Goal: Task Accomplishment & Management: Complete application form

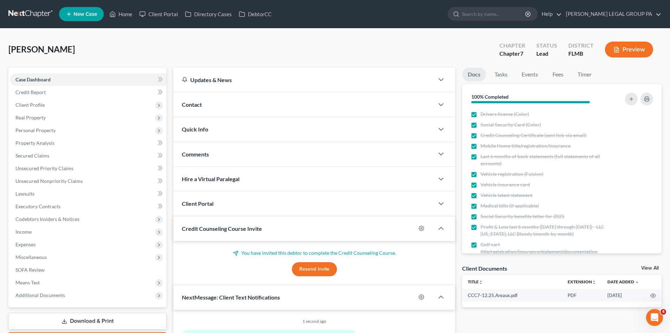
scroll to position [156, 0]
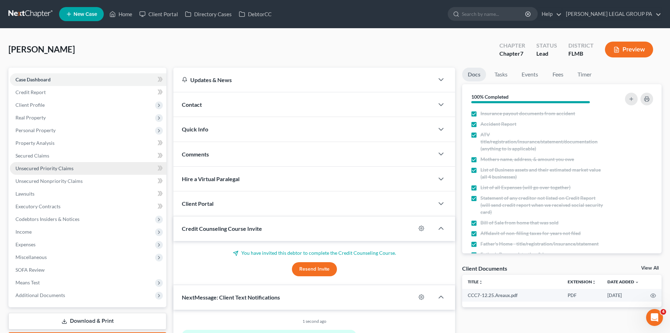
drag, startPoint x: 62, startPoint y: 171, endPoint x: 64, endPoint y: 178, distance: 6.6
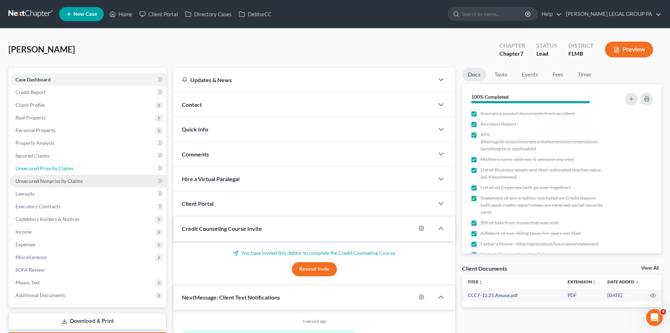
click at [62, 171] on link "Unsecured Priority Claims" at bounding box center [88, 168] width 157 height 13
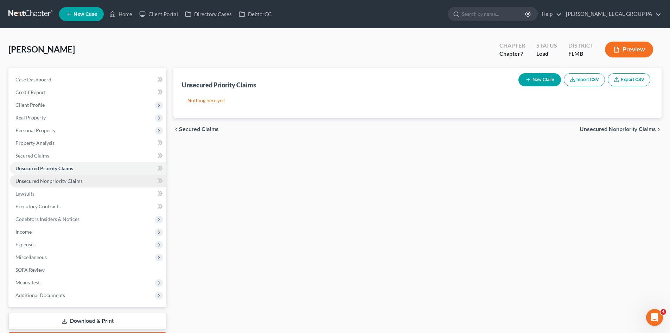
drag, startPoint x: 64, startPoint y: 178, endPoint x: 49, endPoint y: 181, distance: 15.5
click at [64, 178] on span "Unsecured Nonpriority Claims" at bounding box center [48, 181] width 67 height 6
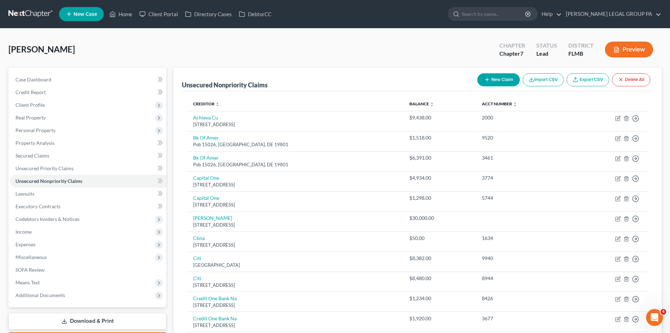
click at [84, 13] on span "New Case" at bounding box center [86, 14] width 24 height 5
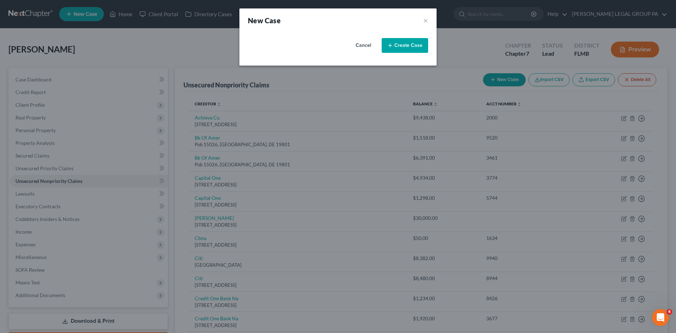
select select "15"
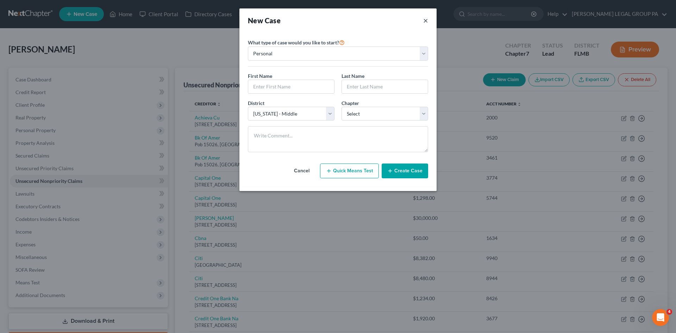
click at [425, 21] on button "×" at bounding box center [425, 20] width 5 height 10
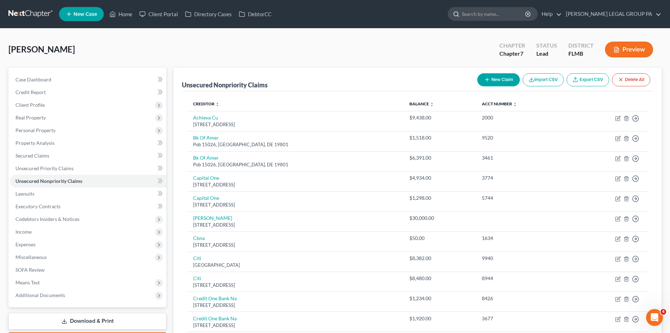
click at [512, 13] on input "search" at bounding box center [494, 13] width 64 height 13
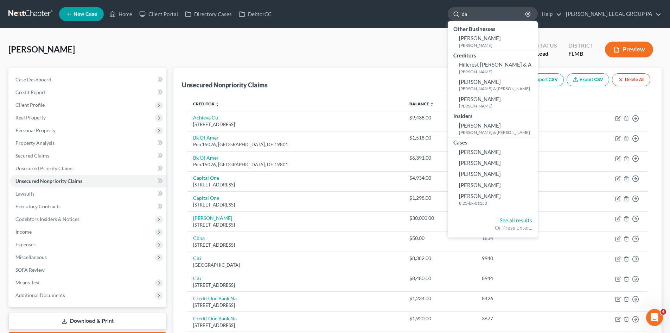
type input "d"
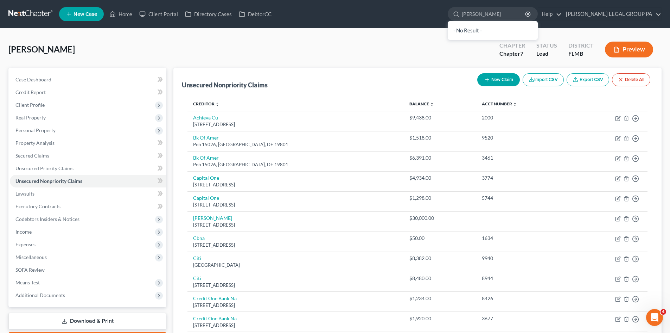
type input "[PERSON_NAME]"
click at [77, 16] on span "New Case" at bounding box center [86, 14] width 24 height 5
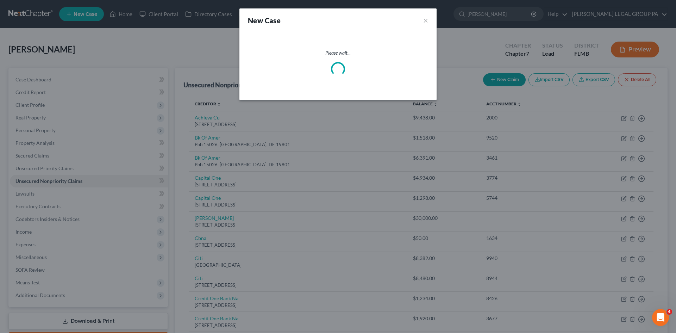
select select "15"
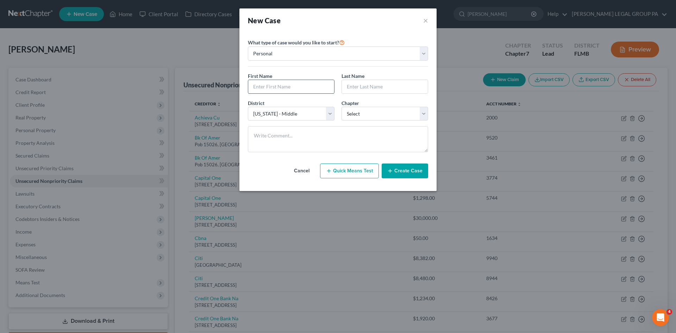
click at [293, 87] on input "text" at bounding box center [291, 86] width 86 height 13
click at [299, 88] on input "[PERSON_NAME]" at bounding box center [291, 86] width 86 height 13
type input "[PERSON_NAME]"
click at [362, 115] on select "Select 7 11 12 13" at bounding box center [384, 114] width 87 height 14
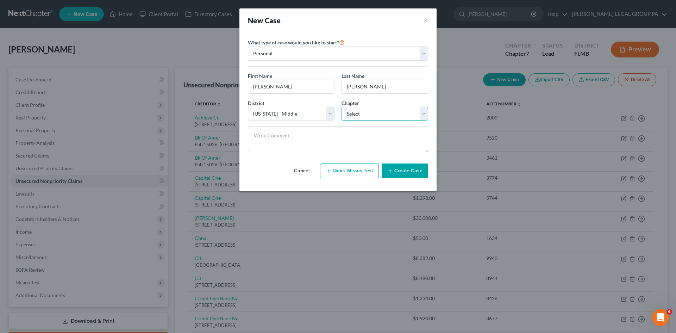
select select "0"
click at [341, 107] on select "Select 7 11 12 13" at bounding box center [384, 114] width 87 height 14
click at [397, 173] on button "Create Case" at bounding box center [404, 170] width 46 height 15
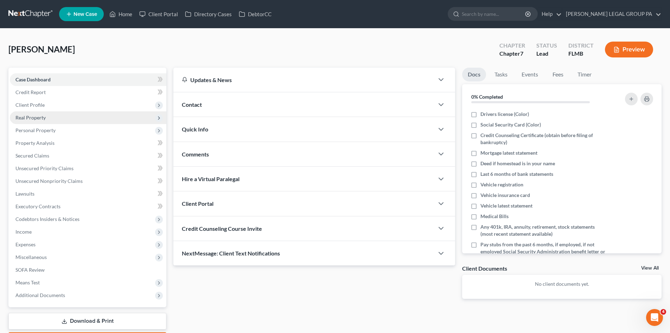
drag, startPoint x: 43, startPoint y: 103, endPoint x: 58, endPoint y: 117, distance: 20.7
click at [43, 103] on span "Client Profile" at bounding box center [29, 105] width 29 height 6
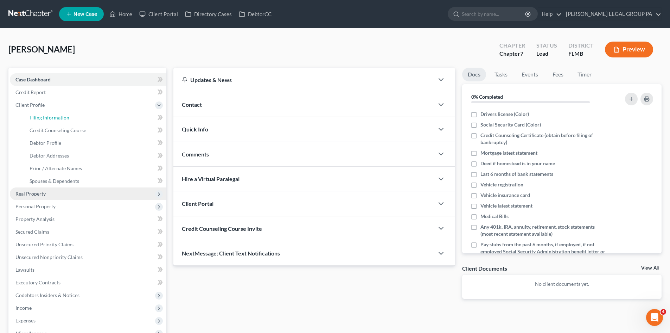
click at [58, 117] on span "Filing Information" at bounding box center [50, 117] width 40 height 6
select select "1"
select select "0"
select select "15"
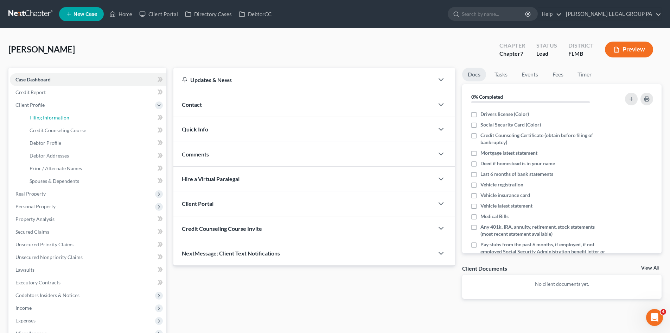
select select "9"
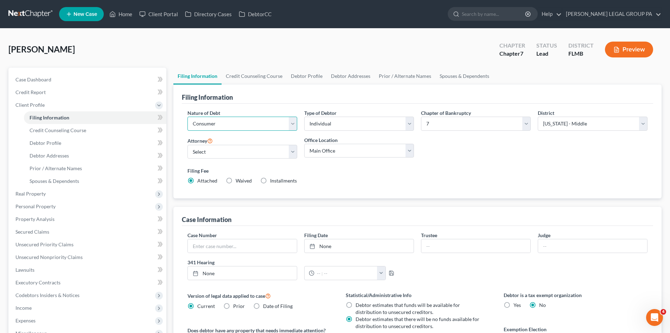
drag, startPoint x: 247, startPoint y: 122, endPoint x: 246, endPoint y: 129, distance: 7.1
click at [247, 122] on select "Select Business Consumer Other" at bounding box center [243, 123] width 110 height 14
click at [188, 116] on select "Select Business Consumer Other" at bounding box center [243, 123] width 110 height 14
click at [240, 151] on select "Select [PERSON_NAME] - FLMB [PERSON_NAME] - FLMB" at bounding box center [243, 152] width 110 height 14
select select "0"
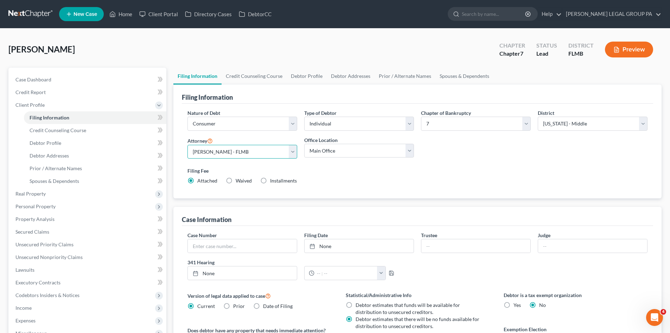
click at [188, 145] on select "Select [PERSON_NAME] - FLMB [PERSON_NAME] - FLMB" at bounding box center [243, 152] width 110 height 14
click at [373, 171] on label "Filing Fee" at bounding box center [418, 170] width 460 height 7
drag, startPoint x: 270, startPoint y: 78, endPoint x: 295, endPoint y: 78, distance: 25.3
click at [270, 78] on link "Credit Counseling Course" at bounding box center [254, 76] width 65 height 17
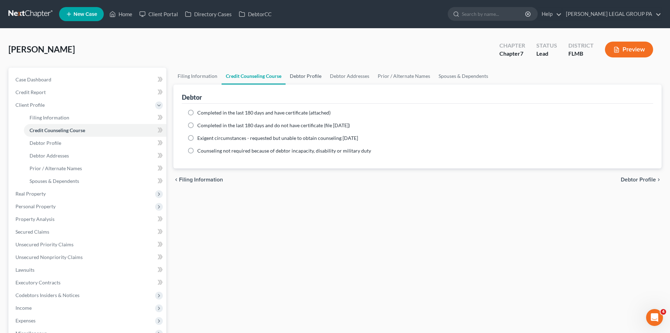
click at [296, 78] on link "Debtor Profile" at bounding box center [306, 76] width 40 height 17
select select "0"
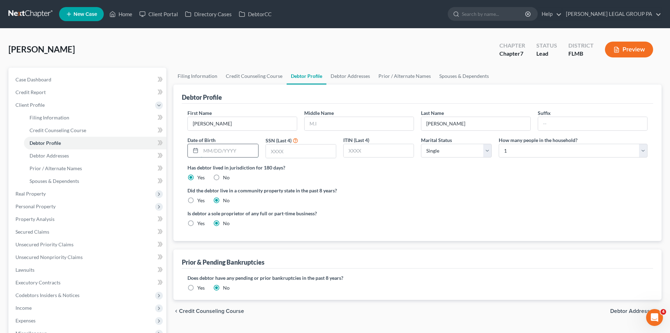
click at [207, 151] on input "text" at bounding box center [229, 150] width 57 height 13
type input "[DATE]"
click at [374, 216] on label "Is debtor a sole proprietor of any full or part-time business?" at bounding box center [301, 212] width 227 height 7
click at [354, 74] on link "Debtor Addresses" at bounding box center [351, 76] width 48 height 17
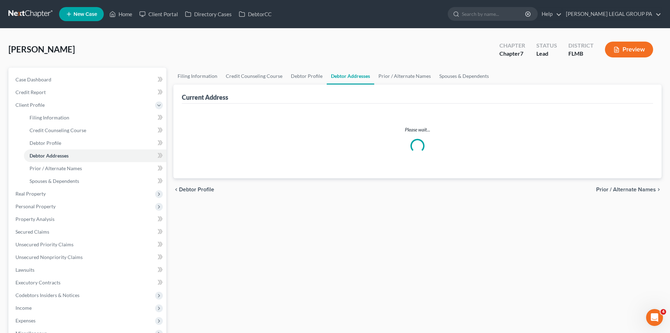
select select "0"
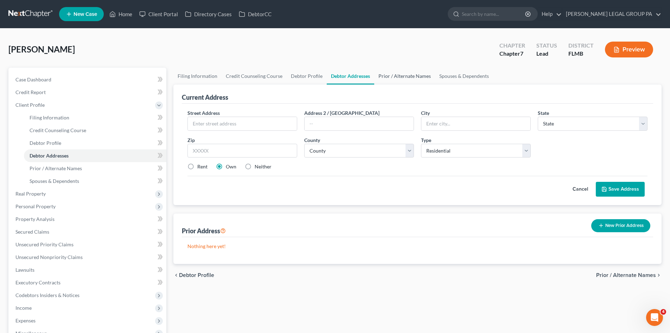
drag, startPoint x: 402, startPoint y: 77, endPoint x: 421, endPoint y: 78, distance: 19.0
click at [402, 77] on link "Prior / Alternate Names" at bounding box center [404, 76] width 61 height 17
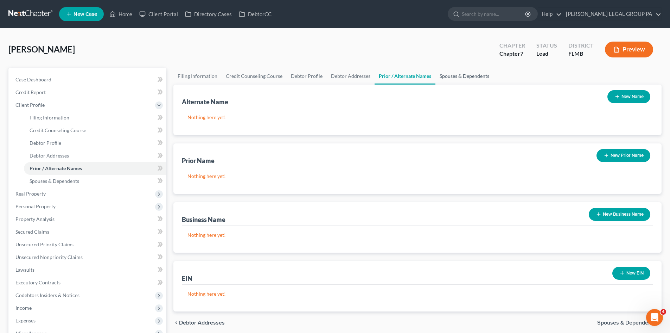
click at [461, 75] on link "Spouses & Dependents" at bounding box center [465, 76] width 58 height 17
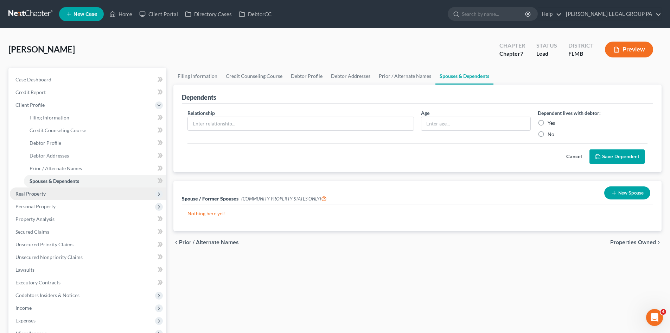
click at [46, 197] on span "Real Property" at bounding box center [88, 193] width 157 height 13
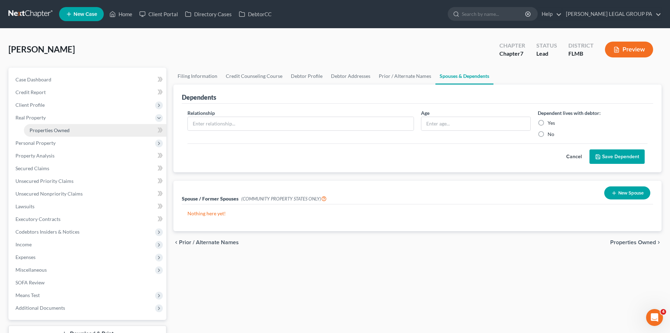
click at [59, 129] on span "Properties Owned" at bounding box center [50, 130] width 40 height 6
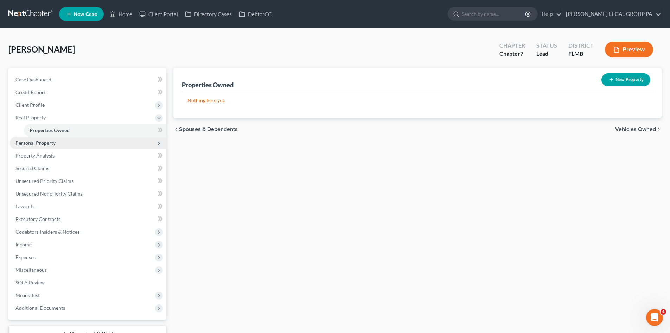
click at [59, 141] on span "Personal Property" at bounding box center [88, 143] width 157 height 13
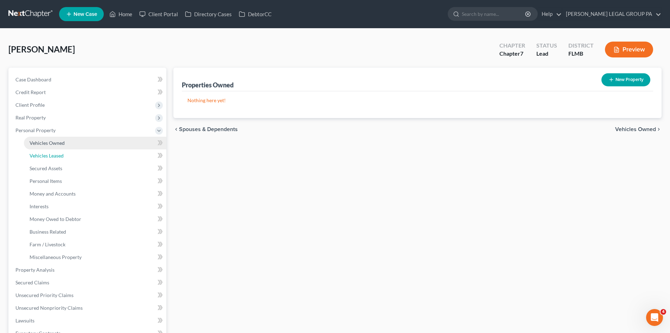
click at [59, 149] on link "Vehicles Leased" at bounding box center [95, 155] width 143 height 13
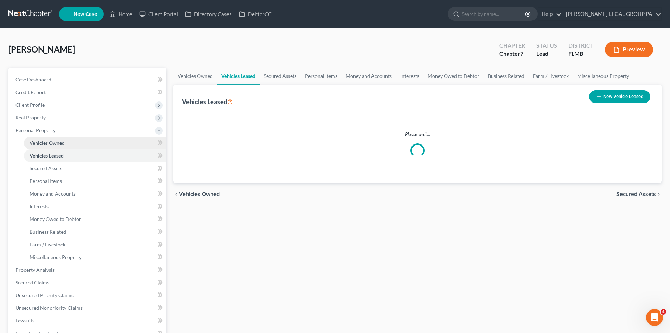
click at [59, 143] on span "Vehicles Owned" at bounding box center [47, 143] width 35 height 6
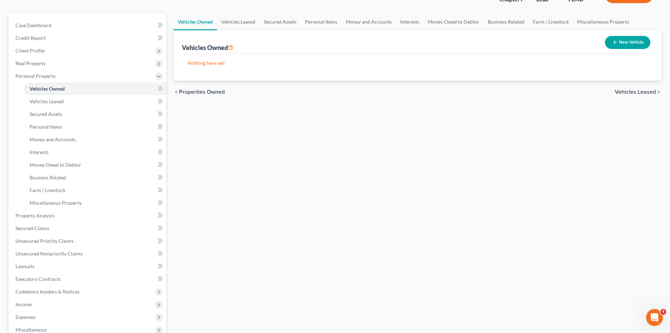
scroll to position [141, 0]
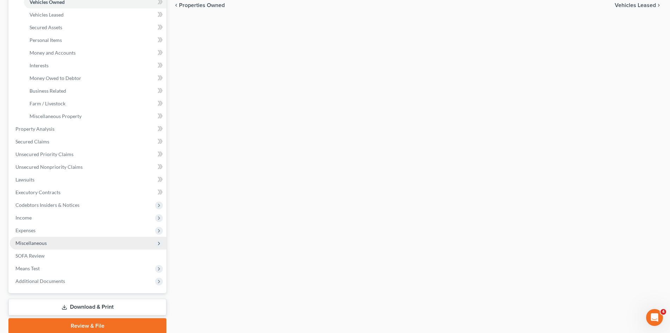
drag, startPoint x: 49, startPoint y: 242, endPoint x: 59, endPoint y: 244, distance: 10.1
click at [49, 242] on span "Miscellaneous" at bounding box center [88, 242] width 157 height 13
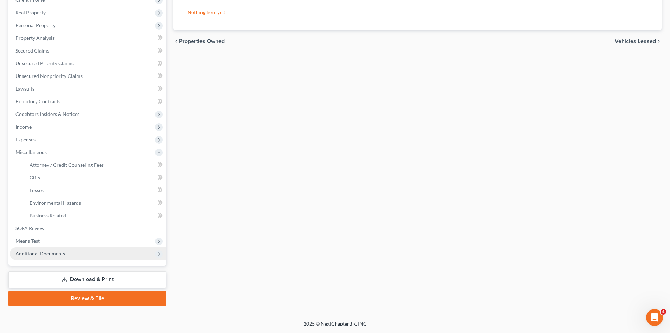
scroll to position [105, 0]
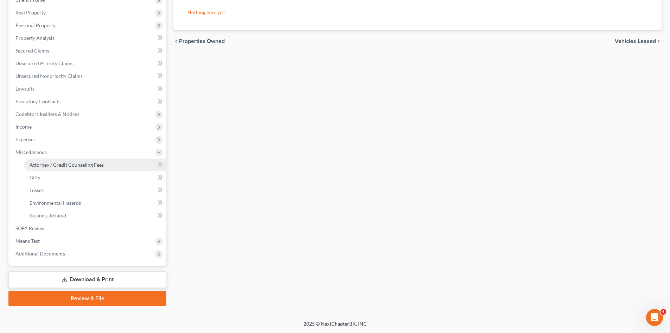
click at [75, 163] on span "Attorney / Credit Counseling Fees" at bounding box center [67, 165] width 74 height 6
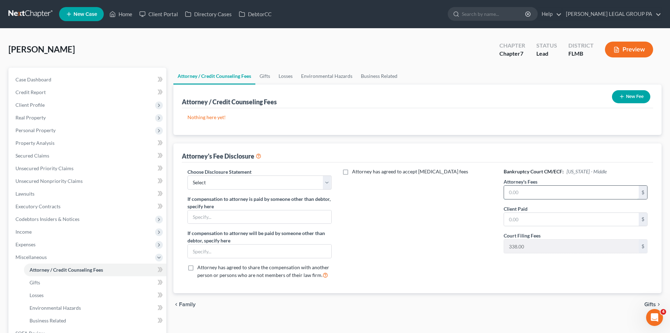
click at [562, 192] on input "text" at bounding box center [571, 191] width 135 height 13
type input "3,500.00"
click at [536, 219] on input "text" at bounding box center [571, 219] width 135 height 13
type input "3"
type input "3,500.00"
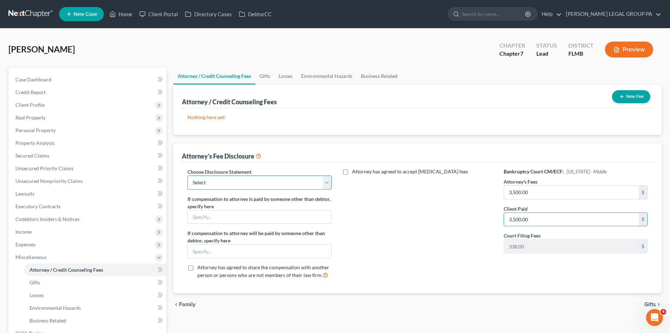
drag, startPoint x: 287, startPoint y: 181, endPoint x: 284, endPoint y: 189, distance: 8.7
click at [287, 181] on select "Select Attorney Compensation Statement" at bounding box center [260, 182] width 144 height 14
select select "0"
click at [188, 175] on select "Select Attorney Compensation Statement" at bounding box center [260, 182] width 144 height 14
click at [646, 100] on button "New Fee" at bounding box center [631, 96] width 38 height 13
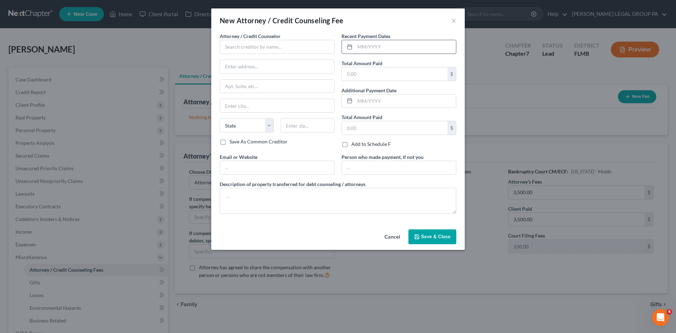
click at [382, 49] on input "text" at bounding box center [405, 46] width 101 height 13
type input "08/2025"
drag, startPoint x: 298, startPoint y: 166, endPoint x: 298, endPoint y: 171, distance: 4.2
click at [298, 166] on input "text" at bounding box center [277, 167] width 114 height 13
type input "[EMAIL_ADDRESS][DOMAIN_NAME]"
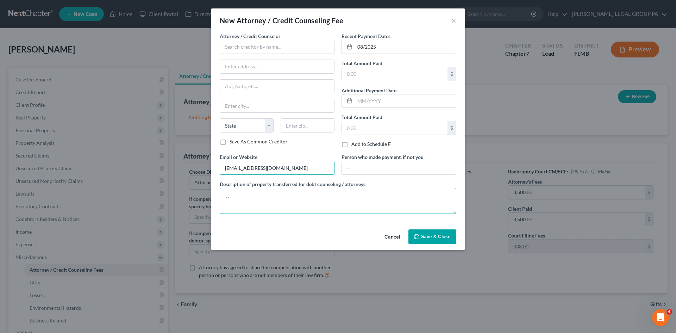
click at [281, 198] on textarea at bounding box center [338, 201] width 236 height 26
type textarea "Bankruptcy Chapter 7 Attorney's Fees"
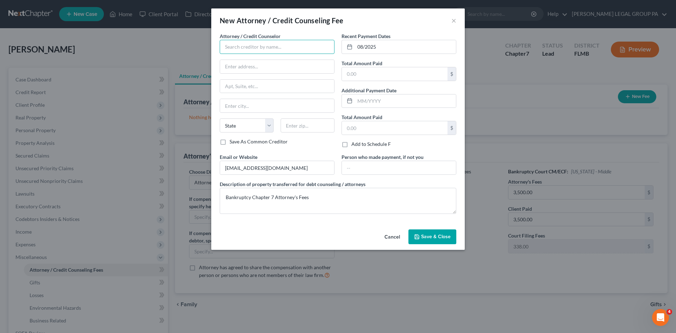
click at [304, 45] on input "text" at bounding box center [277, 47] width 115 height 14
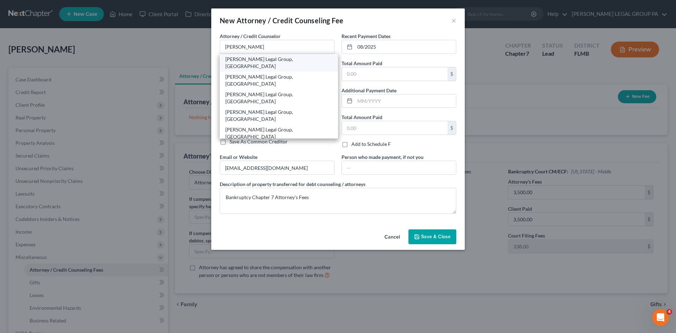
click at [274, 57] on div "[PERSON_NAME] Legal Group, [GEOGRAPHIC_DATA]" at bounding box center [278, 63] width 107 height 14
type input "[PERSON_NAME] Legal Group, [GEOGRAPHIC_DATA]"
type input "[STREET_ADDRESS]"
type input "Clearwater"
select select "9"
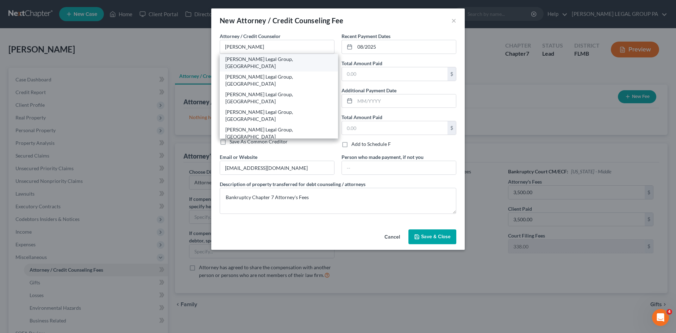
type input "33763"
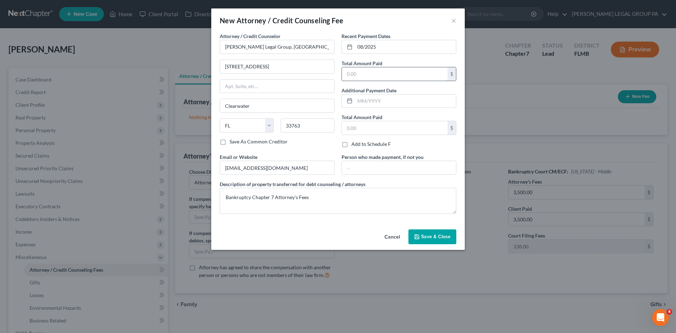
click at [374, 72] on input "text" at bounding box center [395, 73] width 106 height 13
type input "3,500.00"
drag, startPoint x: 329, startPoint y: 239, endPoint x: 379, endPoint y: 233, distance: 50.7
click at [329, 239] on div "Cancel Save & Close" at bounding box center [337, 237] width 253 height 23
click at [426, 237] on span "Save & Close" at bounding box center [436, 236] width 30 height 6
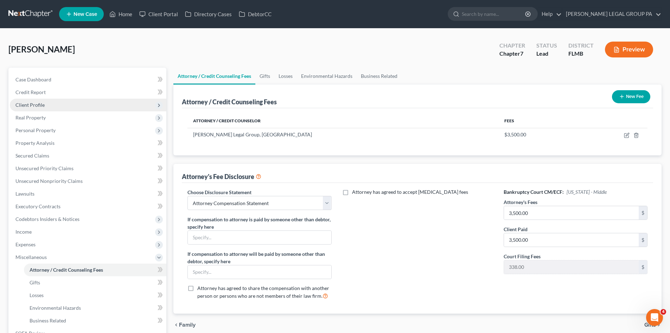
click at [48, 99] on span "Client Profile" at bounding box center [88, 105] width 157 height 13
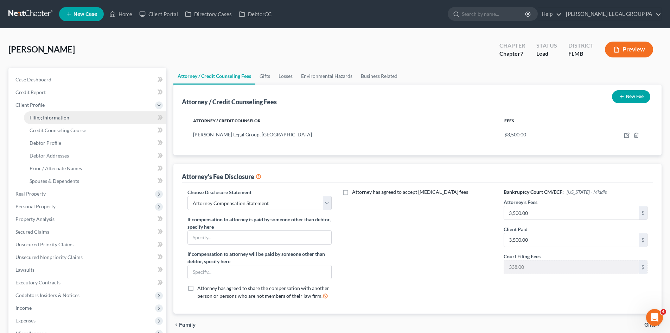
click at [55, 114] on span "Filing Information" at bounding box center [50, 117] width 40 height 6
select select "1"
select select "0"
select select "15"
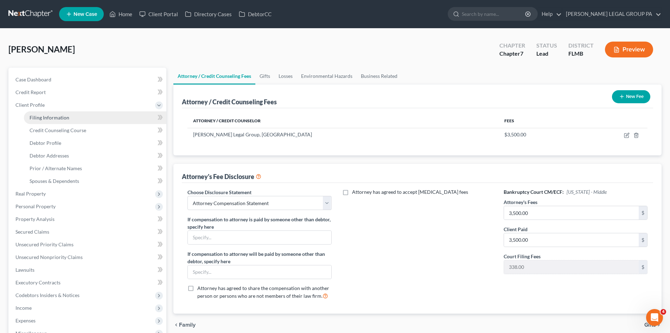
select select "0"
select select "9"
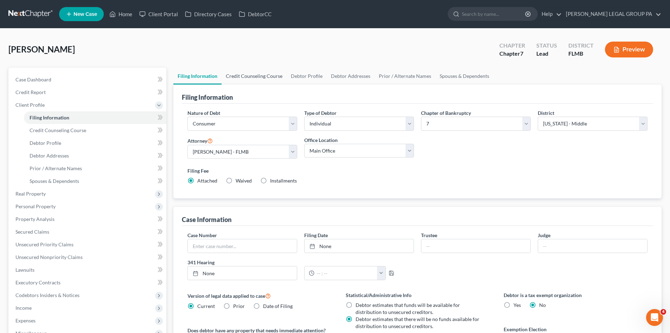
click at [249, 81] on link "Credit Counseling Course" at bounding box center [254, 76] width 65 height 17
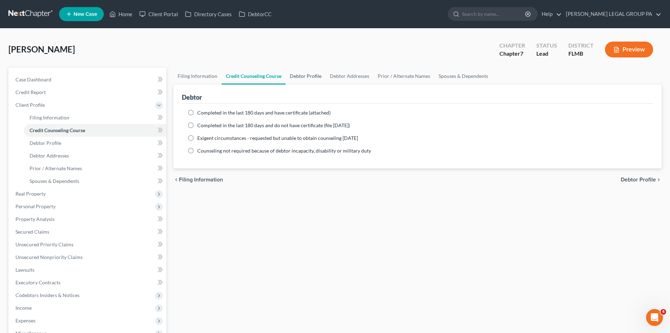
click at [301, 78] on link "Debtor Profile" at bounding box center [306, 76] width 40 height 17
select select "0"
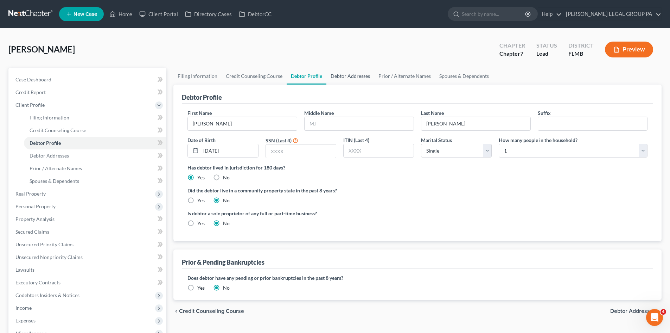
click at [345, 76] on link "Debtor Addresses" at bounding box center [351, 76] width 48 height 17
select select "0"
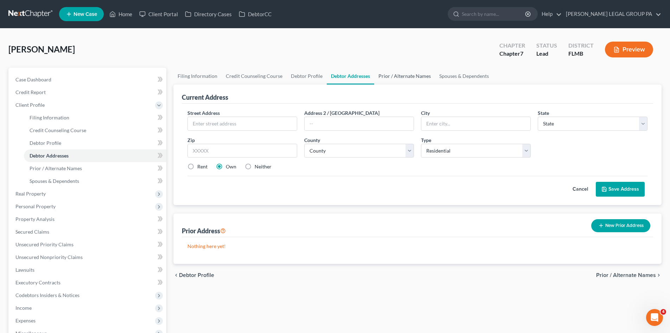
click at [389, 76] on link "Prior / Alternate Names" at bounding box center [404, 76] width 61 height 17
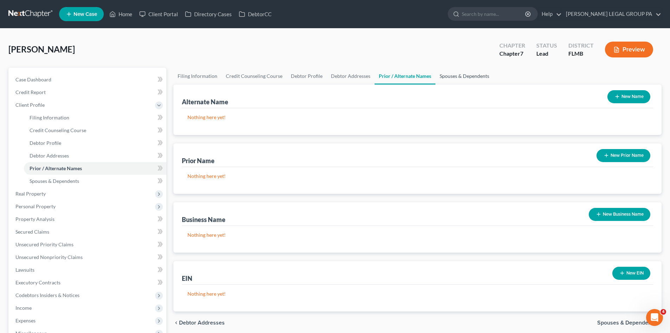
click at [480, 77] on link "Spouses & Dependents" at bounding box center [465, 76] width 58 height 17
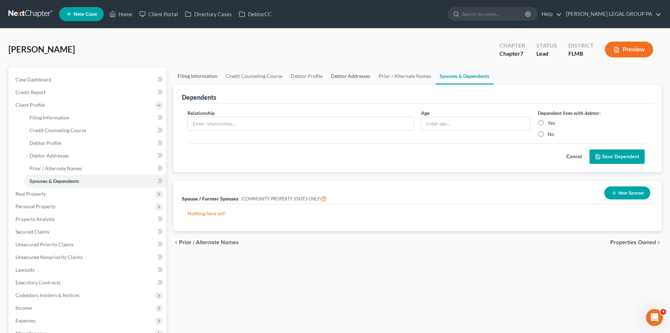
drag, startPoint x: 205, startPoint y: 76, endPoint x: 354, endPoint y: 84, distance: 149.0
click at [205, 77] on link "Filing Information" at bounding box center [197, 76] width 48 height 17
select select "1"
select select "0"
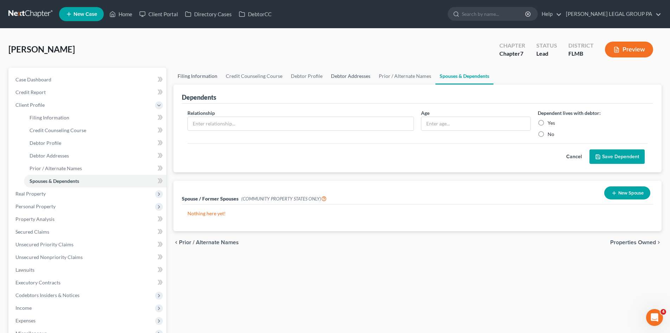
select select "15"
select select "0"
select select "9"
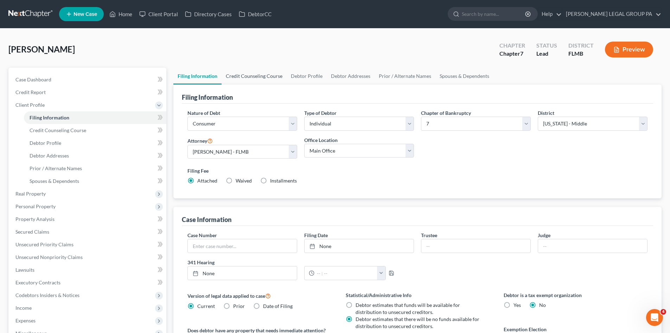
drag, startPoint x: 265, startPoint y: 73, endPoint x: 312, endPoint y: 74, distance: 47.9
click at [265, 73] on link "Credit Counseling Course" at bounding box center [254, 76] width 65 height 17
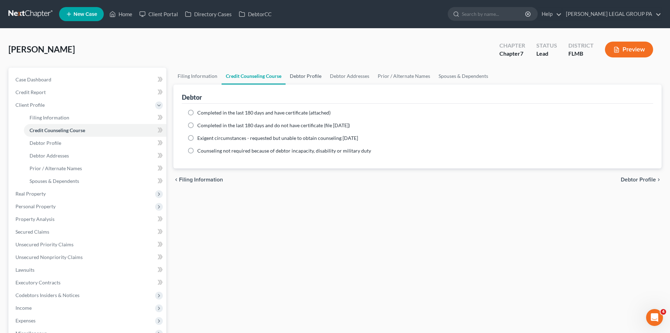
click at [312, 74] on link "Debtor Profile" at bounding box center [306, 76] width 40 height 17
select select "0"
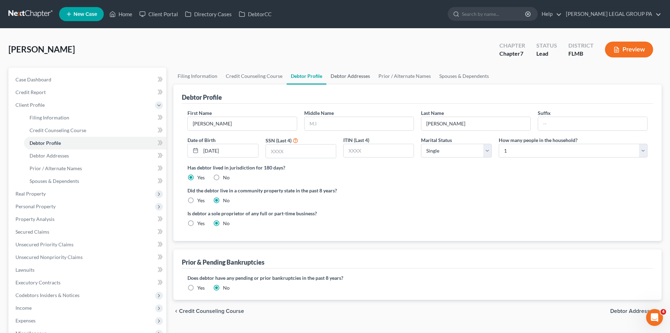
click at [356, 78] on link "Debtor Addresses" at bounding box center [351, 76] width 48 height 17
select select "0"
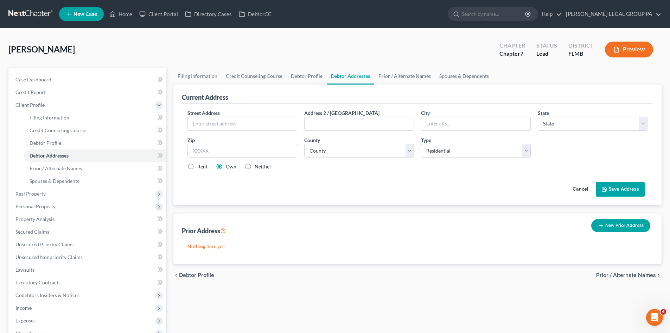
drag, startPoint x: 251, startPoint y: 126, endPoint x: 301, endPoint y: 124, distance: 50.0
click at [251, 126] on input "text" at bounding box center [242, 123] width 109 height 13
type input "[STREET_ADDRESS]"
type input "Port [PERSON_NAME]"
select select "9"
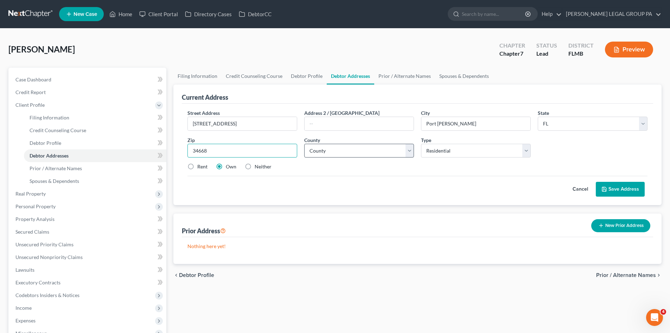
type input "34668"
click at [370, 150] on select "County [GEOGRAPHIC_DATA] [GEOGRAPHIC_DATA] [GEOGRAPHIC_DATA] [GEOGRAPHIC_DATA] …" at bounding box center [359, 151] width 110 height 14
click at [456, 170] on div "Street Address * 10327 Pastel Ln Address 2 / [GEOGRAPHIC_DATA] * [GEOGRAPHIC_DA…" at bounding box center [417, 142] width 467 height 67
click at [183, 78] on link "Filing Information" at bounding box center [197, 76] width 48 height 17
select select "1"
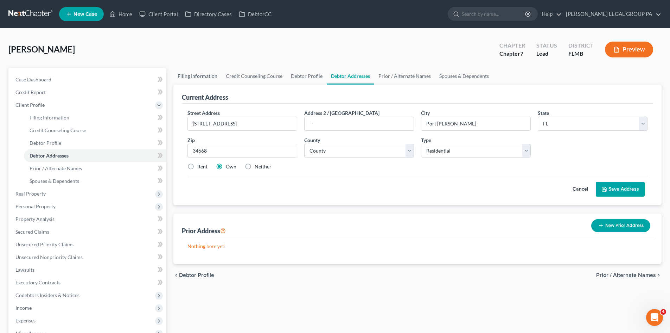
select select "0"
select select "15"
select select "0"
select select "9"
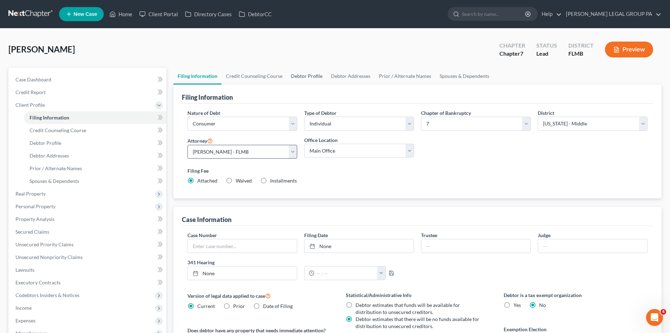
drag, startPoint x: 310, startPoint y: 74, endPoint x: 271, endPoint y: 153, distance: 87.7
click at [310, 74] on link "Debtor Profile" at bounding box center [307, 76] width 40 height 17
select select "0"
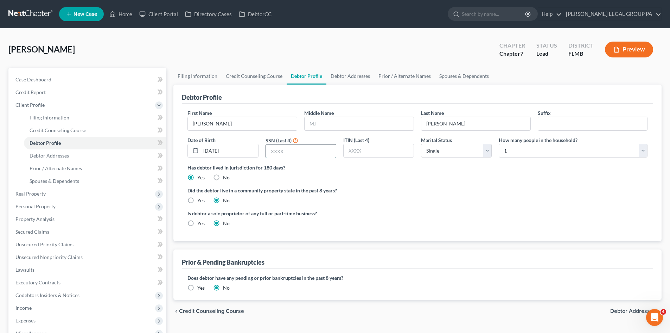
drag, startPoint x: 277, startPoint y: 152, endPoint x: 273, endPoint y: 150, distance: 4.4
click at [277, 152] on input "text" at bounding box center [301, 150] width 70 height 13
type input "9349"
click at [429, 183] on ng-include "First Name [PERSON_NAME] Middle Name Last Name [PERSON_NAME] Date of Birth [DEM…" at bounding box center [418, 170] width 460 height 123
drag, startPoint x: 444, startPoint y: 148, endPoint x: 451, endPoint y: 157, distance: 11.3
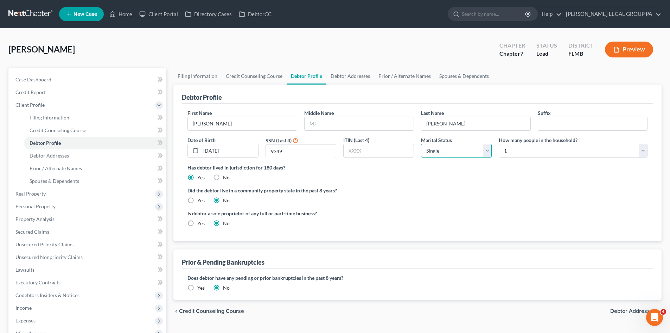
click at [444, 148] on select "Select Single Married Separated Divorced Widowed" at bounding box center [456, 151] width 71 height 14
click at [421, 144] on select "Select Single Married Separated Divorced Widowed" at bounding box center [456, 151] width 71 height 14
click at [528, 161] on div "First Name [PERSON_NAME] Middle Name Last Name [PERSON_NAME] Date of Birth [DEM…" at bounding box center [417, 136] width 467 height 55
drag, startPoint x: 551, startPoint y: 149, endPoint x: 544, endPoint y: 154, distance: 8.0
click at [551, 149] on select "Select 1 2 3 4 5 6 7 8 9 10 11 12 13 14 15 16 17 18 19 20" at bounding box center [573, 151] width 149 height 14
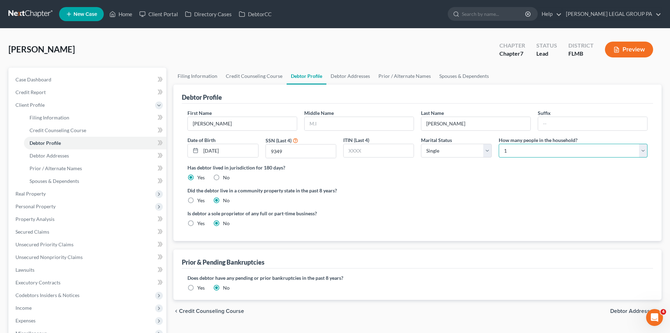
select select "3"
click at [499, 144] on select "Select 1 2 3 4 5 6 7 8 9 10 11 12 13 14 15 16 17 18 19 20" at bounding box center [573, 151] width 149 height 14
click at [453, 224] on div "Is debtor a sole proprietor of any full or part-time business? Yes No" at bounding box center [417, 220] width 467 height 23
click at [464, 74] on link "Spouses & Dependents" at bounding box center [464, 76] width 58 height 17
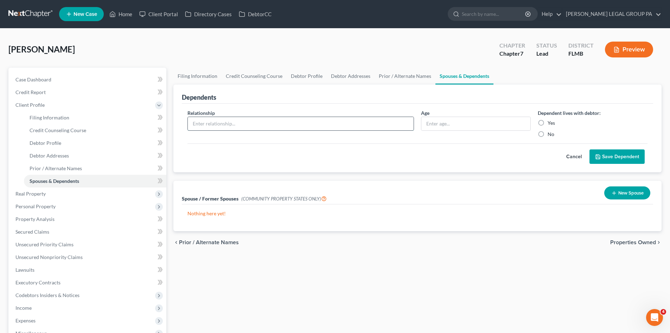
click at [255, 129] on input "text" at bounding box center [301, 123] width 226 height 13
drag, startPoint x: 443, startPoint y: 120, endPoint x: 447, endPoint y: 120, distance: 3.9
click at [443, 120] on input "text" at bounding box center [476, 123] width 109 height 13
click at [212, 124] on input "text" at bounding box center [301, 123] width 226 height 13
type input "Daughter"
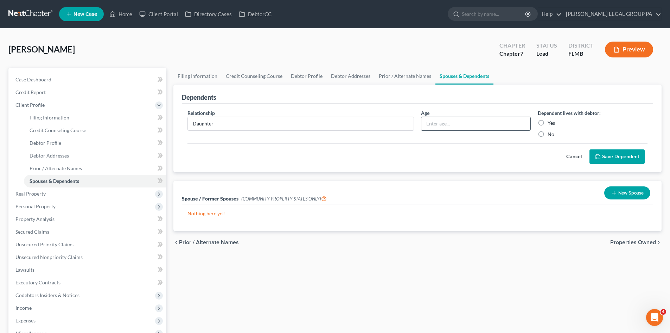
click at [449, 120] on input "text" at bounding box center [476, 123] width 109 height 13
click at [359, 127] on input "Daughter" at bounding box center [301, 123] width 226 height 13
click at [436, 121] on input "text" at bounding box center [476, 123] width 109 height 13
type input "16"
click at [548, 122] on label "Yes" at bounding box center [551, 122] width 7 height 7
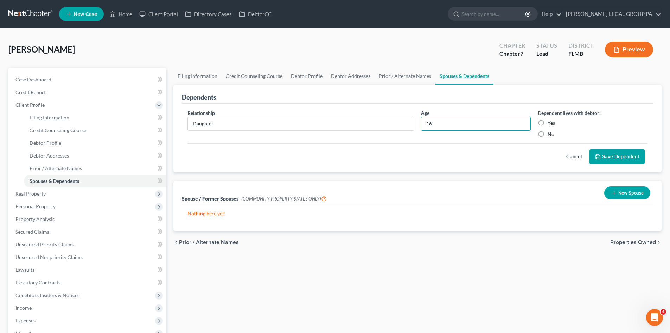
click at [551, 122] on input "Yes" at bounding box center [553, 121] width 5 height 5
radio input "true"
drag, startPoint x: 237, startPoint y: 122, endPoint x: 233, endPoint y: 125, distance: 5.5
click at [237, 122] on input "Daughter" at bounding box center [301, 123] width 226 height 13
drag, startPoint x: 145, startPoint y: 123, endPoint x: 134, endPoint y: 122, distance: 11.0
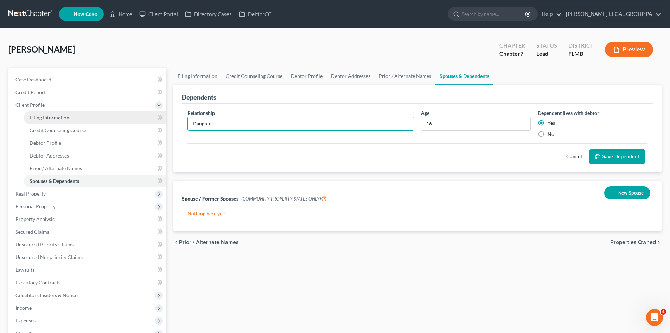
click at [135, 122] on div "Petition Navigation Case Dashboard Payments Invoices Payments Payments Credit R…" at bounding box center [335, 246] width 660 height 356
type input "[PERSON_NAME]'s daughter"
click at [313, 153] on div "Cancel Save Dependent" at bounding box center [418, 153] width 460 height 21
click at [616, 155] on button "Save Dependent" at bounding box center [617, 156] width 55 height 15
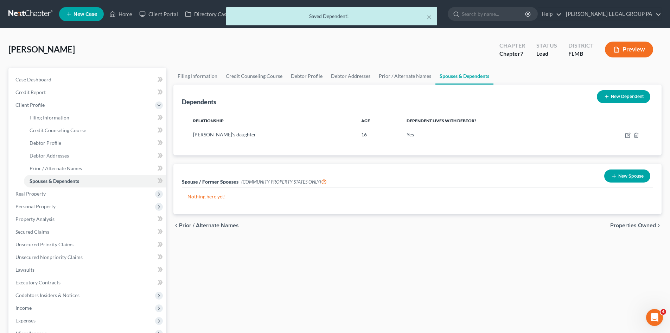
click at [606, 98] on icon at bounding box center [607, 97] width 6 height 6
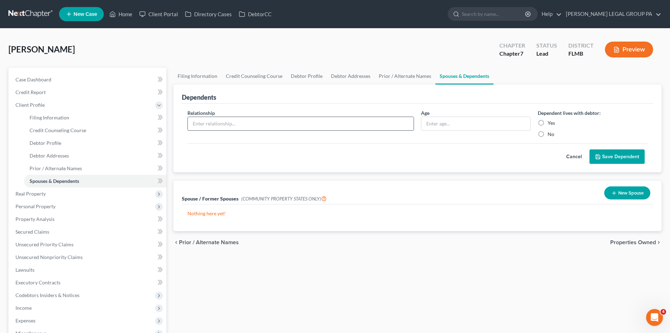
click at [254, 126] on input "text" at bounding box center [301, 123] width 226 height 13
type input "Daughter"
click at [436, 121] on input "text" at bounding box center [476, 123] width 109 height 13
type input "4"
click at [548, 119] on label "Yes" at bounding box center [551, 122] width 7 height 7
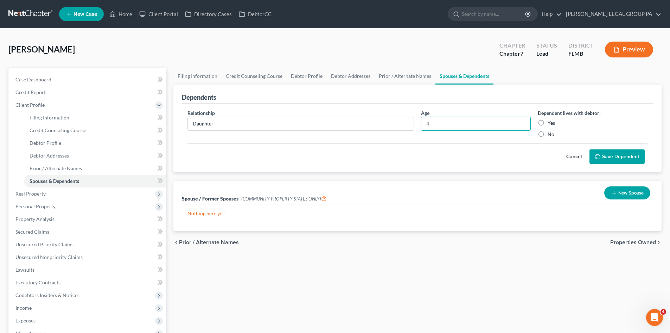
click at [551, 119] on input "Yes" at bounding box center [553, 121] width 5 height 5
radio input "true"
click at [607, 154] on button "Save Dependent" at bounding box center [617, 156] width 55 height 15
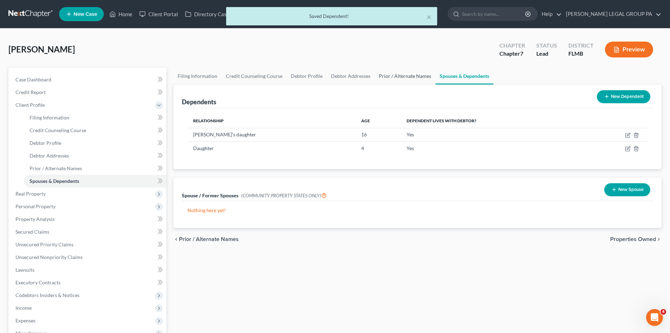
click at [402, 74] on link "Prior / Alternate Names" at bounding box center [405, 76] width 61 height 17
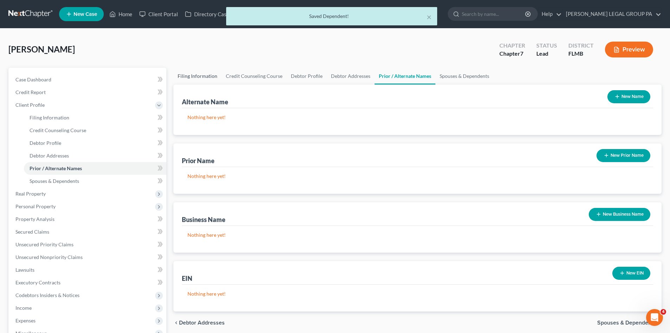
click at [203, 78] on link "Filing Information" at bounding box center [197, 76] width 48 height 17
select select "1"
select select "0"
select select "15"
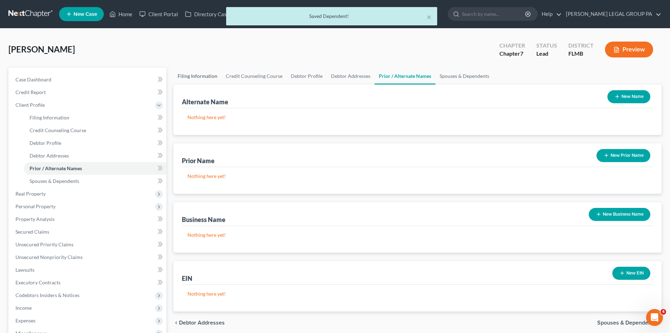
select select "0"
select select "9"
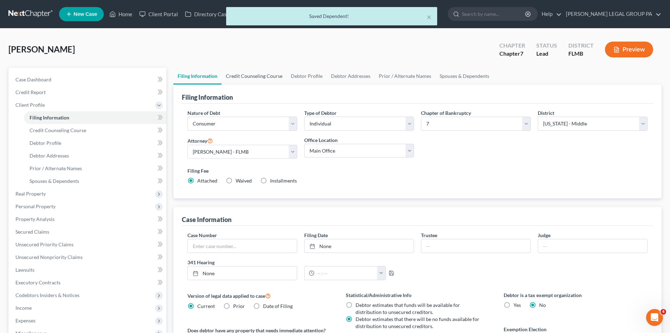
click at [254, 76] on link "Credit Counseling Course" at bounding box center [254, 76] width 65 height 17
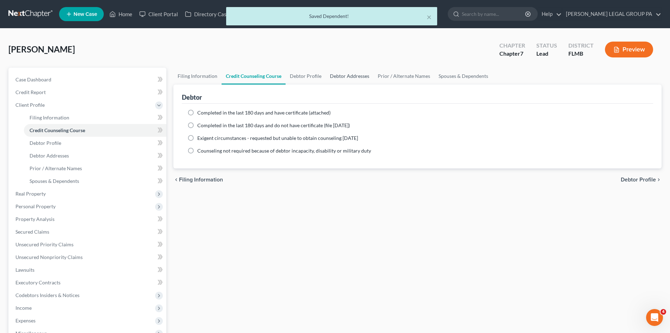
click at [328, 78] on link "Debtor Addresses" at bounding box center [350, 76] width 48 height 17
select select "0"
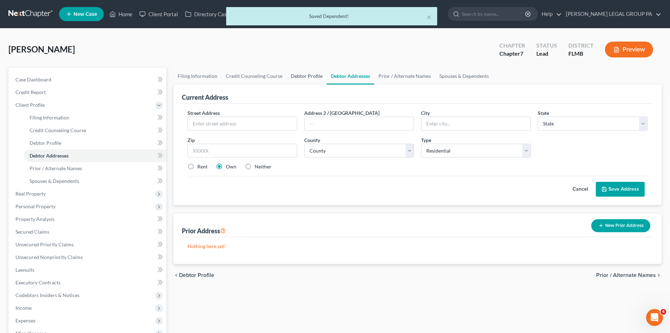
click at [311, 77] on link "Debtor Profile" at bounding box center [307, 76] width 40 height 17
select select "0"
select select "3"
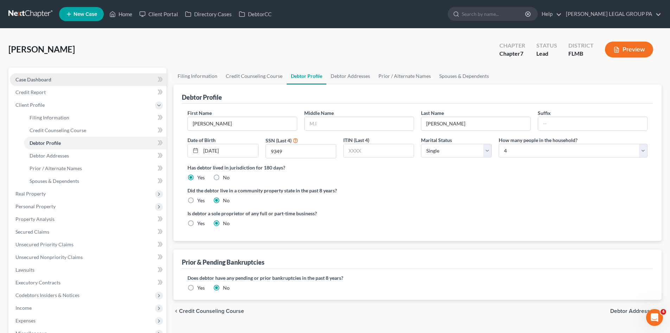
click at [59, 76] on link "Case Dashboard" at bounding box center [88, 79] width 157 height 13
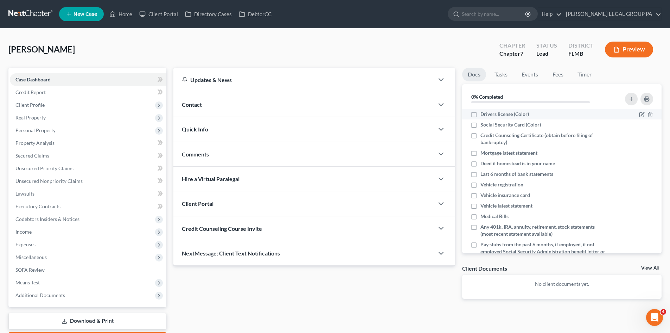
click at [481, 115] on label "Drivers license (Color)" at bounding box center [505, 113] width 49 height 7
click at [483, 115] on input "Drivers license (Color)" at bounding box center [485, 112] width 5 height 5
checkbox input "true"
click at [481, 124] on label "Social Security Card (Color)" at bounding box center [511, 124] width 61 height 7
click at [483, 124] on input "Social Security Card (Color)" at bounding box center [485, 123] width 5 height 5
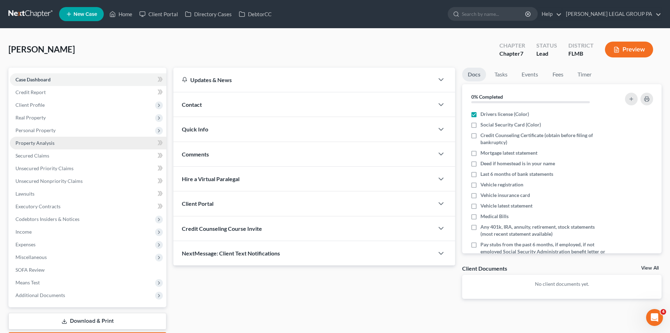
checkbox input "true"
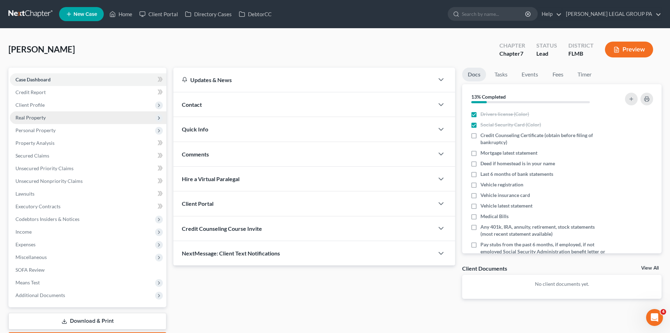
drag, startPoint x: 54, startPoint y: 107, endPoint x: 57, endPoint y: 114, distance: 7.5
click at [54, 107] on span "Client Profile" at bounding box center [88, 105] width 157 height 13
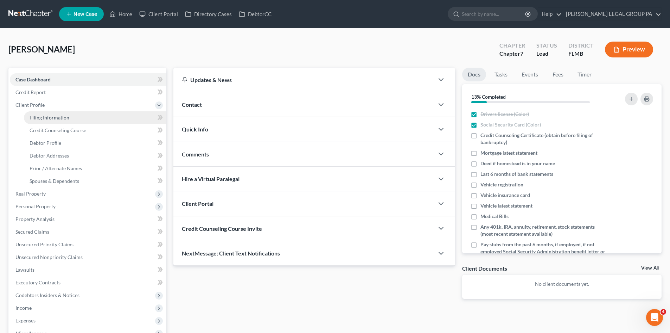
click at [57, 116] on span "Filing Information" at bounding box center [50, 117] width 40 height 6
select select "1"
select select "0"
select select "15"
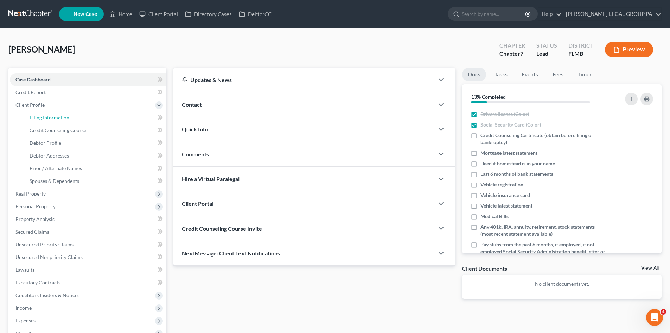
select select "0"
select select "9"
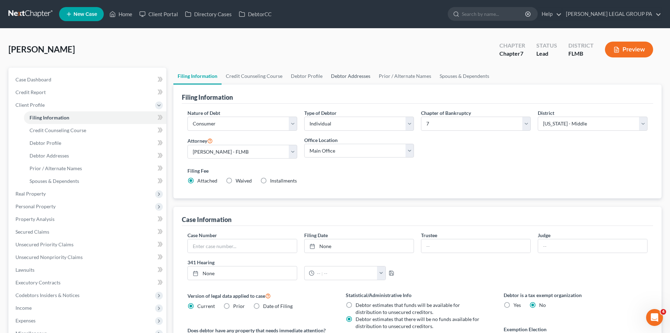
click at [342, 78] on link "Debtor Addresses" at bounding box center [351, 76] width 48 height 17
select select "0"
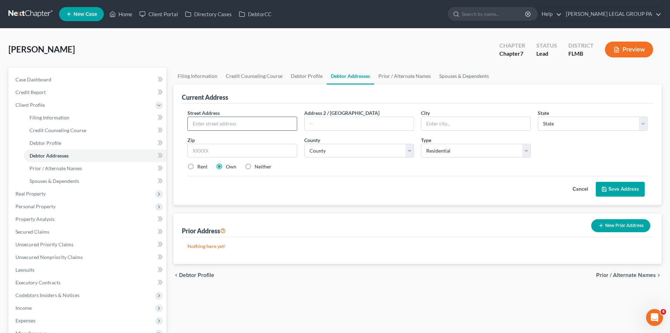
drag, startPoint x: 212, startPoint y: 117, endPoint x: 215, endPoint y: 121, distance: 5.5
click at [212, 117] on input "text" at bounding box center [242, 123] width 109 height 13
type input "[STREET_ADDRESS]"
drag, startPoint x: 189, startPoint y: 165, endPoint x: 321, endPoint y: 132, distance: 135.4
click at [197, 165] on label "Rent" at bounding box center [202, 166] width 10 height 7
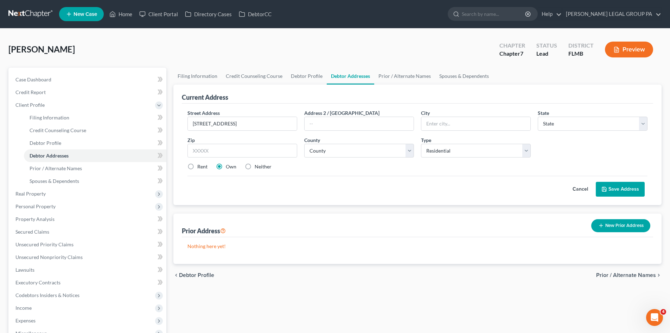
click at [200, 165] on input "Rent" at bounding box center [202, 165] width 5 height 5
radio input "true"
click at [331, 150] on select "County" at bounding box center [359, 151] width 110 height 14
click at [440, 120] on input "text" at bounding box center [476, 123] width 109 height 13
click at [454, 124] on input "text" at bounding box center [476, 123] width 109 height 13
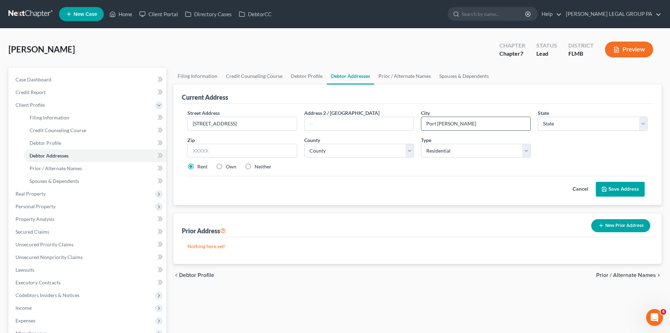
type input "Port [PERSON_NAME]"
select select "9"
type input "34668"
click at [375, 159] on div "Street Address * 10327 Pastel Ln Address 2 / [GEOGRAPHIC_DATA] * [GEOGRAPHIC_DA…" at bounding box center [417, 142] width 467 height 67
click at [373, 153] on select "County [GEOGRAPHIC_DATA] [GEOGRAPHIC_DATA] [GEOGRAPHIC_DATA] [GEOGRAPHIC_DATA] …" at bounding box center [359, 151] width 110 height 14
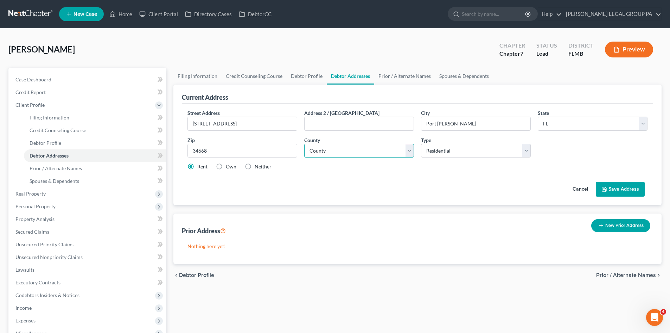
select select "50"
click at [304, 144] on select "County [GEOGRAPHIC_DATA] [GEOGRAPHIC_DATA] [GEOGRAPHIC_DATA] [GEOGRAPHIC_DATA] …" at bounding box center [359, 151] width 110 height 14
click at [411, 259] on div "Nothing here yet!" at bounding box center [418, 250] width 472 height 27
click at [611, 188] on button "Save Address" at bounding box center [620, 189] width 49 height 15
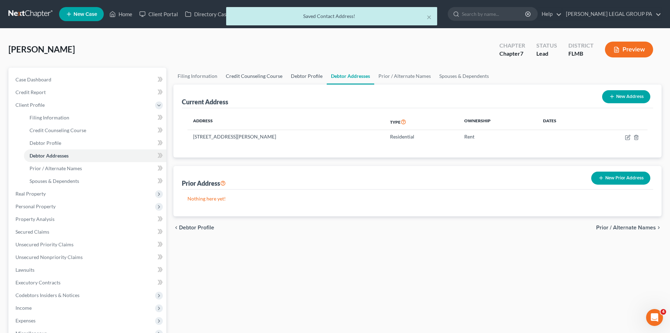
click at [299, 74] on link "Debtor Profile" at bounding box center [307, 76] width 40 height 17
select select "0"
select select "3"
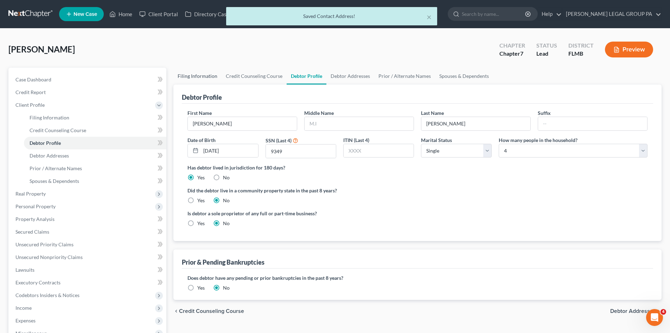
click at [204, 76] on link "Filing Information" at bounding box center [197, 76] width 48 height 17
select select "1"
select select "0"
select select "15"
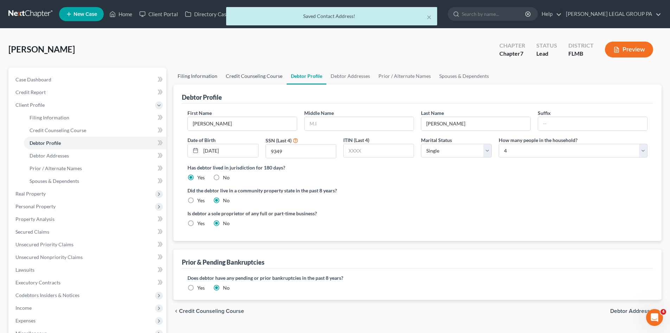
select select "0"
select select "9"
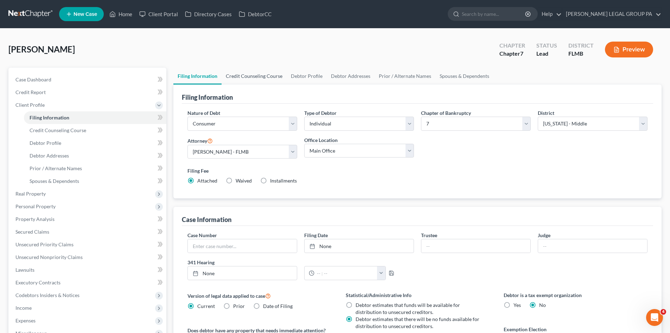
click at [247, 76] on link "Credit Counseling Course" at bounding box center [254, 76] width 65 height 17
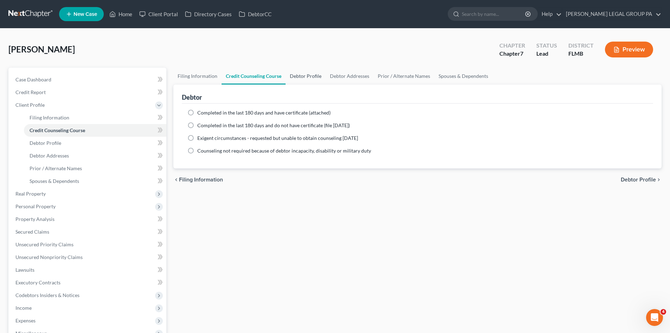
click at [296, 75] on link "Debtor Profile" at bounding box center [306, 76] width 40 height 17
select select "0"
select select "3"
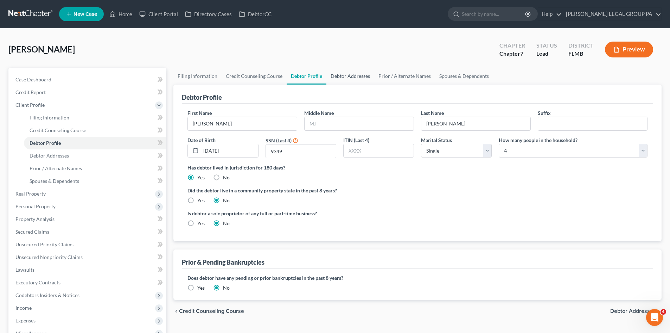
click at [349, 73] on link "Debtor Addresses" at bounding box center [351, 76] width 48 height 17
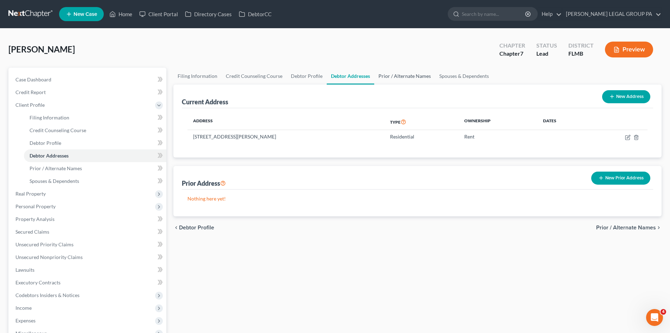
click at [406, 75] on link "Prior / Alternate Names" at bounding box center [404, 76] width 61 height 17
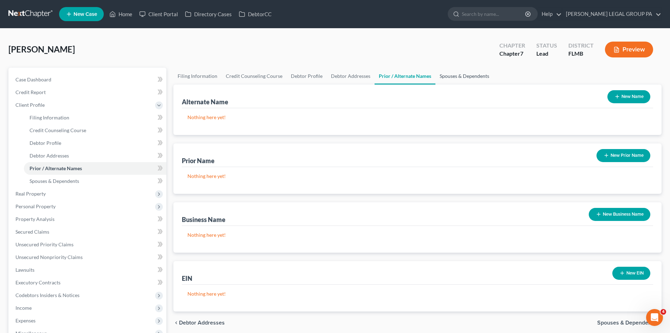
click at [463, 76] on link "Spouses & Dependents" at bounding box center [465, 76] width 58 height 17
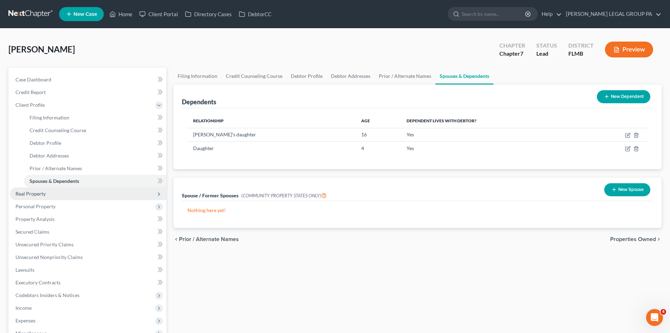
click at [42, 195] on span "Real Property" at bounding box center [30, 193] width 30 height 6
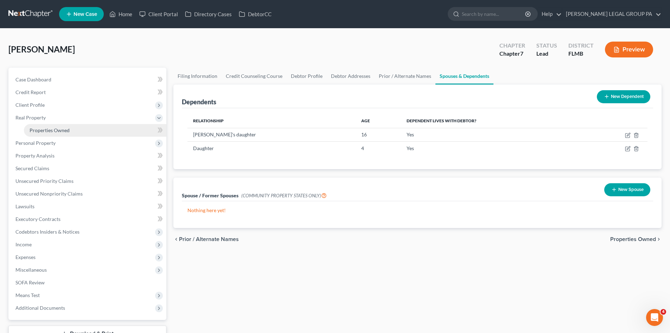
click at [61, 131] on span "Properties Owned" at bounding box center [50, 130] width 40 height 6
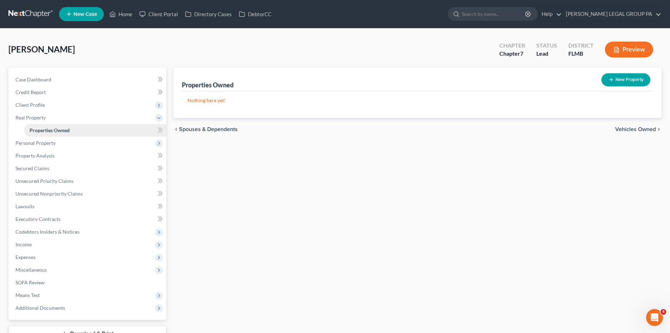
click at [48, 135] on link "Properties Owned" at bounding box center [95, 130] width 143 height 13
click at [50, 143] on span "Personal Property" at bounding box center [35, 143] width 40 height 6
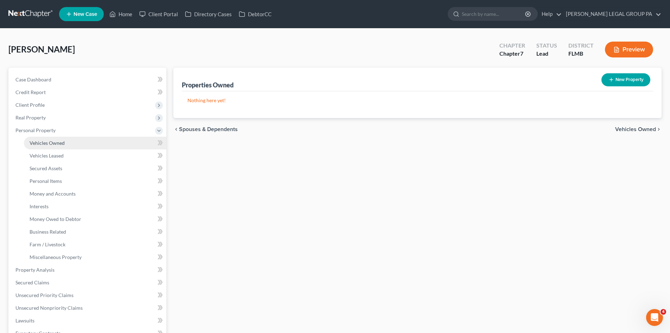
click at [65, 139] on link "Vehicles Owned" at bounding box center [95, 143] width 143 height 13
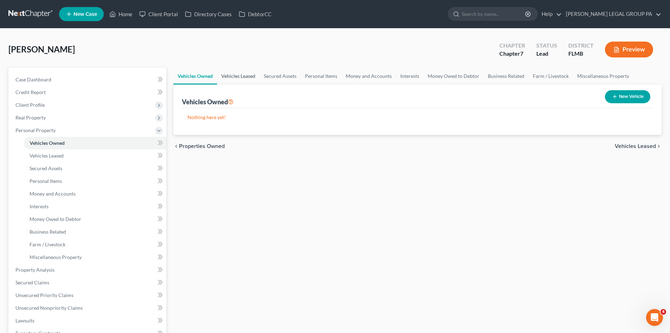
click at [228, 77] on link "Vehicles Leased" at bounding box center [238, 76] width 43 height 17
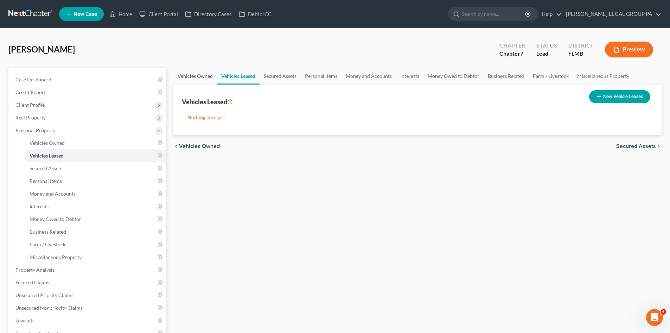
click at [201, 79] on link "Vehicles Owned" at bounding box center [195, 76] width 44 height 17
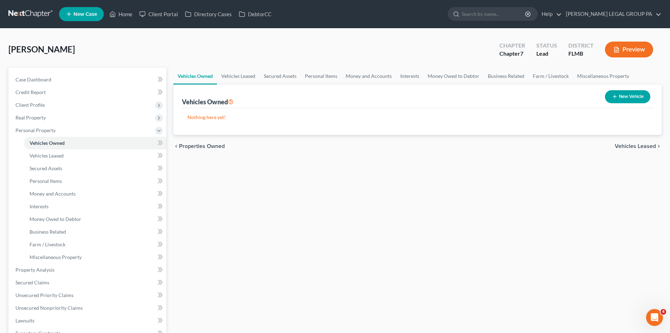
click at [632, 99] on button "New Vehicle" at bounding box center [627, 96] width 45 height 13
select select "0"
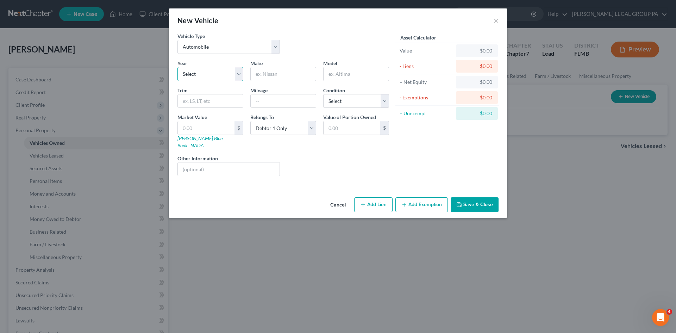
click at [229, 70] on select "Select 2026 2025 2024 2023 2022 2021 2020 2019 2018 2017 2016 2015 2014 2013 20…" at bounding box center [210, 74] width 66 height 14
select select "6"
click at [177, 67] on select "Select 2026 2025 2024 2023 2022 2021 2020 2019 2018 2017 2016 2015 2014 2013 20…" at bounding box center [210, 74] width 66 height 14
click at [274, 78] on input "text" at bounding box center [283, 73] width 65 height 13
type input "Chevy"
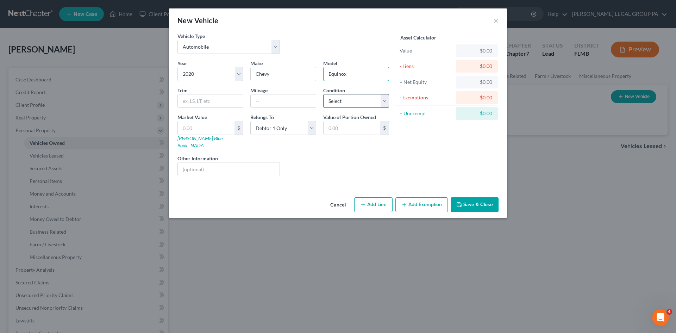
type input "Equinox"
click at [353, 100] on select "Select Excellent Very Good Good Fair Poor" at bounding box center [356, 101] width 66 height 14
select select "2"
click at [323, 94] on select "Select Excellent Very Good Good Fair Poor" at bounding box center [356, 101] width 66 height 14
click at [304, 177] on div "Vehicle Type Select Automobile Truck Trailer Watercraft Aircraft Motor Home Atv…" at bounding box center [338, 113] width 338 height 162
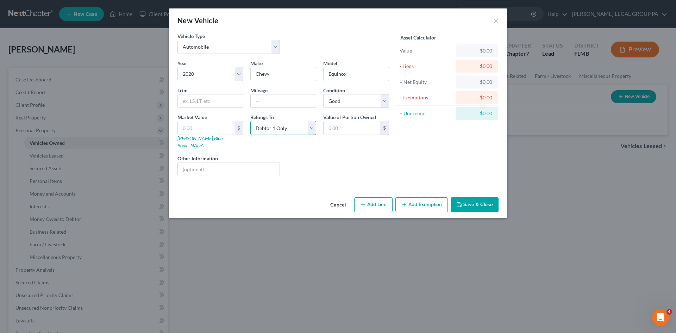
drag, startPoint x: 263, startPoint y: 126, endPoint x: 271, endPoint y: 129, distance: 9.3
click at [263, 126] on select "Select Debtor 1 Only Debtor 2 Only Debtor 1 And Debtor 2 Only At Least One Of T…" at bounding box center [283, 128] width 66 height 14
click at [404, 166] on div "Asset Calculator Value $0.00 - Liens $0.00 = Net Equity $0.00 - Exemptions $0.0…" at bounding box center [446, 106] width 109 height 149
click at [241, 162] on input "text" at bounding box center [229, 168] width 102 height 13
type input "VIN: [US_VEHICLE_IDENTIFICATION_NUMBER]"
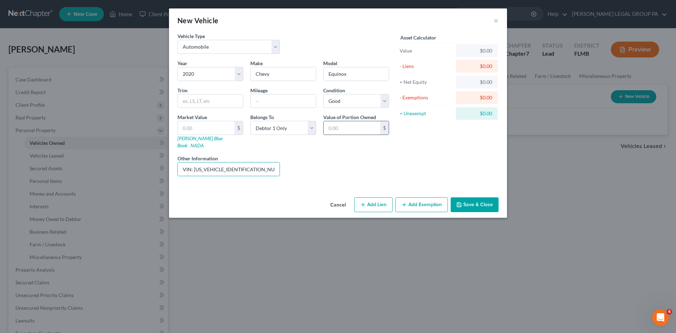
drag, startPoint x: 356, startPoint y: 174, endPoint x: 327, endPoint y: 129, distance: 53.0
click at [356, 173] on div "Year Select 2026 2025 2024 2023 2022 2021 2020 2019 2018 2017 2016 2015 2014 20…" at bounding box center [283, 120] width 219 height 122
click at [265, 100] on input "text" at bounding box center [283, 100] width 65 height 13
click at [263, 101] on input "60000" at bounding box center [283, 100] width 65 height 13
click at [261, 101] on input "60000" at bounding box center [283, 100] width 65 height 13
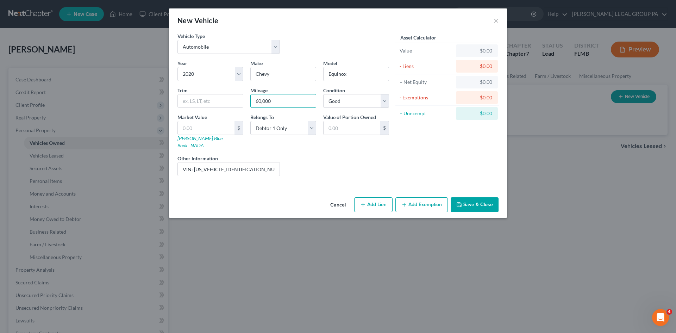
type input "60,000"
click at [465, 153] on div "Asset Calculator Value $0.00 - Liens $0.00 = Net Equity $0.00 - Exemptions $0.0…" at bounding box center [446, 106] width 109 height 149
drag, startPoint x: 207, startPoint y: 107, endPoint x: 209, endPoint y: 100, distance: 7.0
click at [207, 103] on input "text" at bounding box center [210, 100] width 65 height 13
type input "l"
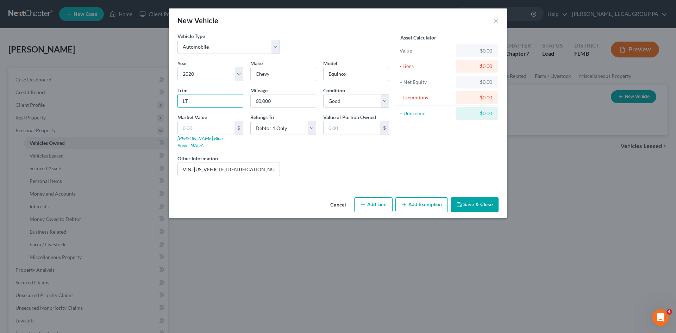
type input "LT"
click at [214, 162] on input "VIN: [US_VEHICLE_IDENTIFICATION_NUMBER]" at bounding box center [229, 168] width 102 height 13
click at [214, 125] on input "text" at bounding box center [206, 127] width 57 height 13
type input "1"
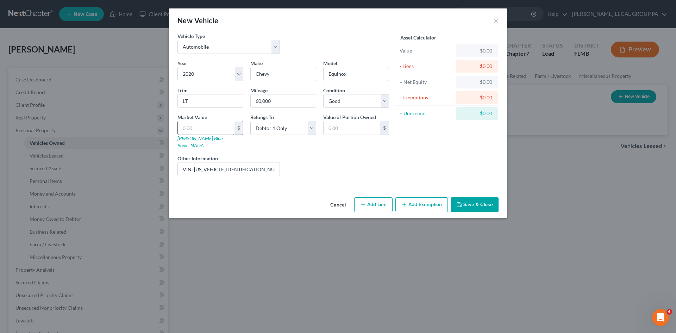
type input "1.00"
type input "12"
type input "12.00"
type input "122"
type input "122.00"
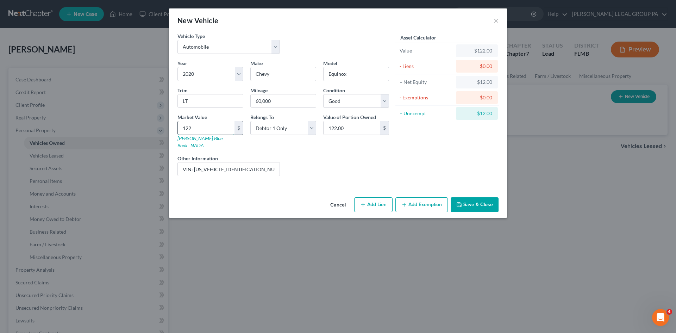
type input "1223"
type input "1,223.00"
type input "1,2231"
type input "12,231.00"
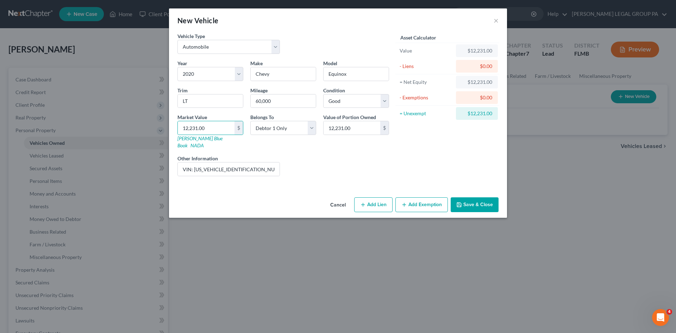
click at [448, 150] on div "Asset Calculator Value $12,231.00 - Liens $0.00 = Net Equity $12,231.00 - Exemp…" at bounding box center [446, 106] width 109 height 149
click at [488, 198] on button "Save & Close" at bounding box center [474, 204] width 48 height 15
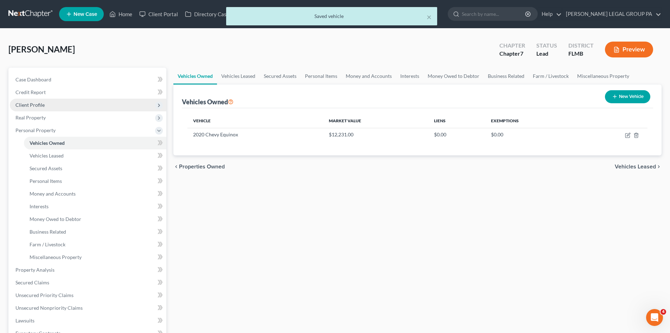
drag, startPoint x: 37, startPoint y: 114, endPoint x: 38, endPoint y: 108, distance: 6.4
click at [37, 114] on span "Real Property" at bounding box center [30, 117] width 30 height 6
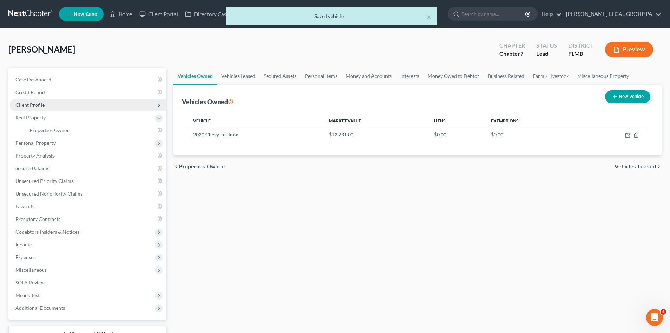
click at [37, 104] on span "Client Profile" at bounding box center [29, 105] width 29 height 6
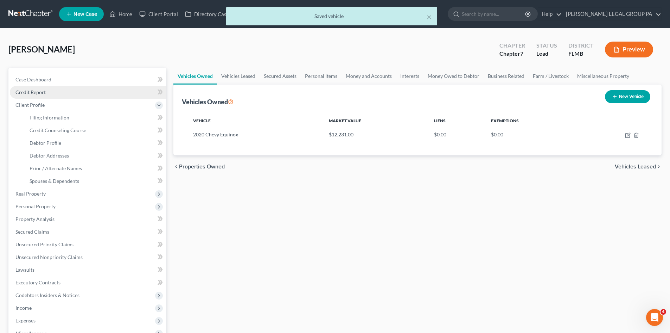
click at [37, 96] on link "Credit Report" at bounding box center [88, 92] width 157 height 13
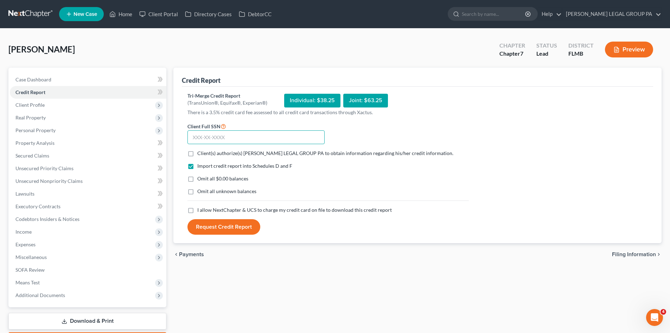
click at [225, 139] on input "text" at bounding box center [256, 137] width 137 height 14
click at [197, 154] on label "Client(s) authorize(s) [PERSON_NAME] LEGAL GROUP PA to obtain information regar…" at bounding box center [325, 153] width 256 height 7
click at [200, 154] on input "Client(s) authorize(s) [PERSON_NAME] LEGAL GROUP PA to obtain information regar…" at bounding box center [202, 152] width 5 height 5
checkbox input "true"
click at [197, 210] on label "I allow NextChapter & UCS to charge my credit card on file to download this cre…" at bounding box center [294, 209] width 195 height 7
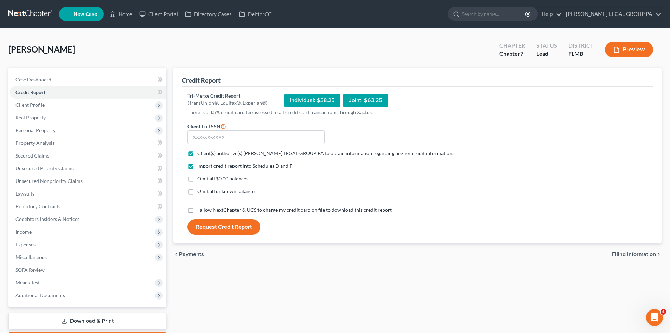
click at [200, 210] on input "I allow NextChapter & UCS to charge my credit card on file to download this cre…" at bounding box center [202, 208] width 5 height 5
checkbox input "true"
click at [236, 141] on input "text" at bounding box center [256, 137] width 137 height 14
type input "590-13-9349"
click at [239, 227] on button "Request Credit Report" at bounding box center [224, 226] width 73 height 15
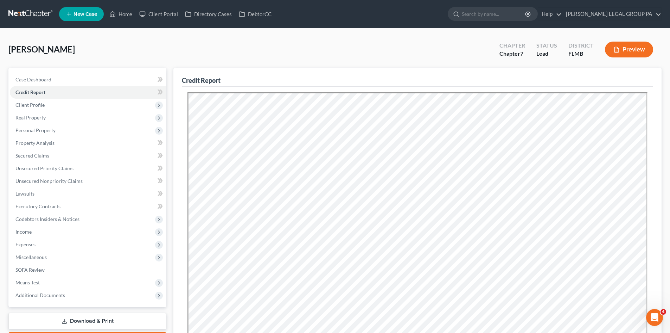
drag, startPoint x: 272, startPoint y: 46, endPoint x: 127, endPoint y: 5, distance: 150.1
click at [272, 46] on div "[PERSON_NAME] Upgraded Chapter Chapter 7 Status Lead District FLMB Preview" at bounding box center [334, 52] width 653 height 31
click at [67, 80] on link "Case Dashboard" at bounding box center [88, 79] width 157 height 13
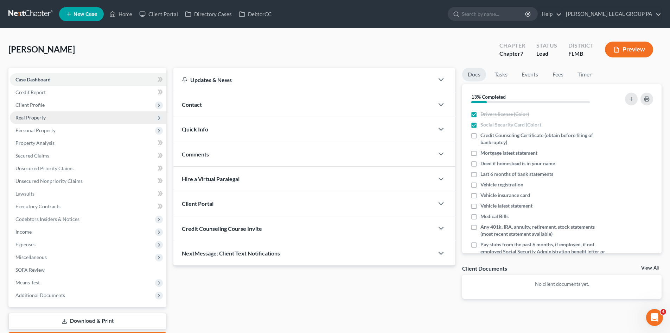
click at [63, 121] on span "Real Property" at bounding box center [88, 117] width 157 height 13
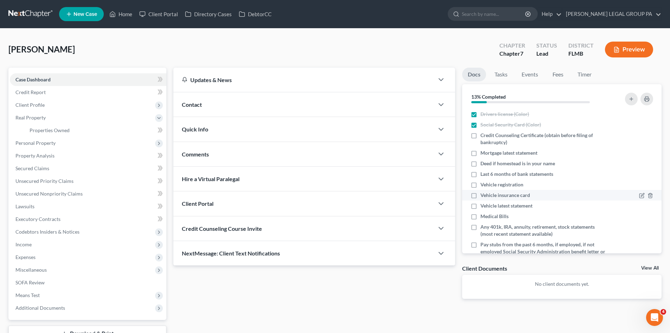
drag, startPoint x: 475, startPoint y: 186, endPoint x: 474, endPoint y: 197, distance: 10.6
click at [481, 186] on label "Vehicle registration" at bounding box center [502, 184] width 43 height 7
click at [483, 185] on input "Vehicle registration" at bounding box center [485, 183] width 5 height 5
checkbox input "true"
click at [481, 197] on label "Vehicle insurance card" at bounding box center [506, 194] width 50 height 7
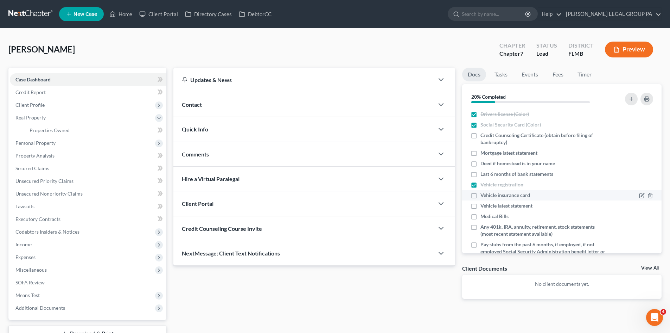
click at [483, 196] on input "Vehicle insurance card" at bounding box center [485, 193] width 5 height 5
checkbox input "true"
drag, startPoint x: 477, startPoint y: 207, endPoint x: 46, endPoint y: 143, distance: 435.3
click at [481, 207] on label "Vehicle latest statement" at bounding box center [507, 205] width 52 height 7
click at [483, 207] on input "Vehicle latest statement" at bounding box center [485, 204] width 5 height 5
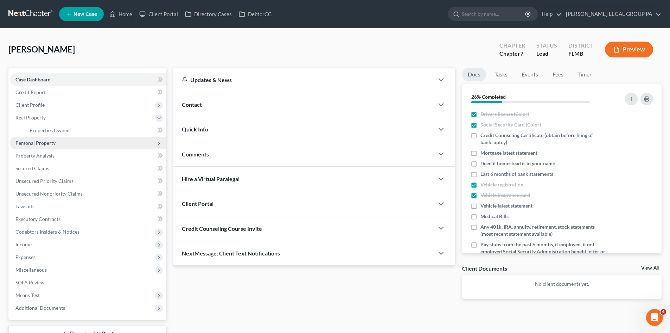
checkbox input "true"
click at [27, 140] on span "Personal Property" at bounding box center [35, 143] width 40 height 6
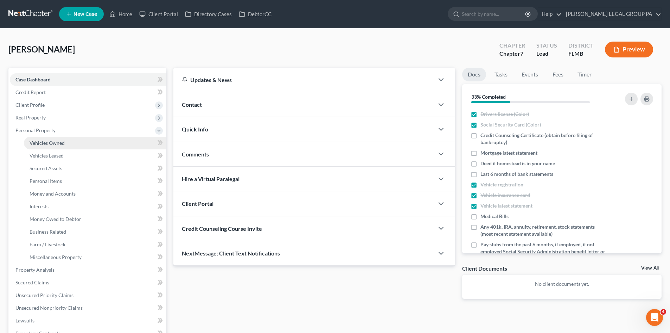
click at [65, 145] on link "Vehicles Owned" at bounding box center [95, 143] width 143 height 13
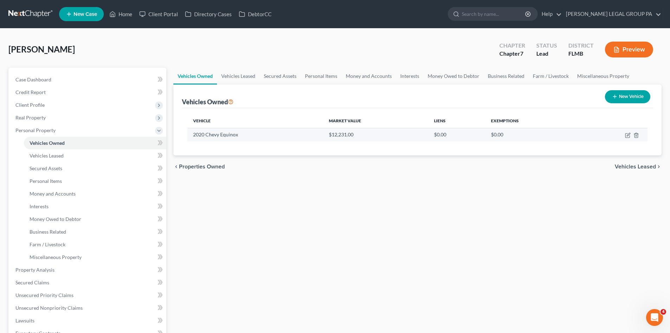
click at [628, 138] on td at bounding box center [614, 134] width 68 height 13
click at [628, 136] on icon "button" at bounding box center [628, 135] width 6 height 6
select select "0"
select select "6"
select select "2"
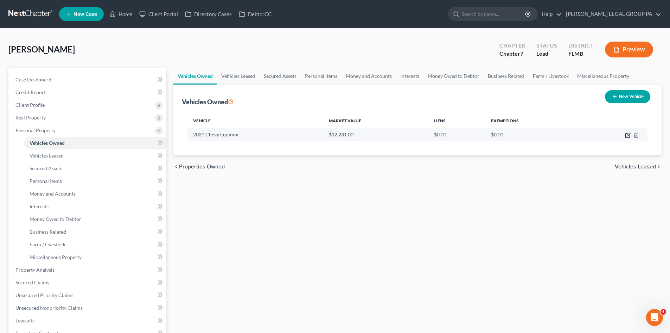
select select "0"
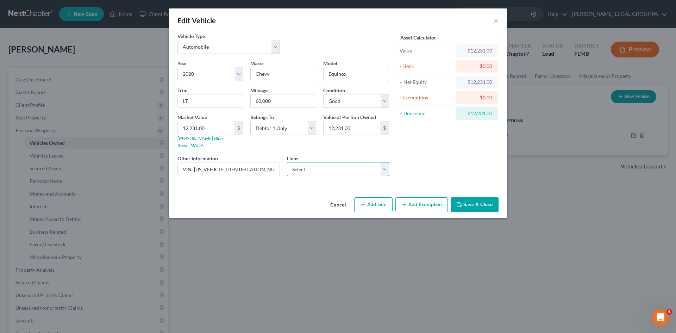
click at [325, 166] on select "Select Gm Financial - $4,088.00 Midflorida Credit Un - $0.00" at bounding box center [338, 169] width 102 height 14
select select "0"
click at [287, 162] on select "Select Gm Financial - $4,088.00 Midflorida Credit Un - $0.00" at bounding box center [338, 169] width 102 height 14
select select
select select "45"
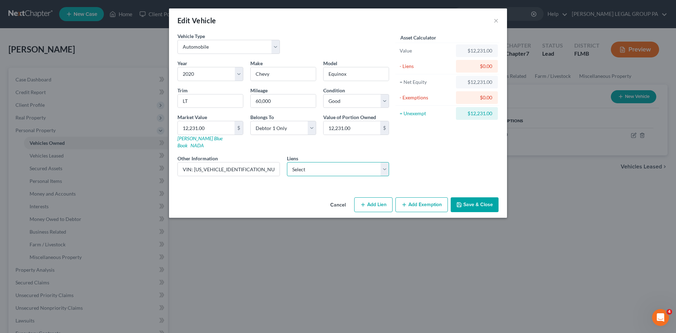
select select "0"
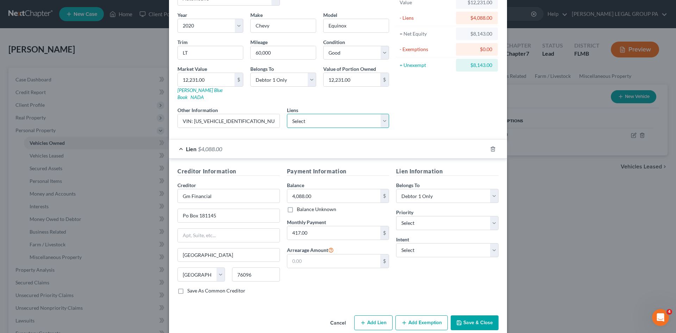
scroll to position [52, 0]
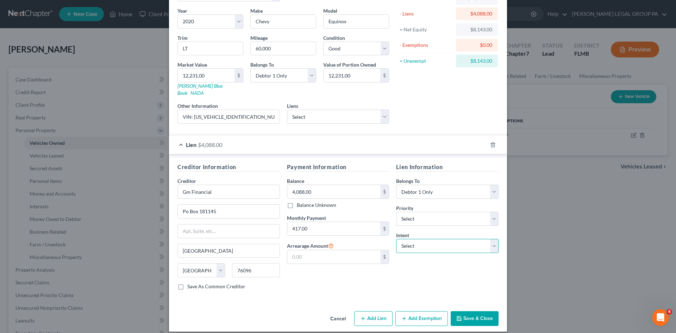
click at [432, 239] on select "Select Surrender Redeem Reaffirm Avoid Other" at bounding box center [447, 246] width 102 height 14
select select "2"
click at [396, 239] on select "Select Surrender Redeem Reaffirm Avoid Other" at bounding box center [447, 246] width 102 height 14
click at [429, 218] on select "Select 1st 2nd 3rd 4th 5th 6th 7th 8th 9th 10th 11th 12th 13th 14th 15th 16th 1…" at bounding box center [447, 218] width 102 height 14
select select "0"
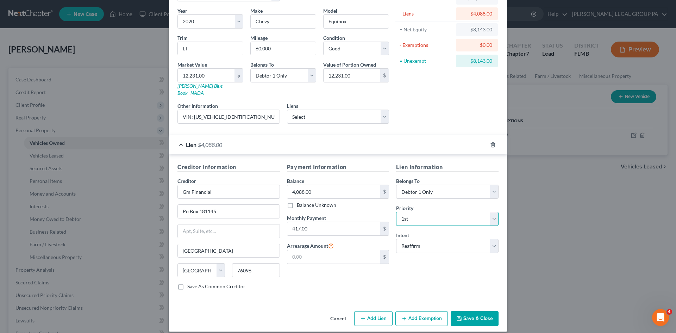
click at [396, 211] on select "Select 1st 2nd 3rd 4th 5th 6th 7th 8th 9th 10th 11th 12th 13th 14th 15th 16th 1…" at bounding box center [447, 218] width 102 height 14
drag, startPoint x: 412, startPoint y: 280, endPoint x: 367, endPoint y: 268, distance: 46.8
click at [412, 280] on div "Lien Information Belongs To * Select Debtor 1 Only Debtor 2 Only Debtor 1 And D…" at bounding box center [446, 229] width 109 height 133
click at [475, 311] on button "Save & Close" at bounding box center [474, 318] width 48 height 15
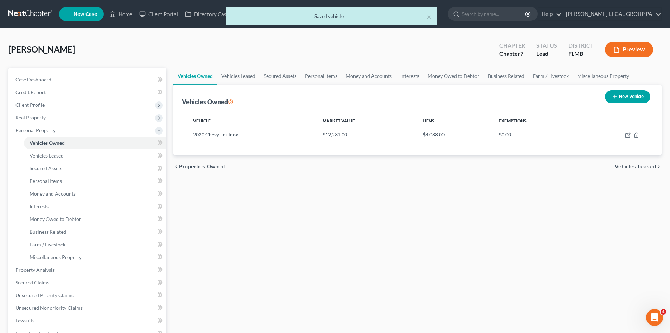
click at [630, 98] on button "New Vehicle" at bounding box center [627, 96] width 45 height 13
select select "0"
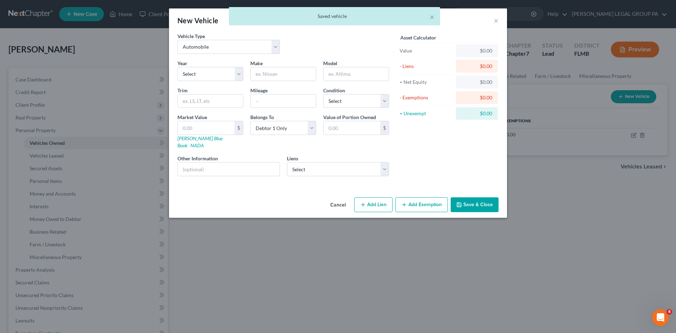
click at [495, 20] on div "× Saved vehicle" at bounding box center [334, 18] width 676 height 22
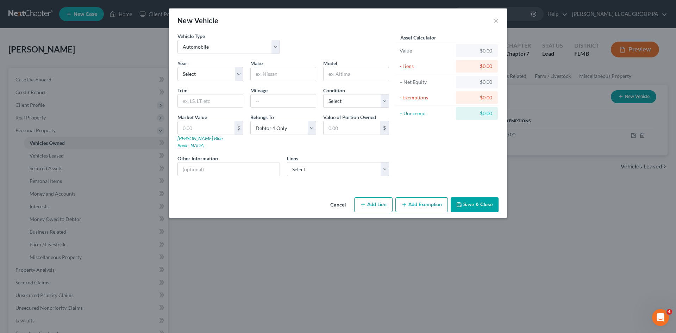
click at [334, 199] on button "Cancel" at bounding box center [337, 205] width 27 height 14
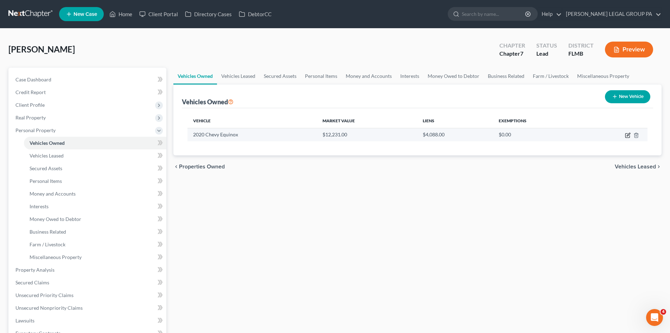
click at [628, 137] on icon "button" at bounding box center [628, 135] width 4 height 4
select select "0"
select select "6"
select select "2"
select select "0"
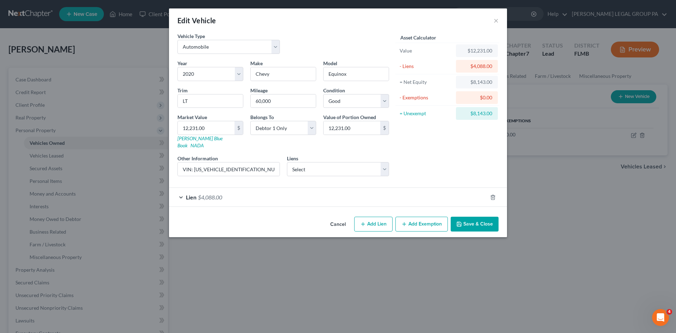
click at [419, 218] on button "Add Exemption" at bounding box center [421, 223] width 52 height 15
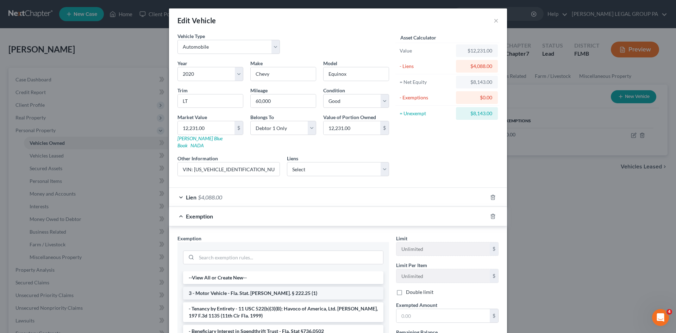
click at [270, 286] on li "3 - Motor Vehicle - Fla. Stat. [PERSON_NAME]. § 222.25 (1)" at bounding box center [283, 292] width 200 height 13
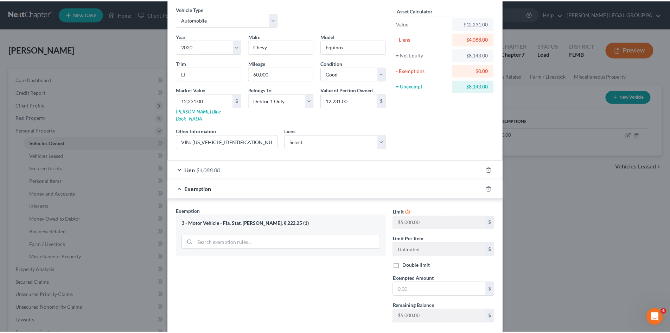
scroll to position [61, 0]
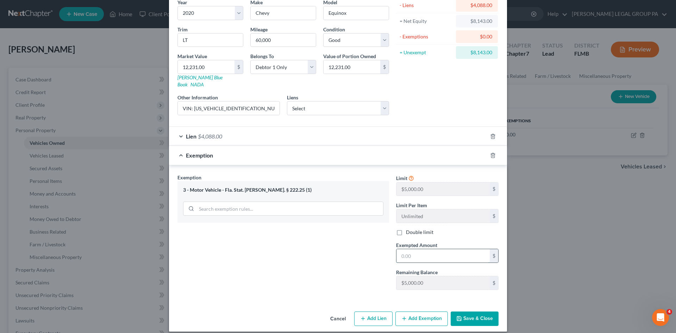
click at [426, 249] on input "text" at bounding box center [442, 255] width 93 height 13
type input "5,000.00"
click at [472, 311] on button "Save & Close" at bounding box center [474, 318] width 48 height 15
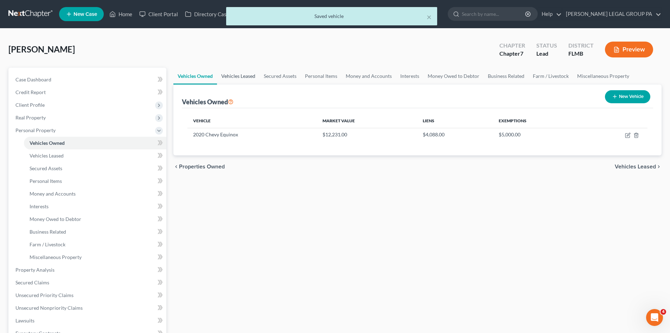
click at [248, 71] on link "Vehicles Leased" at bounding box center [238, 76] width 43 height 17
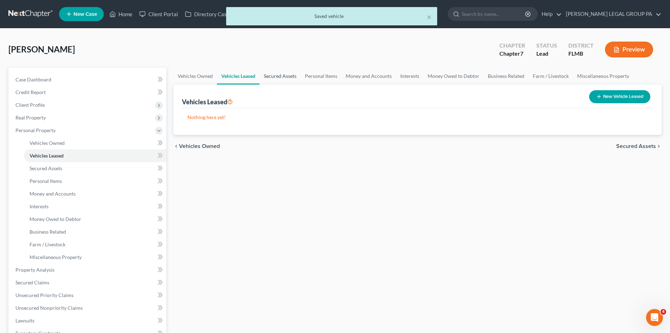
click at [269, 74] on link "Secured Assets" at bounding box center [280, 76] width 41 height 17
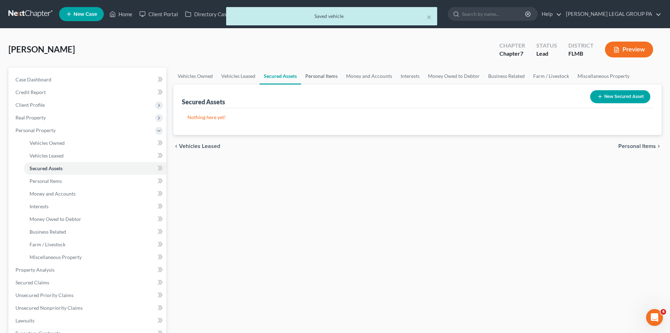
click at [308, 74] on link "Personal Items" at bounding box center [321, 76] width 41 height 17
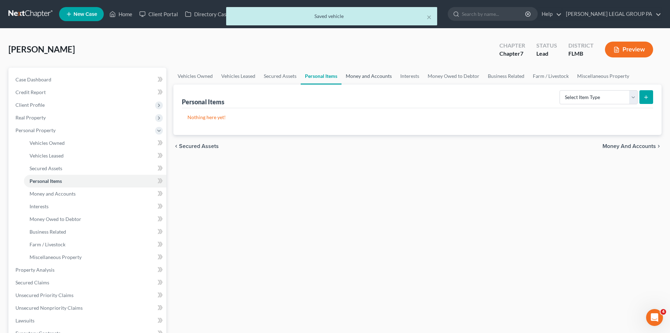
click at [375, 77] on link "Money and Accounts" at bounding box center [369, 76] width 55 height 17
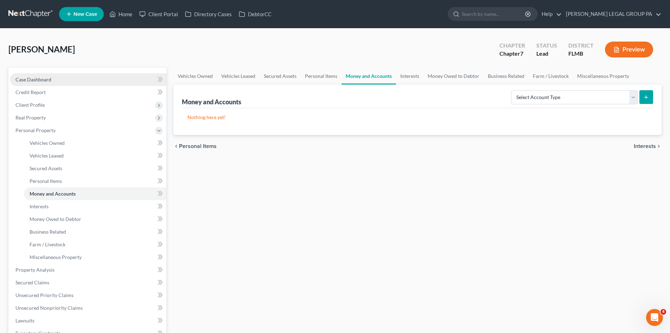
click at [45, 77] on span "Case Dashboard" at bounding box center [33, 79] width 36 height 6
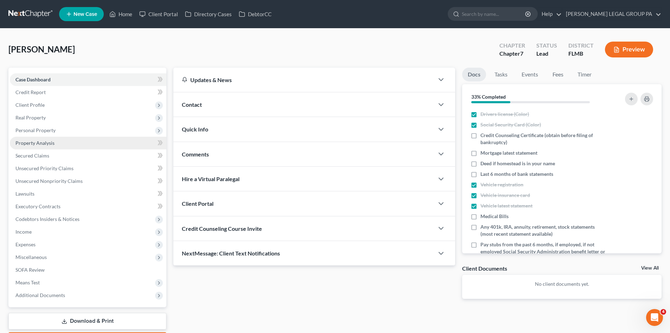
click at [54, 137] on link "Property Analysis" at bounding box center [88, 143] width 157 height 13
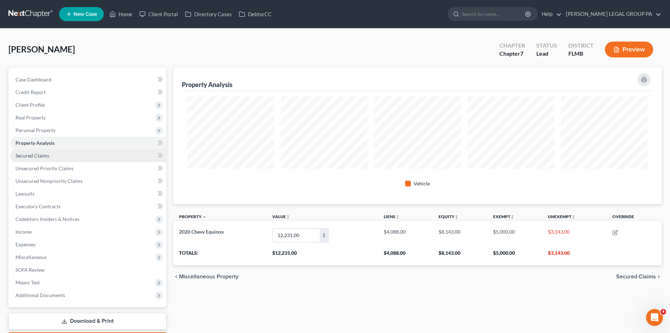
scroll to position [136, 488]
click at [57, 131] on span "Personal Property" at bounding box center [88, 130] width 157 height 13
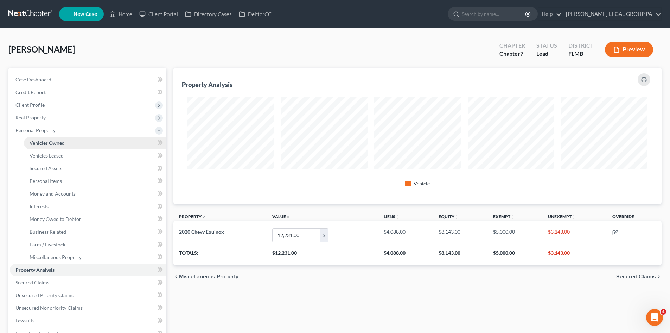
click at [60, 142] on span "Vehicles Owned" at bounding box center [47, 143] width 35 height 6
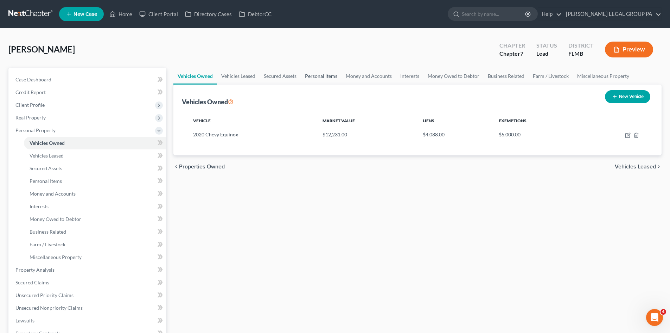
click at [323, 74] on link "Personal Items" at bounding box center [321, 76] width 41 height 17
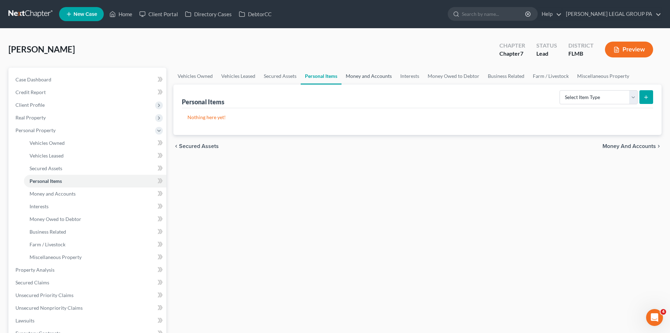
click at [390, 73] on link "Money and Accounts" at bounding box center [369, 76] width 55 height 17
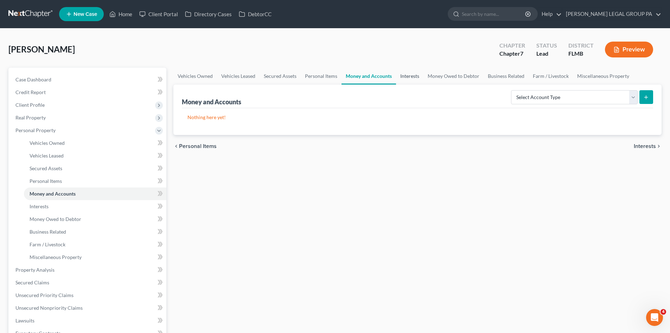
drag, startPoint x: 407, startPoint y: 76, endPoint x: 352, endPoint y: 76, distance: 54.9
click at [407, 76] on link "Interests" at bounding box center [409, 76] width 27 height 17
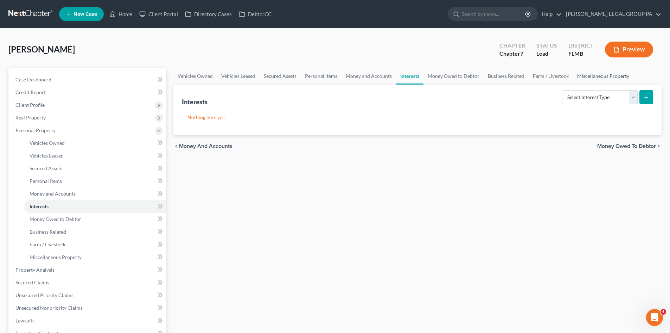
click at [589, 77] on link "Miscellaneous Property" at bounding box center [603, 76] width 61 height 17
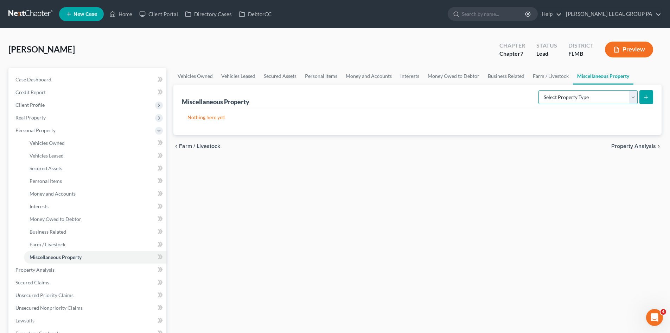
drag, startPoint x: 601, startPoint y: 96, endPoint x: 600, endPoint y: 102, distance: 6.4
click at [601, 96] on select "Select Property Type Assigned for Creditor Benefit [DATE] Holding for Another N…" at bounding box center [588, 97] width 99 height 14
click at [549, 73] on link "Farm / Livestock" at bounding box center [551, 76] width 44 height 17
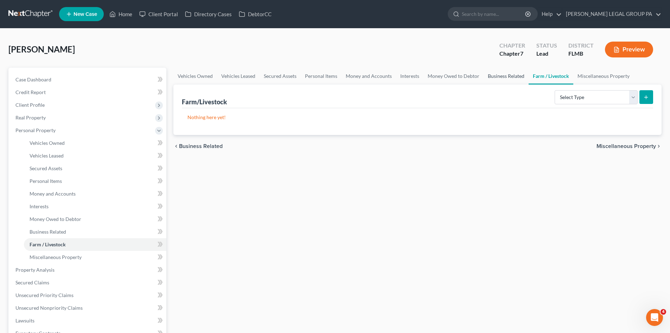
click at [512, 77] on link "Business Related" at bounding box center [506, 76] width 45 height 17
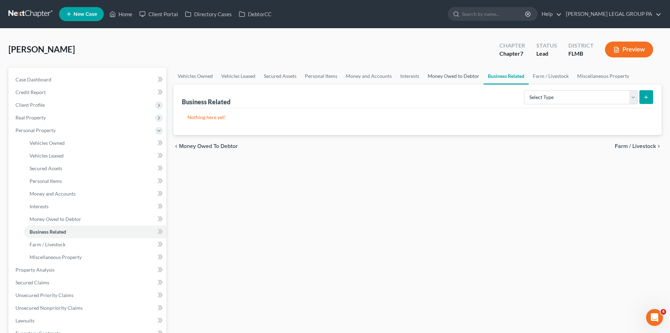
click at [452, 76] on link "Money Owed to Debtor" at bounding box center [454, 76] width 60 height 17
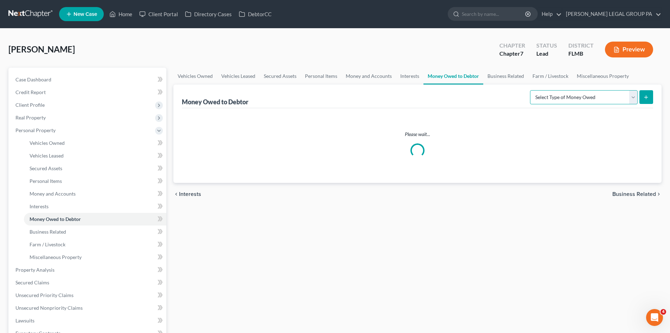
drag, startPoint x: 600, startPoint y: 95, endPoint x: 518, endPoint y: 140, distance: 93.5
click at [600, 95] on select "Select Type of Money Owed Accounts Receivable Alimony Child Support Claims Agai…" at bounding box center [584, 97] width 108 height 14
click at [450, 159] on div "Please wait..." at bounding box center [418, 145] width 472 height 75
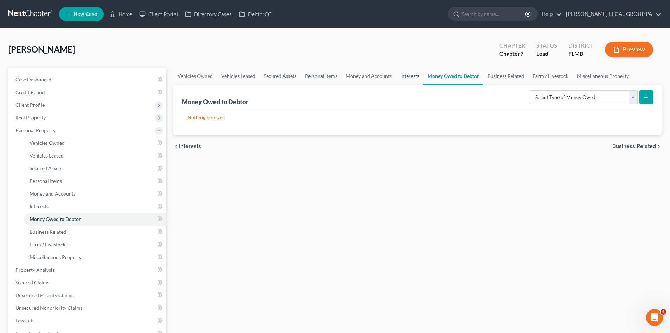
drag, startPoint x: 413, startPoint y: 78, endPoint x: 4, endPoint y: 181, distance: 421.9
click at [413, 78] on link "Interests" at bounding box center [409, 76] width 27 height 17
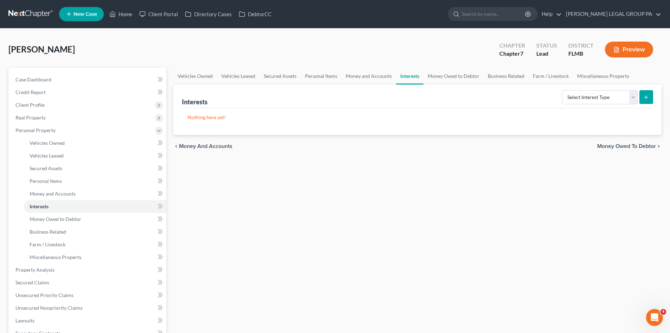
drag, startPoint x: 622, startPoint y: 203, endPoint x: 589, endPoint y: 100, distance: 109.1
click at [622, 203] on div "Vehicles Owned Vehicles Leased Secured Assets Personal Items Money and Accounts…" at bounding box center [417, 271] width 495 height 406
click at [588, 91] on select "Select Interest Type 401K Annuity Bond Education IRA Government Bond Government…" at bounding box center [600, 97] width 76 height 14
select select "401k"
click at [563, 90] on select "Select Interest Type 401K Annuity Bond Education IRA Government Bond Government…" at bounding box center [600, 97] width 76 height 14
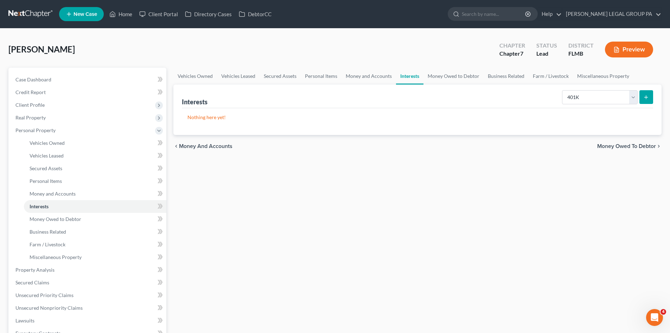
click at [642, 97] on button "submit" at bounding box center [647, 97] width 14 height 14
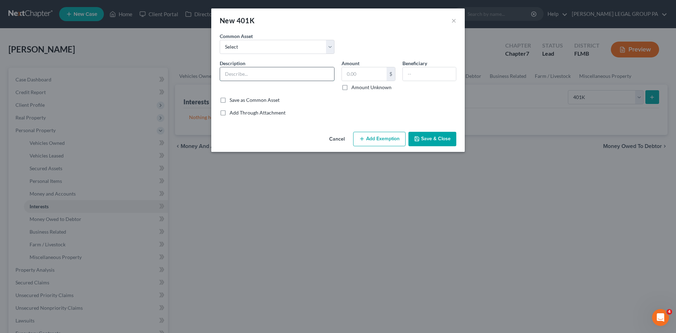
click at [254, 70] on input "text" at bounding box center [277, 73] width 114 height 13
type input "401(k) through employment"
click at [356, 78] on input "text" at bounding box center [364, 73] width 45 height 13
type input "36,512.33"
click at [376, 134] on button "Add Exemption" at bounding box center [379, 139] width 52 height 15
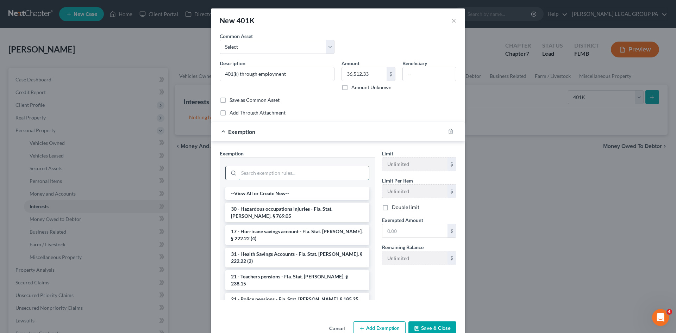
click at [277, 176] on input "search" at bounding box center [304, 172] width 130 height 13
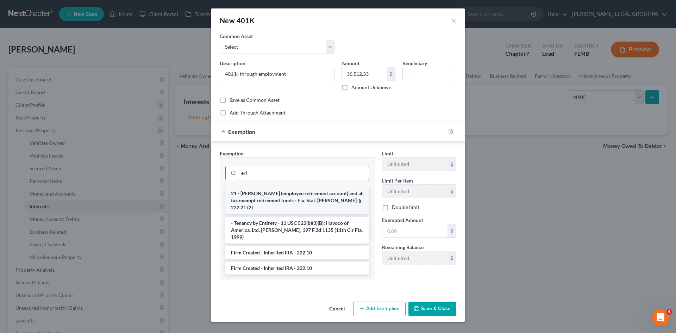
type input "eri"
click at [283, 198] on li "21 - [PERSON_NAME] (employee retirement account) and all tax exempt retirement …" at bounding box center [297, 200] width 144 height 27
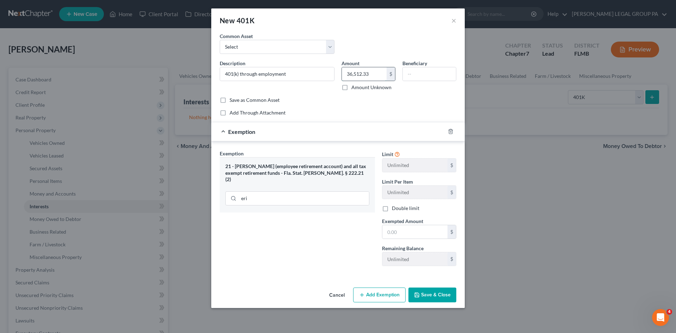
click at [365, 75] on input "36,512.33" at bounding box center [364, 73] width 45 height 13
click at [405, 230] on input "text" at bounding box center [414, 231] width 65 height 13
paste input "36,512.33"
type input "36,512.33"
click at [440, 292] on button "Save & Close" at bounding box center [432, 294] width 48 height 15
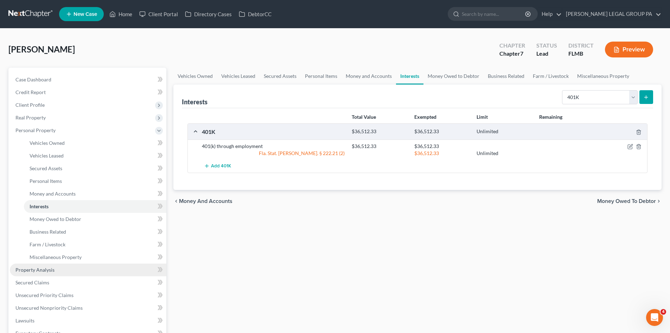
click at [49, 271] on span "Property Analysis" at bounding box center [34, 269] width 39 height 6
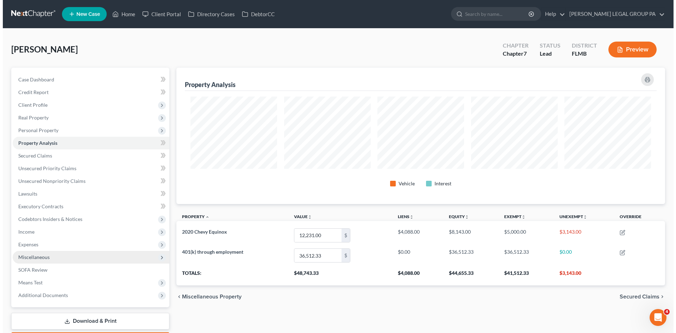
scroll to position [136, 488]
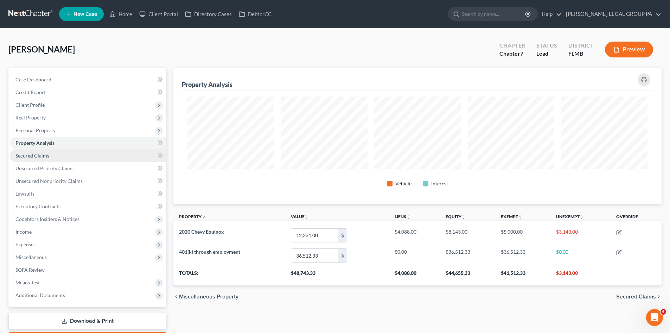
click at [58, 157] on link "Secured Claims" at bounding box center [88, 155] width 157 height 13
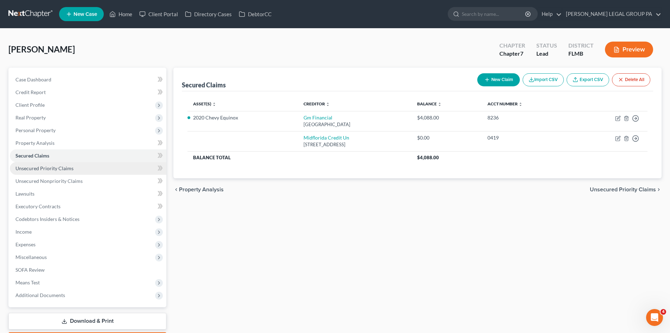
click at [58, 172] on link "Unsecured Priority Claims" at bounding box center [88, 168] width 157 height 13
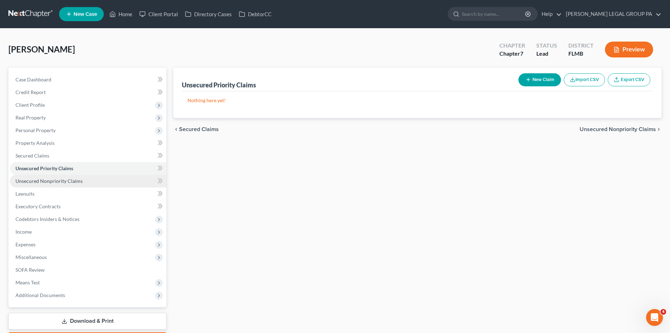
click at [64, 183] on span "Unsecured Nonpriority Claims" at bounding box center [48, 181] width 67 height 6
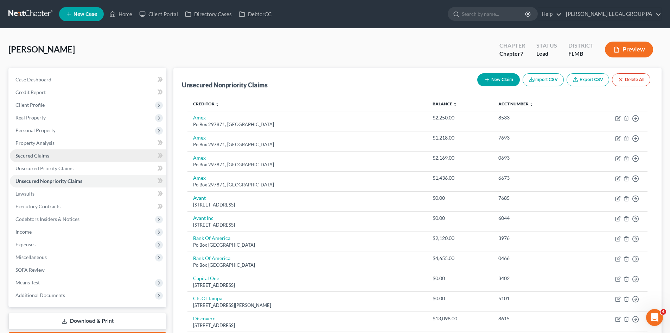
click at [62, 154] on link "Secured Claims" at bounding box center [88, 155] width 157 height 13
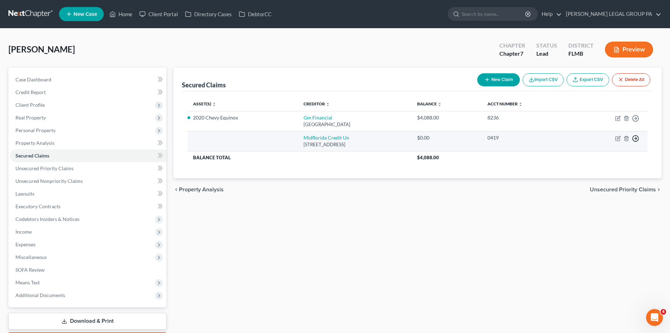
click at [638, 122] on icon "button" at bounding box center [635, 118] width 7 height 7
click at [604, 153] on link "Move to F" at bounding box center [603, 155] width 59 height 12
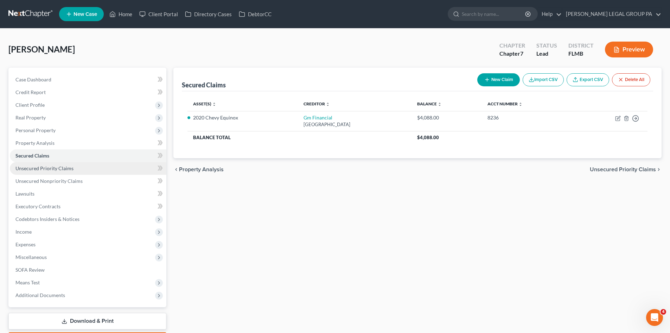
click at [59, 170] on span "Unsecured Priority Claims" at bounding box center [44, 168] width 58 height 6
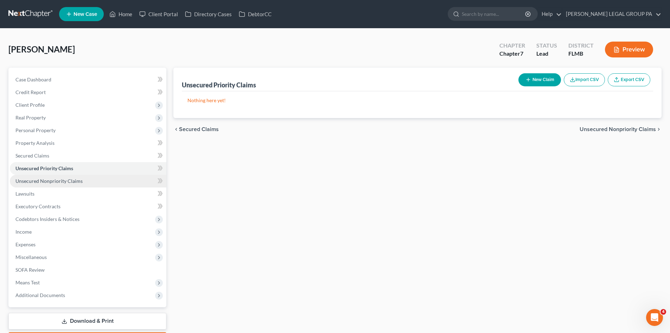
click at [62, 180] on span "Unsecured Nonpriority Claims" at bounding box center [48, 181] width 67 height 6
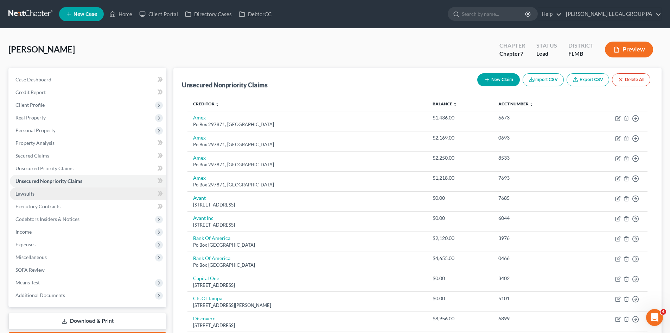
click at [60, 194] on link "Lawsuits" at bounding box center [88, 193] width 157 height 13
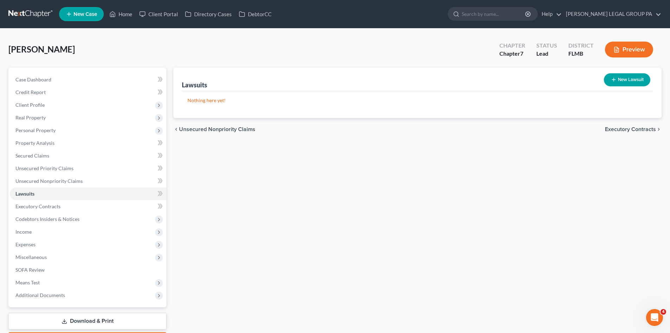
click at [631, 74] on button "New Lawsuit" at bounding box center [627, 79] width 46 height 13
select select "0"
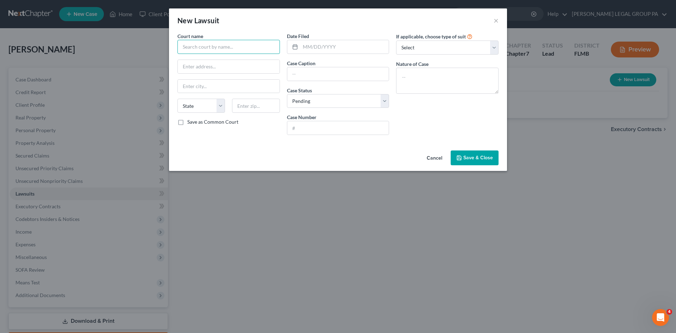
click at [217, 44] on input "text" at bounding box center [228, 47] width 102 height 14
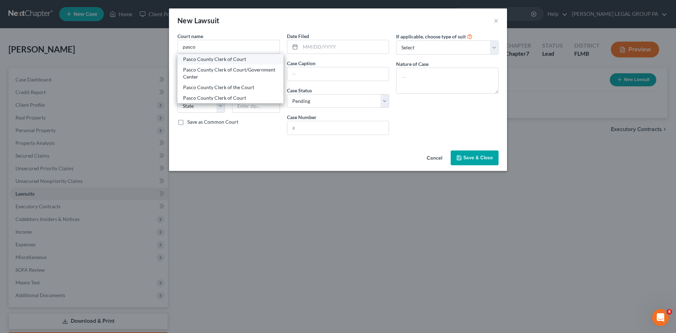
click at [241, 62] on div "Pasco County Clerk of Court" at bounding box center [230, 59] width 95 height 7
type input "Pasco County Clerk of Court"
type input "PO Box 338"
type input "New Port [PERSON_NAME]"
select select "9"
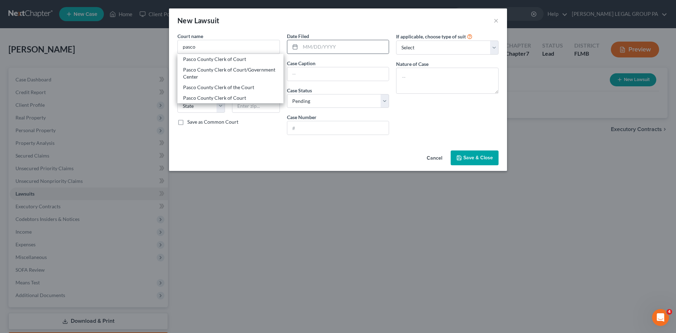
type input "34656-0338"
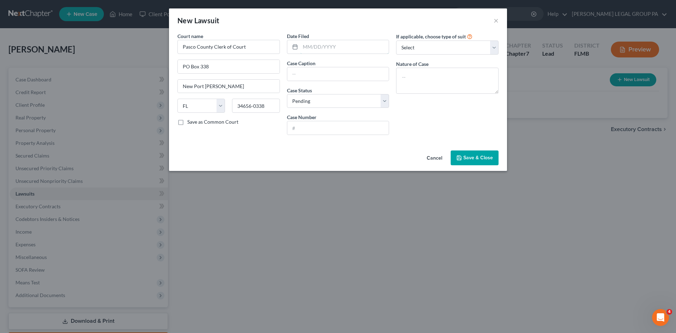
click at [312, 48] on input "text" at bounding box center [344, 46] width 89 height 13
type input "[DATE]"
click at [311, 77] on input "text" at bounding box center [338, 73] width 102 height 13
drag, startPoint x: 355, startPoint y: 76, endPoint x: 505, endPoint y: 75, distance: 149.9
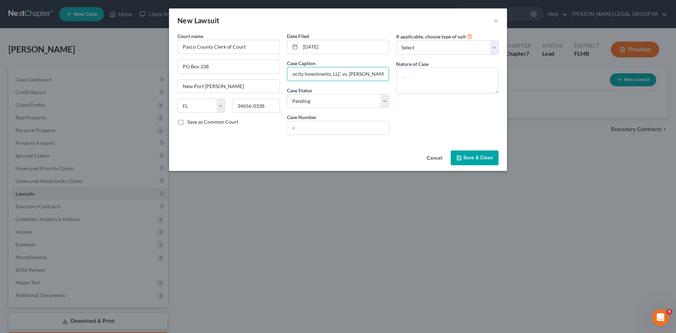
click at [506, 75] on div "Court name * Pasco County Clerk of [GEOGRAPHIC_DATA][PERSON_NAME] [US_STATE][GE…" at bounding box center [338, 89] width 338 height 115
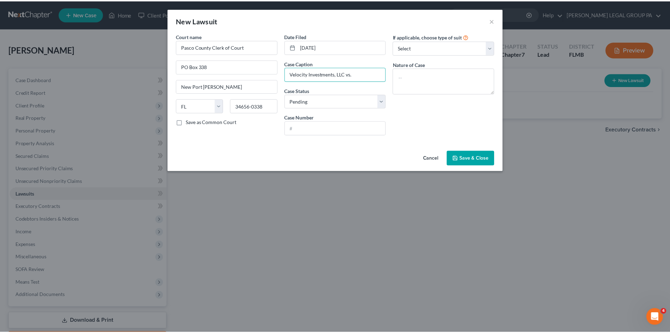
scroll to position [0, 0]
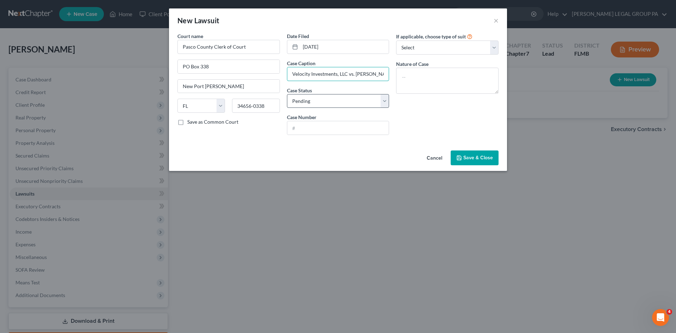
type input "Velocity Investments, LLC vs. [PERSON_NAME]"
click at [348, 107] on select "Select Pending On Appeal Concluded" at bounding box center [338, 101] width 102 height 14
drag, startPoint x: 429, startPoint y: 122, endPoint x: 337, endPoint y: 123, distance: 92.5
click at [429, 122] on div "If applicable, choose type of suit Select Repossession Garnishment Foreclosure …" at bounding box center [446, 86] width 109 height 108
click at [333, 129] on input "text" at bounding box center [338, 127] width 102 height 13
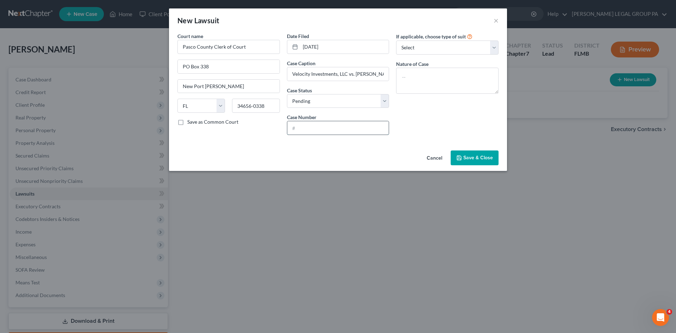
click at [313, 125] on input "text" at bounding box center [338, 127] width 102 height 13
paste input "2025-SC-003352"
type input "2025-SC-003352"
click at [461, 115] on div "If applicable, choose type of suit Select Repossession Garnishment Foreclosure …" at bounding box center [446, 86] width 109 height 108
click at [448, 51] on select "Select Repossession Garnishment Foreclosure Attached, Seized, Or Levied Other" at bounding box center [447, 47] width 102 height 14
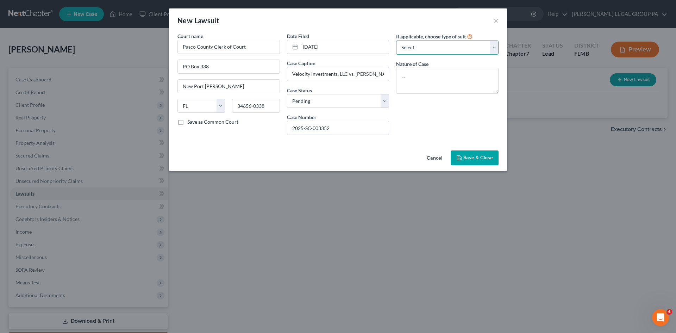
select select "4"
click at [396, 40] on select "Select Repossession Garnishment Foreclosure Attached, Seized, Or Levied Other" at bounding box center [447, 47] width 102 height 14
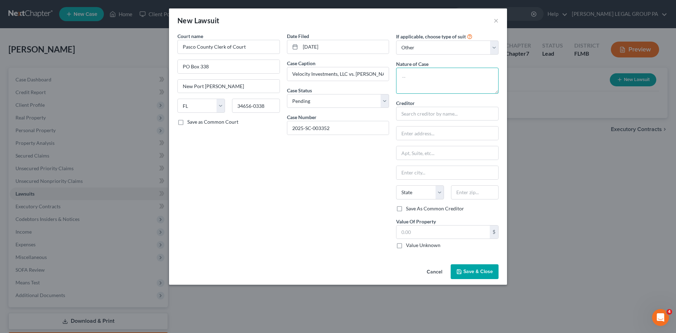
click at [447, 77] on textarea at bounding box center [447, 81] width 102 height 26
type textarea "Damages"
click at [238, 241] on div "Court name * Pasco County Clerk of [GEOGRAPHIC_DATA][PERSON_NAME] [US_STATE][GE…" at bounding box center [228, 143] width 109 height 222
click at [254, 169] on div "Court name * Pasco County Clerk of [GEOGRAPHIC_DATA][PERSON_NAME] [US_STATE][GE…" at bounding box center [228, 143] width 109 height 222
click at [441, 116] on input "text" at bounding box center [447, 114] width 102 height 14
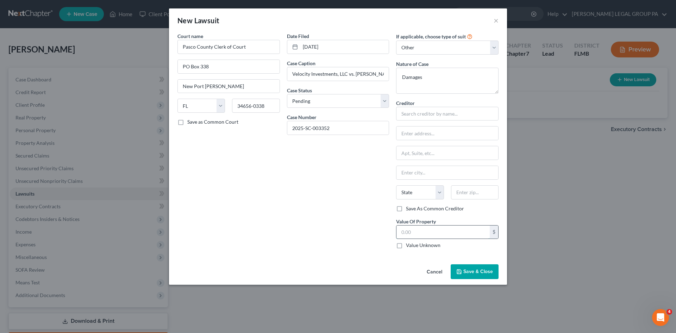
click at [427, 234] on input "text" at bounding box center [442, 231] width 93 height 13
type input "6,933.50"
click at [367, 232] on div "Date Filed [DATE] Case Caption Velocity Investments, LLC vs. [PERSON_NAME] Case…" at bounding box center [337, 143] width 109 height 222
click at [408, 112] on input "text" at bounding box center [447, 114] width 102 height 14
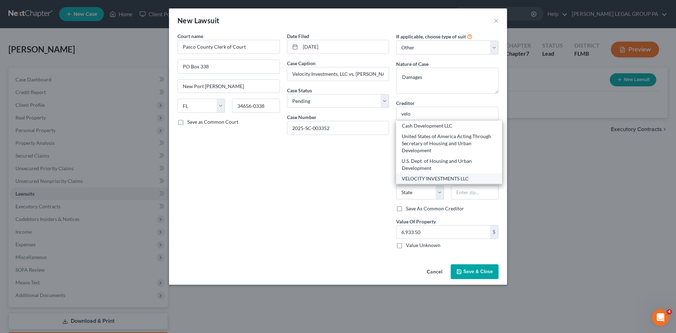
click at [435, 178] on div "VELOCITY INVESTMENTS LLC" at bounding box center [449, 178] width 95 height 7
type input "VELOCITY INVESTMENTS LLC"
type input "[STREET_ADDRESS]"
type input "Suite 305"
type input "Belmar"
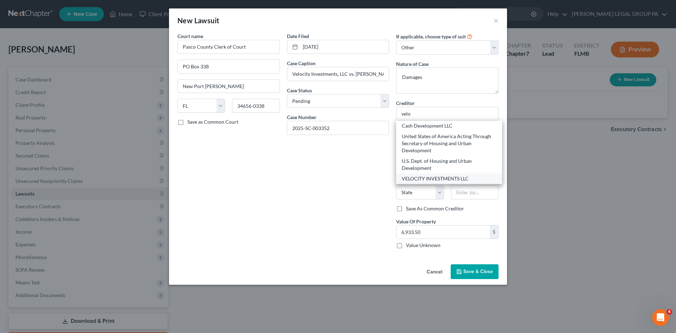
select select "33"
type input "07719"
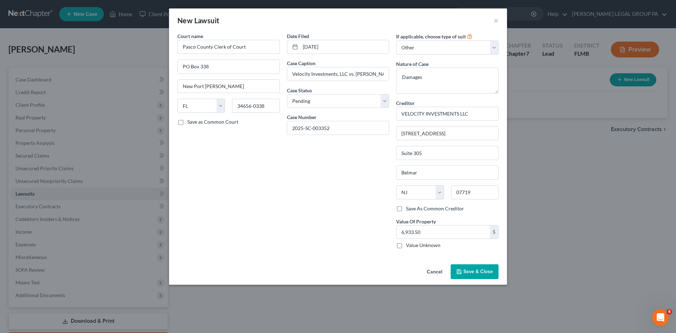
click at [256, 209] on div "Court name * Pasco County Clerk of [GEOGRAPHIC_DATA][PERSON_NAME] [US_STATE][GE…" at bounding box center [228, 143] width 109 height 222
click at [464, 271] on span "Save & Close" at bounding box center [478, 271] width 30 height 6
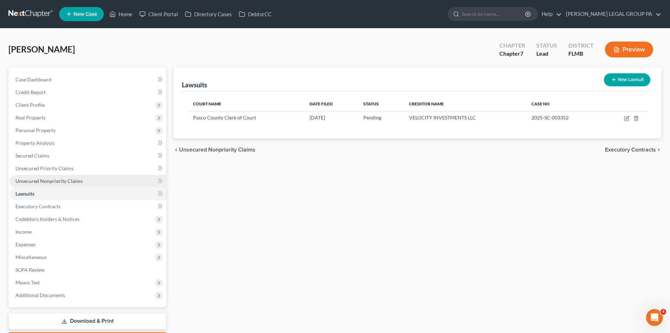
click at [40, 176] on link "Unsecured Nonpriority Claims" at bounding box center [88, 181] width 157 height 13
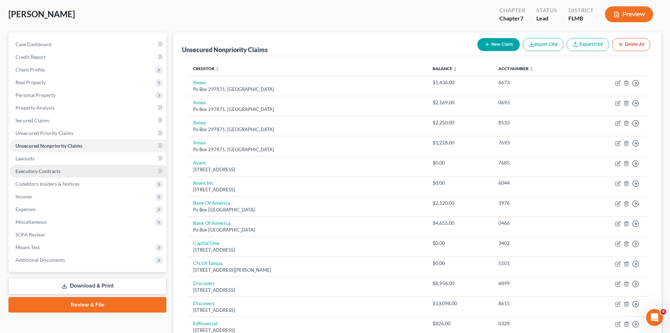
click at [41, 172] on span "Executory Contracts" at bounding box center [37, 171] width 45 height 6
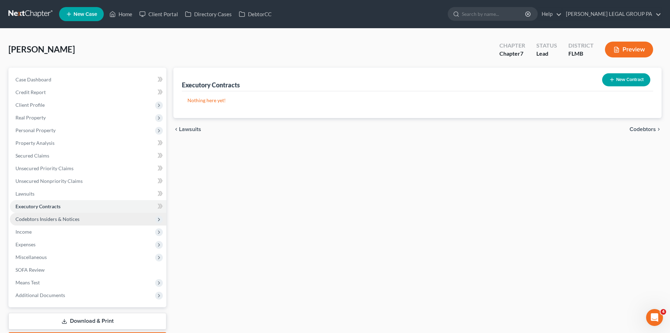
click at [59, 222] on span "Codebtors Insiders & Notices" at bounding box center [88, 219] width 157 height 13
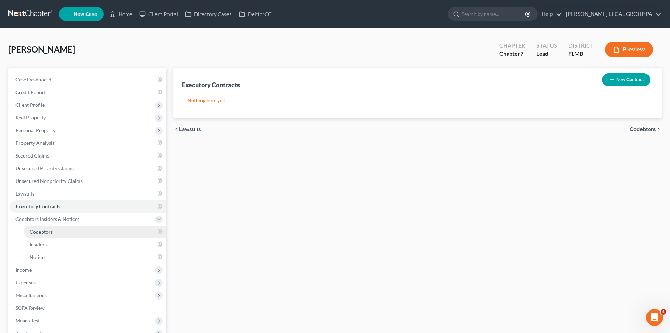
click at [48, 232] on span "Codebtors" at bounding box center [41, 231] width 23 height 6
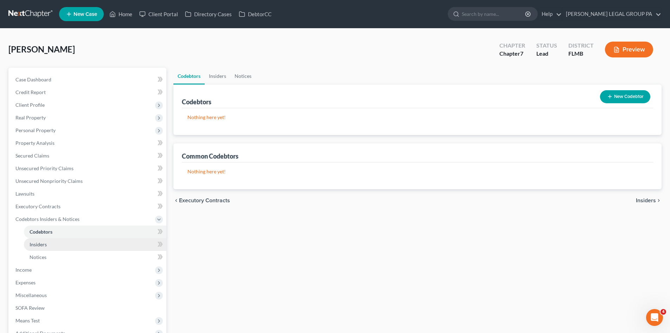
click at [45, 246] on span "Insiders" at bounding box center [38, 244] width 17 height 6
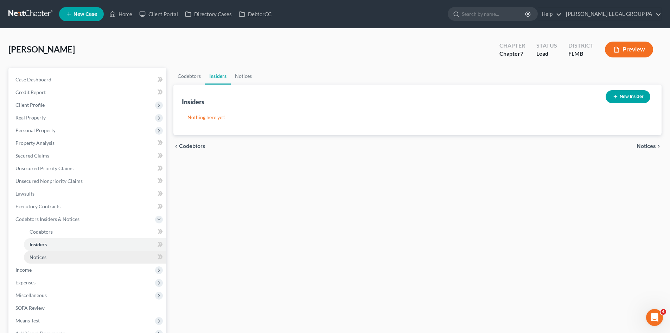
click at [44, 258] on span "Notices" at bounding box center [38, 257] width 17 height 6
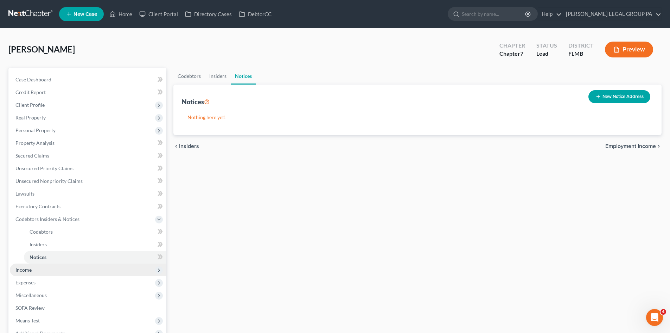
click at [33, 268] on span "Income" at bounding box center [88, 269] width 157 height 13
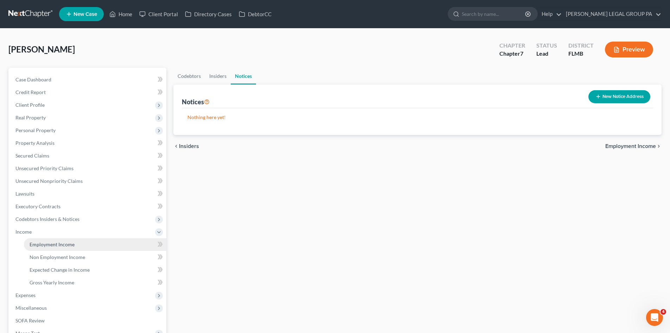
click at [46, 247] on link "Employment Income" at bounding box center [95, 244] width 143 height 13
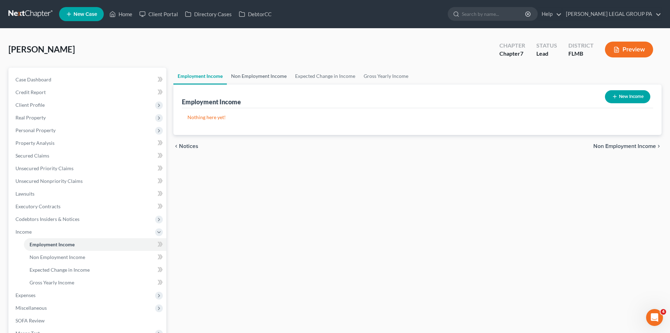
click at [240, 78] on link "Non Employment Income" at bounding box center [259, 76] width 64 height 17
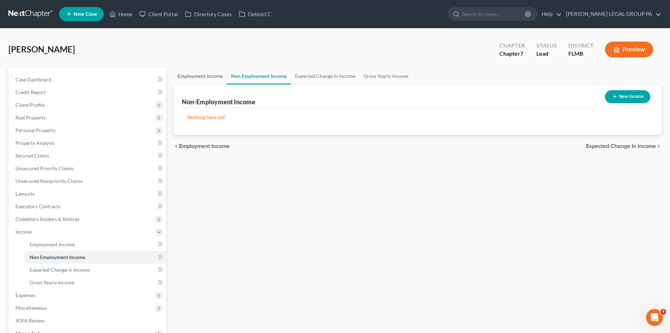
click at [202, 78] on link "Employment Income" at bounding box center [199, 76] width 53 height 17
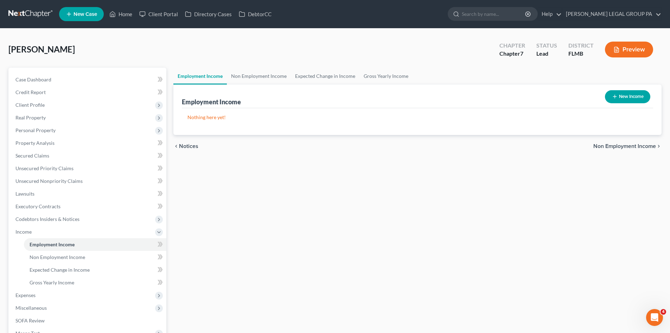
click at [613, 96] on icon "button" at bounding box center [615, 97] width 6 height 6
select select "0"
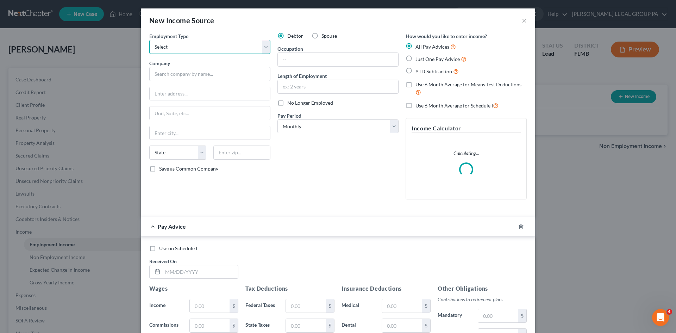
click at [216, 46] on select "Select Full or [DEMOGRAPHIC_DATA] Employment Self Employment" at bounding box center [209, 47] width 121 height 14
select select "0"
click at [149, 40] on select "Select Full or [DEMOGRAPHIC_DATA] Employment Self Employment" at bounding box center [209, 47] width 121 height 14
click at [356, 191] on div "Debtor Spouse Occupation Length of Employment No Longer Employed Pay Period * S…" at bounding box center [338, 118] width 128 height 172
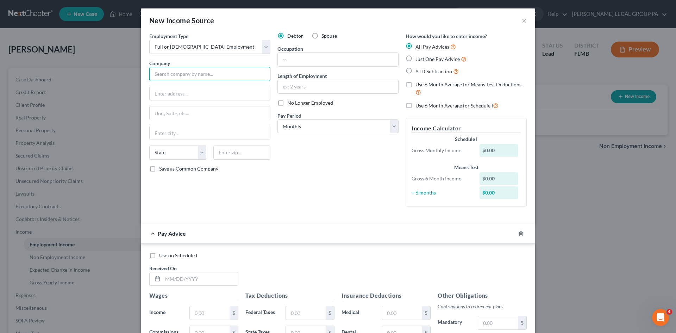
click at [189, 71] on input "text" at bounding box center [209, 74] width 121 height 14
type input "[STREET_ADDRESS]"
type input "34655"
click at [306, 169] on div "Debtor Spouse Occupation Length of Employment No Longer Employed Pay Period * S…" at bounding box center [338, 121] width 128 height 179
type input "New Port [PERSON_NAME]"
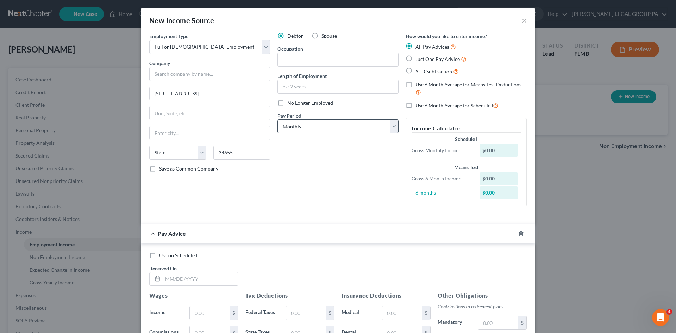
select select "9"
click at [299, 87] on input "text" at bounding box center [338, 86] width 120 height 13
type input "1"
type input "10 years"
click at [306, 61] on input "text" at bounding box center [338, 59] width 120 height 13
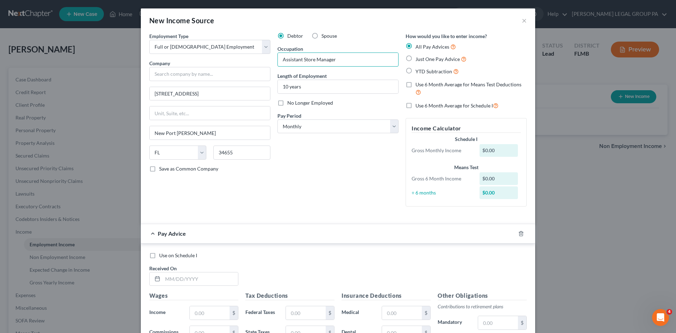
type input "Assistant Store Manager"
click at [355, 186] on div "Debtor Spouse Occupation Assistant Store Manager Length of Employment 10 years …" at bounding box center [338, 121] width 128 height 179
click at [206, 74] on input "text" at bounding box center [209, 74] width 121 height 14
type input "Pet Smart"
click at [372, 197] on div "Debtor Spouse Occupation Assistant Store Manager Length of Employment 10 years …" at bounding box center [338, 121] width 128 height 179
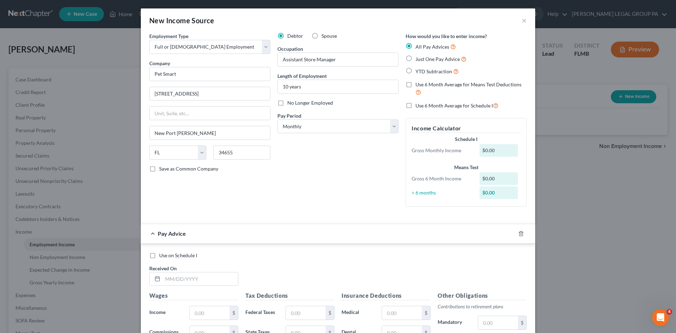
click at [415, 59] on label "Just One Pay Advice" at bounding box center [440, 59] width 51 height 8
click at [418, 59] on input "Just One Pay Advice" at bounding box center [420, 57] width 5 height 5
radio input "true"
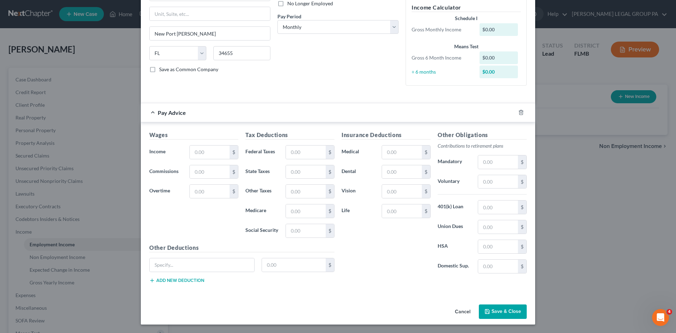
scroll to position [87, 0]
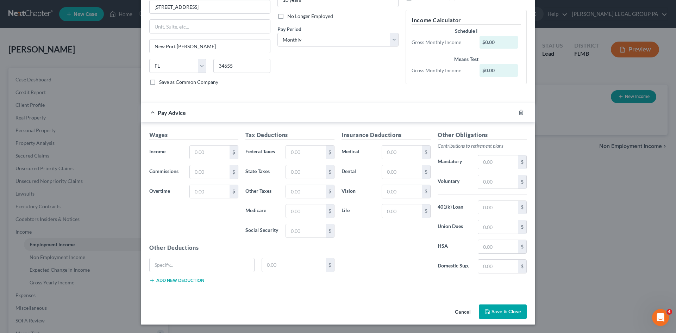
click at [506, 309] on button "Save & Close" at bounding box center [503, 311] width 48 height 15
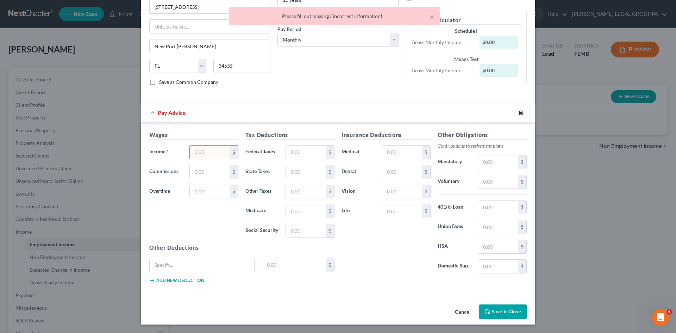
click at [521, 112] on div at bounding box center [525, 112] width 20 height 11
click at [518, 112] on icon "button" at bounding box center [521, 112] width 6 height 6
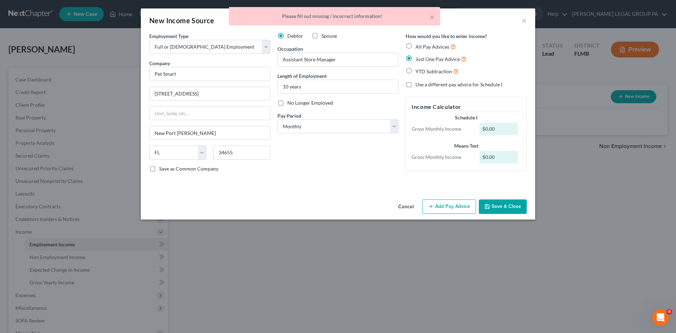
scroll to position [0, 0]
drag, startPoint x: 505, startPoint y: 207, endPoint x: 506, endPoint y: 199, distance: 8.1
click at [506, 201] on button "Save & Close" at bounding box center [503, 206] width 48 height 15
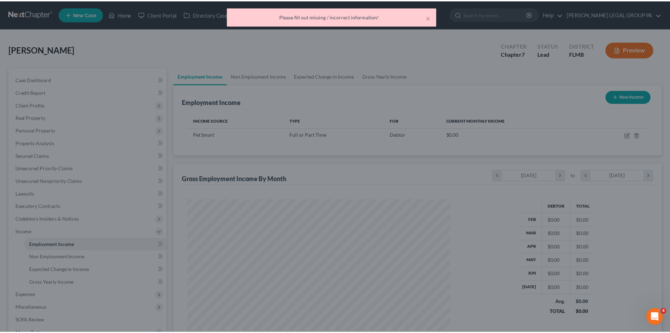
scroll to position [131, 277]
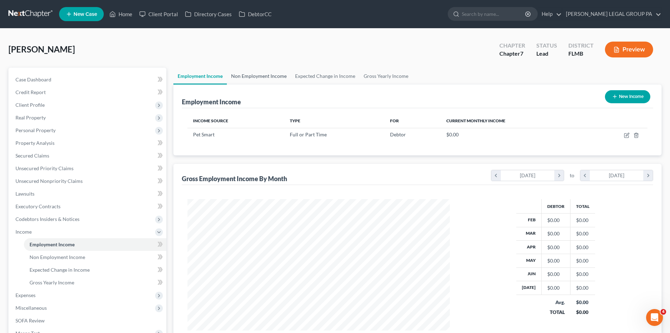
click at [272, 77] on link "Non Employment Income" at bounding box center [259, 76] width 64 height 17
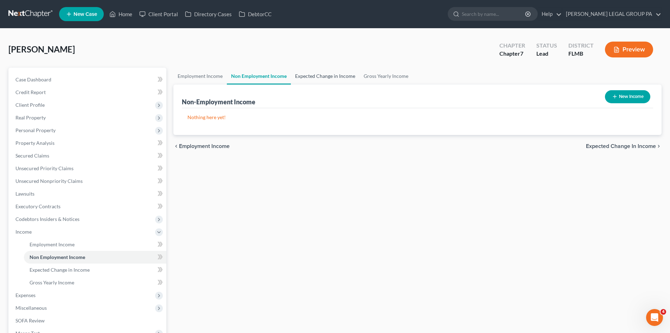
click at [308, 76] on link "Expected Change in Income" at bounding box center [325, 76] width 69 height 17
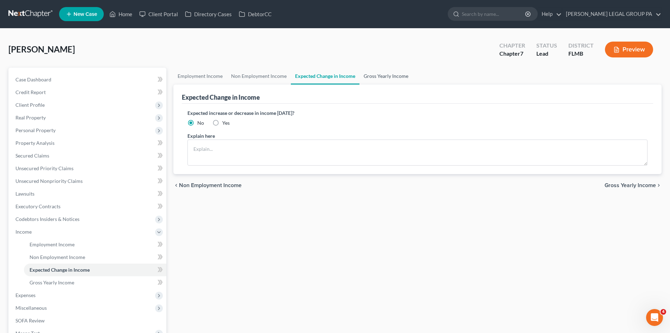
click at [388, 75] on link "Gross Yearly Income" at bounding box center [386, 76] width 53 height 17
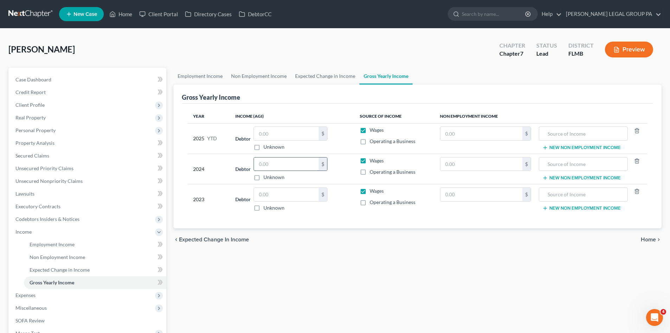
click at [273, 164] on input "text" at bounding box center [286, 163] width 65 height 13
type input "72,530.00"
click at [298, 295] on div "Employment Income Non Employment Income Expected Change in Income Gross Yearly …" at bounding box center [417, 233] width 495 height 330
click at [272, 192] on input "text" at bounding box center [286, 194] width 65 height 13
type input "71,829.00"
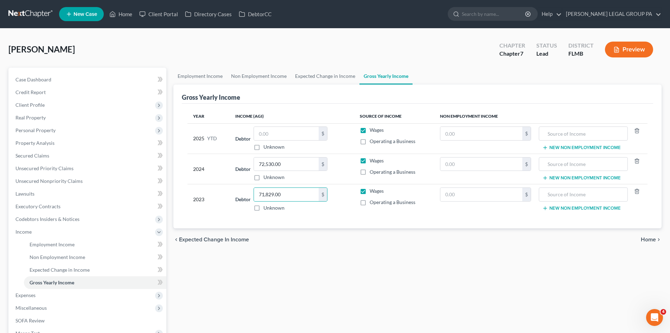
click at [338, 288] on div "Employment Income Non Employment Income Expected Change in Income Gross Yearly …" at bounding box center [417, 233] width 495 height 330
click at [276, 129] on input "text" at bounding box center [286, 133] width 65 height 13
type input "46,572.32"
drag, startPoint x: 293, startPoint y: 240, endPoint x: 296, endPoint y: 227, distance: 13.1
click at [293, 240] on div "chevron_left Expected Change in Income Home chevron_right" at bounding box center [417, 239] width 488 height 23
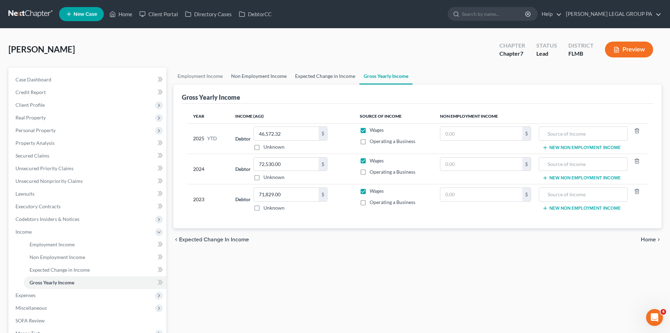
drag, startPoint x: 333, startPoint y: 76, endPoint x: 284, endPoint y: 78, distance: 48.6
click at [333, 76] on link "Expected Change in Income" at bounding box center [325, 76] width 69 height 17
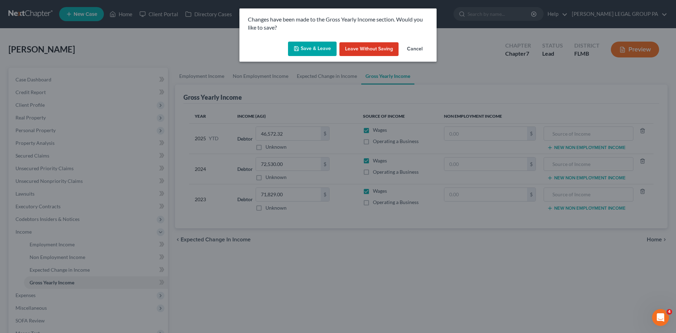
click at [309, 50] on button "Save & Leave" at bounding box center [312, 49] width 49 height 15
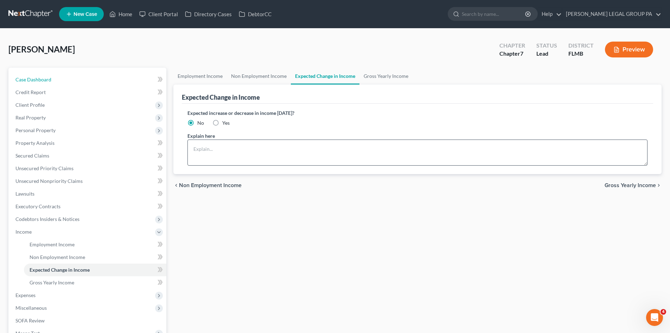
drag, startPoint x: 55, startPoint y: 74, endPoint x: 568, endPoint y: 139, distance: 516.9
click at [55, 74] on link "Case Dashboard" at bounding box center [88, 79] width 157 height 13
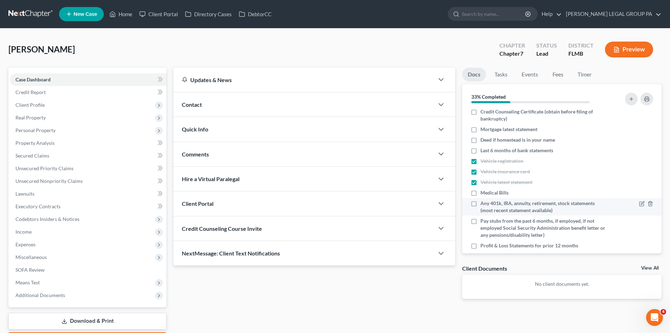
scroll to position [35, 0]
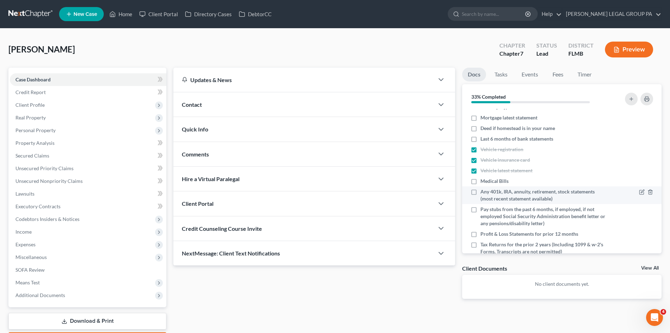
click at [481, 190] on label "Any 401k, IRA, annuity, retirement, stock statements (most recent statement ava…" at bounding box center [543, 195] width 125 height 14
click at [483, 190] on input "Any 401k, IRA, annuity, retirement, stock statements (most recent statement ava…" at bounding box center [485, 190] width 5 height 5
checkbox input "true"
click at [481, 139] on label "Last 6 months of bank statements" at bounding box center [517, 138] width 73 height 7
click at [483, 139] on input "Last 6 months of bank statements" at bounding box center [485, 137] width 5 height 5
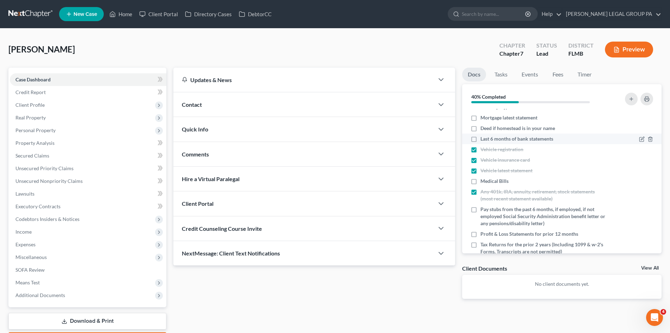
checkbox input "true"
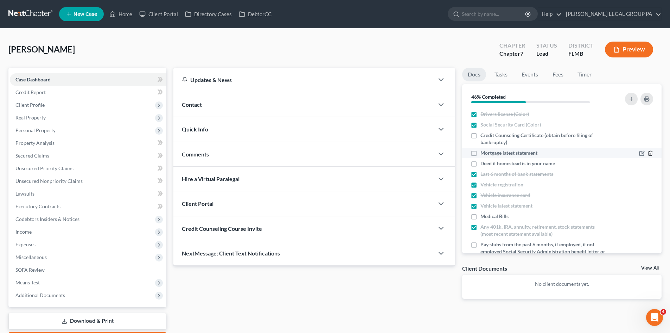
click at [648, 153] on icon "button" at bounding box center [651, 153] width 6 height 6
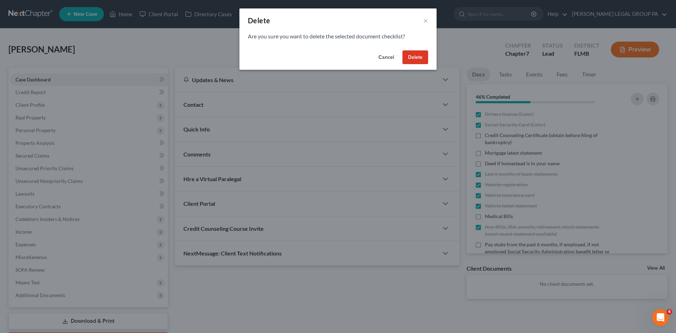
drag, startPoint x: 425, startPoint y: 59, endPoint x: 648, endPoint y: 154, distance: 242.5
click at [425, 59] on button "Delete" at bounding box center [415, 57] width 26 height 14
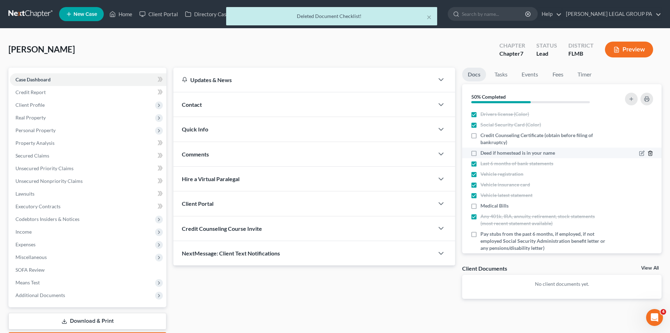
click at [648, 151] on icon "button" at bounding box center [651, 153] width 6 height 6
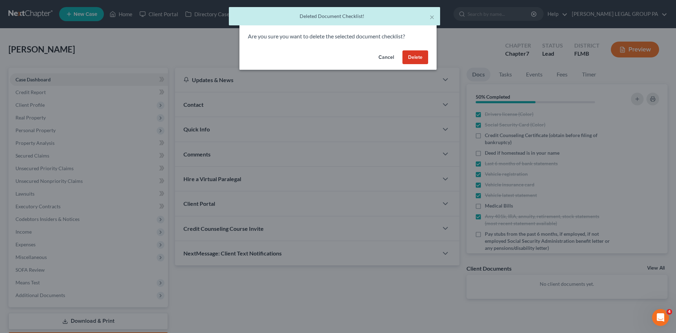
click at [418, 56] on button "Delete" at bounding box center [415, 57] width 26 height 14
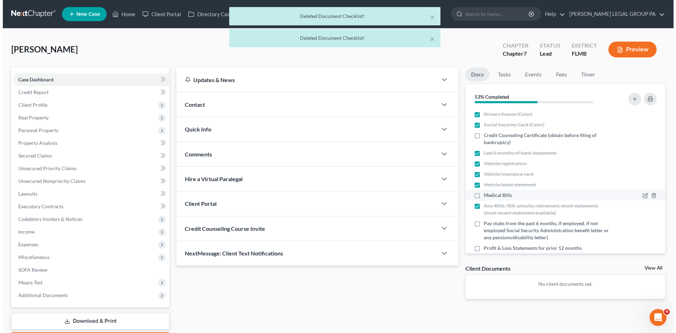
scroll to position [39, 0]
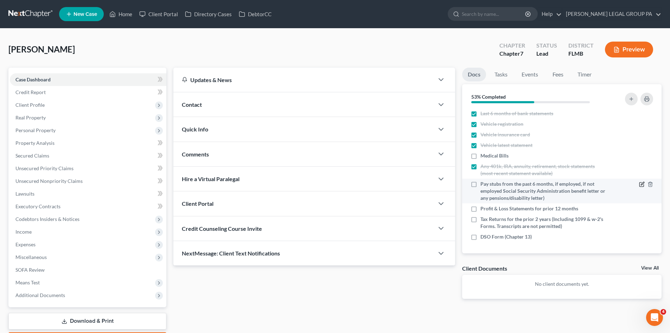
click at [641, 183] on icon "button" at bounding box center [642, 183] width 3 height 3
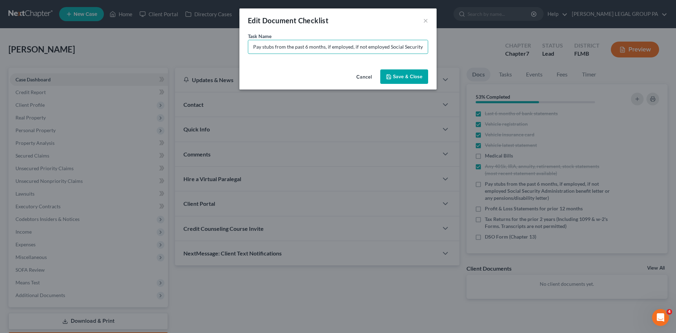
scroll to position [0, 128]
drag, startPoint x: 274, startPoint y: 46, endPoint x: 457, endPoint y: 58, distance: 183.4
click at [457, 58] on div "Edit Document Checklist × Task Name * Pay stubs from the past 6 months, if empl…" at bounding box center [338, 166] width 676 height 333
click at [278, 50] on input "Pay stubs (2 paystubs prior to pay date [DATE])" at bounding box center [337, 46] width 179 height 13
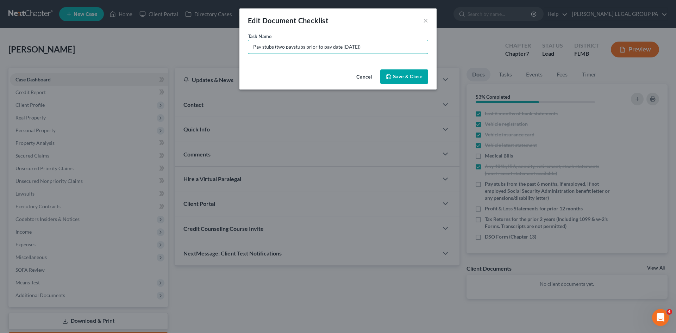
type input "Pay stubs (two paystubs prior to pay date [DATE])"
click at [411, 78] on button "Save & Close" at bounding box center [404, 76] width 48 height 15
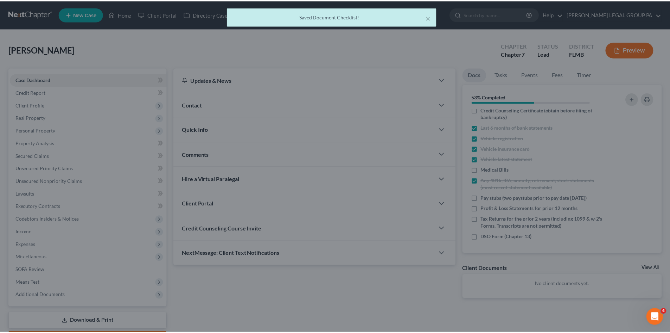
scroll to position [25, 0]
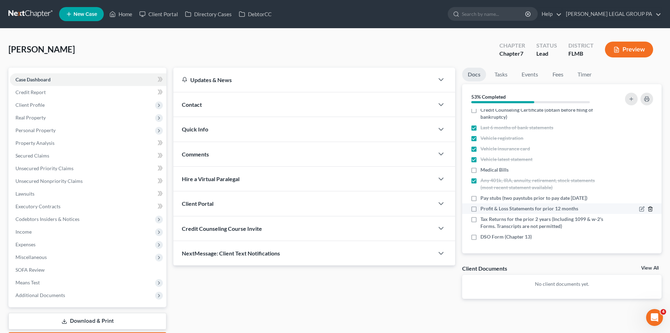
click at [650, 209] on line "button" at bounding box center [650, 209] width 0 height 1
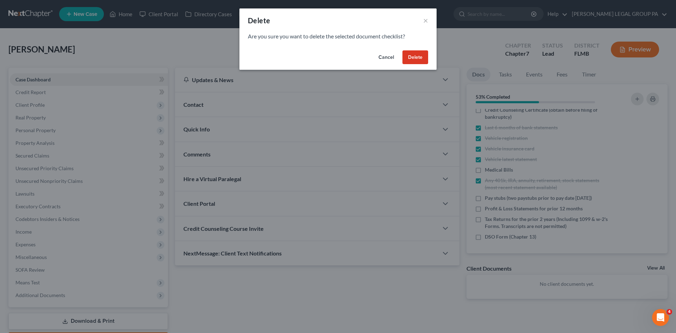
click at [413, 52] on button "Delete" at bounding box center [415, 57] width 26 height 14
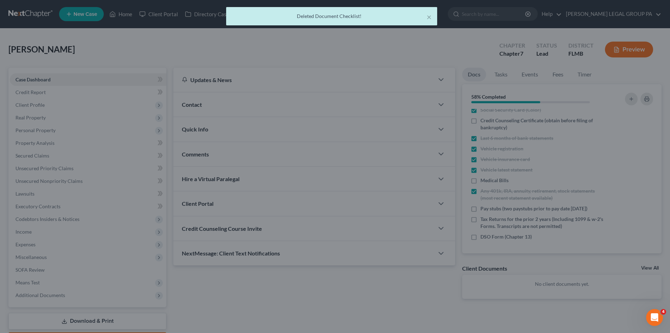
scroll to position [15, 0]
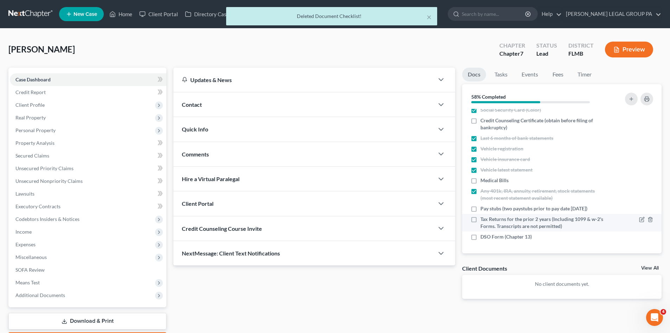
click at [481, 219] on label "Tax Returns for the prior 2 years (Including 1099 & w-2's Forms. Transcripts ar…" at bounding box center [543, 222] width 125 height 14
click at [483, 219] on input "Tax Returns for the prior 2 years (Including 1099 & w-2's Forms. Transcripts ar…" at bounding box center [485, 217] width 5 height 5
checkbox input "true"
click at [648, 238] on icon "button" at bounding box center [651, 237] width 6 height 6
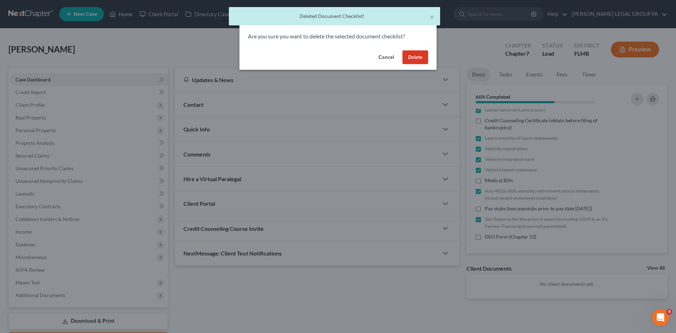
click at [412, 60] on button "Delete" at bounding box center [415, 57] width 26 height 14
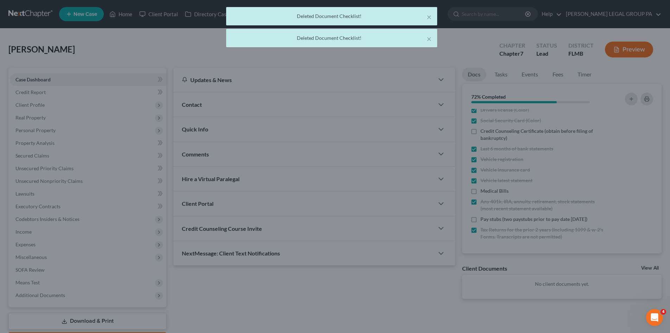
scroll to position [4, 0]
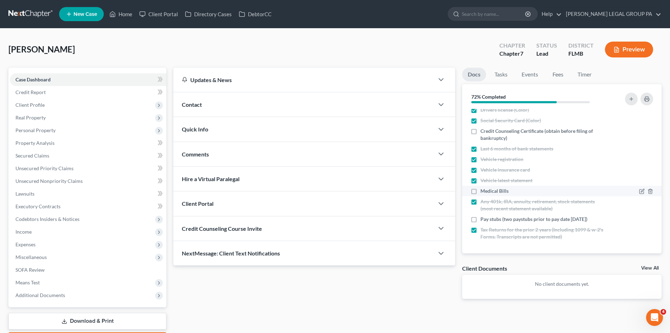
drag, startPoint x: 553, startPoint y: 62, endPoint x: 480, endPoint y: 190, distance: 147.4
click at [553, 62] on div "[PERSON_NAME] Upgraded Chapter Chapter 7 Status Lead District FLMB Preview" at bounding box center [334, 52] width 653 height 31
click at [481, 193] on label "Medical Bills" at bounding box center [495, 190] width 28 height 7
click at [483, 192] on input "Medical Bills" at bounding box center [485, 189] width 5 height 5
checkbox input "true"
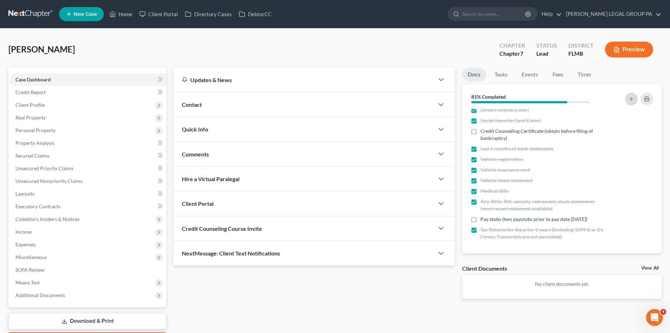
click at [630, 100] on icon "button" at bounding box center [632, 99] width 6 height 6
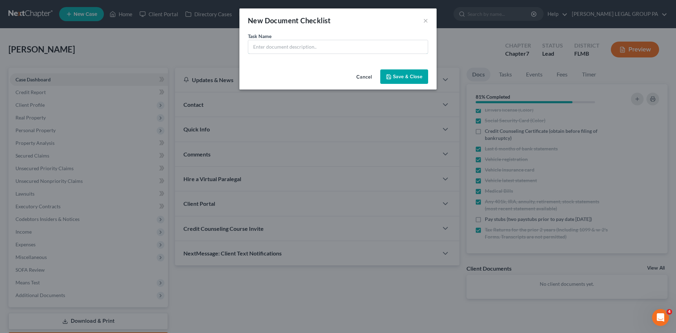
drag, startPoint x: 264, startPoint y: 48, endPoint x: 272, endPoint y: 55, distance: 11.0
click at [264, 48] on input "text" at bounding box center [337, 46] width 179 height 13
type input "Statement of any creditor not listed on Credit Report"
click at [412, 76] on button "Save & Close" at bounding box center [404, 76] width 48 height 15
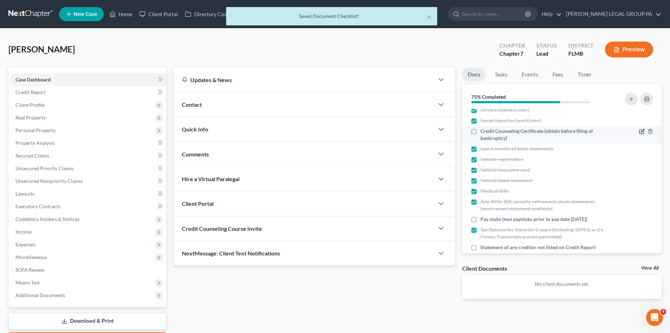
click at [639, 131] on icon "button" at bounding box center [642, 131] width 6 height 6
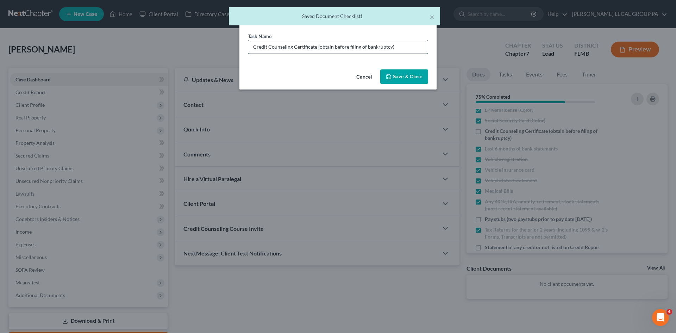
drag, startPoint x: 395, startPoint y: 48, endPoint x: 316, endPoint y: 48, distance: 78.5
click at [316, 48] on input "Credit Counseling Certificate (obtain before filing of bankruptcy)" at bounding box center [337, 46] width 179 height 13
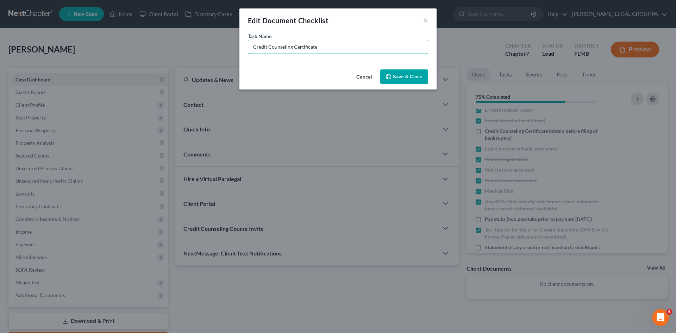
type input "Credit Counseling Certificate (sent link via email)"
click at [403, 72] on button "Save & Close" at bounding box center [404, 76] width 48 height 15
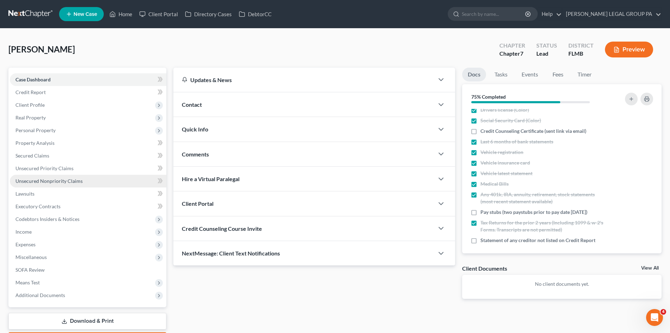
drag, startPoint x: 82, startPoint y: 52, endPoint x: 61, endPoint y: 184, distance: 133.5
click at [82, 52] on div "[PERSON_NAME] Upgraded Chapter Chapter 7 Status Lead District FLMB Preview" at bounding box center [334, 52] width 653 height 31
click at [61, 182] on span "Unsecured Nonpriority Claims" at bounding box center [48, 181] width 67 height 6
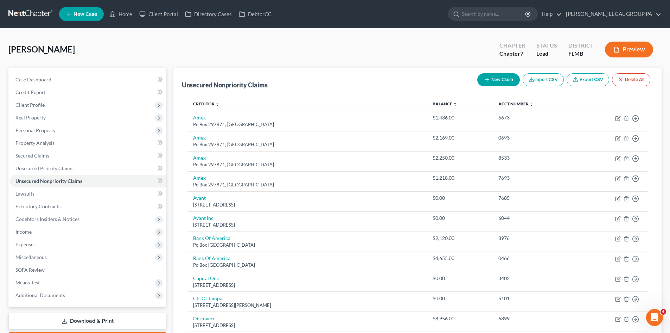
click at [500, 78] on button "New Claim" at bounding box center [499, 79] width 43 height 13
select select "0"
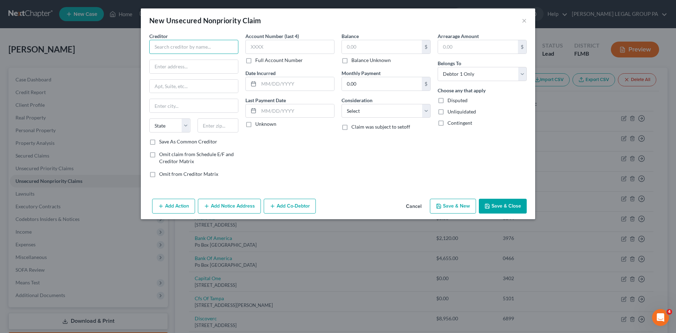
click at [206, 49] on input "text" at bounding box center [193, 47] width 89 height 14
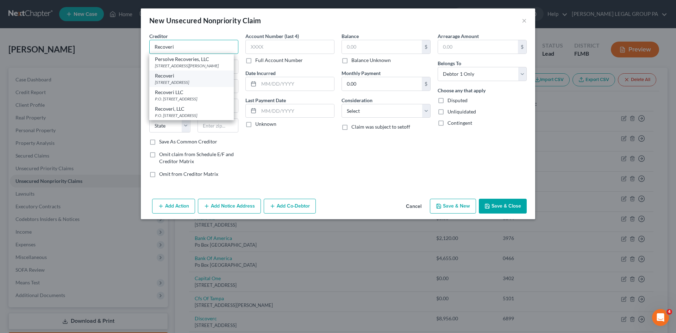
type input "Recoveri"
click at [208, 85] on div "[STREET_ADDRESS]" at bounding box center [191, 82] width 73 height 6
type input "[STREET_ADDRESS]"
type input "[PERSON_NAME]"
select select "45"
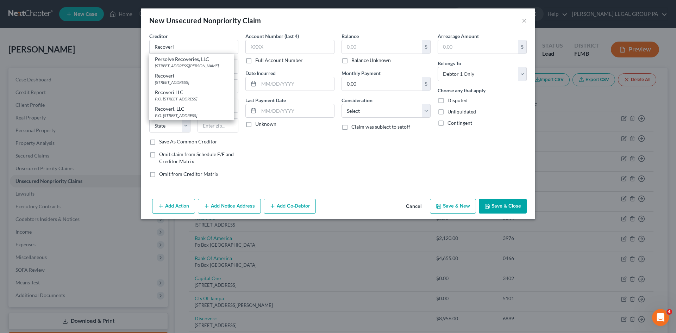
type input "75090"
click at [255, 61] on label "Full Account Number" at bounding box center [279, 60] width 48 height 7
click at [258, 61] on input "Full Account Number" at bounding box center [260, 59] width 5 height 5
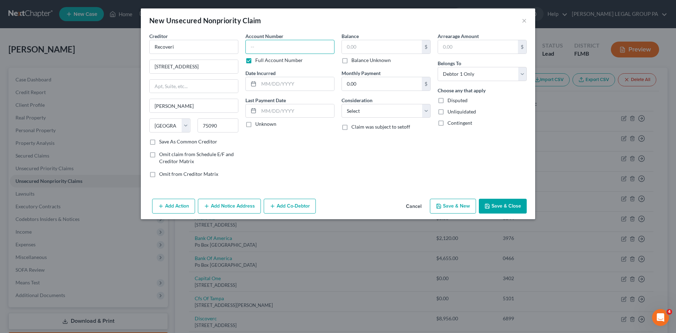
click at [273, 46] on input "text" at bounding box center [289, 47] width 89 height 14
type input "5285583"
click at [233, 204] on button "Add Notice Address" at bounding box center [229, 205] width 63 height 15
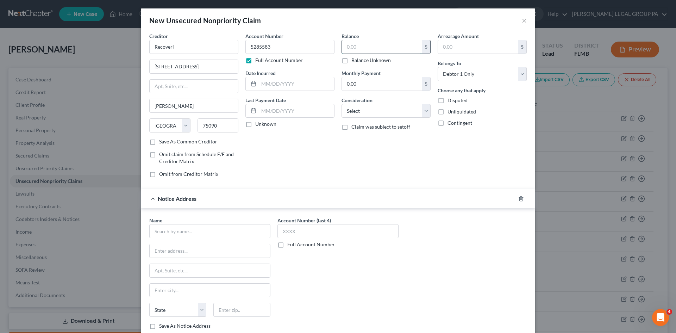
click at [356, 49] on input "text" at bounding box center [382, 46] width 80 height 13
type input "1,548.76"
click at [361, 153] on div "Balance 1,548.76 $ Balance Unknown Balance Undetermined 1,548.76 $ Balance Unkn…" at bounding box center [386, 107] width 96 height 151
click at [361, 115] on select "Select Cable / Satellite Services Collection Agency Credit Card Debt Debt Couns…" at bounding box center [385, 111] width 89 height 14
click at [341, 104] on select "Select Cable / Satellite Services Collection Agency Credit Card Debt Debt Couns…" at bounding box center [385, 111] width 89 height 14
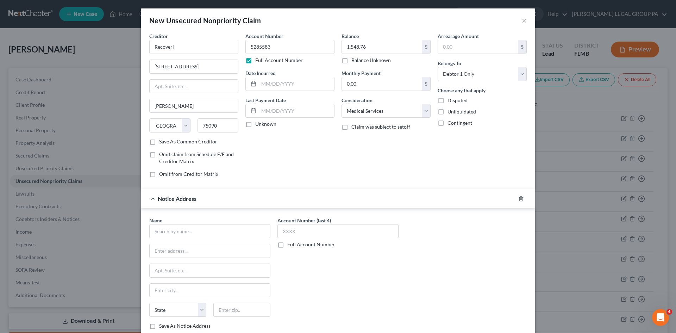
click at [303, 146] on div "Account Number 5285583 Full Account Number Date Incurred Last Payment Date Unkn…" at bounding box center [290, 107] width 96 height 151
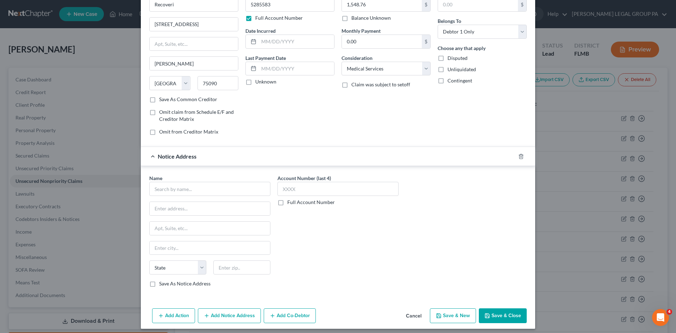
scroll to position [46, 0]
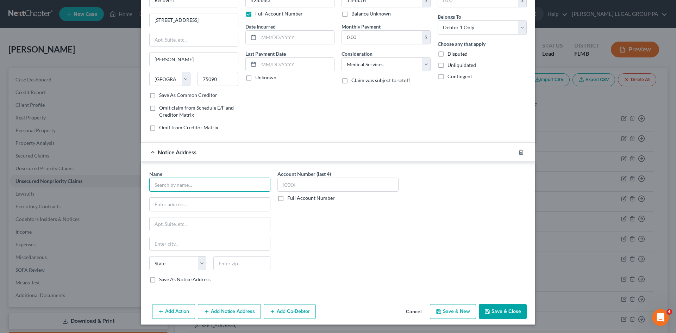
click at [199, 183] on input "text" at bounding box center [209, 184] width 121 height 14
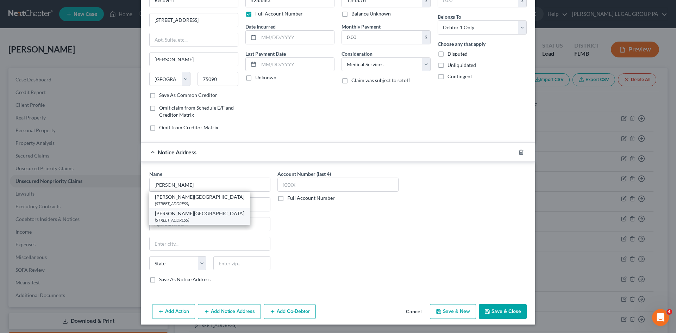
click at [200, 216] on div "[PERSON_NAME][GEOGRAPHIC_DATA]" at bounding box center [199, 213] width 89 height 7
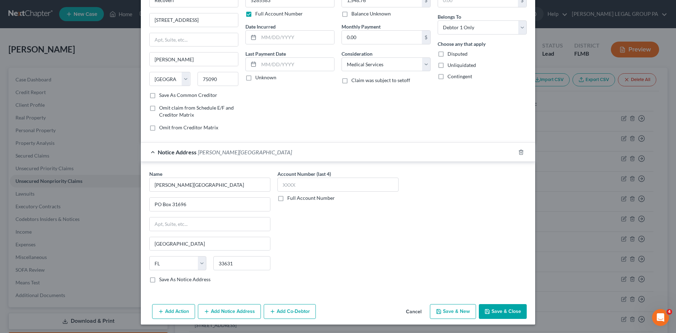
click at [362, 243] on div "Account Number (last 4) Full Account Number" at bounding box center [338, 229] width 128 height 118
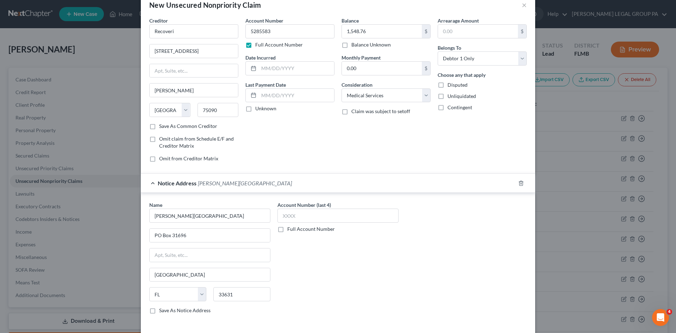
scroll to position [0, 0]
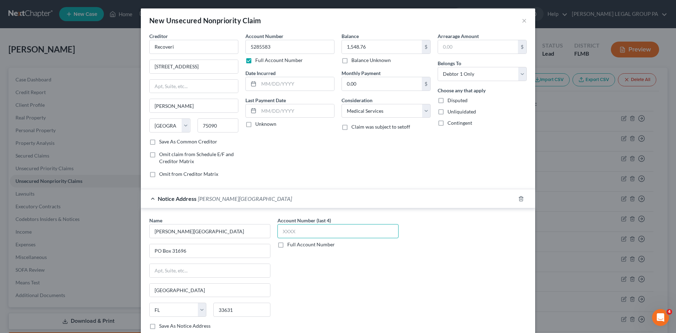
click at [283, 235] on input "text" at bounding box center [337, 231] width 121 height 14
click at [287, 244] on label "Full Account Number" at bounding box center [311, 244] width 48 height 7
click at [290, 244] on input "Full Account Number" at bounding box center [292, 243] width 5 height 5
click at [293, 231] on input "text" at bounding box center [337, 231] width 121 height 14
click at [381, 282] on div "Account Number 15919503-1 Full Account Number" at bounding box center [338, 275] width 128 height 118
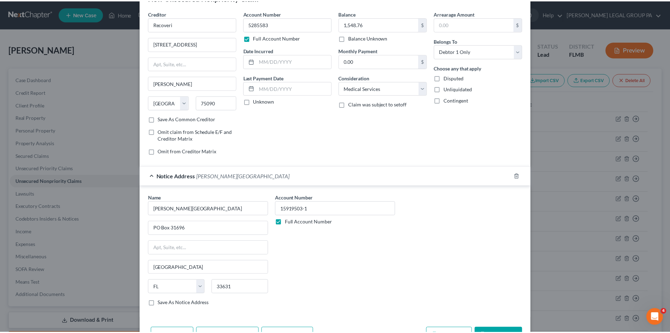
scroll to position [35, 0]
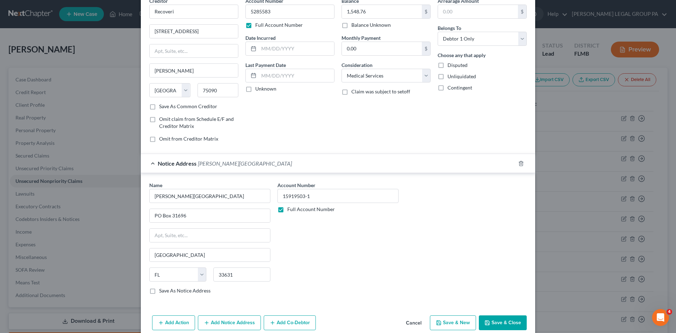
click at [503, 320] on button "Save & Close" at bounding box center [503, 322] width 48 height 15
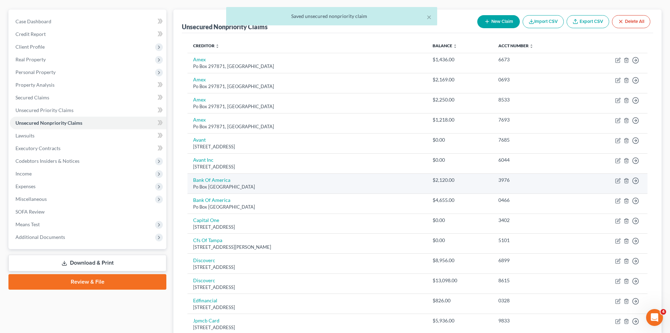
scroll to position [70, 0]
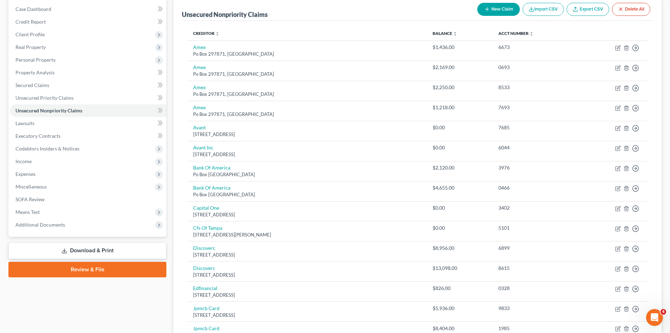
click at [493, 13] on button "New Claim" at bounding box center [499, 9] width 43 height 13
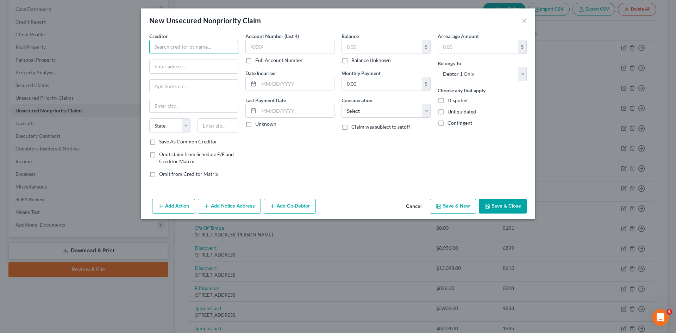
click at [187, 49] on input "text" at bounding box center [193, 47] width 89 height 14
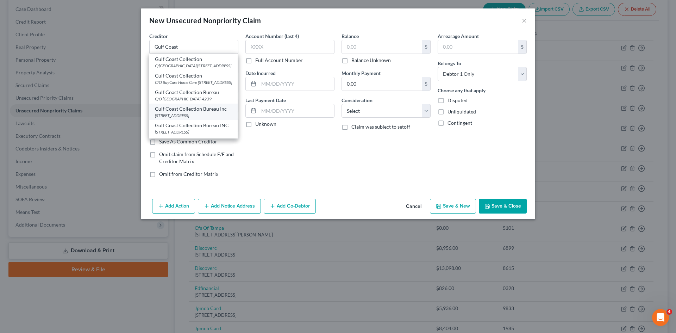
drag, startPoint x: 221, startPoint y: 132, endPoint x: 261, endPoint y: 48, distance: 93.3
click at [221, 118] on div "[STREET_ADDRESS]" at bounding box center [193, 115] width 77 height 6
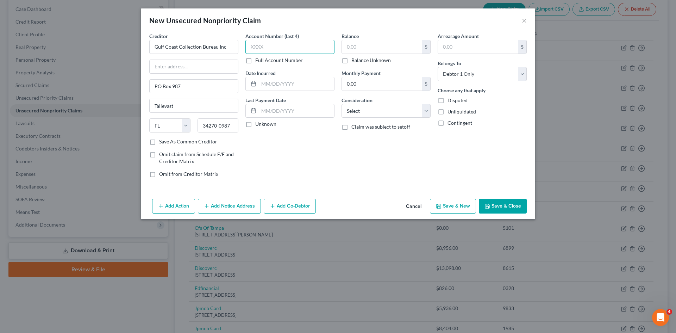
click at [262, 44] on input "text" at bounding box center [289, 47] width 89 height 14
click at [255, 62] on label "Full Account Number" at bounding box center [279, 60] width 48 height 7
click at [258, 61] on input "Full Account Number" at bounding box center [260, 59] width 5 height 5
click at [260, 46] on input "text" at bounding box center [289, 47] width 89 height 14
click at [382, 43] on input "text" at bounding box center [382, 46] width 80 height 13
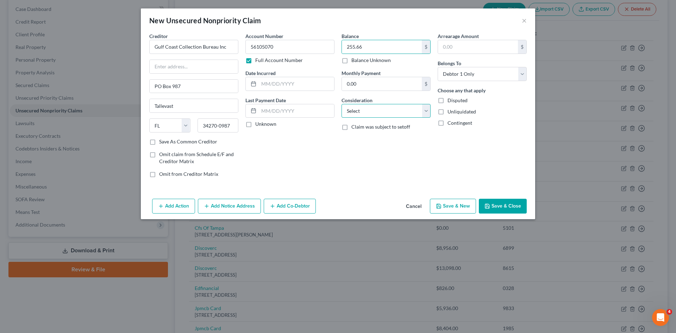
drag, startPoint x: 391, startPoint y: 109, endPoint x: 438, endPoint y: 190, distance: 93.7
click at [391, 109] on select "Select Cable / Satellite Services Collection Agency Credit Card Debt Debt Couns…" at bounding box center [385, 111] width 89 height 14
click at [341, 104] on select "Select Cable / Satellite Services Collection Agency Credit Card Debt Debt Couns…" at bounding box center [385, 111] width 89 height 14
click at [391, 181] on div "Balance 255.66 $ Balance Unknown Balance Undetermined 255.66 $ Balance Unknown …" at bounding box center [386, 107] width 96 height 151
click at [500, 203] on button "Save & Close" at bounding box center [503, 205] width 48 height 15
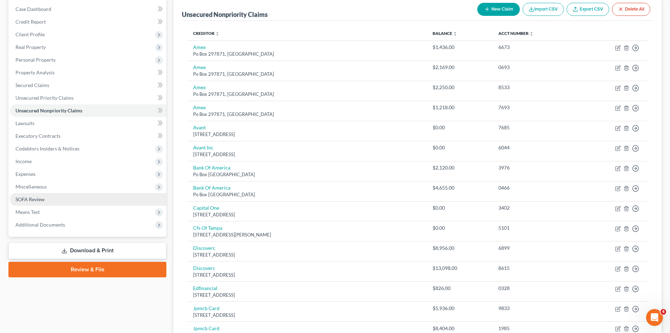
drag, startPoint x: 51, startPoint y: 186, endPoint x: 55, endPoint y: 195, distance: 9.8
click at [51, 186] on span "Miscellaneous" at bounding box center [88, 186] width 157 height 13
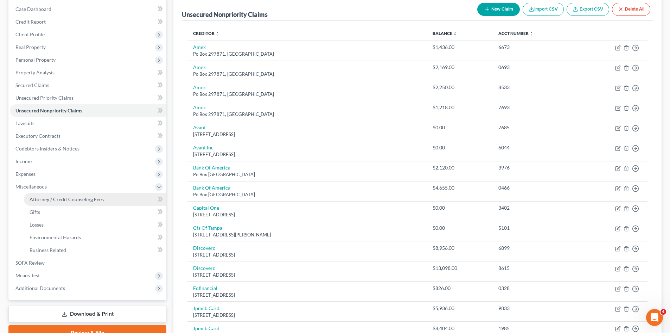
click at [55, 197] on span "Attorney / Credit Counseling Fees" at bounding box center [67, 199] width 74 height 6
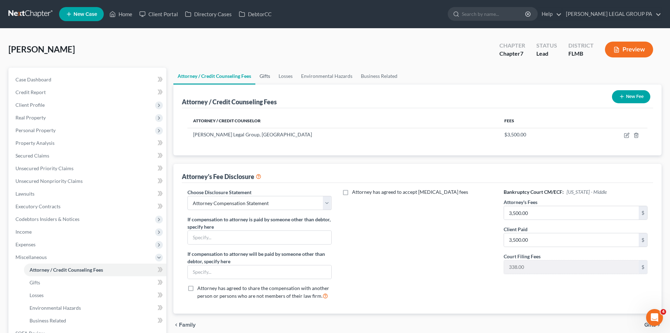
click at [264, 77] on link "Gifts" at bounding box center [264, 76] width 19 height 17
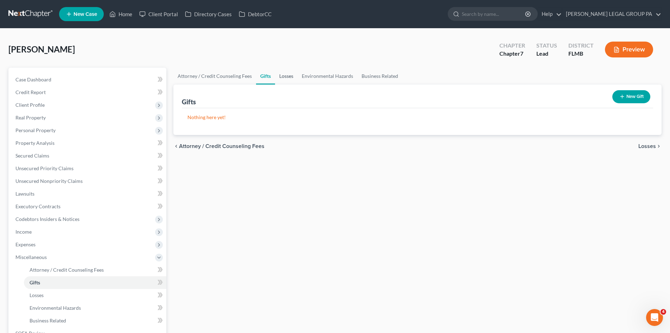
click at [285, 75] on link "Losses" at bounding box center [286, 76] width 23 height 17
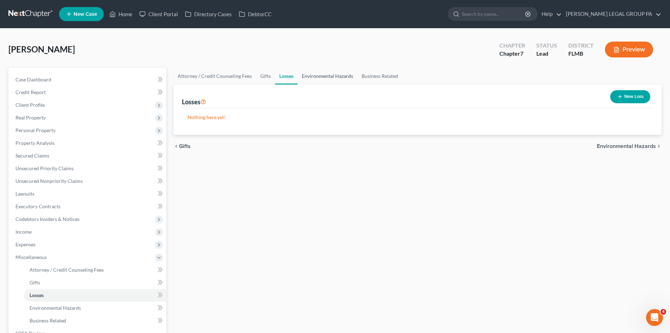
click at [314, 75] on link "Environmental Hazards" at bounding box center [328, 76] width 60 height 17
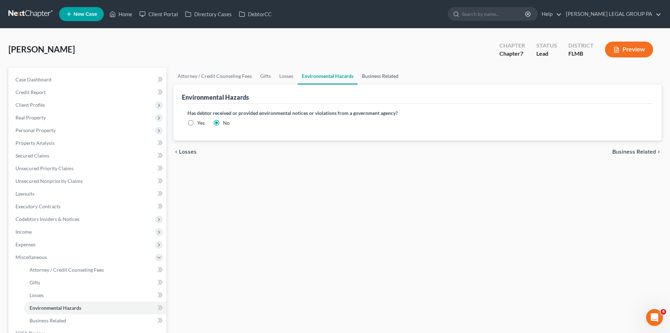
click at [382, 75] on link "Business Related" at bounding box center [380, 76] width 45 height 17
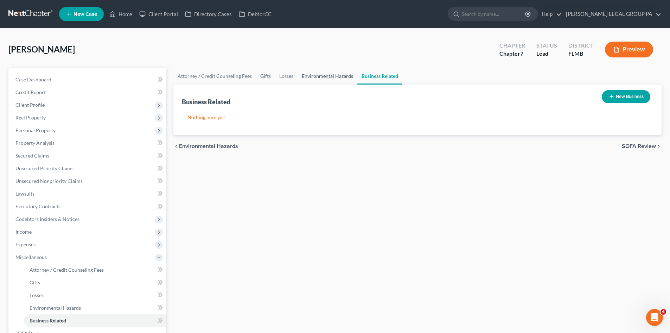
click at [327, 79] on link "Environmental Hazards" at bounding box center [328, 76] width 60 height 17
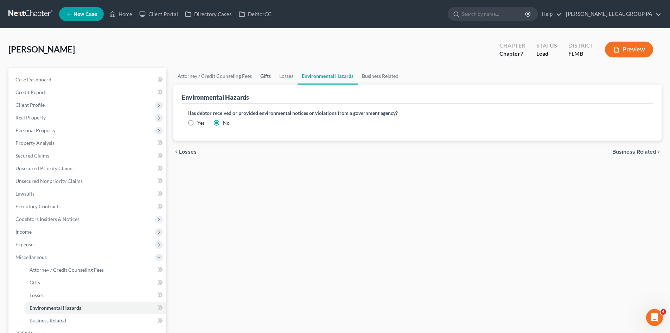
click at [266, 72] on link "Gifts" at bounding box center [265, 76] width 19 height 17
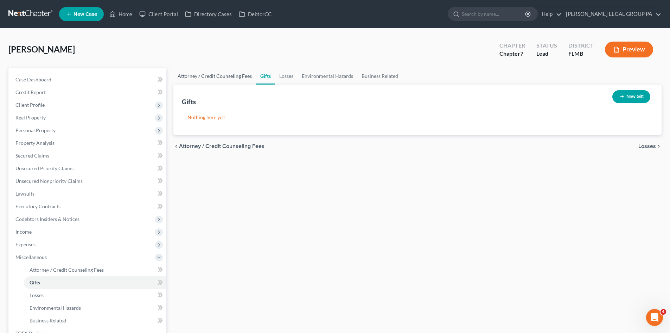
click at [215, 73] on link "Attorney / Credit Counseling Fees" at bounding box center [214, 76] width 83 height 17
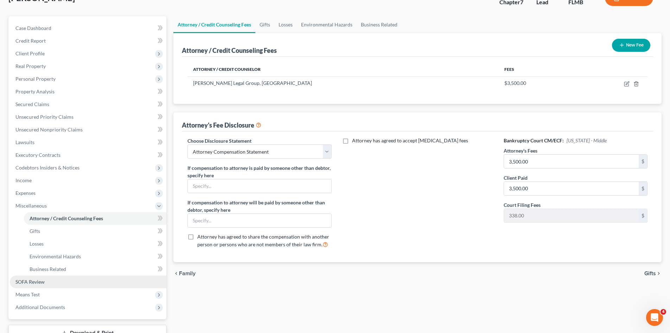
scroll to position [105, 0]
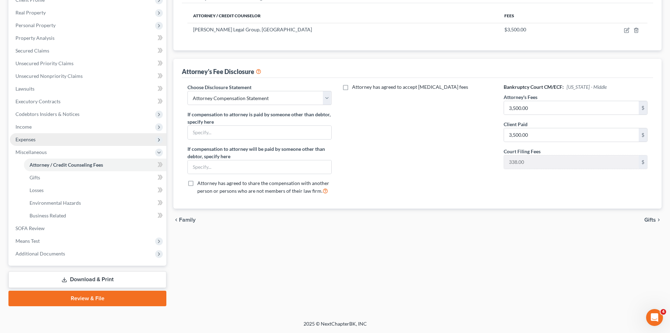
click at [30, 143] on span "Expenses" at bounding box center [88, 139] width 157 height 13
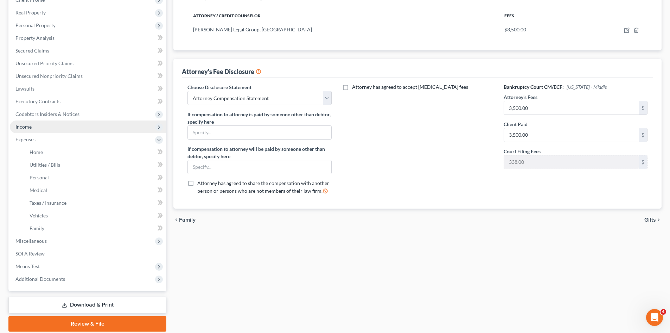
click at [36, 127] on span "Income" at bounding box center [88, 126] width 157 height 13
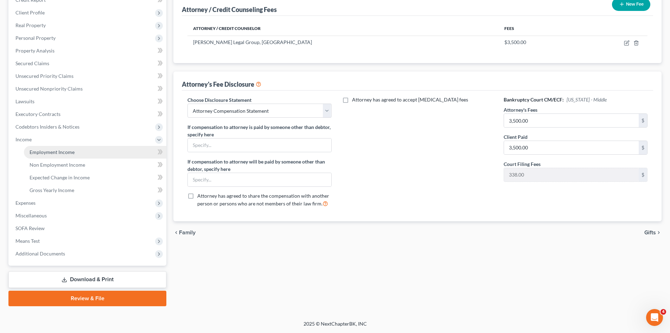
click at [49, 150] on span "Employment Income" at bounding box center [52, 152] width 45 height 6
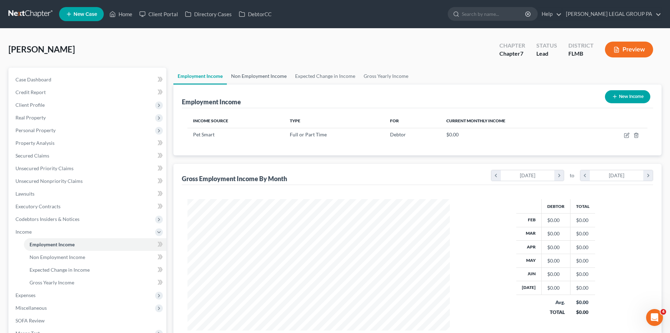
scroll to position [131, 277]
click at [253, 77] on link "Non Employment Income" at bounding box center [259, 76] width 64 height 17
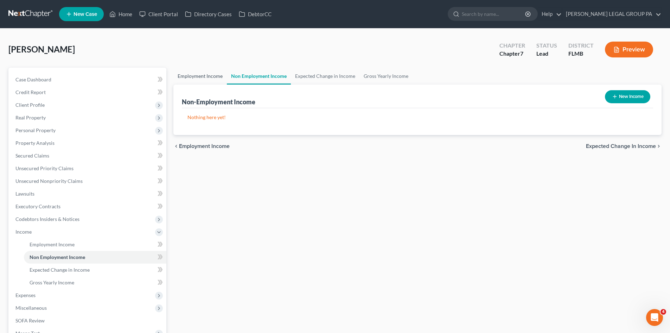
click at [210, 77] on link "Employment Income" at bounding box center [199, 76] width 53 height 17
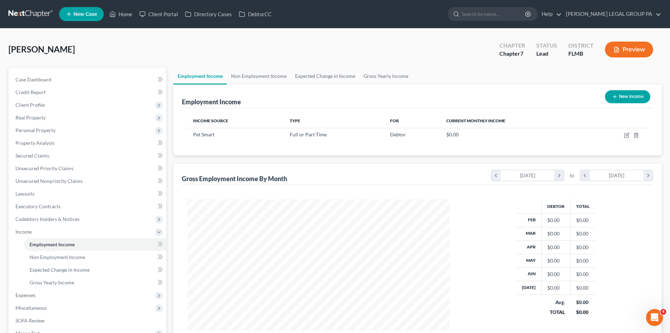
scroll to position [131, 277]
click at [294, 77] on link "Expected Change in Income" at bounding box center [325, 76] width 69 height 17
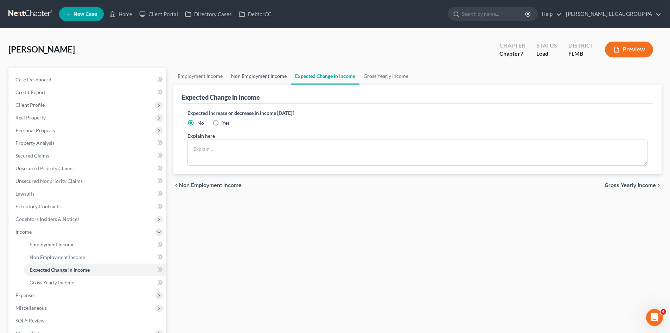
click at [262, 79] on link "Non Employment Income" at bounding box center [259, 76] width 64 height 17
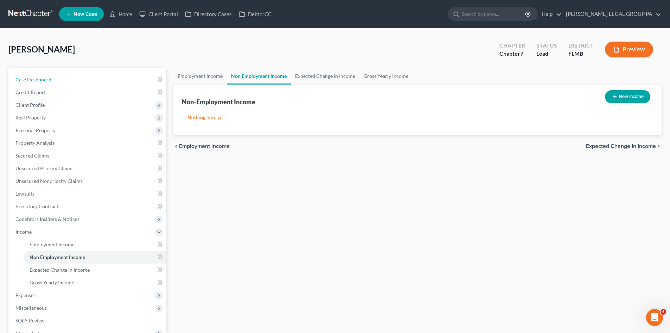
drag, startPoint x: 44, startPoint y: 80, endPoint x: 355, endPoint y: 123, distance: 314.4
click at [44, 80] on span "Case Dashboard" at bounding box center [33, 79] width 36 height 6
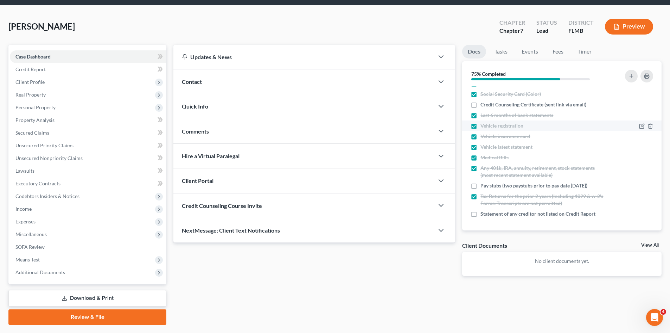
scroll to position [35, 0]
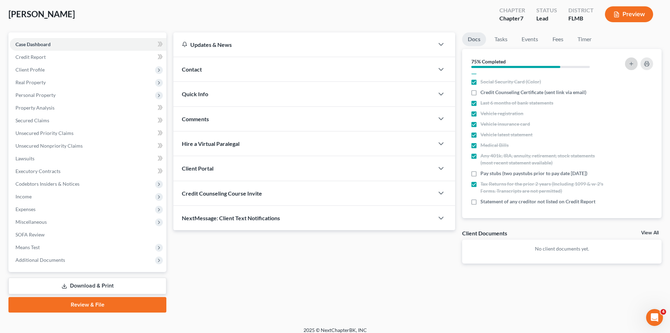
click at [634, 61] on icon "button" at bounding box center [632, 64] width 6 height 6
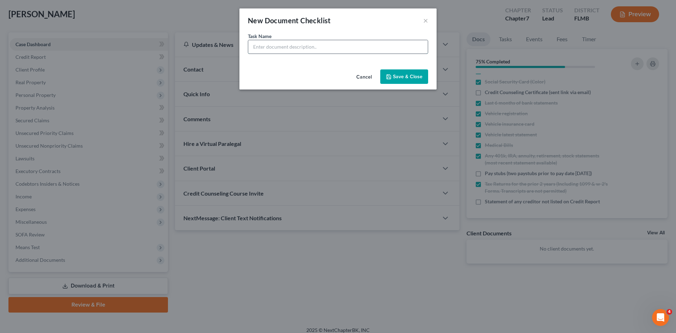
click at [282, 52] on input "text" at bounding box center [337, 46] width 179 height 13
click at [325, 45] on input "Child Support Paperwork" at bounding box center [337, 46] width 179 height 13
click at [399, 77] on button "Save & Close" at bounding box center [404, 76] width 48 height 15
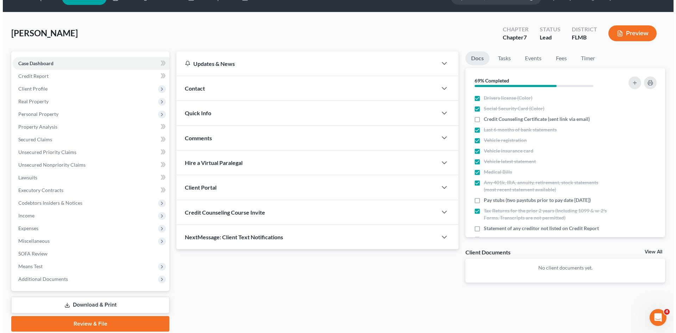
scroll to position [0, 0]
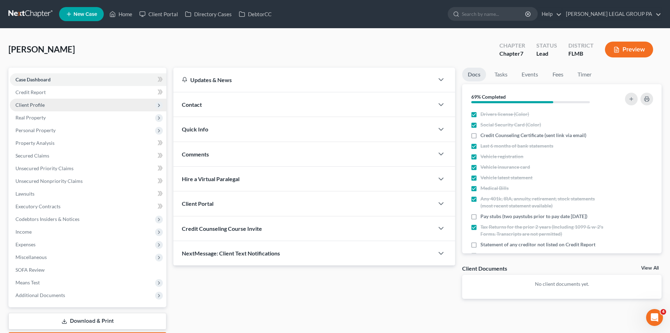
click at [52, 104] on span "Client Profile" at bounding box center [88, 105] width 157 height 13
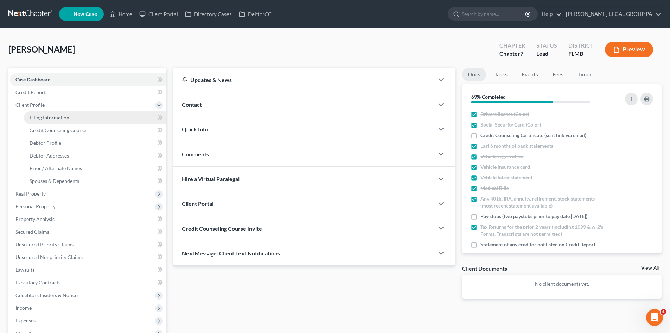
click at [55, 116] on span "Filing Information" at bounding box center [50, 117] width 40 height 6
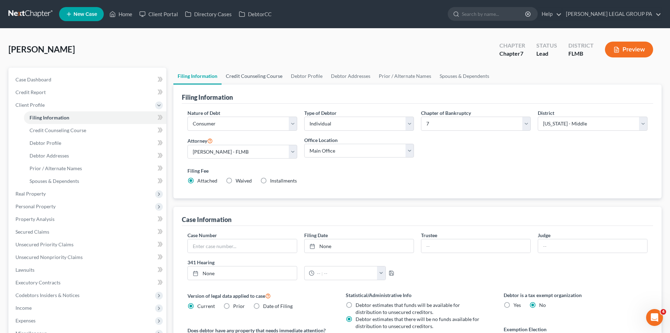
click at [253, 77] on link "Credit Counseling Course" at bounding box center [254, 76] width 65 height 17
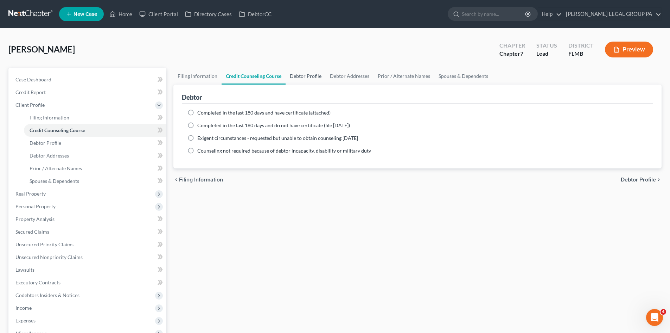
click at [303, 75] on link "Debtor Profile" at bounding box center [306, 76] width 40 height 17
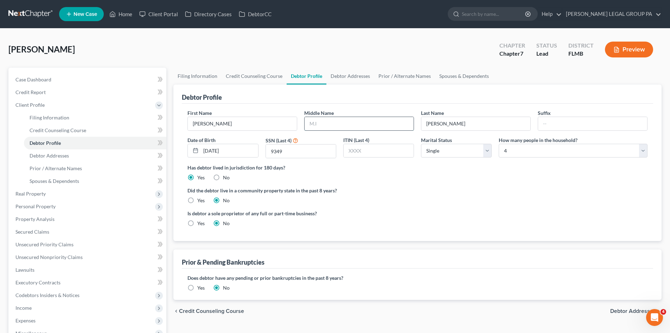
click at [339, 124] on input "text" at bounding box center [359, 123] width 109 height 13
click at [425, 213] on div "Is debtor a sole proprietor of any full or part-time business? Yes No" at bounding box center [417, 220] width 467 height 23
click at [346, 72] on link "Debtor Addresses" at bounding box center [351, 76] width 48 height 17
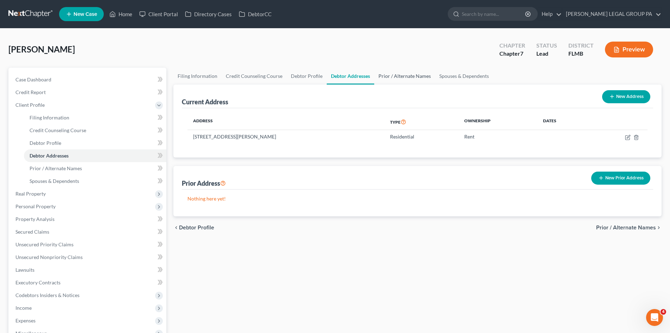
click at [408, 77] on link "Prior / Alternate Names" at bounding box center [404, 76] width 61 height 17
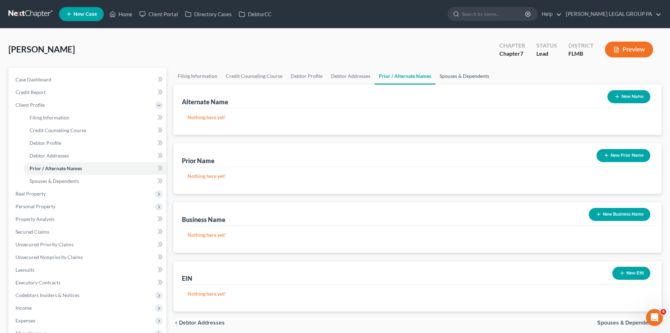
click at [452, 76] on link "Spouses & Dependents" at bounding box center [465, 76] width 58 height 17
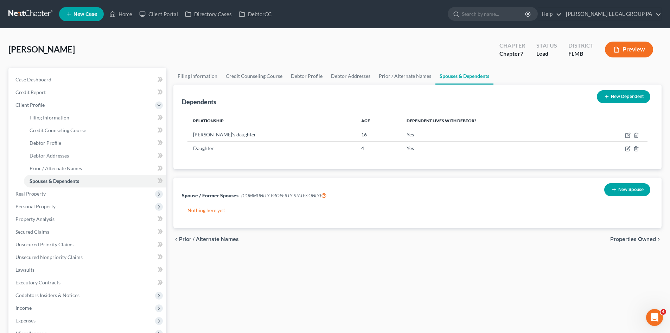
click at [612, 96] on button "New Dependent" at bounding box center [623, 96] width 53 height 13
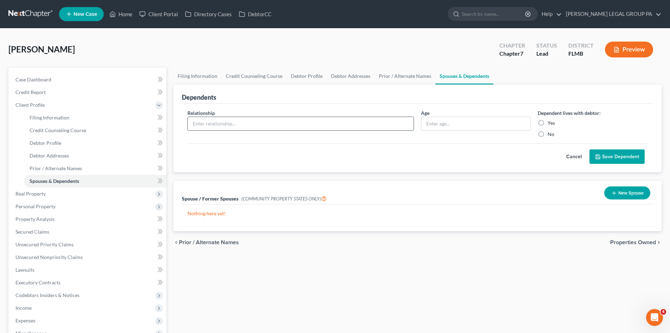
click at [219, 123] on input "text" at bounding box center [301, 123] width 226 height 13
drag, startPoint x: 385, startPoint y: 167, endPoint x: 500, endPoint y: 118, distance: 125.6
click at [385, 167] on div "Relationship * Fiance Age Dependent lives with debtor: Yes No Cancel Save Depen…" at bounding box center [418, 137] width 472 height 69
click at [548, 122] on label "Yes" at bounding box center [551, 122] width 7 height 7
click at [551, 122] on input "Yes" at bounding box center [553, 121] width 5 height 5
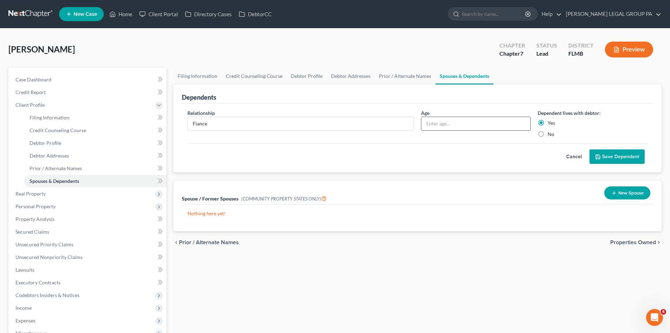
click at [493, 122] on input "text" at bounding box center [476, 123] width 109 height 13
click at [620, 158] on button "Save Dependent" at bounding box center [617, 156] width 55 height 15
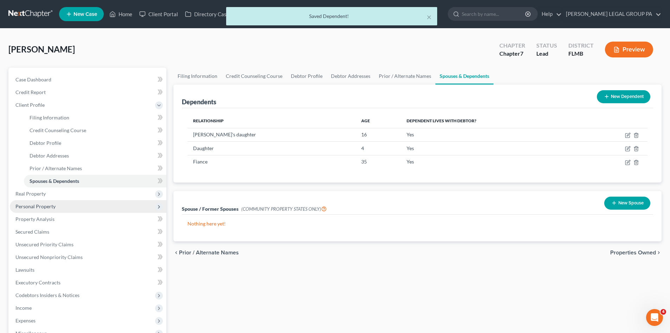
drag, startPoint x: 48, startPoint y: 195, endPoint x: 44, endPoint y: 201, distance: 7.1
click at [48, 195] on span "Real Property" at bounding box center [88, 193] width 157 height 13
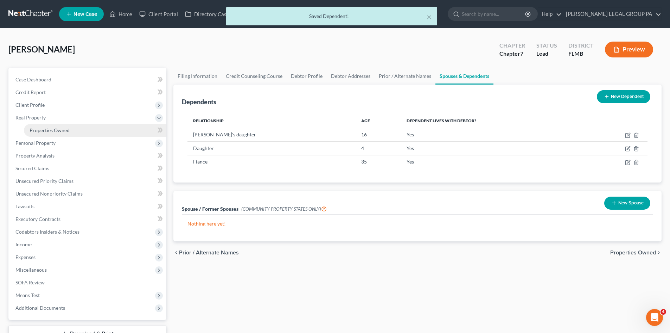
click at [56, 131] on span "Properties Owned" at bounding box center [50, 130] width 40 height 6
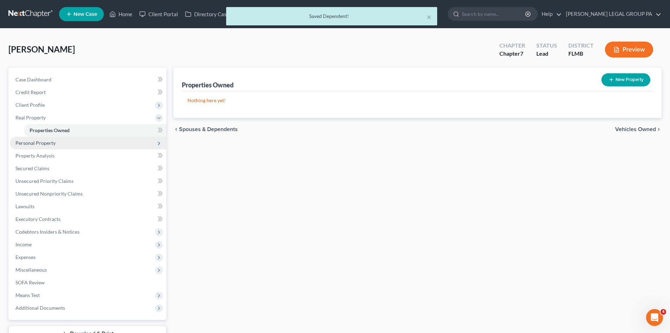
click at [54, 146] on span "Personal Property" at bounding box center [88, 143] width 157 height 13
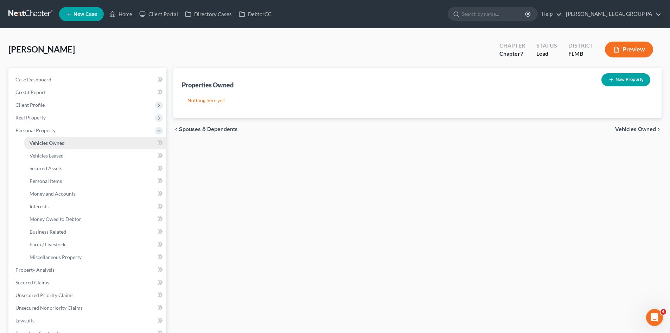
click at [50, 145] on span "Vehicles Owned" at bounding box center [47, 143] width 35 height 6
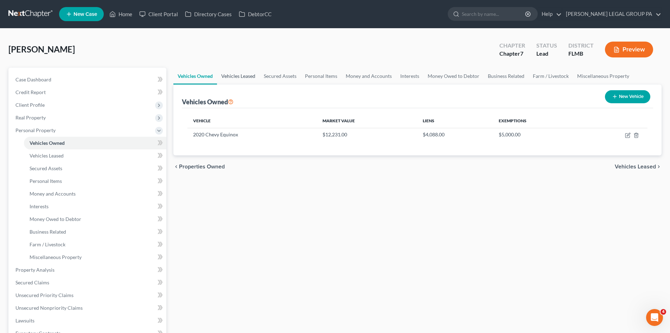
click at [235, 81] on link "Vehicles Leased" at bounding box center [238, 76] width 43 height 17
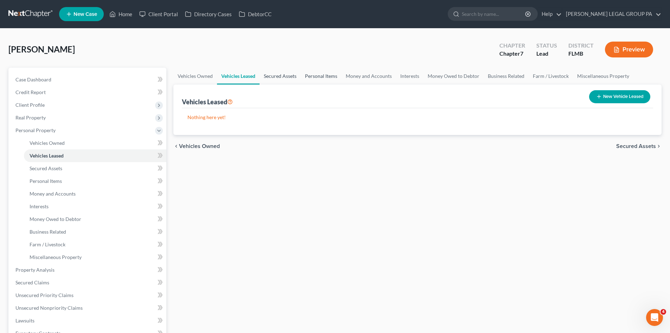
drag, startPoint x: 272, startPoint y: 73, endPoint x: 318, endPoint y: 78, distance: 46.0
click at [272, 73] on link "Secured Assets" at bounding box center [280, 76] width 41 height 17
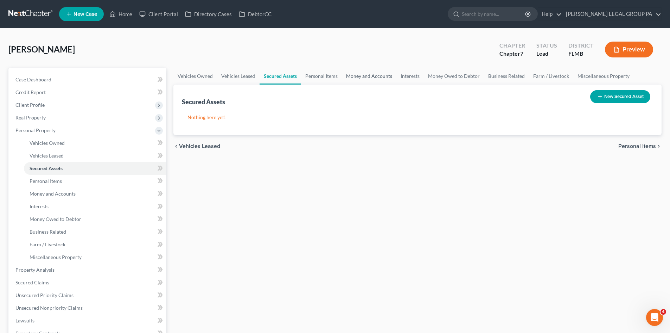
click at [361, 77] on link "Money and Accounts" at bounding box center [369, 76] width 55 height 17
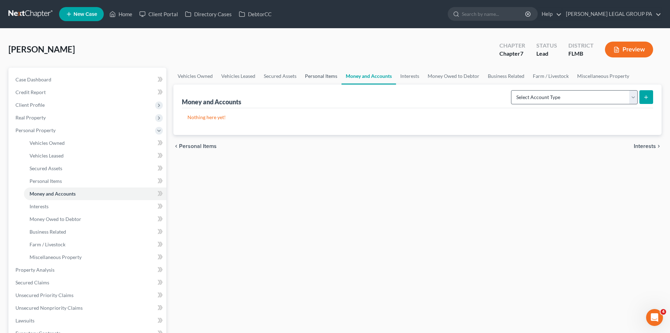
drag, startPoint x: 334, startPoint y: 76, endPoint x: 551, endPoint y: 94, distance: 218.6
click at [334, 76] on link "Personal Items" at bounding box center [321, 76] width 41 height 17
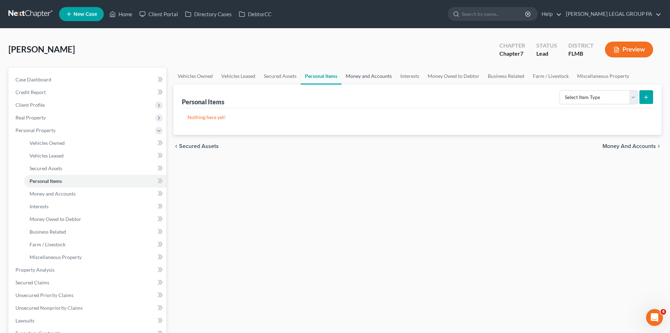
click at [374, 74] on link "Money and Accounts" at bounding box center [369, 76] width 55 height 17
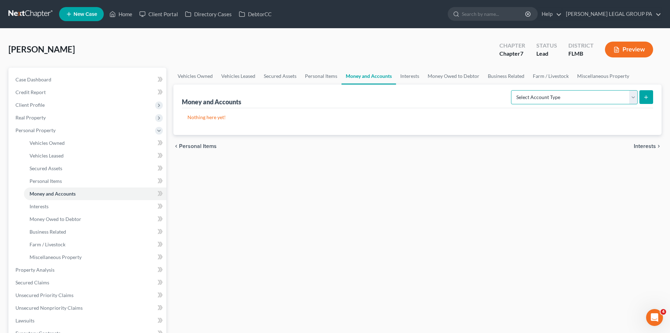
drag, startPoint x: 613, startPoint y: 98, endPoint x: 610, endPoint y: 102, distance: 4.9
click at [613, 98] on select "Select Account Type Brokerage Cash on Hand Certificates of Deposit Checking Acc…" at bounding box center [574, 97] width 127 height 14
click at [513, 90] on select "Select Account Type Brokerage Cash on Hand Certificates of Deposit Checking Acc…" at bounding box center [574, 97] width 127 height 14
click at [644, 96] on icon "submit" at bounding box center [647, 97] width 6 height 6
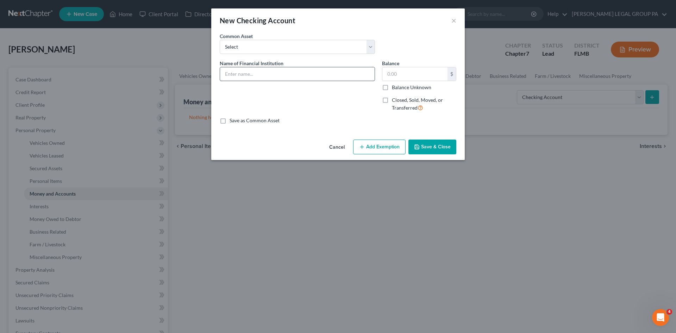
click at [260, 79] on input "text" at bounding box center [297, 73] width 154 height 13
click at [292, 76] on input "Truist Checking" at bounding box center [297, 73] width 154 height 13
drag, startPoint x: 394, startPoint y: 149, endPoint x: 340, endPoint y: 171, distance: 58.4
click at [394, 149] on button "Add Exemption" at bounding box center [379, 146] width 52 height 15
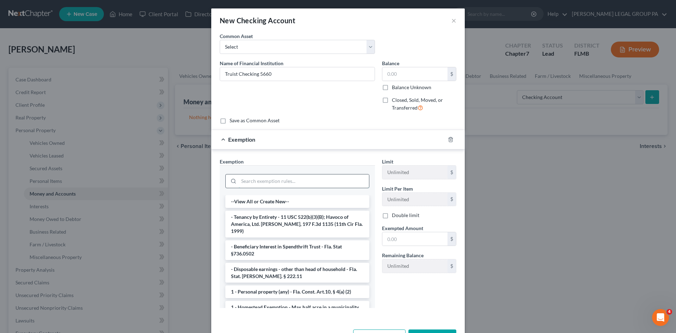
click at [294, 181] on input "search" at bounding box center [304, 180] width 130 height 13
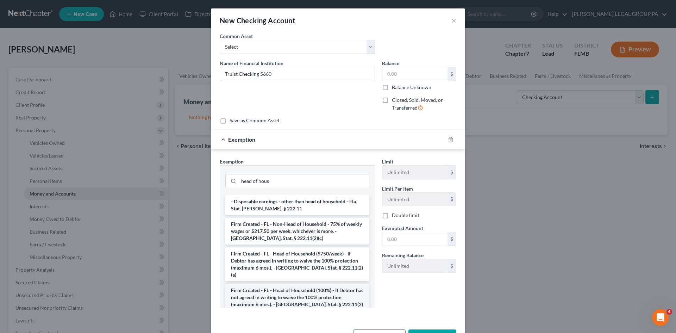
click at [308, 296] on li "Firm Created - FL - Head of Household (100%) - If Debtor has not agreed in writ…" at bounding box center [297, 301] width 144 height 34
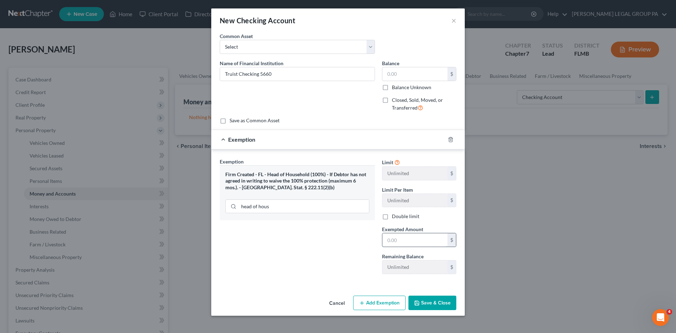
click at [422, 241] on input "text" at bounding box center [414, 239] width 65 height 13
click at [309, 267] on div "Exemption Set must be selected for CA. Exemption * Firm Created - FL - Head of …" at bounding box center [297, 219] width 162 height 122
drag, startPoint x: 422, startPoint y: 65, endPoint x: 422, endPoint y: 75, distance: 9.9
click at [422, 68] on div "Balance $ Balance Unknown Balance Undetermined $ Balance Unknown" at bounding box center [419, 74] width 74 height 31
click at [422, 75] on input "text" at bounding box center [414, 73] width 65 height 13
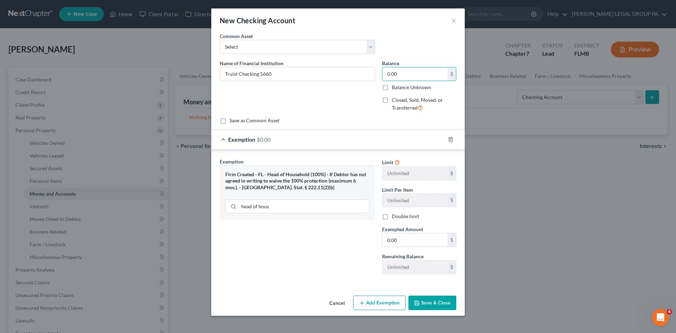
click at [434, 303] on button "Save & Close" at bounding box center [432, 302] width 48 height 15
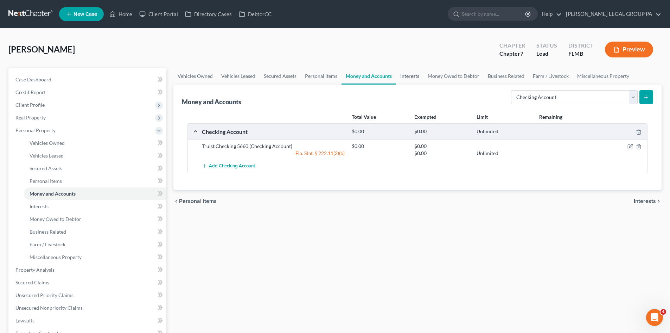
click at [411, 77] on link "Interests" at bounding box center [409, 76] width 27 height 17
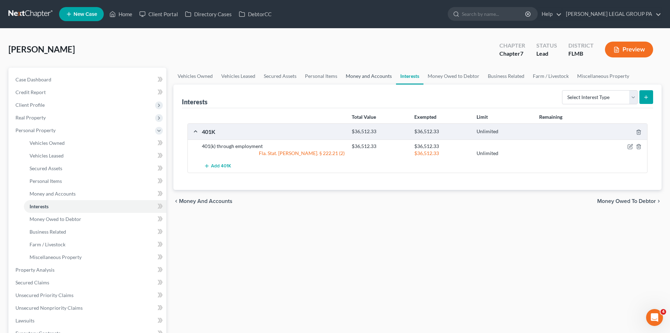
click at [374, 73] on link "Money and Accounts" at bounding box center [369, 76] width 55 height 17
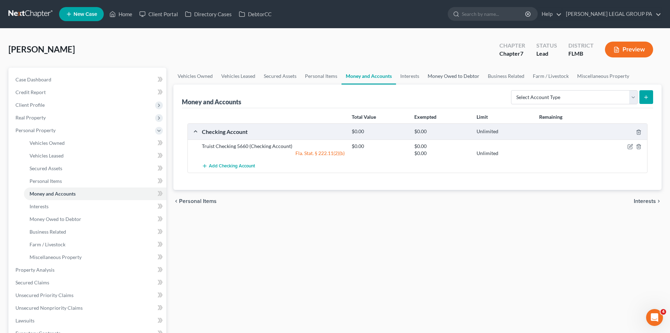
click at [429, 77] on link "Money Owed to Debtor" at bounding box center [454, 76] width 60 height 17
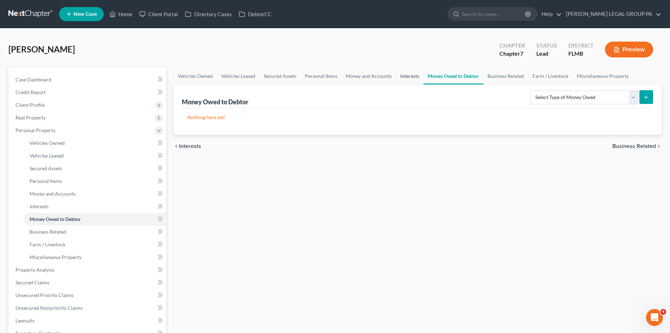
click at [406, 80] on link "Interests" at bounding box center [409, 76] width 27 height 17
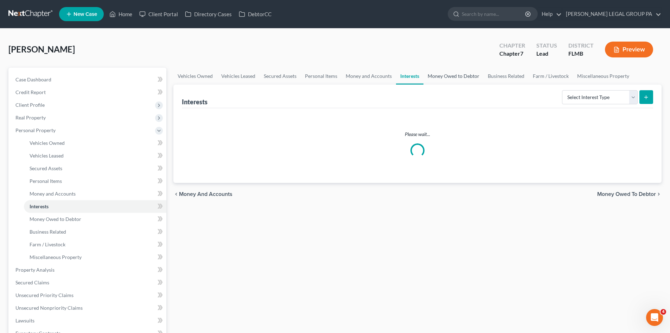
click at [452, 79] on link "Money Owed to Debtor" at bounding box center [454, 76] width 60 height 17
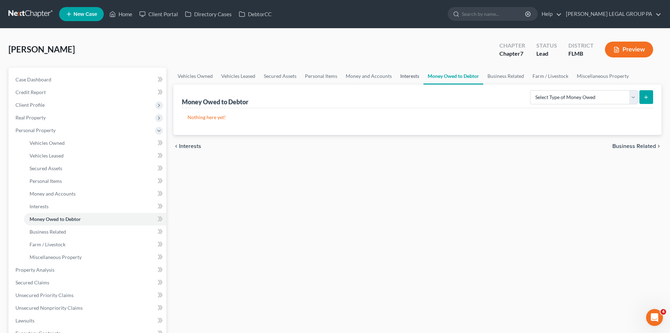
click at [412, 74] on link "Interests" at bounding box center [409, 76] width 27 height 17
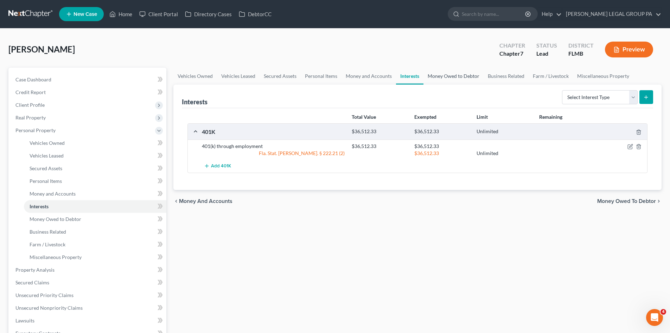
click at [467, 74] on link "Money Owed to Debtor" at bounding box center [454, 76] width 60 height 17
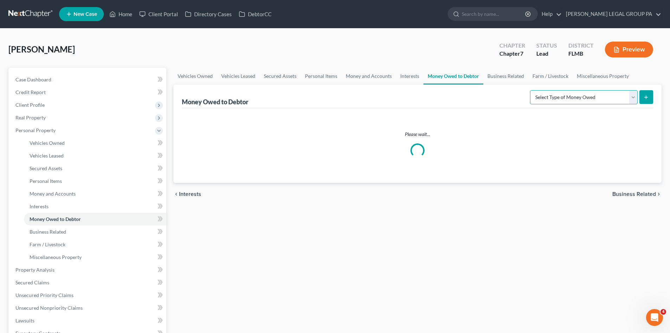
drag, startPoint x: 579, startPoint y: 92, endPoint x: 508, endPoint y: 106, distance: 72.5
click at [579, 92] on select "Select Type of Money Owed Accounts Receivable Alimony Child Support Claims Agai…" at bounding box center [584, 97] width 108 height 14
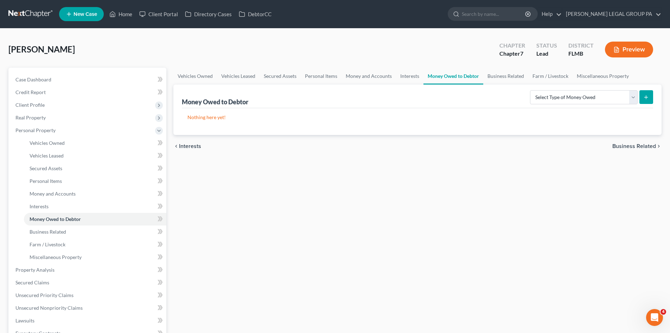
drag, startPoint x: 478, startPoint y: 108, endPoint x: 562, endPoint y: 85, distance: 86.9
click at [478, 108] on div "Nothing here yet!" at bounding box center [418, 121] width 472 height 27
click at [587, 75] on link "Miscellaneous Property" at bounding box center [603, 76] width 61 height 17
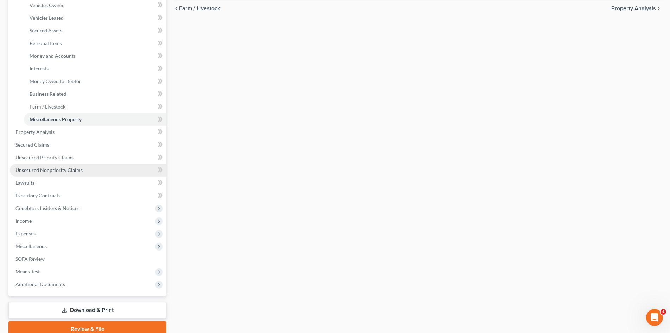
scroll to position [141, 0]
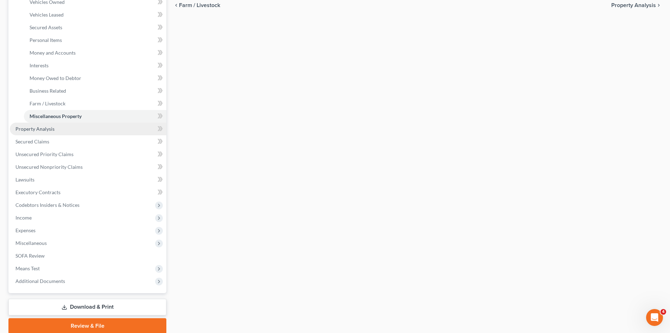
click at [54, 132] on link "Property Analysis" at bounding box center [88, 128] width 157 height 13
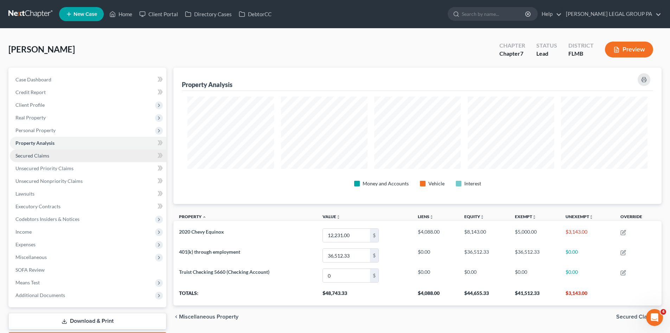
click at [44, 158] on span "Secured Claims" at bounding box center [32, 155] width 34 height 6
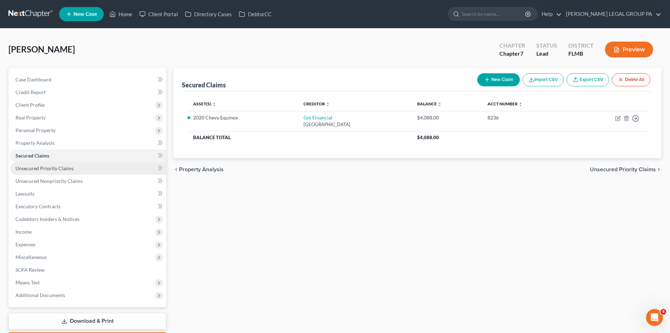
click at [59, 170] on span "Unsecured Priority Claims" at bounding box center [44, 168] width 58 height 6
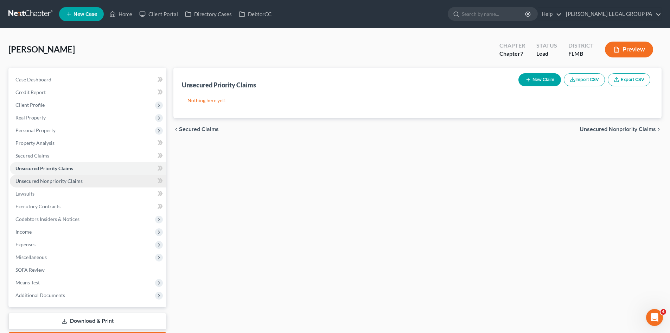
click at [62, 181] on span "Unsecured Nonpriority Claims" at bounding box center [48, 181] width 67 height 6
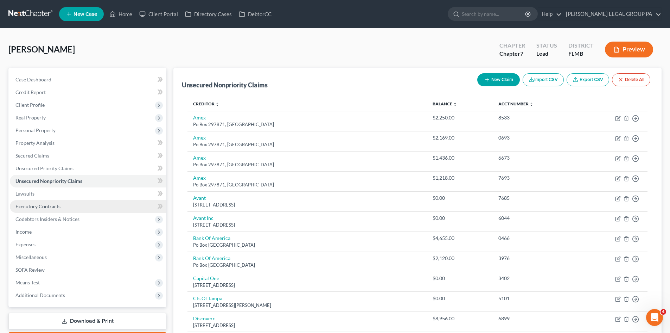
click at [51, 208] on span "Executory Contracts" at bounding box center [37, 206] width 45 height 6
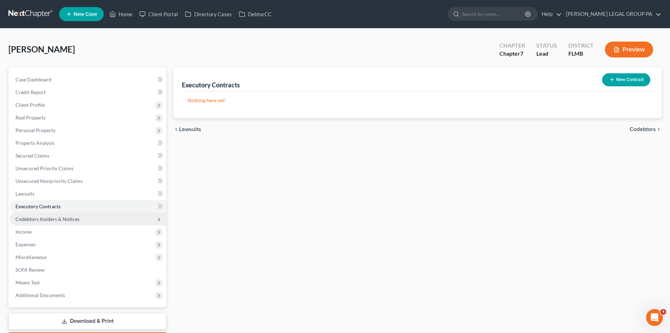
click at [59, 217] on span "Codebtors Insiders & Notices" at bounding box center [47, 219] width 64 height 6
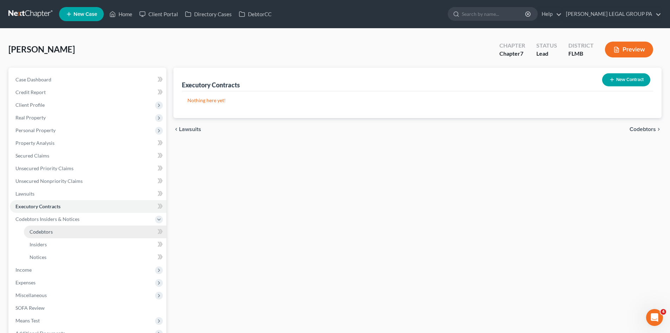
click at [54, 233] on link "Codebtors" at bounding box center [95, 231] width 143 height 13
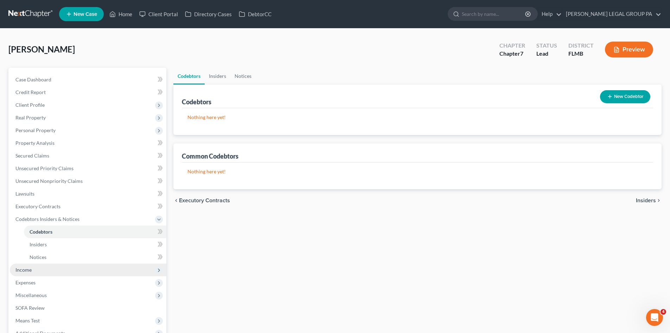
click at [41, 272] on span "Income" at bounding box center [88, 269] width 157 height 13
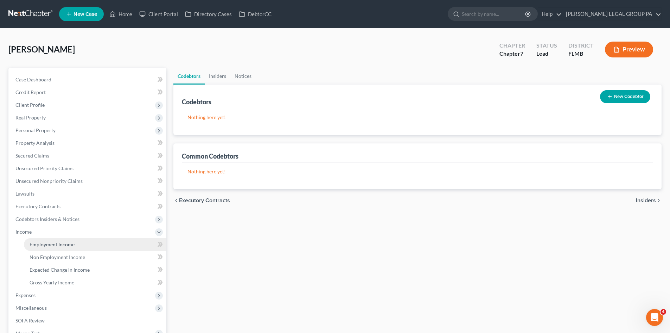
click at [44, 246] on span "Employment Income" at bounding box center [52, 244] width 45 height 6
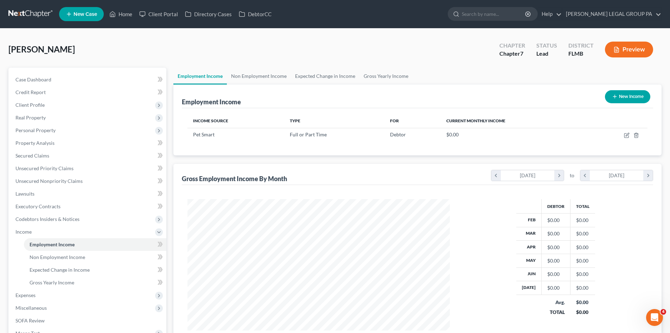
scroll to position [131, 277]
click at [250, 72] on link "Non Employment Income" at bounding box center [259, 76] width 64 height 17
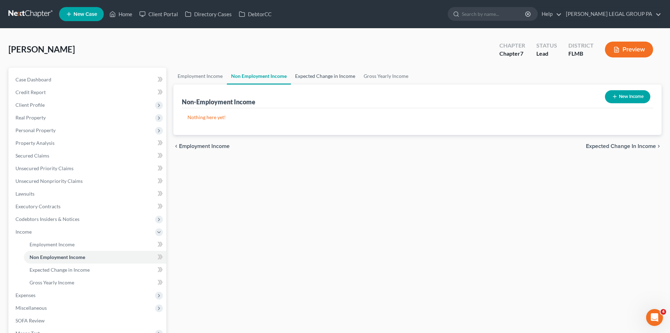
click at [310, 74] on link "Expected Change in Income" at bounding box center [325, 76] width 69 height 17
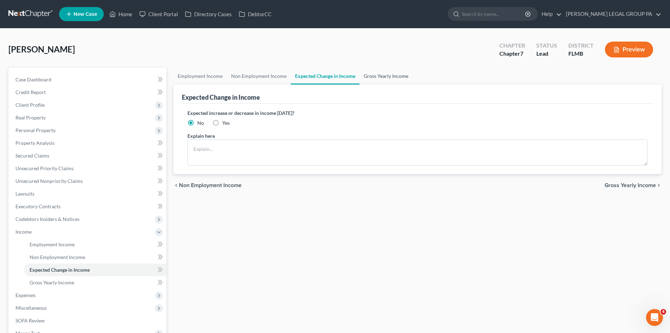
click at [375, 72] on link "Gross Yearly Income" at bounding box center [386, 76] width 53 height 17
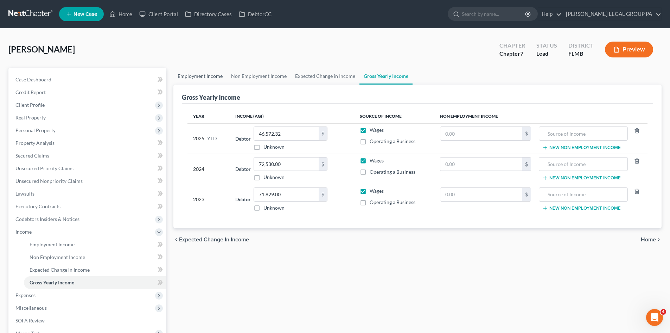
drag, startPoint x: 213, startPoint y: 72, endPoint x: 369, endPoint y: 76, distance: 156.3
click at [213, 72] on link "Employment Income" at bounding box center [199, 76] width 53 height 17
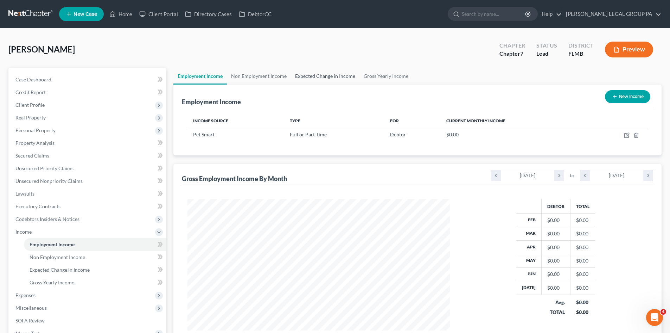
scroll to position [131, 277]
click at [333, 76] on link "Expected Change in Income" at bounding box center [325, 76] width 69 height 17
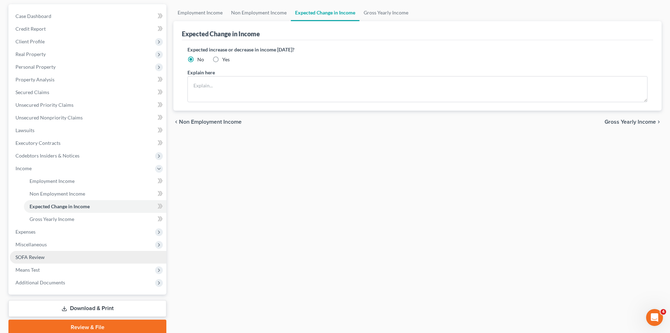
scroll to position [70, 0]
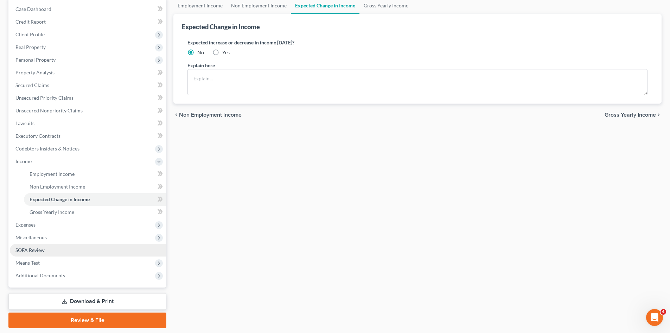
drag, startPoint x: 48, startPoint y: 239, endPoint x: 53, endPoint y: 245, distance: 8.2
click at [48, 239] on span "Miscellaneous" at bounding box center [88, 237] width 157 height 13
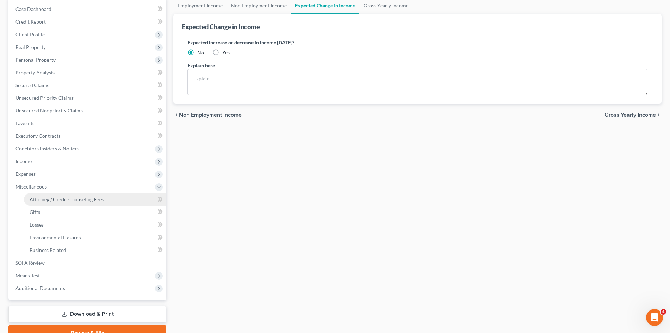
click at [55, 204] on link "Attorney / Credit Counseling Fees" at bounding box center [95, 199] width 143 height 13
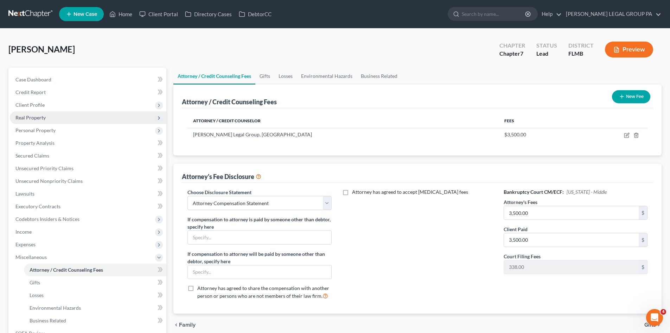
click at [49, 120] on span "Real Property" at bounding box center [88, 117] width 157 height 13
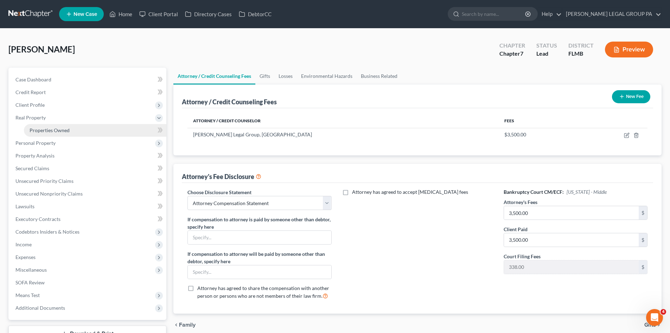
click at [56, 128] on span "Properties Owned" at bounding box center [50, 130] width 40 height 6
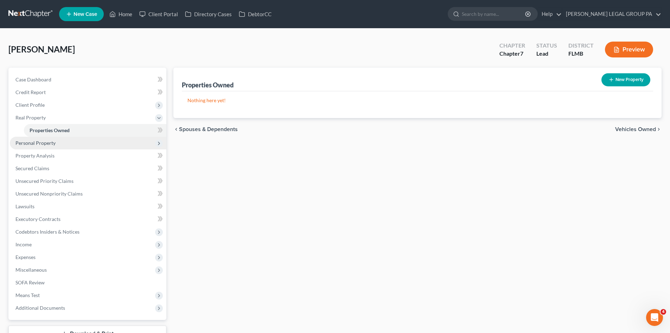
click at [56, 145] on span "Personal Property" at bounding box center [88, 143] width 157 height 13
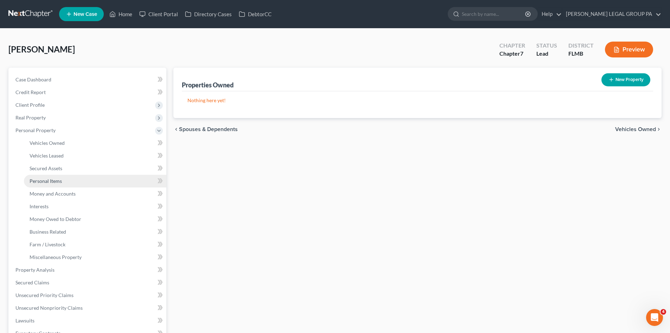
click at [69, 184] on link "Personal Items" at bounding box center [95, 181] width 143 height 13
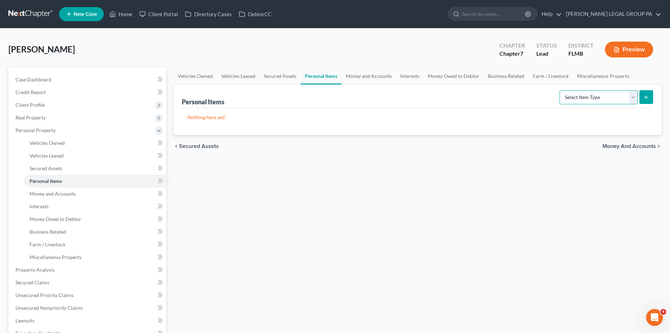
click at [597, 101] on select "Select Item Type Clothing Collectibles Of Value Electronics Firearms Household …" at bounding box center [599, 97] width 78 height 14
click at [561, 90] on select "Select Item Type Clothing Collectibles Of Value Electronics Firearms Household …" at bounding box center [599, 97] width 78 height 14
click at [644, 98] on icon "submit" at bounding box center [647, 97] width 6 height 6
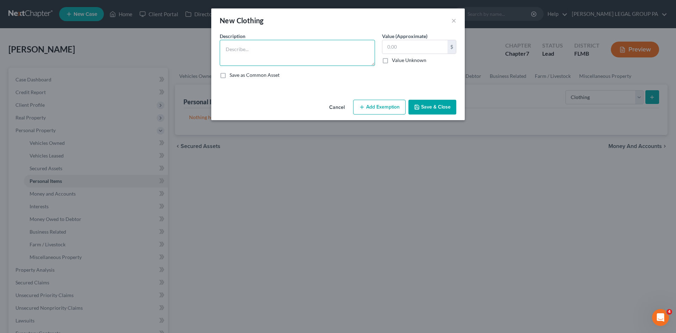
click at [252, 53] on textarea at bounding box center [297, 53] width 155 height 26
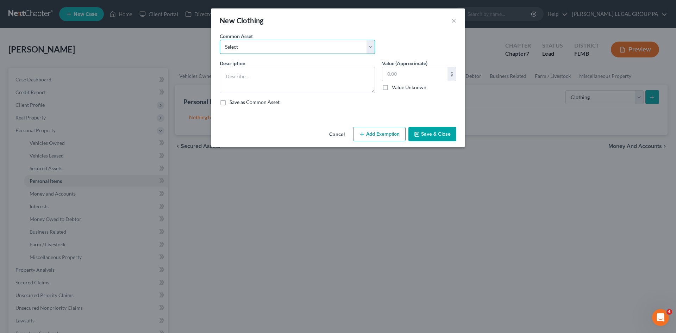
drag, startPoint x: 343, startPoint y: 49, endPoint x: 340, endPoint y: 53, distance: 5.4
click at [343, 49] on select "Select All Clothing General Clothes Various Clothing Apparel Various Clothing A…" at bounding box center [297, 47] width 155 height 14
click at [220, 40] on select "Select All Clothing General Clothes Various Clothing Apparel Various Clothing A…" at bounding box center [297, 47] width 155 height 14
click at [306, 49] on select "Select All Clothing General Clothes Various Clothing Apparel Various Clothing A…" at bounding box center [297, 47] width 155 height 14
click at [220, 40] on select "Select All Clothing General Clothes Various Clothing Apparel Various Clothing A…" at bounding box center [297, 47] width 155 height 14
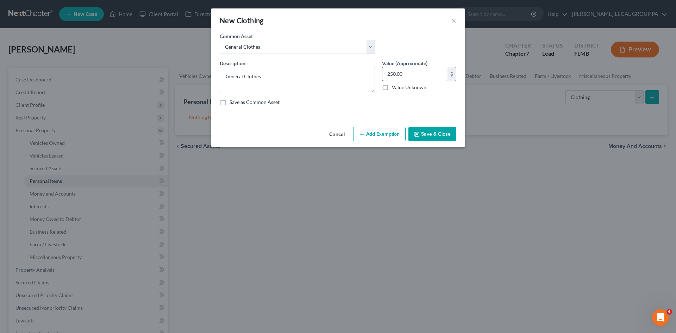
drag, startPoint x: 391, startPoint y: 44, endPoint x: 415, endPoint y: 68, distance: 34.1
click at [392, 44] on div "Common Asset Select All Clothing General Clothes Various Clothing Apparel Vario…" at bounding box center [338, 45] width 244 height 27
click at [414, 76] on input "text" at bounding box center [414, 73] width 65 height 13
click at [437, 136] on button "Save & Close" at bounding box center [432, 134] width 48 height 15
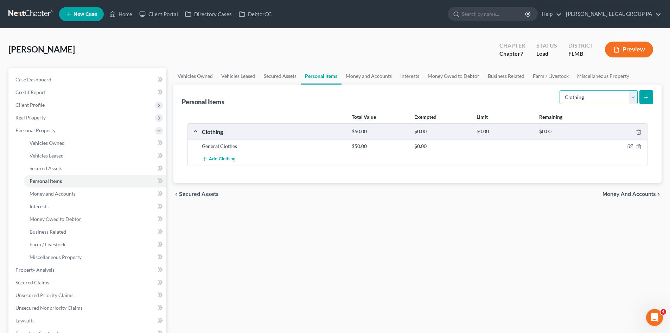
click at [586, 98] on select "Select Item Type Clothing Collectibles Of Value Electronics Firearms Household …" at bounding box center [599, 97] width 78 height 14
click at [561, 90] on select "Select Item Type Clothing Collectibles Of Value Electronics Firearms Household …" at bounding box center [599, 97] width 78 height 14
drag, startPoint x: 635, startPoint y: 98, endPoint x: 643, endPoint y: 99, distance: 7.8
click at [635, 98] on select "Select Item Type Clothing Collectibles Of Value Electronics Firearms Household …" at bounding box center [599, 97] width 78 height 14
click at [646, 100] on icon "submit" at bounding box center [647, 97] width 6 height 6
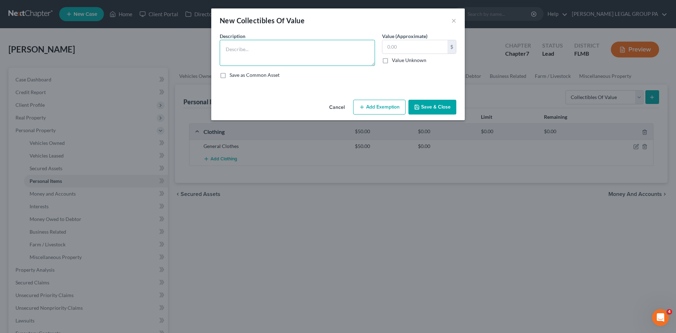
click at [293, 53] on textarea at bounding box center [297, 53] width 155 height 26
click at [280, 51] on textarea at bounding box center [297, 53] width 155 height 26
click at [405, 47] on input "text" at bounding box center [414, 46] width 65 height 13
click at [289, 49] on textarea at bounding box center [297, 53] width 155 height 26
click at [421, 104] on button "Save & Close" at bounding box center [432, 107] width 48 height 15
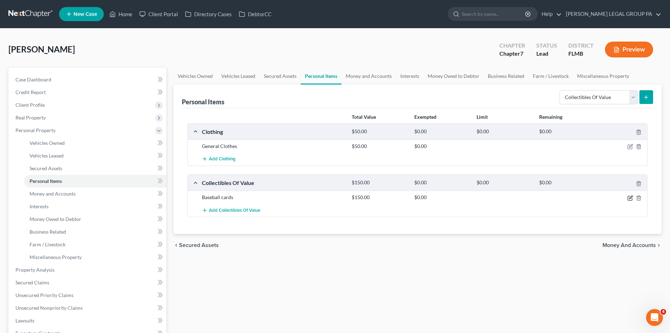
click at [632, 197] on icon "button" at bounding box center [631, 198] width 6 height 6
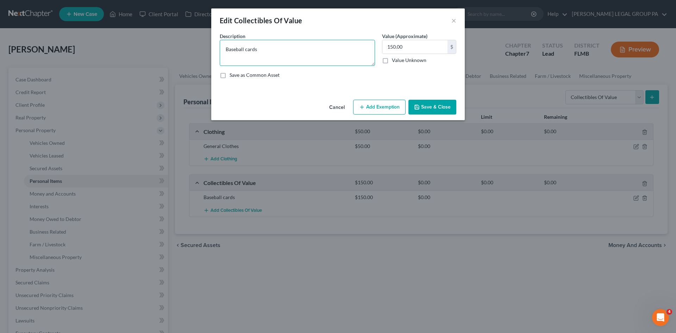
click at [246, 51] on textarea "Baseball cards" at bounding box center [297, 53] width 155 height 26
click at [449, 102] on button "Save & Close" at bounding box center [432, 107] width 48 height 15
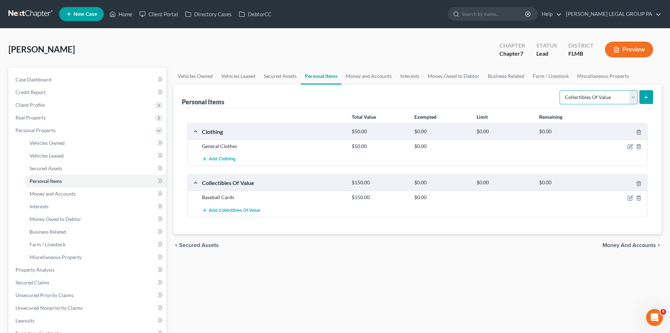
click at [601, 98] on select "Select Item Type Clothing Collectibles Of Value Electronics Firearms Household …" at bounding box center [599, 97] width 78 height 14
click at [561, 90] on select "Select Item Type Clothing Collectibles Of Value Electronics Firearms Household …" at bounding box center [599, 97] width 78 height 14
click at [591, 92] on select "Select Item Type Clothing Collectibles Of Value Electronics Firearms Household …" at bounding box center [599, 97] width 78 height 14
click at [272, 294] on div "Vehicles Owned Vehicles Leased Secured Assets Personal Items Money and Accounts…" at bounding box center [417, 271] width 495 height 406
drag, startPoint x: 592, startPoint y: 97, endPoint x: 593, endPoint y: 103, distance: 6.2
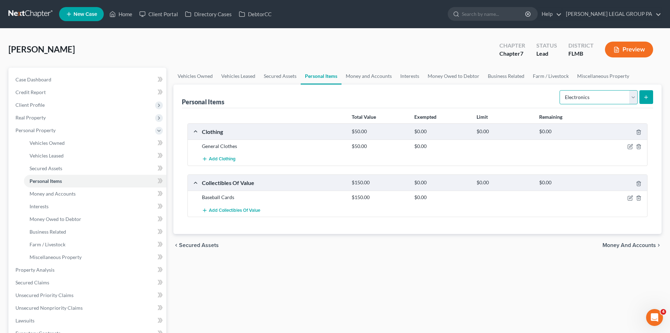
click at [592, 97] on select "Select Item Type Clothing Collectibles Of Value Electronics Firearms Household …" at bounding box center [599, 97] width 78 height 14
click at [561, 90] on select "Select Item Type Clothing Collectibles Of Value Electronics Firearms Household …" at bounding box center [599, 97] width 78 height 14
click at [649, 96] on icon "submit" at bounding box center [647, 97] width 6 height 6
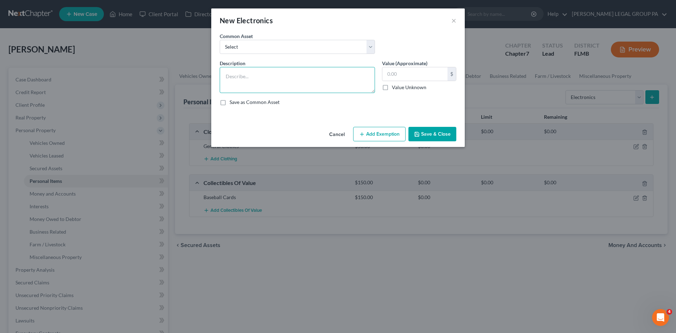
click at [298, 86] on textarea at bounding box center [297, 80] width 155 height 26
drag, startPoint x: 309, startPoint y: 53, endPoint x: 442, endPoint y: 39, distance: 133.8
click at [309, 53] on select "Select 2 televisions & 2 cell phones General Electronics (TV, Cellphone, Comput…" at bounding box center [297, 47] width 155 height 14
drag, startPoint x: 417, startPoint y: 37, endPoint x: 332, endPoint y: 72, distance: 91.8
click at [417, 37] on div "Common Asset Select 2 televisions & 2 cell phones General Electronics (TV, Cell…" at bounding box center [338, 45] width 244 height 27
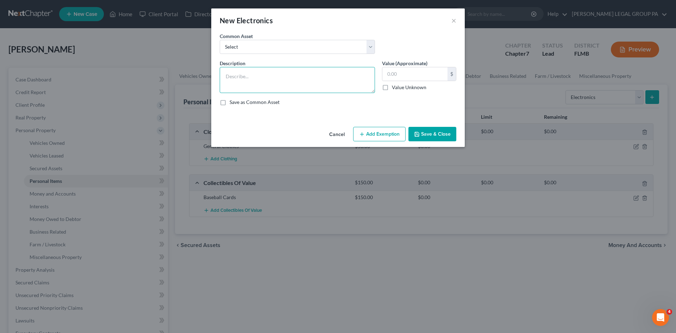
click at [332, 72] on textarea at bounding box center [297, 80] width 155 height 26
click at [388, 73] on input "text" at bounding box center [414, 73] width 65 height 13
drag, startPoint x: 405, startPoint y: 70, endPoint x: 384, endPoint y: 76, distance: 21.2
click at [385, 76] on input "500.00" at bounding box center [414, 73] width 65 height 13
click at [393, 132] on button "Add Exemption" at bounding box center [379, 134] width 52 height 15
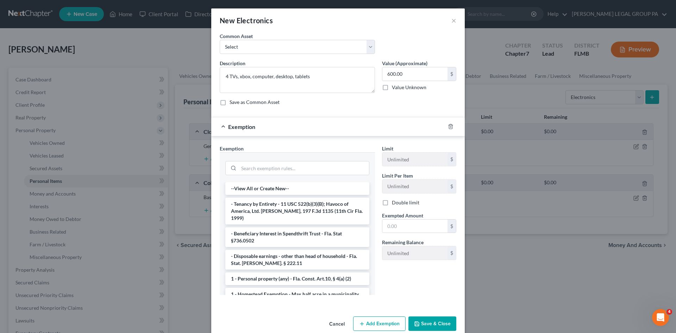
click at [441, 322] on button "Save & Close" at bounding box center [432, 323] width 48 height 15
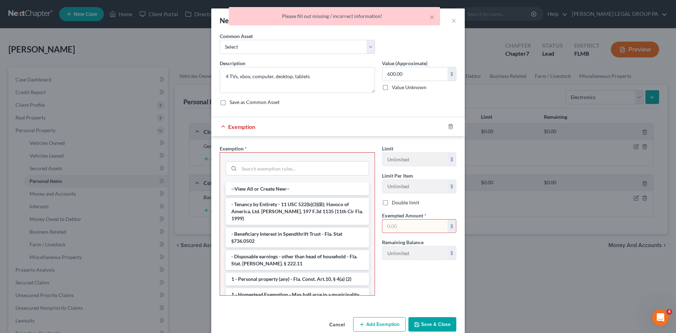
click at [446, 123] on div at bounding box center [455, 126] width 20 height 11
click at [448, 125] on icon "button" at bounding box center [451, 127] width 6 height 6
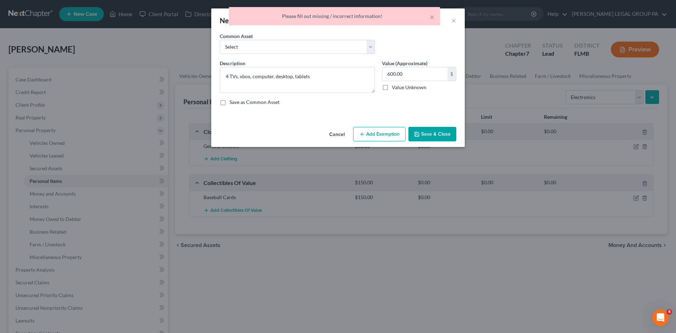
click at [440, 129] on button "Save & Close" at bounding box center [432, 134] width 48 height 15
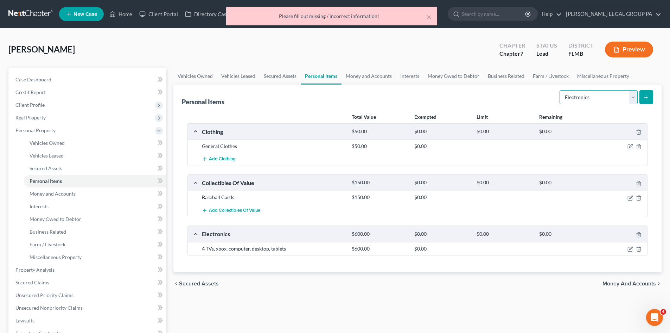
click at [587, 97] on select "Select Item Type Clothing Collectibles Of Value Electronics Firearms Household …" at bounding box center [599, 97] width 78 height 14
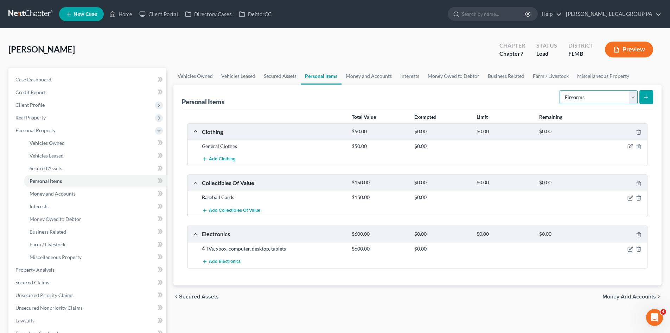
click at [561, 90] on select "Select Item Type Clothing Collectibles Of Value Electronics Firearms Household …" at bounding box center [599, 97] width 78 height 14
click at [646, 99] on line "submit" at bounding box center [646, 96] width 0 height 3
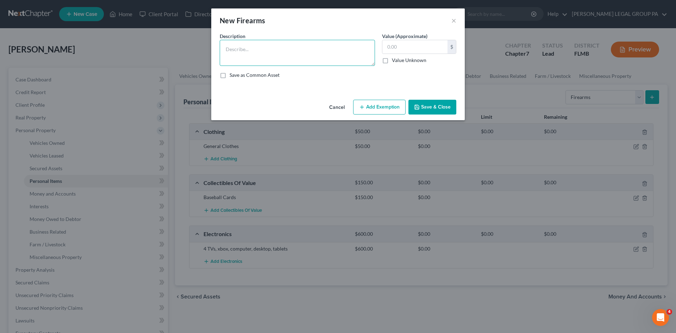
click at [298, 61] on textarea at bounding box center [297, 53] width 155 height 26
click at [304, 49] on textarea "Glock .19, Springfiled helcap" at bounding box center [297, 53] width 155 height 26
click at [261, 52] on textarea "Glock .19, Springfiled helcap" at bounding box center [297, 53] width 155 height 26
click at [281, 50] on textarea "Glock .19, Springfield helcap" at bounding box center [297, 53] width 155 height 26
click at [396, 46] on input "text" at bounding box center [414, 46] width 65 height 13
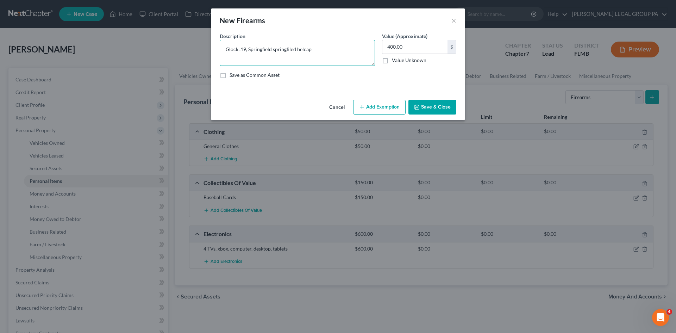
click at [303, 50] on textarea "Glock .19, Springfield springfiled helcap" at bounding box center [297, 53] width 155 height 26
click at [289, 49] on textarea "Glock .19, Springfield springfiled hellcapt" at bounding box center [297, 53] width 155 height 26
click at [276, 50] on textarea "Glock .19, Springfield springfiled hellcapt" at bounding box center [297, 53] width 155 height 26
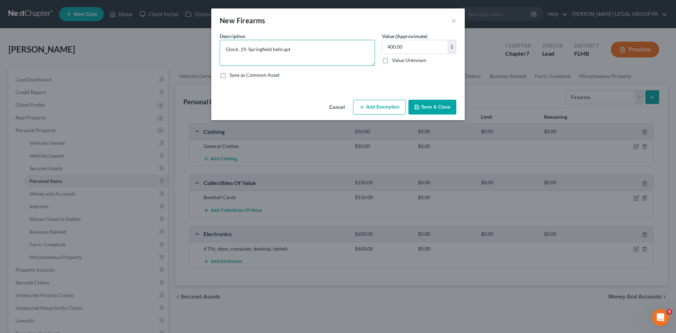
click at [275, 48] on textarea "Glock .19, Springfield hellcapt" at bounding box center [297, 53] width 155 height 26
drag, startPoint x: 425, startPoint y: 107, endPoint x: 528, endPoint y: 144, distance: 109.9
click at [425, 107] on button "Save & Close" at bounding box center [432, 107] width 48 height 15
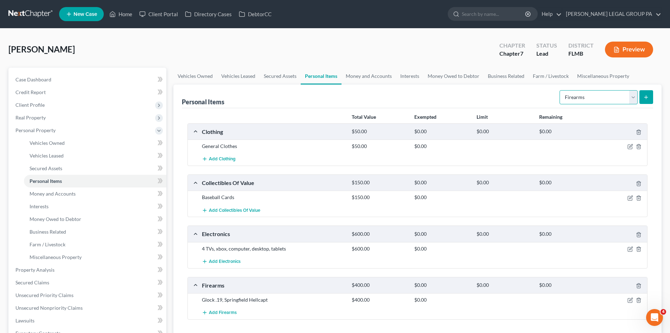
drag, startPoint x: 598, startPoint y: 96, endPoint x: 599, endPoint y: 103, distance: 7.1
click at [598, 96] on select "Select Item Type Clothing Collectibles Of Value Electronics Firearms Household …" at bounding box center [599, 97] width 78 height 14
click at [561, 90] on select "Select Item Type Clothing Collectibles Of Value Electronics Firearms Household …" at bounding box center [599, 97] width 78 height 14
click at [643, 97] on button "submit" at bounding box center [647, 97] width 14 height 14
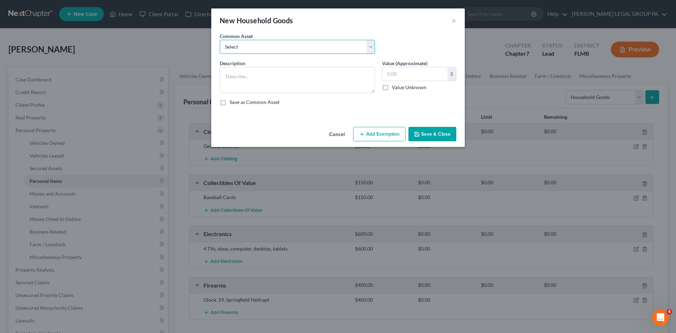
click at [295, 52] on select "Select Washer & Dryer Knick Knacks Patio Chaise Living room set, dining room se…" at bounding box center [297, 47] width 155 height 14
drag, startPoint x: 393, startPoint y: 42, endPoint x: 320, endPoint y: 80, distance: 82.2
click at [393, 42] on div "Common Asset Select Washer & Dryer Knick Knacks Patio Chaise Living room set, d…" at bounding box center [338, 45] width 244 height 27
click at [320, 80] on textarea at bounding box center [297, 80] width 155 height 26
click at [402, 77] on input "text" at bounding box center [414, 73] width 65 height 13
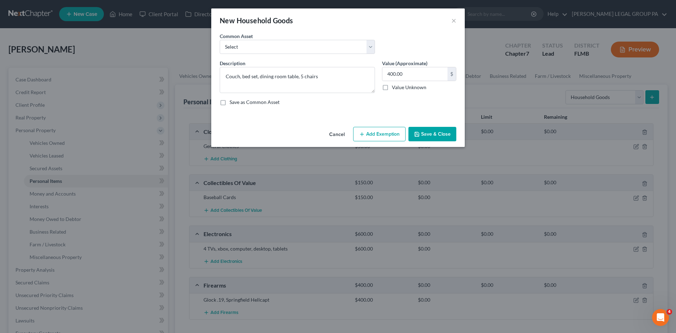
click at [434, 135] on button "Save & Close" at bounding box center [432, 134] width 48 height 15
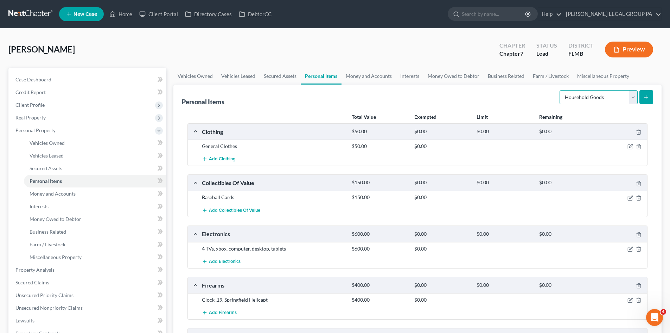
click at [598, 100] on select "Select Item Type Clothing Collectibles Of Value Electronics Firearms Household …" at bounding box center [599, 97] width 78 height 14
click at [561, 90] on select "Select Item Type Clothing Collectibles Of Value Electronics Firearms Household …" at bounding box center [599, 97] width 78 height 14
click at [650, 99] on button "submit" at bounding box center [647, 97] width 14 height 14
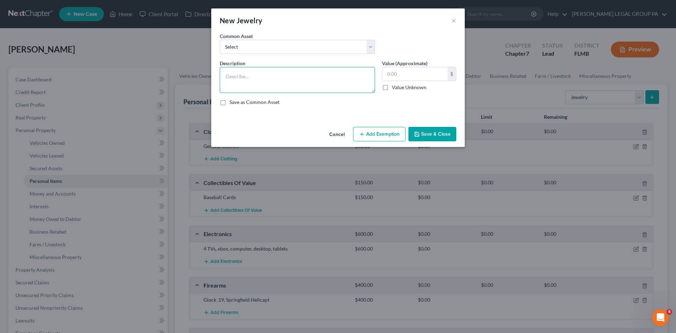
click at [279, 80] on textarea at bounding box center [297, 80] width 155 height 26
click at [400, 72] on input "text" at bounding box center [414, 73] width 65 height 13
click at [438, 134] on button "Save & Close" at bounding box center [432, 134] width 48 height 15
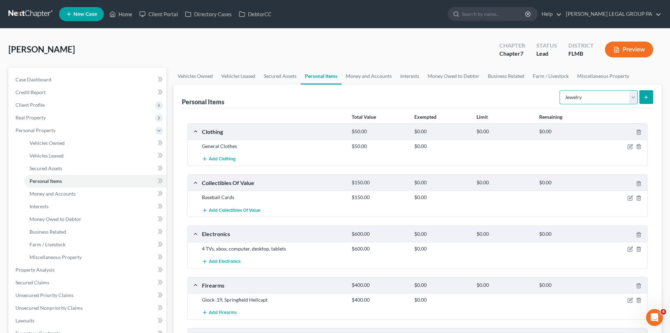
drag, startPoint x: 600, startPoint y: 91, endPoint x: 554, endPoint y: 116, distance: 52.3
click at [600, 91] on select "Select Item Type Clothing Collectibles Of Value Electronics Firearms Household …" at bounding box center [599, 97] width 78 height 14
click at [537, 108] on div "Total Value Exempted Limit Remaining Clothing $50.00 $0.00 $0.00 $0.00 General …" at bounding box center [418, 273] width 472 height 330
click at [603, 97] on select "Select Item Type Clothing Collectibles Of Value Electronics Firearms Household …" at bounding box center [599, 97] width 78 height 14
drag, startPoint x: 529, startPoint y: 98, endPoint x: 513, endPoint y: 109, distance: 19.8
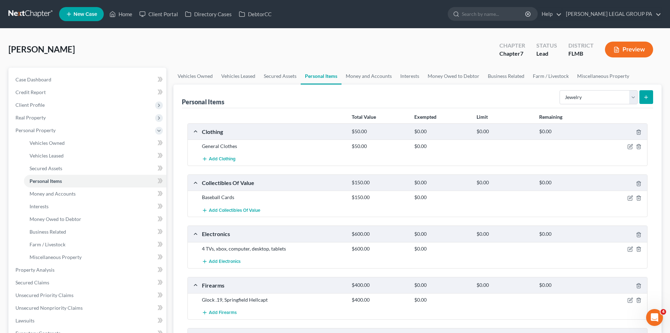
click at [529, 98] on div "Personal Items Select Item Type Clothing Collectibles Of Value Electronics Fire…" at bounding box center [418, 96] width 472 height 24
drag, startPoint x: 574, startPoint y: 95, endPoint x: 575, endPoint y: 104, distance: 9.3
click at [574, 95] on select "Select Item Type Clothing Collectibles Of Value Electronics Firearms Household …" at bounding box center [599, 97] width 78 height 14
click at [580, 100] on select "Select Item Type Clothing Collectibles Of Value Electronics Firearms Household …" at bounding box center [599, 97] width 78 height 14
click at [561, 90] on select "Select Item Type Clothing Collectibles Of Value Electronics Firearms Household …" at bounding box center [599, 97] width 78 height 14
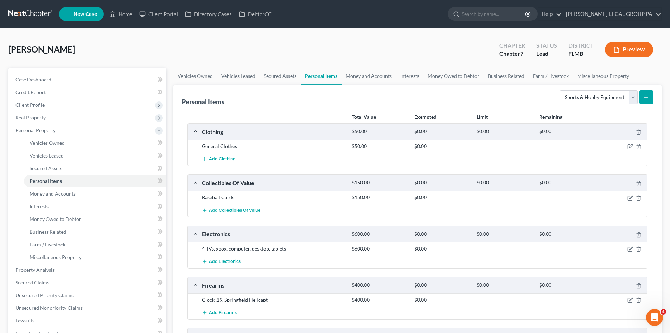
click at [646, 99] on icon "submit" at bounding box center [647, 97] width 6 height 6
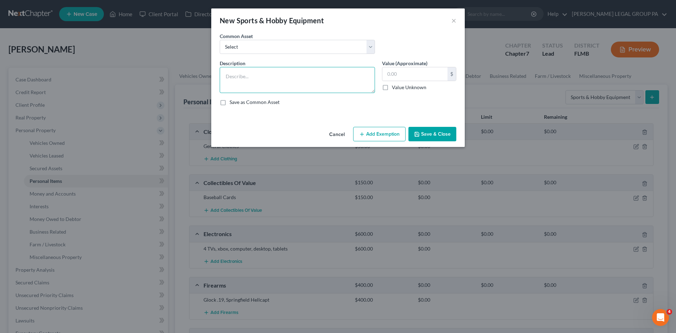
click at [309, 77] on textarea at bounding box center [297, 80] width 155 height 26
click at [411, 71] on input "text" at bounding box center [414, 73] width 65 height 13
click at [428, 134] on button "Save & Close" at bounding box center [432, 134] width 48 height 15
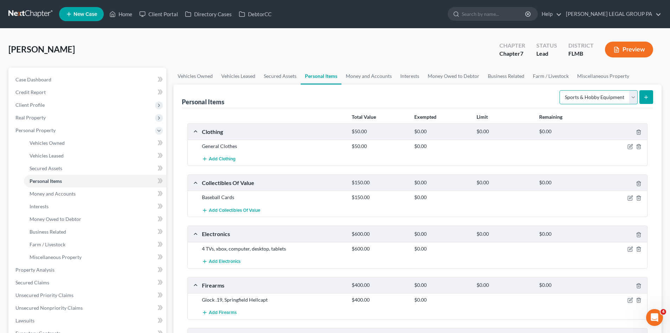
click at [594, 100] on select "Select Item Type Clothing Collectibles Of Value Electronics Firearms Household …" at bounding box center [599, 97] width 78 height 14
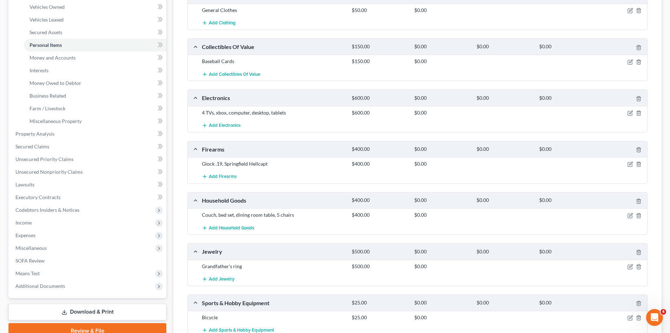
scroll to position [141, 0]
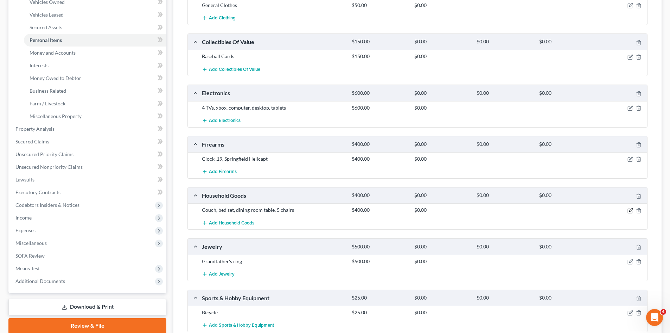
click at [630, 210] on icon "button" at bounding box center [631, 211] width 6 height 6
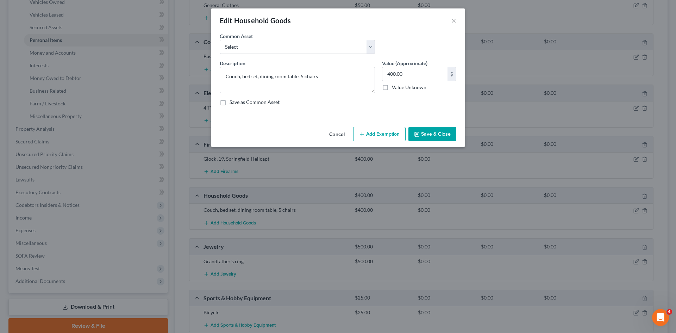
click at [386, 135] on button "Add Exemption" at bounding box center [379, 134] width 52 height 15
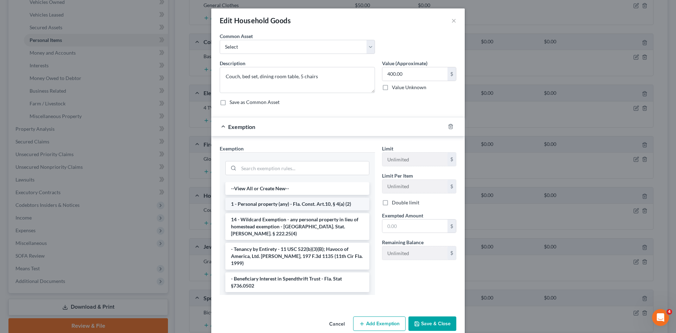
click at [282, 206] on li "1 - Personal property (any) - Fla. Const. Art.10, § 4(a) (2)" at bounding box center [297, 203] width 144 height 13
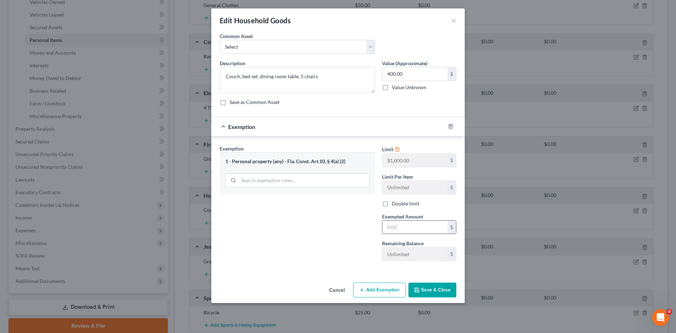
click at [425, 224] on input "text" at bounding box center [414, 226] width 65 height 13
click at [434, 285] on button "Save & Close" at bounding box center [432, 289] width 48 height 15
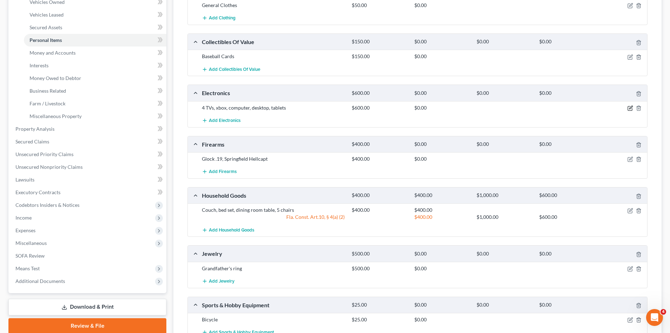
click at [631, 109] on icon "button" at bounding box center [631, 108] width 6 height 6
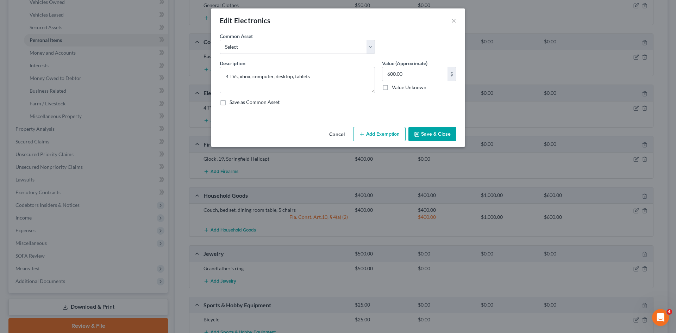
click at [376, 137] on button "Add Exemption" at bounding box center [379, 134] width 52 height 15
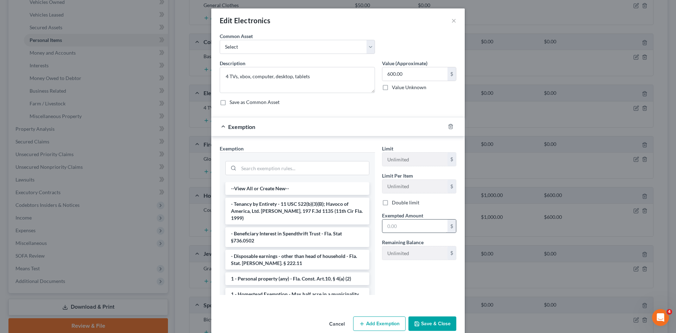
drag, startPoint x: 310, startPoint y: 270, endPoint x: 398, endPoint y: 226, distance: 97.7
click at [314, 272] on li "1 - Personal property (any) - Fla. Const. Art.10, § 4(a) (2)" at bounding box center [297, 278] width 144 height 13
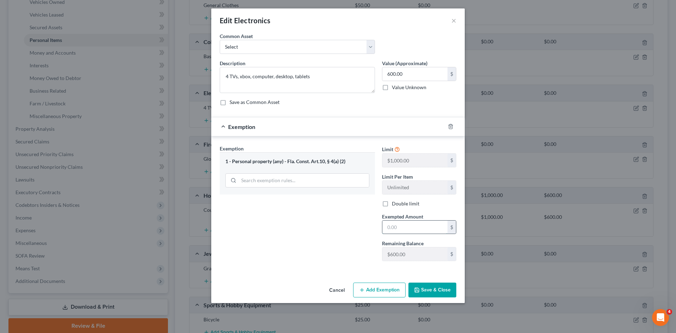
click at [397, 228] on input "text" at bounding box center [414, 226] width 65 height 13
drag, startPoint x: 437, startPoint y: 290, endPoint x: 606, endPoint y: 151, distance: 218.8
click at [437, 290] on button "Save & Close" at bounding box center [432, 289] width 48 height 15
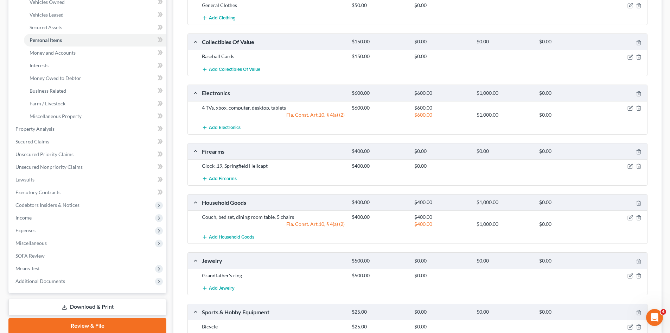
scroll to position [106, 0]
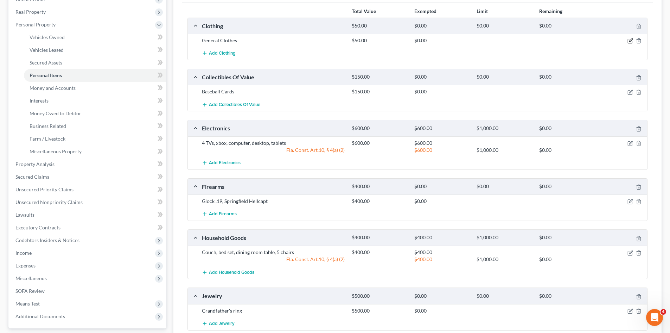
click at [631, 41] on icon "button" at bounding box center [631, 40] width 3 height 3
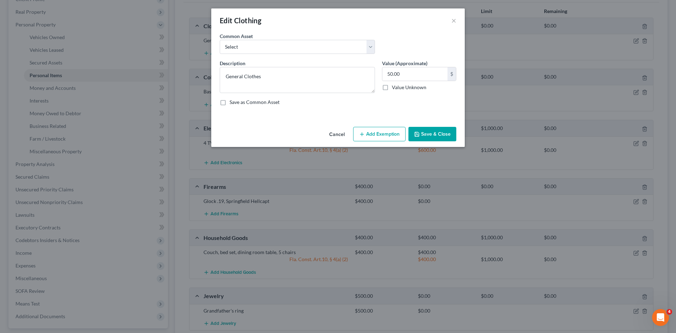
click at [370, 133] on button "Add Exemption" at bounding box center [379, 134] width 52 height 15
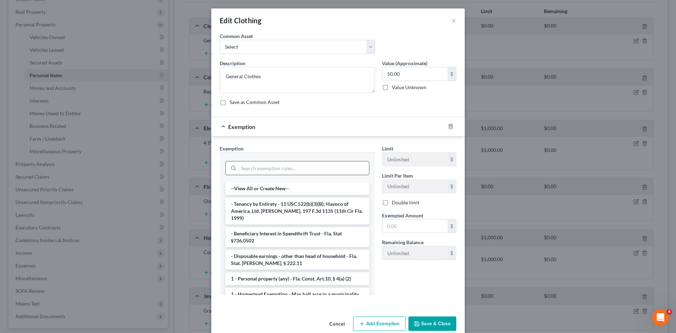
click at [268, 172] on input "search" at bounding box center [304, 167] width 130 height 13
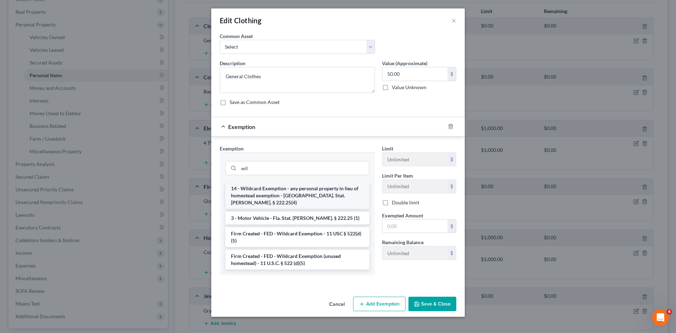
click at [271, 191] on li "14 - Wildcard Exemption - any personal property in lieu of homestead exemption …" at bounding box center [297, 195] width 144 height 27
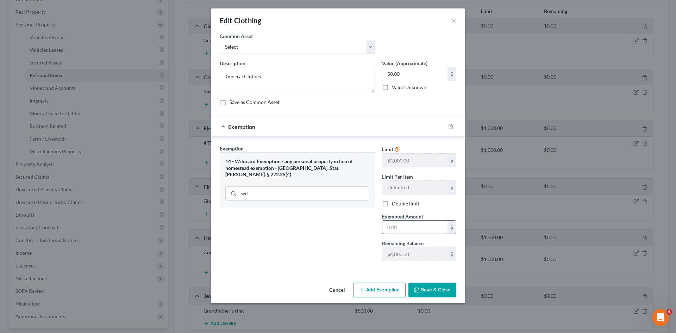
click at [398, 223] on input "text" at bounding box center [414, 226] width 65 height 13
click at [430, 290] on button "Save & Close" at bounding box center [432, 289] width 48 height 15
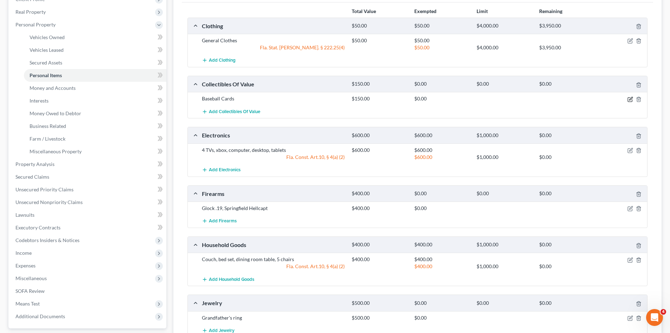
click at [630, 101] on icon "button" at bounding box center [631, 99] width 6 height 6
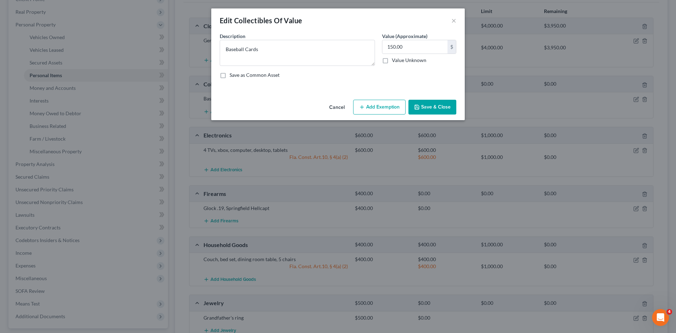
click at [383, 107] on button "Add Exemption" at bounding box center [379, 107] width 52 height 15
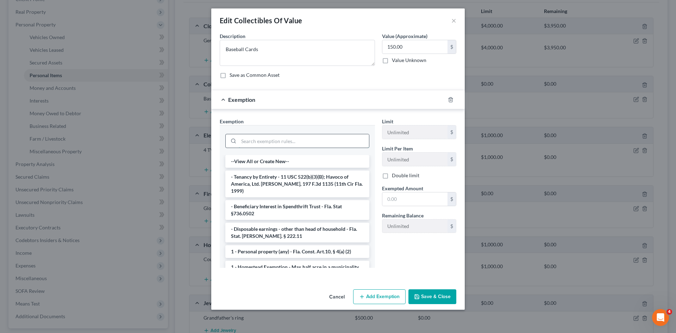
click at [270, 143] on input "search" at bounding box center [304, 140] width 130 height 13
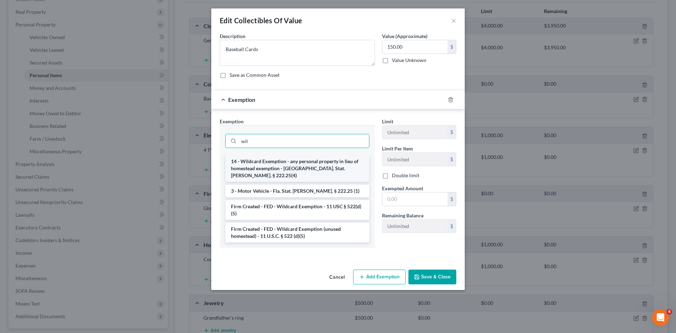
click at [273, 166] on li "14 - Wildcard Exemption - any personal property in lieu of homestead exemption …" at bounding box center [297, 168] width 144 height 27
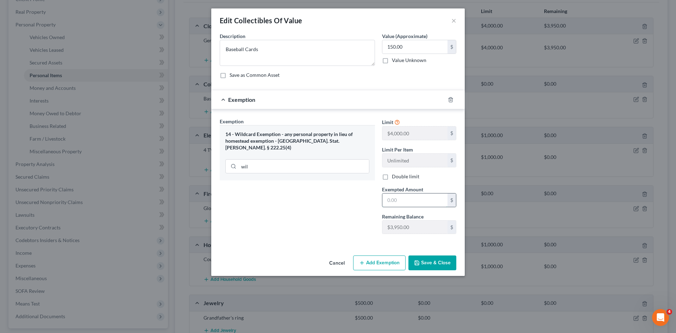
click at [427, 201] on input "text" at bounding box center [414, 199] width 65 height 13
click at [431, 262] on button "Save & Close" at bounding box center [432, 262] width 48 height 15
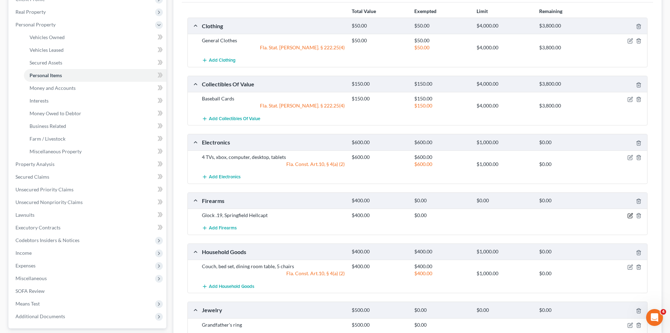
click at [630, 215] on icon "button" at bounding box center [631, 214] width 3 height 3
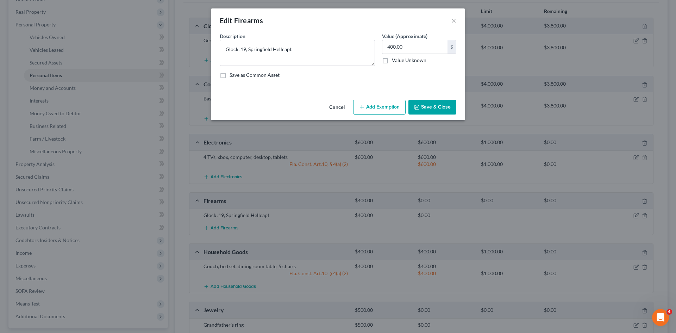
click at [378, 110] on button "Add Exemption" at bounding box center [379, 107] width 52 height 15
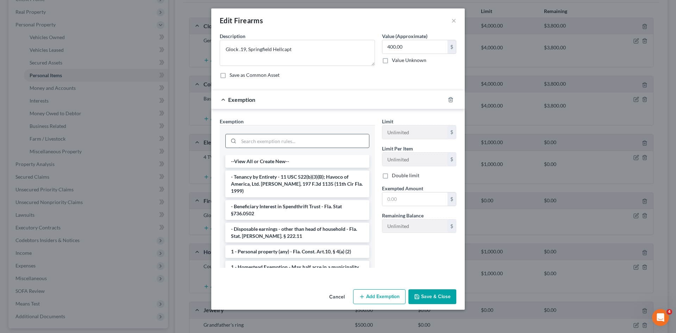
click at [272, 141] on input "search" at bounding box center [304, 140] width 130 height 13
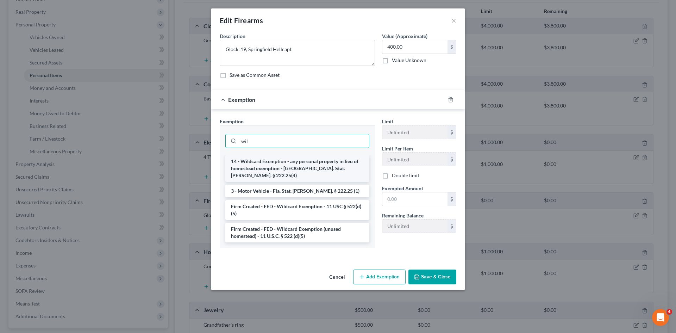
click at [271, 165] on li "14 - Wildcard Exemption - any personal property in lieu of homestead exemption …" at bounding box center [297, 168] width 144 height 27
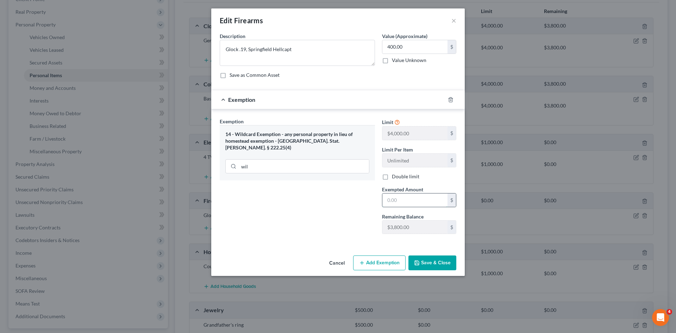
click at [426, 198] on input "text" at bounding box center [414, 199] width 65 height 13
click at [436, 263] on button "Save & Close" at bounding box center [432, 262] width 48 height 15
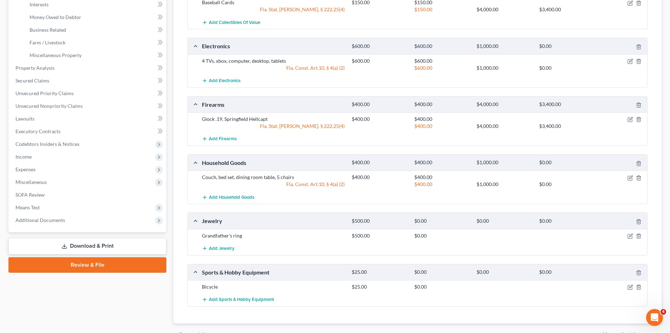
scroll to position [211, 0]
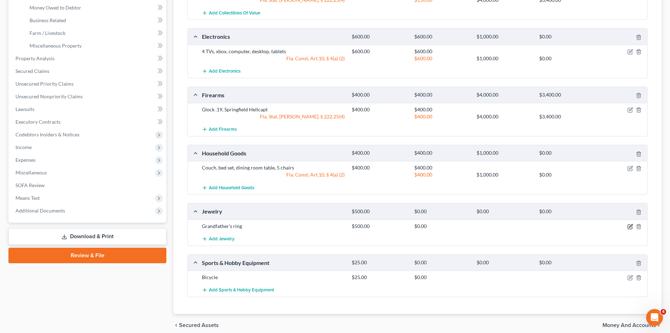
click at [629, 227] on icon "button" at bounding box center [631, 226] width 6 height 6
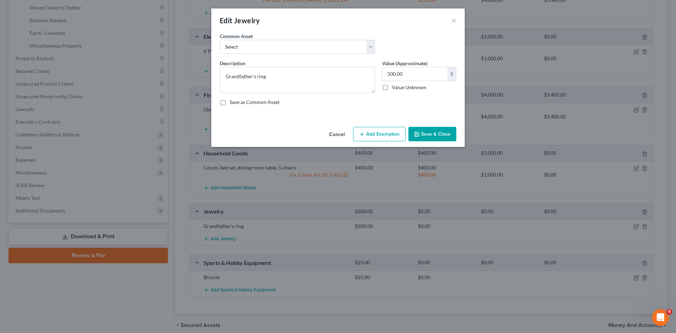
click at [381, 137] on button "Add Exemption" at bounding box center [379, 134] width 52 height 15
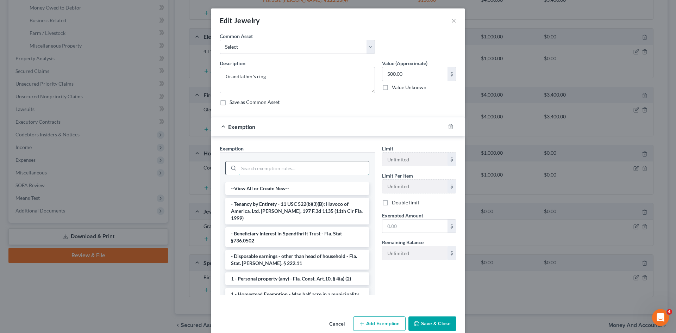
click at [277, 165] on input "search" at bounding box center [304, 167] width 130 height 13
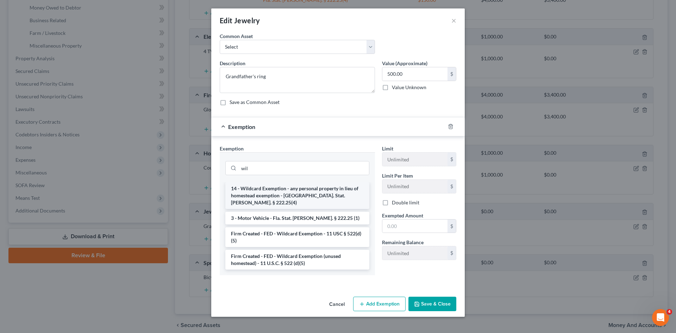
click at [291, 195] on li "14 - Wildcard Exemption - any personal property in lieu of homestead exemption …" at bounding box center [297, 195] width 144 height 27
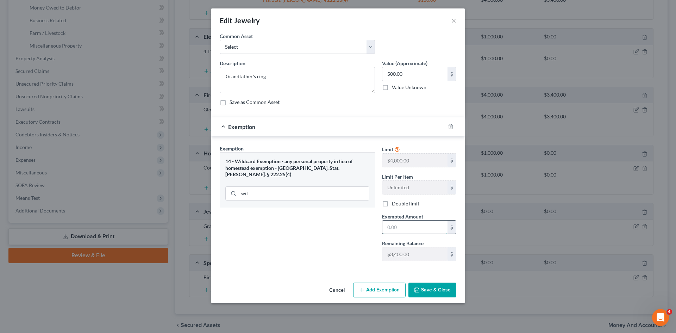
click at [406, 221] on input "text" at bounding box center [414, 226] width 65 height 13
click at [425, 290] on button "Save & Close" at bounding box center [432, 289] width 48 height 15
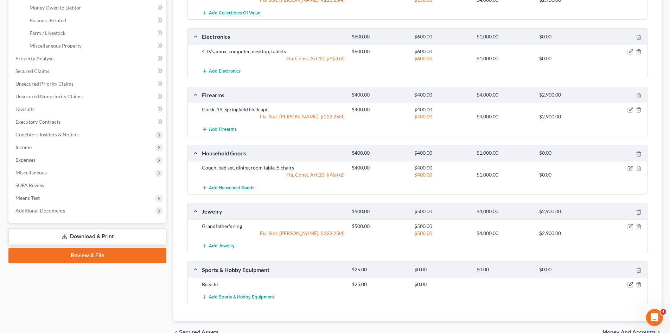
click at [630, 284] on icon "button" at bounding box center [631, 285] width 6 height 6
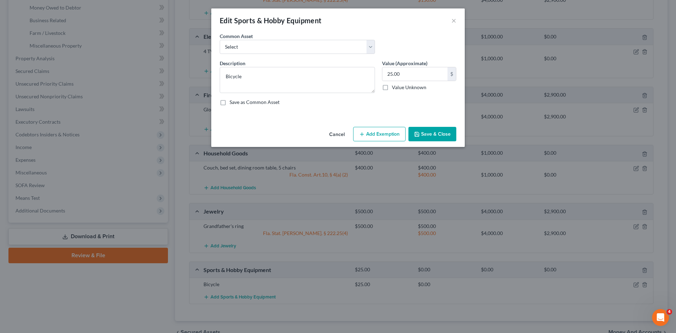
click at [374, 128] on button "Add Exemption" at bounding box center [379, 134] width 52 height 15
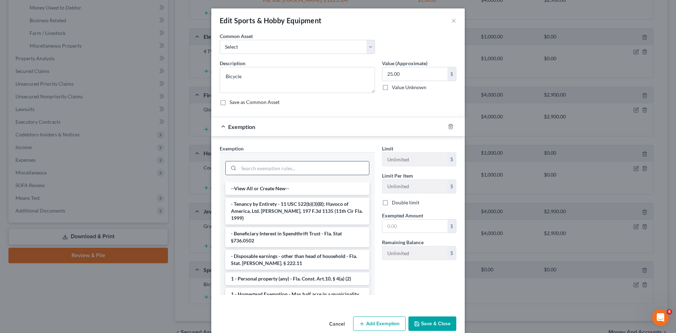
click at [283, 171] on input "search" at bounding box center [304, 167] width 130 height 13
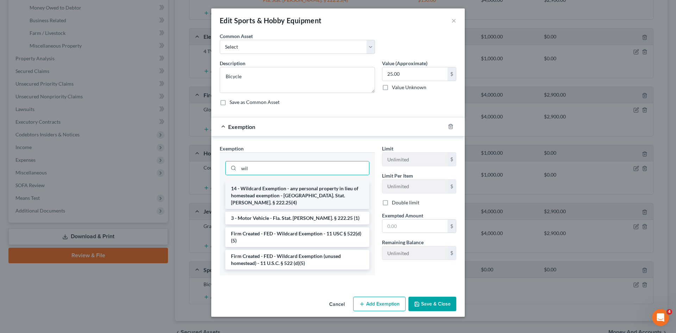
click at [283, 194] on li "14 - Wildcard Exemption - any personal property in lieu of homestead exemption …" at bounding box center [297, 195] width 144 height 27
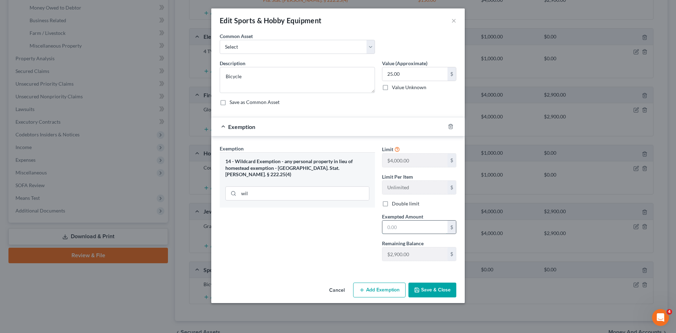
click at [403, 225] on input "text" at bounding box center [414, 226] width 65 height 13
drag, startPoint x: 437, startPoint y: 286, endPoint x: 426, endPoint y: 171, distance: 116.4
click at [437, 287] on button "Save & Close" at bounding box center [432, 289] width 48 height 15
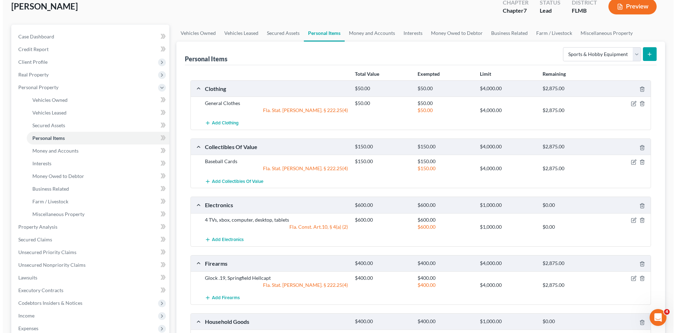
scroll to position [0, 0]
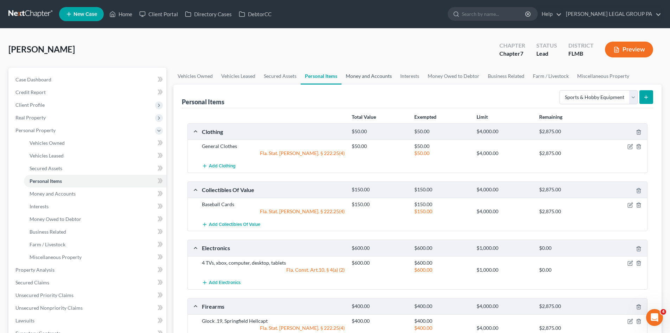
click at [363, 83] on link "Money and Accounts" at bounding box center [369, 76] width 55 height 17
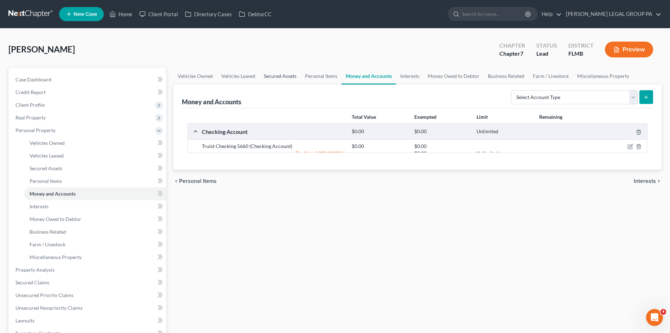
click at [278, 74] on link "Secured Assets" at bounding box center [280, 76] width 41 height 17
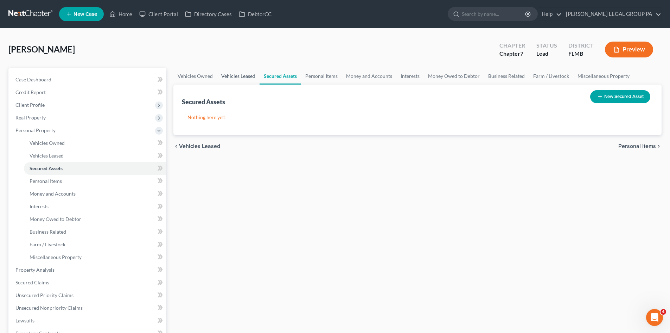
click at [242, 75] on link "Vehicles Leased" at bounding box center [238, 76] width 43 height 17
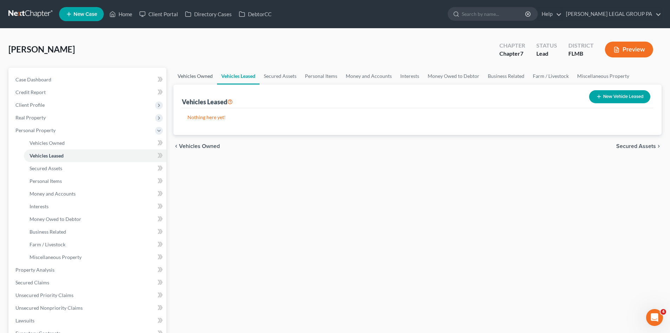
click at [200, 76] on link "Vehicles Owned" at bounding box center [195, 76] width 44 height 17
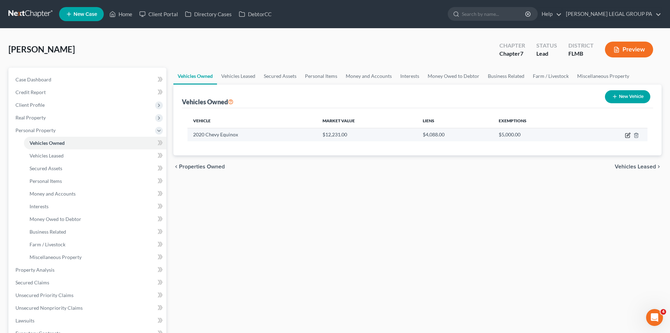
click at [628, 135] on icon "button" at bounding box center [628, 135] width 6 height 6
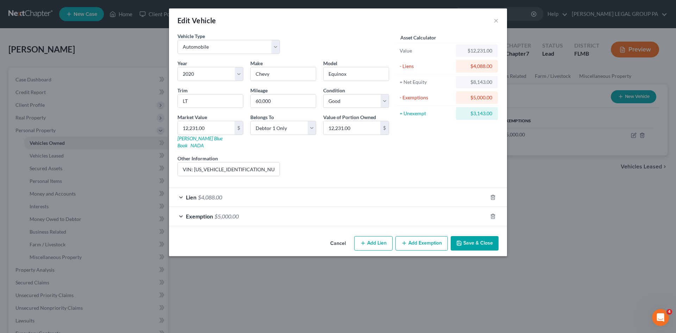
click at [414, 239] on button "Add Exemption" at bounding box center [421, 243] width 52 height 15
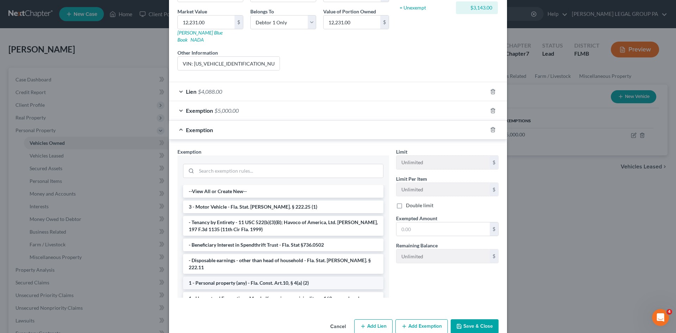
scroll to position [35, 0]
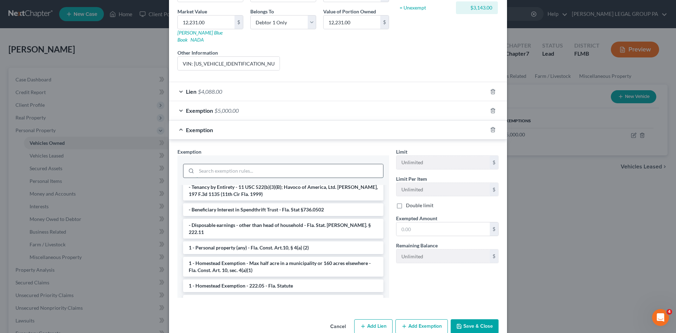
click at [276, 164] on input "search" at bounding box center [289, 170] width 186 height 13
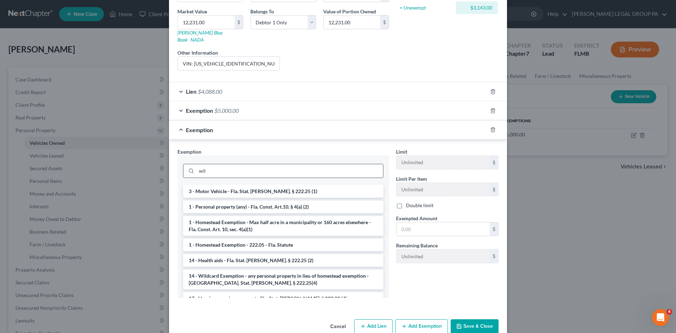
scroll to position [79, 0]
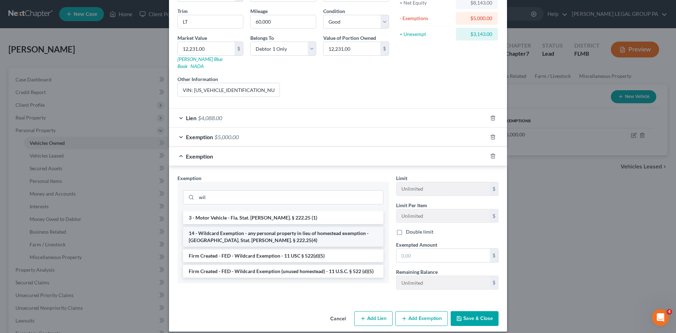
click at [267, 227] on li "14 - Wildcard Exemption - any personal property in lieu of homestead exemption …" at bounding box center [283, 237] width 200 height 20
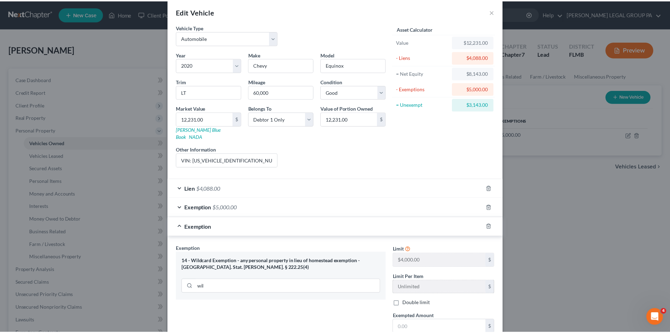
scroll to position [80, 0]
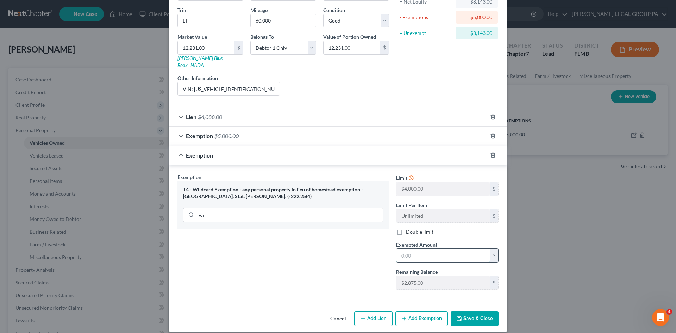
drag, startPoint x: 443, startPoint y: 246, endPoint x: 448, endPoint y: 245, distance: 4.5
click at [443, 248] on input "text" at bounding box center [442, 254] width 93 height 13
click at [483, 312] on button "Save & Close" at bounding box center [474, 318] width 48 height 15
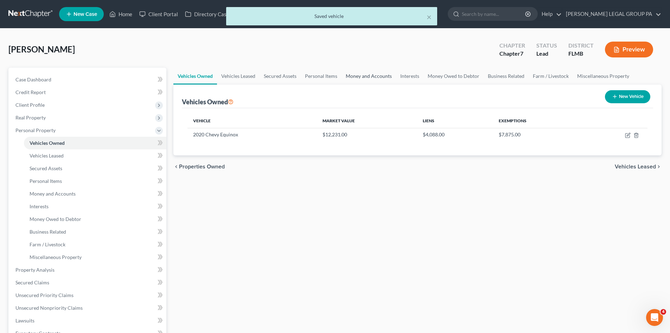
click at [382, 77] on link "Money and Accounts" at bounding box center [369, 76] width 55 height 17
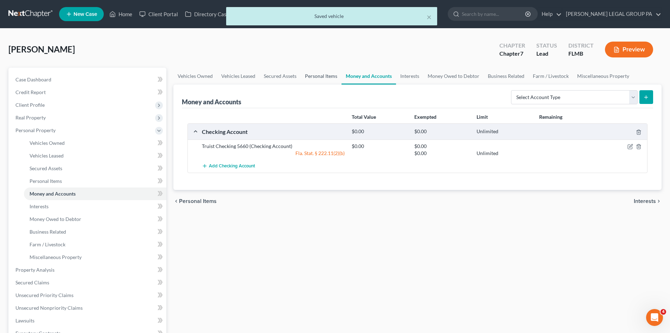
click at [324, 76] on link "Personal Items" at bounding box center [321, 76] width 41 height 17
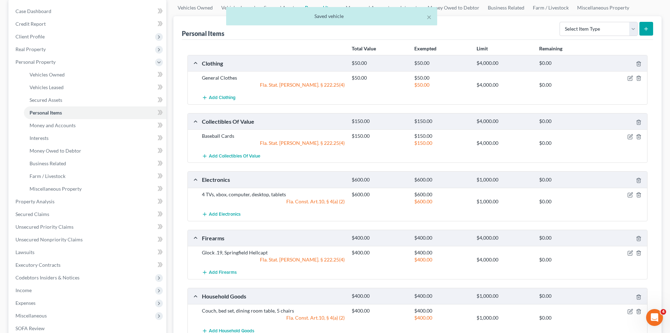
scroll to position [70, 0]
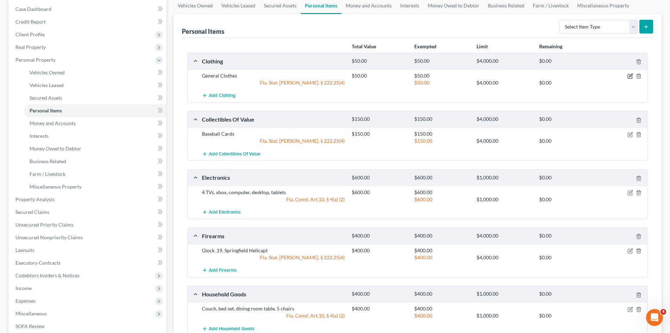
click at [629, 75] on icon "button" at bounding box center [631, 76] width 6 height 6
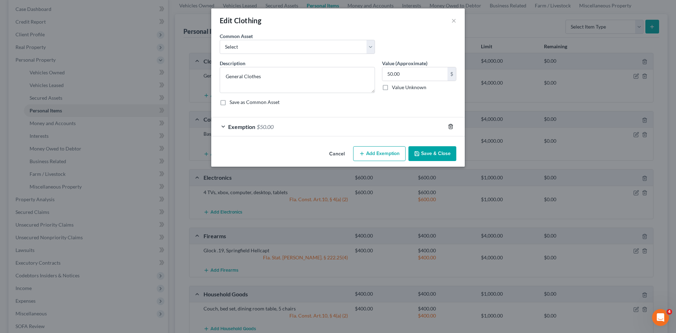
drag, startPoint x: 451, startPoint y: 125, endPoint x: 444, endPoint y: 131, distance: 9.0
click at [451, 125] on icon "button" at bounding box center [451, 127] width 6 height 6
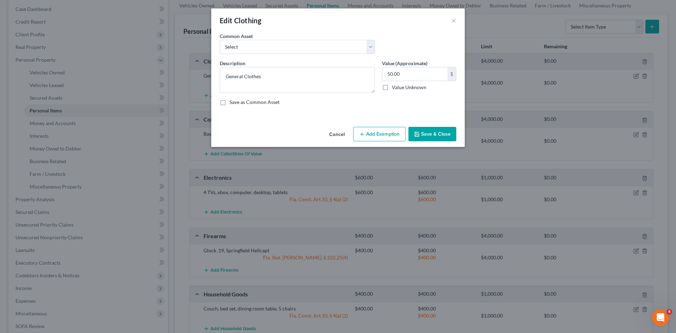
click at [443, 133] on button "Save & Close" at bounding box center [432, 134] width 48 height 15
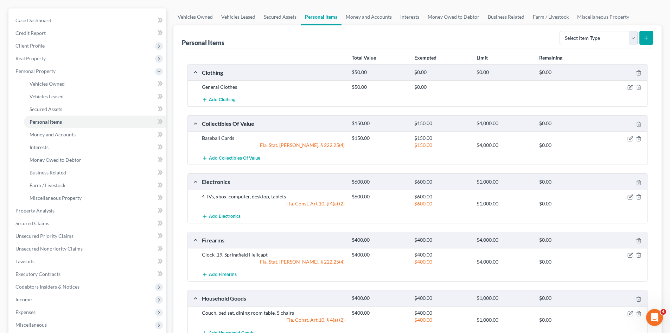
scroll to position [0, 0]
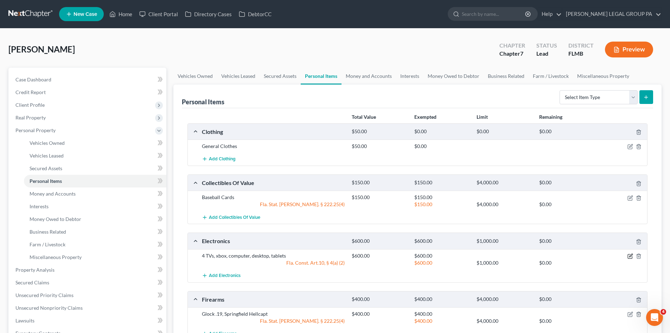
click at [631, 258] on icon "button" at bounding box center [630, 256] width 4 height 4
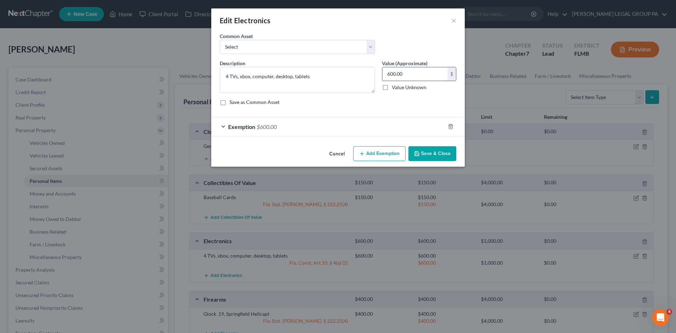
click at [414, 69] on input "600.00" at bounding box center [414, 73] width 65 height 13
click at [427, 152] on button "Save & Close" at bounding box center [432, 153] width 48 height 15
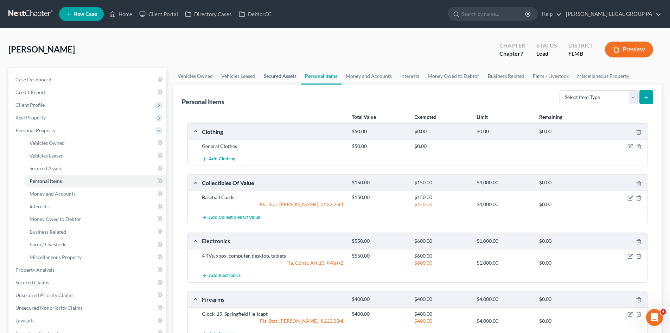
click at [286, 76] on link "Secured Assets" at bounding box center [280, 76] width 41 height 17
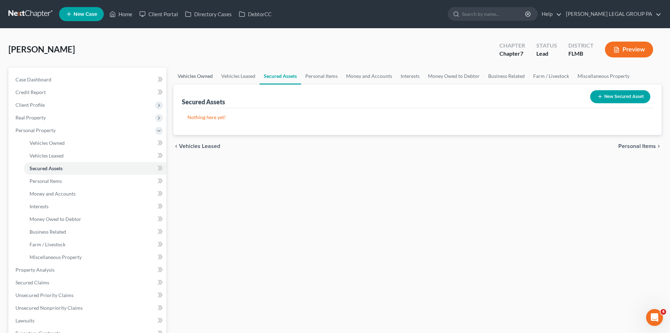
click at [213, 75] on link "Vehicles Owned" at bounding box center [195, 76] width 44 height 17
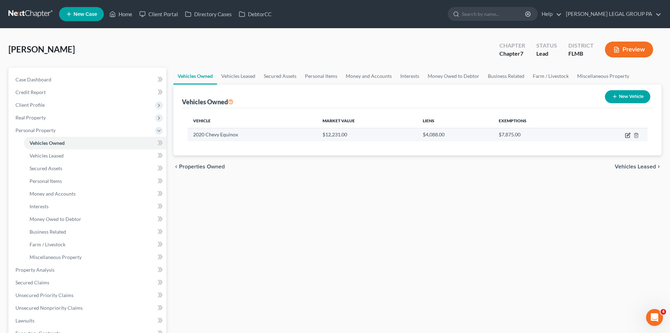
click at [628, 134] on icon "button" at bounding box center [628, 135] width 6 height 6
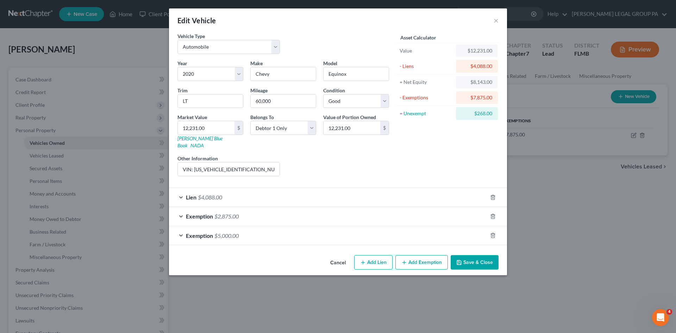
click at [246, 209] on div "Exemption $2,875.00" at bounding box center [328, 216] width 318 height 19
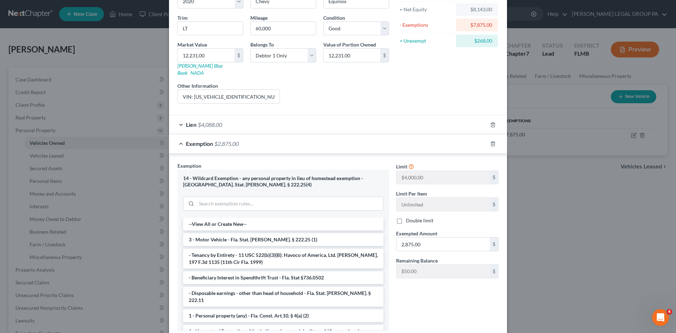
scroll to position [133, 0]
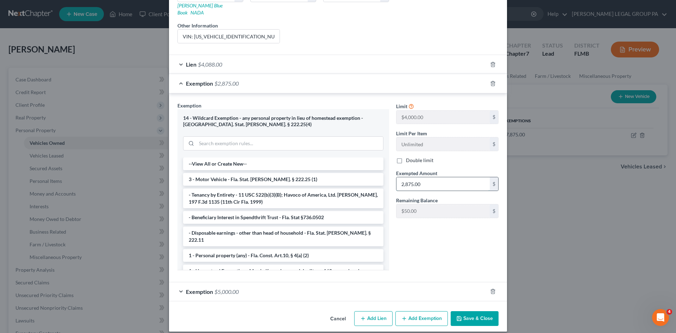
click at [438, 181] on input "2,875.00" at bounding box center [442, 183] width 93 height 13
click at [436, 227] on div "Limit $4,000.00 $ Limit Per Item Unlimited $ Double limit Exempted Amount * 2,8…" at bounding box center [446, 189] width 109 height 174
click at [408, 177] on input "2,875.00" at bounding box center [442, 183] width 93 height 13
click at [426, 178] on input "2,875.00" at bounding box center [442, 183] width 93 height 13
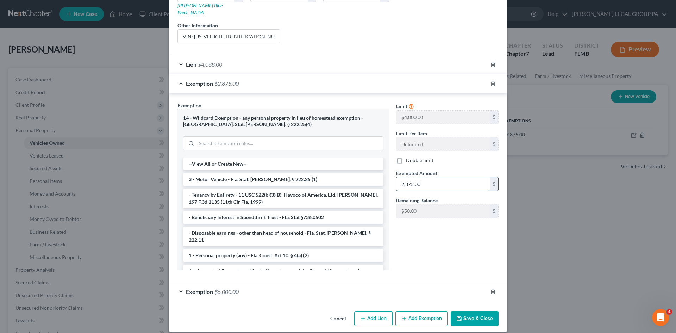
drag, startPoint x: 426, startPoint y: 178, endPoint x: 416, endPoint y: 179, distance: 11.0
click at [416, 179] on input "2,875.00" at bounding box center [442, 183] width 93 height 13
click at [442, 246] on div "Limit $4,000.00 $ Limit Per Item Unlimited $ Double limit Exempted Amount * 2,9…" at bounding box center [446, 189] width 109 height 174
click at [471, 312] on button "Save & Close" at bounding box center [474, 318] width 48 height 15
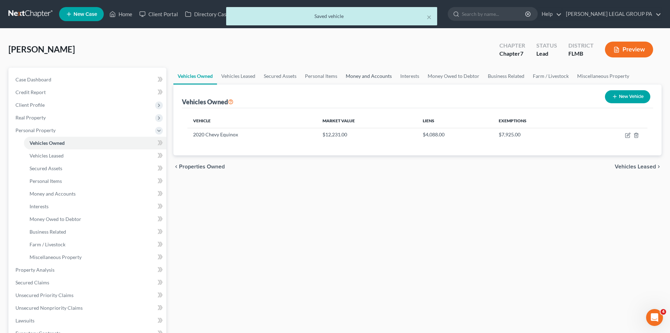
click at [371, 75] on link "Money and Accounts" at bounding box center [369, 76] width 55 height 17
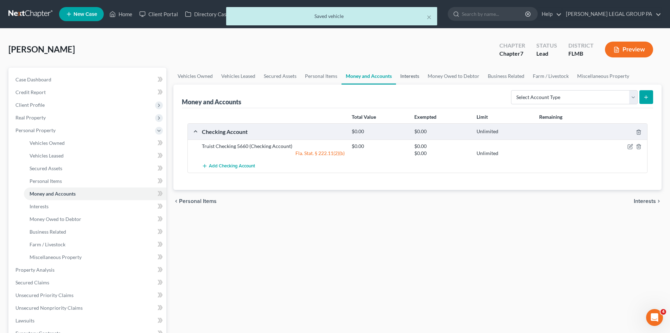
click at [402, 75] on link "Interests" at bounding box center [409, 76] width 27 height 17
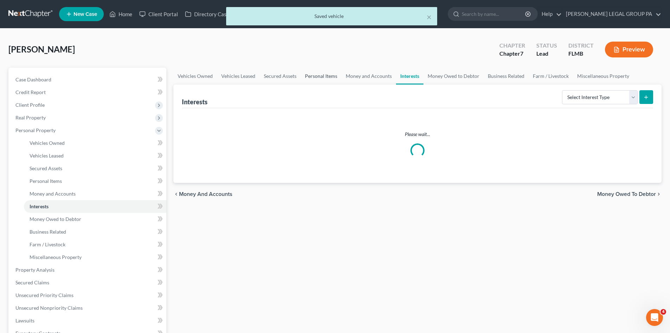
click at [323, 76] on link "Personal Items" at bounding box center [321, 76] width 41 height 17
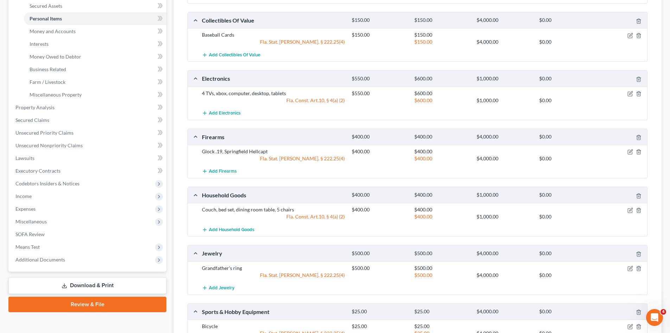
scroll to position [246, 0]
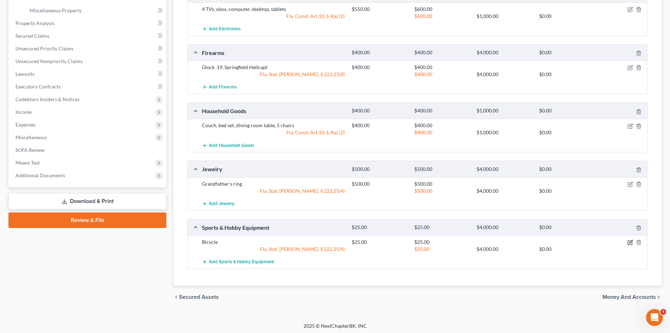
click at [630, 242] on icon "button" at bounding box center [631, 242] width 6 height 6
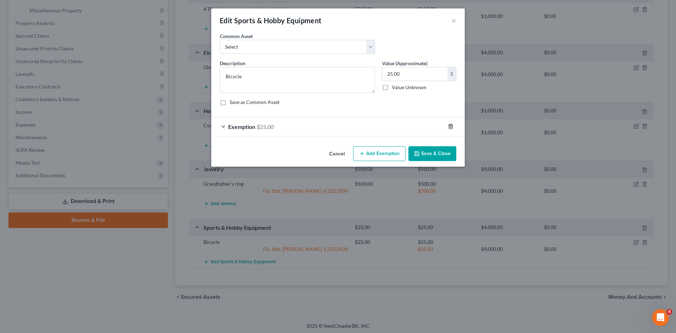
click at [449, 125] on icon "button" at bounding box center [450, 126] width 3 height 5
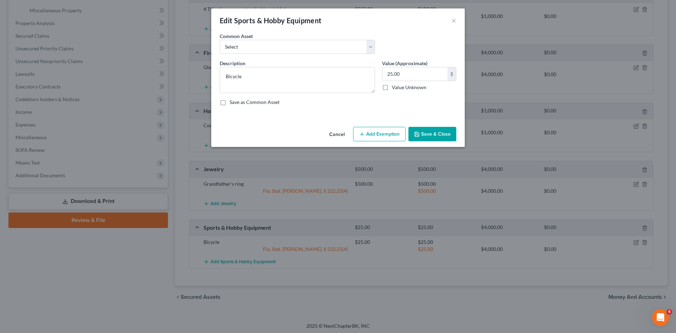
click at [443, 135] on button "Save & Close" at bounding box center [432, 134] width 48 height 15
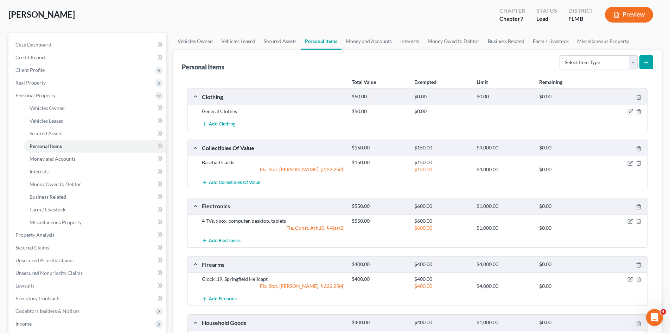
scroll to position [30, 0]
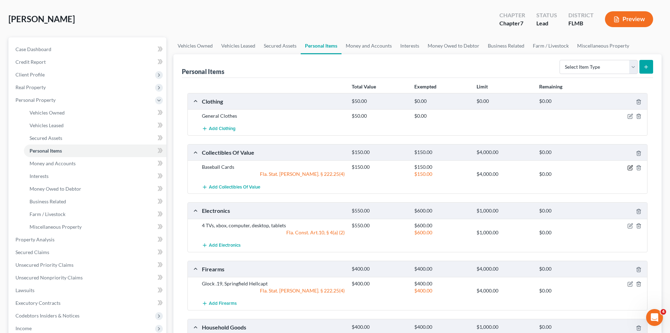
click at [631, 169] on icon "button" at bounding box center [631, 168] width 6 height 6
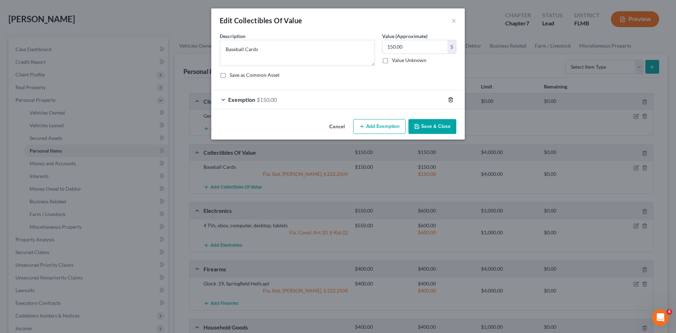
click at [450, 102] on icon "button" at bounding box center [450, 99] width 3 height 5
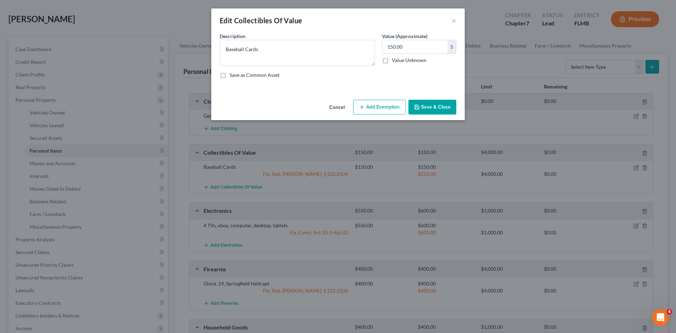
click at [444, 106] on button "Save & Close" at bounding box center [432, 107] width 48 height 15
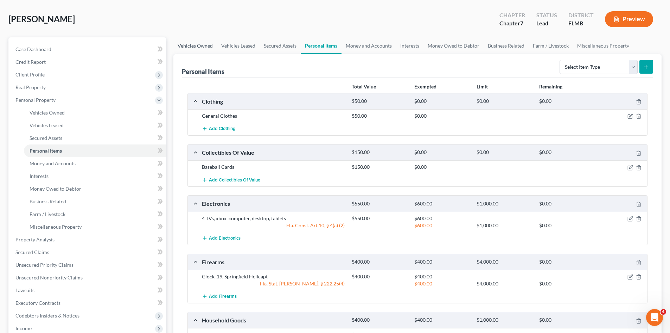
click at [205, 43] on link "Vehicles Owned" at bounding box center [195, 45] width 44 height 17
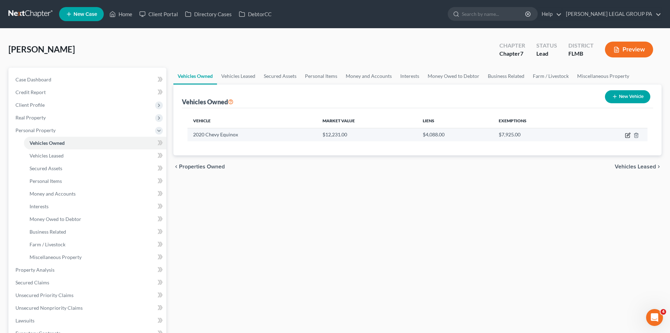
click at [627, 137] on icon "button" at bounding box center [628, 135] width 6 height 6
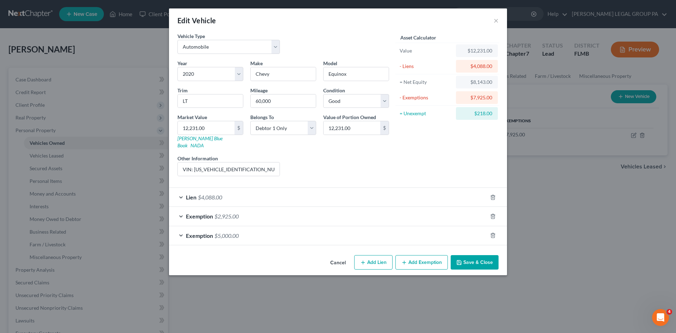
click at [312, 217] on div "Exemption $2,925.00" at bounding box center [328, 216] width 318 height 19
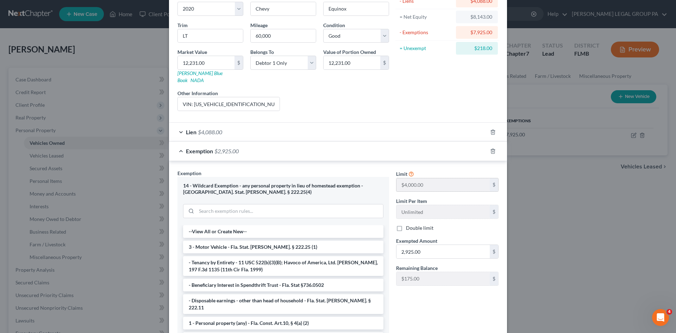
scroll to position [106, 0]
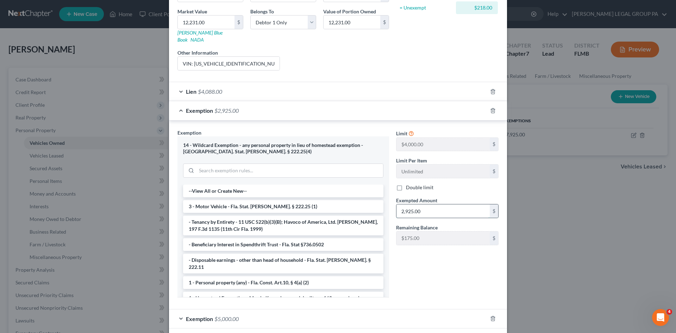
click at [430, 205] on input "2,925.00" at bounding box center [442, 210] width 93 height 13
click at [400, 271] on div "Limit $4,000.00 $ Limit Per Item Unlimited $ Double limit Exempted Amount * 3,1…" at bounding box center [446, 216] width 109 height 174
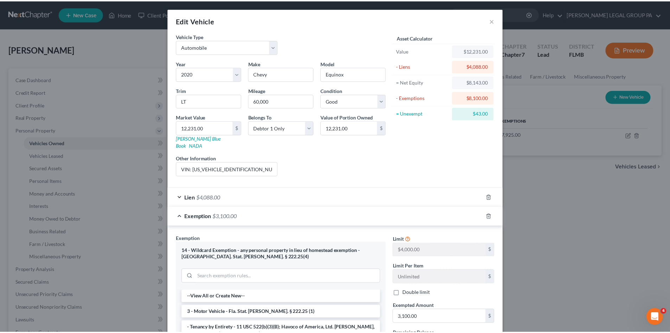
scroll to position [133, 0]
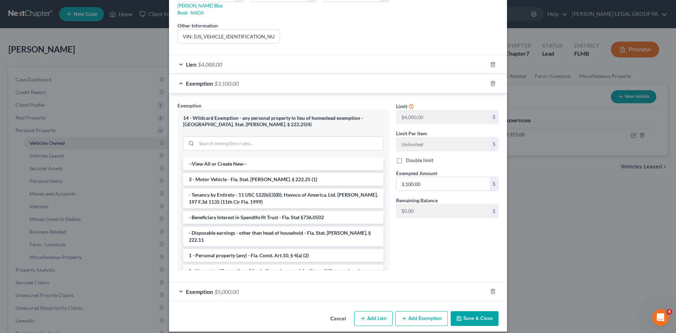
click at [482, 311] on button "Save & Close" at bounding box center [474, 318] width 48 height 15
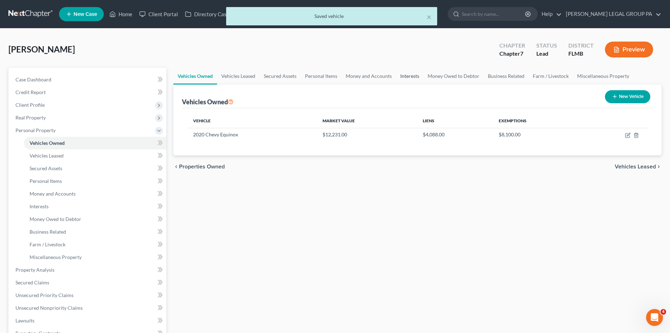
click at [407, 77] on link "Interests" at bounding box center [409, 76] width 27 height 17
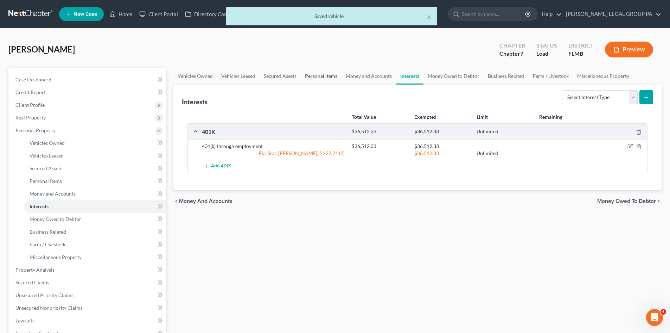
click at [328, 79] on link "Personal Items" at bounding box center [321, 76] width 41 height 17
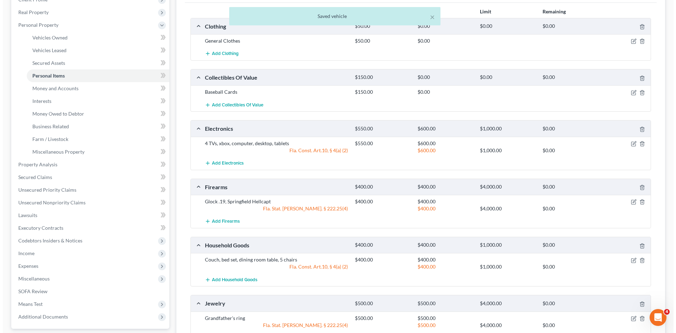
scroll to position [106, 0]
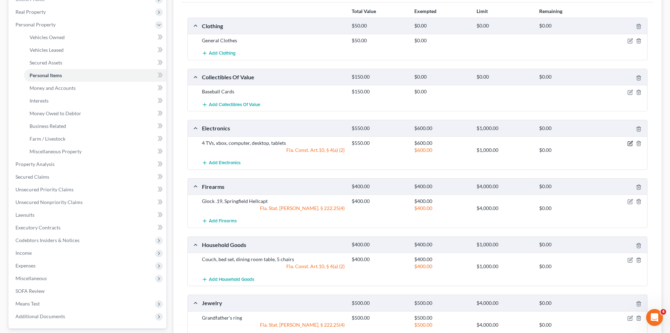
click at [631, 141] on icon "button" at bounding box center [631, 143] width 6 height 6
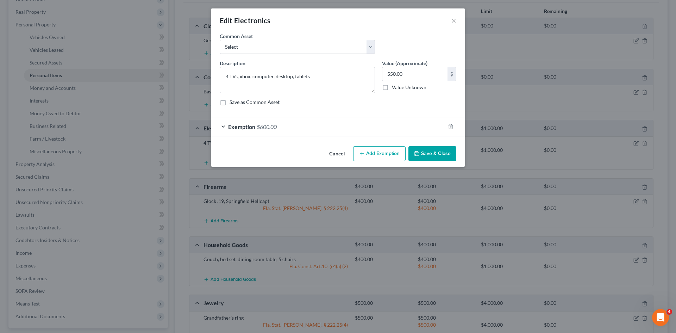
click at [354, 133] on div "Exemption $600.00" at bounding box center [328, 126] width 234 height 19
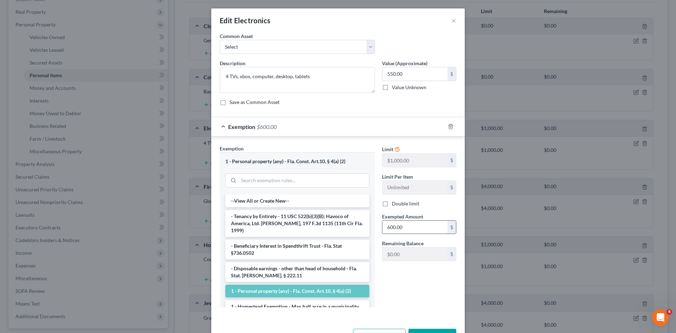
click at [412, 229] on input "600.00" at bounding box center [414, 226] width 65 height 13
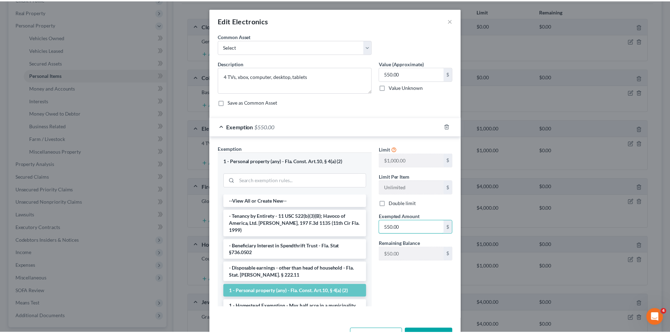
scroll to position [24, 0]
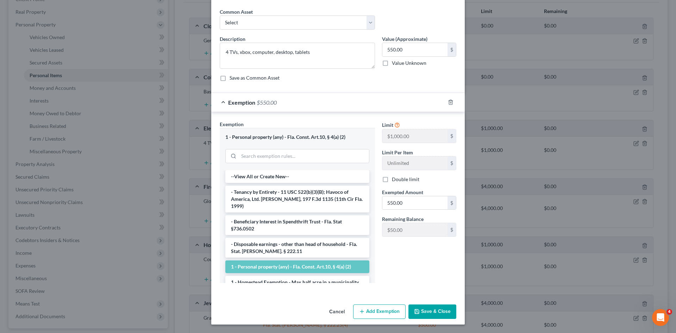
click at [430, 310] on button "Save & Close" at bounding box center [432, 311] width 48 height 15
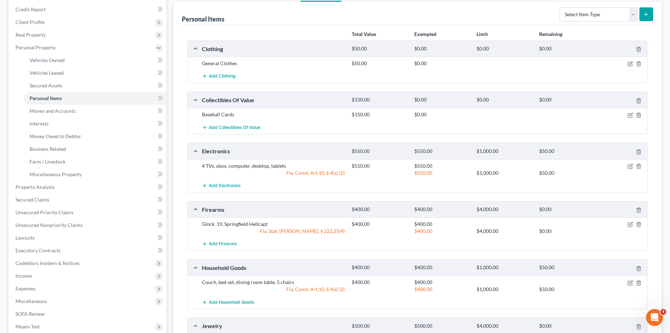
scroll to position [0, 0]
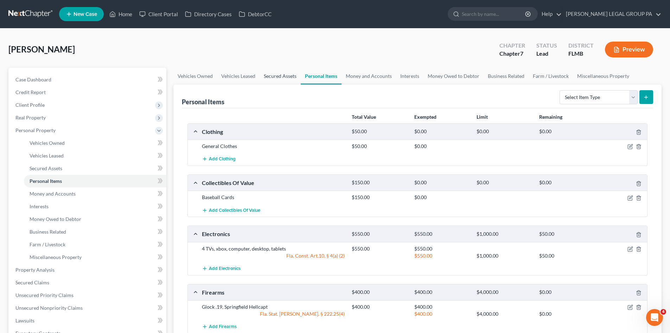
click at [293, 71] on link "Secured Assets" at bounding box center [280, 76] width 41 height 17
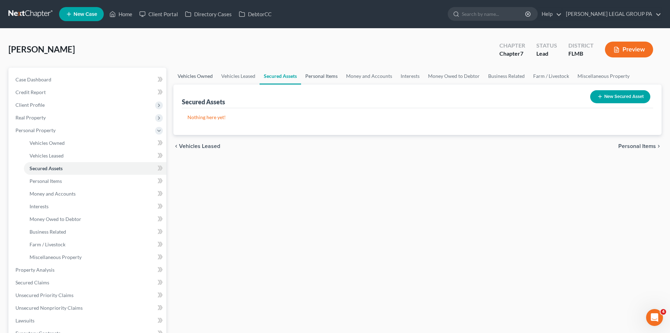
drag, startPoint x: 203, startPoint y: 73, endPoint x: 321, endPoint y: 73, distance: 117.2
click at [203, 73] on link "Vehicles Owned" at bounding box center [195, 76] width 44 height 17
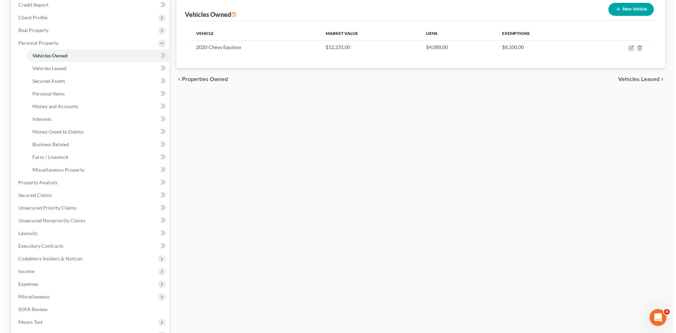
scroll to position [106, 0]
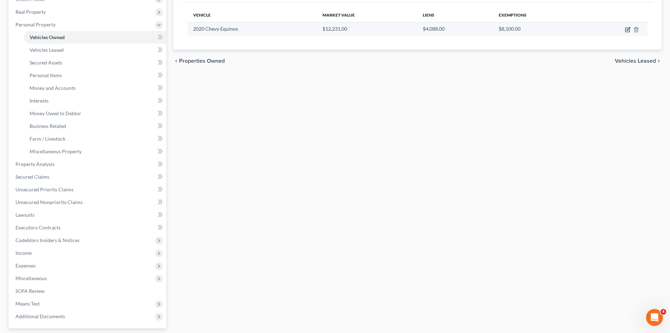
click at [626, 30] on icon "button" at bounding box center [628, 30] width 6 height 6
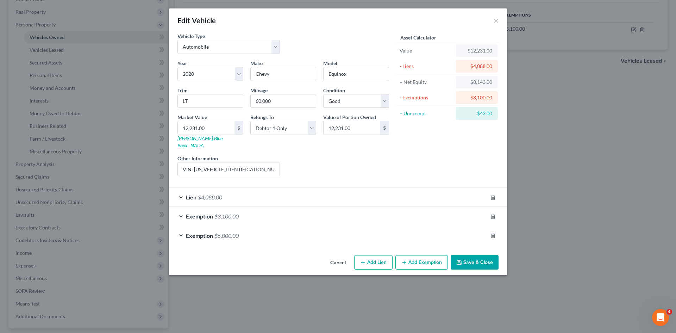
click at [251, 208] on div "Exemption $3,100.00" at bounding box center [328, 216] width 318 height 19
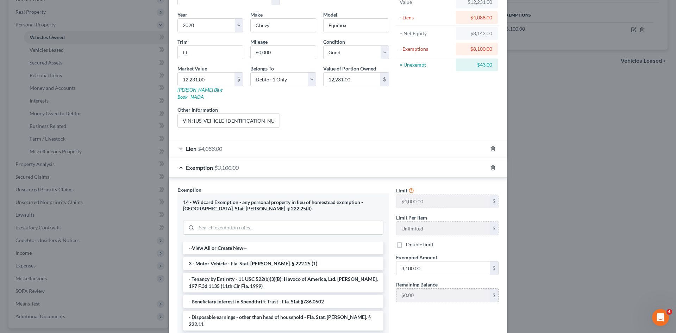
scroll to position [70, 0]
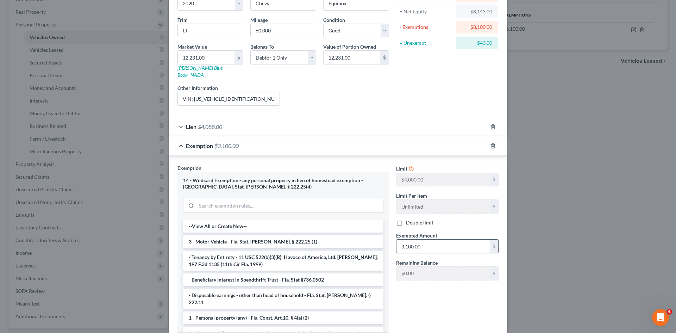
click at [435, 239] on input "3,100.00" at bounding box center [442, 245] width 93 height 13
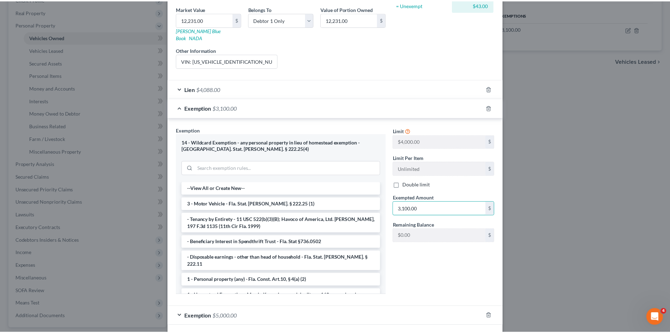
scroll to position [133, 0]
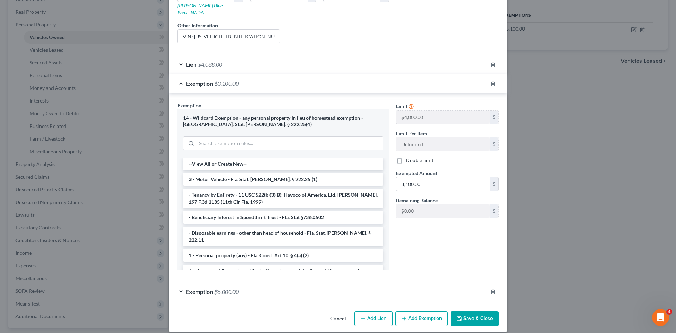
click at [473, 311] on button "Save & Close" at bounding box center [474, 318] width 48 height 15
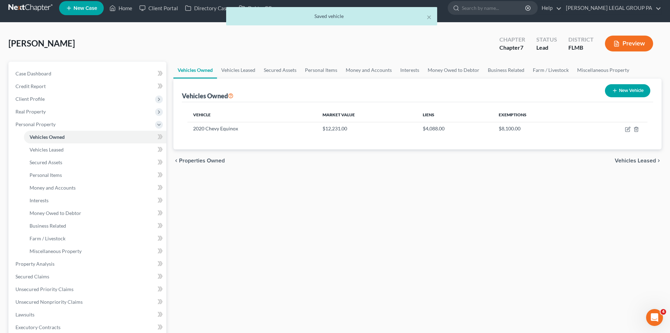
scroll to position [0, 0]
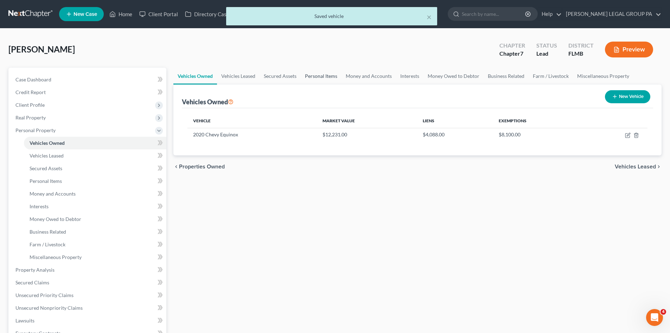
drag, startPoint x: 307, startPoint y: 76, endPoint x: 388, endPoint y: 90, distance: 82.3
click at [307, 76] on link "Personal Items" at bounding box center [321, 76] width 41 height 17
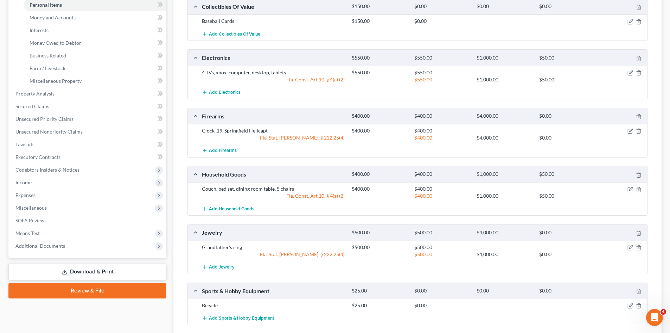
scroll to position [211, 0]
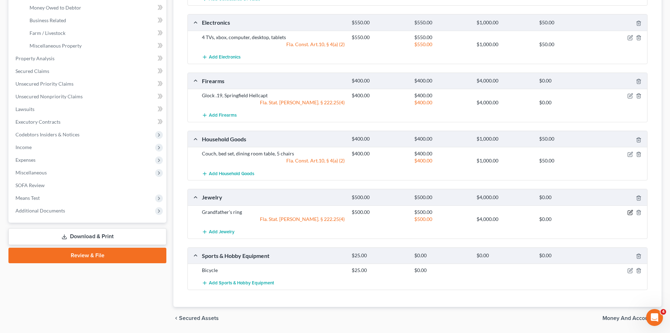
click at [630, 213] on icon "button" at bounding box center [631, 212] width 6 height 6
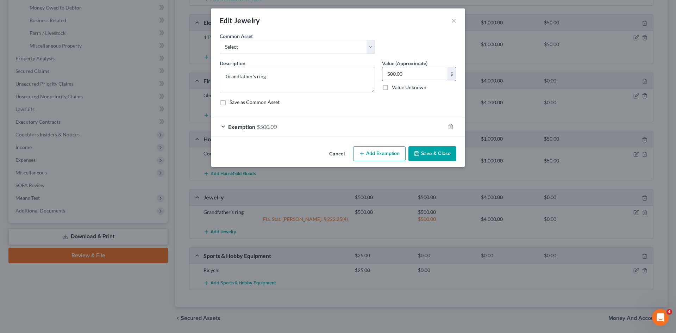
click at [417, 76] on input "500.00" at bounding box center [414, 73] width 65 height 13
click at [439, 157] on button "Save & Close" at bounding box center [432, 153] width 48 height 15
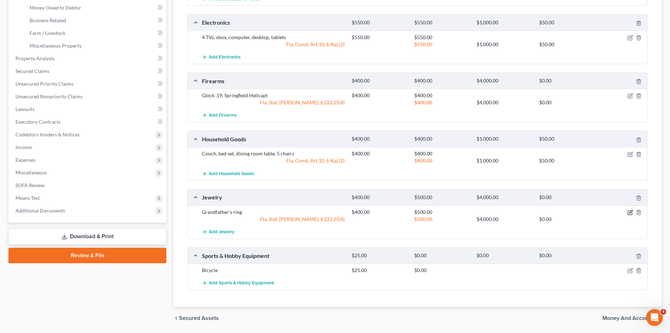
click at [628, 213] on icon "button" at bounding box center [631, 212] width 6 height 6
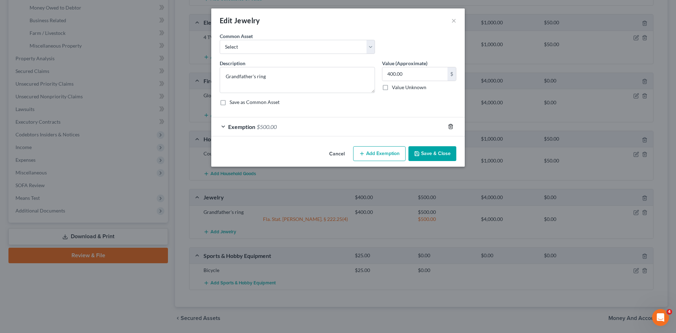
click at [449, 125] on icon "button" at bounding box center [451, 127] width 6 height 6
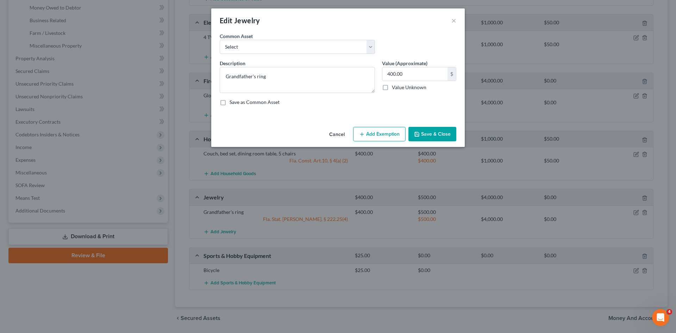
click at [435, 136] on button "Save & Close" at bounding box center [432, 134] width 48 height 15
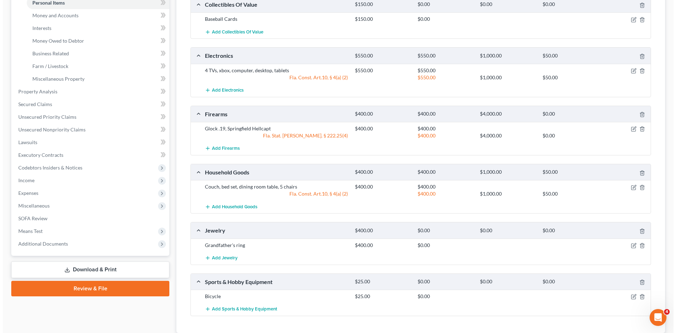
scroll to position [0, 0]
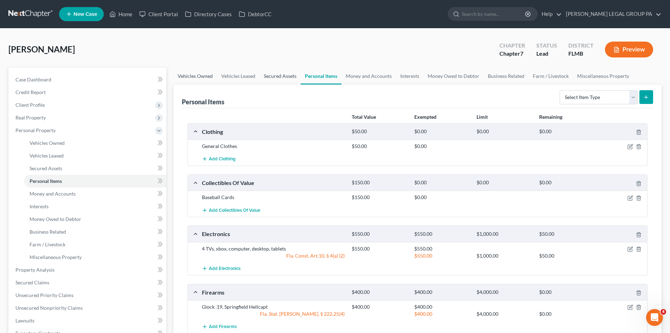
drag, startPoint x: 273, startPoint y: 76, endPoint x: 182, endPoint y: 74, distance: 90.8
click at [273, 76] on link "Secured Assets" at bounding box center [280, 76] width 41 height 17
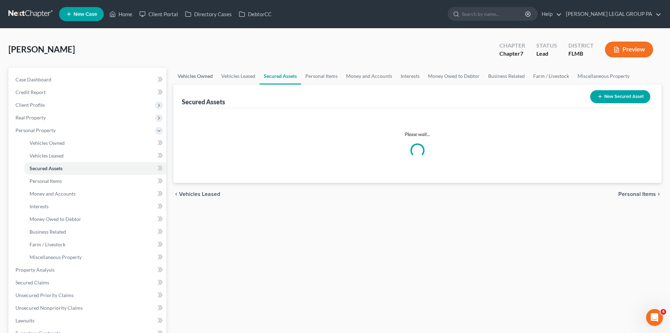
click at [181, 74] on link "Vehicles Owned" at bounding box center [195, 76] width 44 height 17
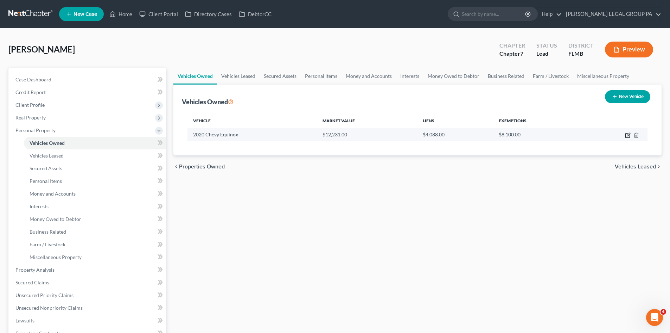
click at [627, 135] on icon "button" at bounding box center [628, 134] width 3 height 3
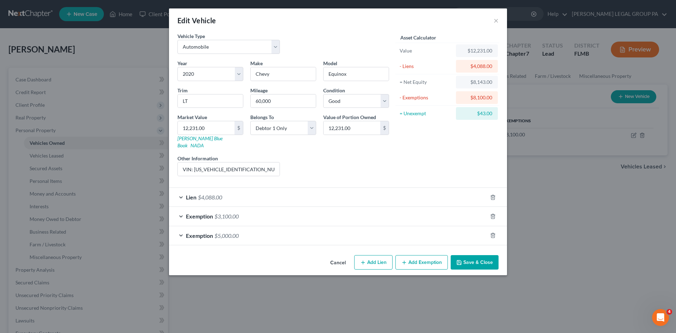
click at [328, 210] on div "Exemption $3,100.00" at bounding box center [328, 216] width 318 height 19
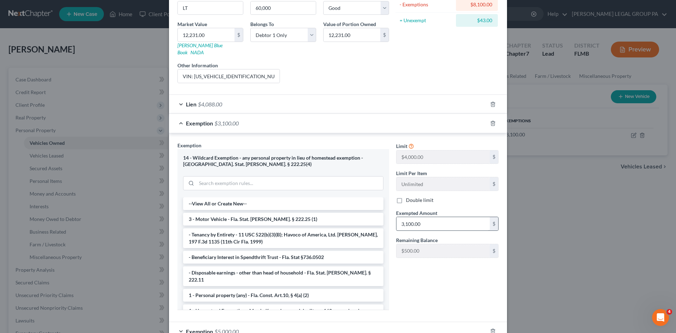
scroll to position [106, 0]
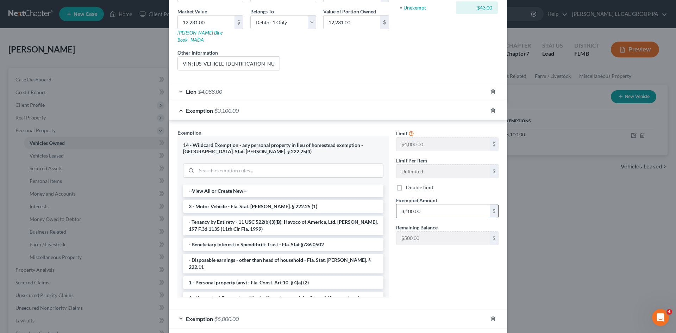
click at [429, 204] on input "3,100.00" at bounding box center [442, 210] width 93 height 13
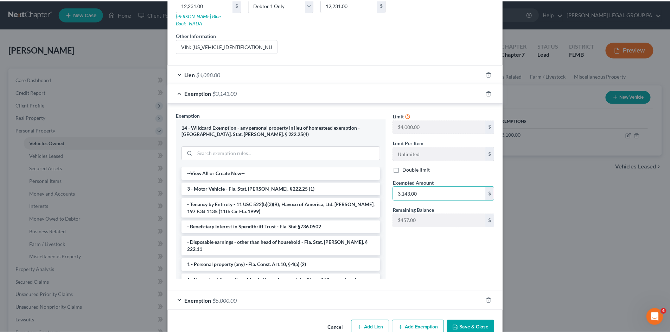
scroll to position [133, 0]
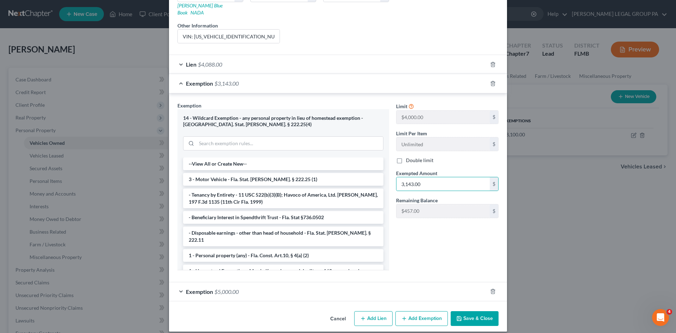
drag, startPoint x: 475, startPoint y: 315, endPoint x: 461, endPoint y: 295, distance: 24.1
click at [476, 315] on button "Save & Close" at bounding box center [474, 318] width 48 height 15
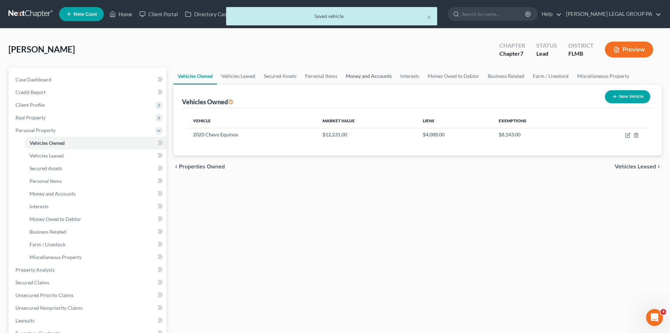
click at [382, 78] on link "Money and Accounts" at bounding box center [369, 76] width 55 height 17
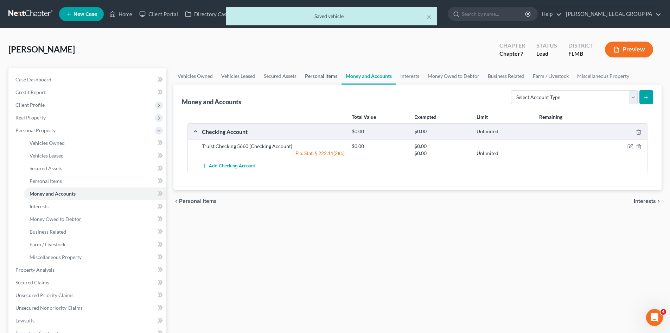
click at [325, 78] on link "Personal Items" at bounding box center [321, 76] width 41 height 17
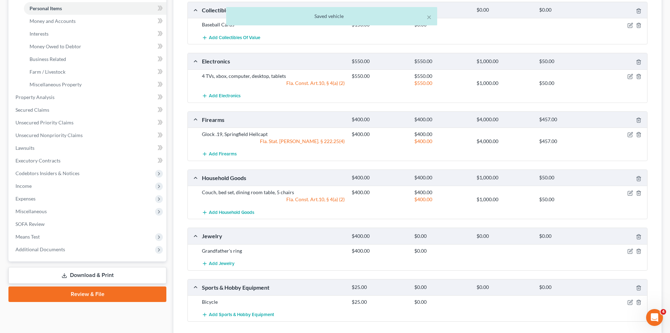
scroll to position [211, 0]
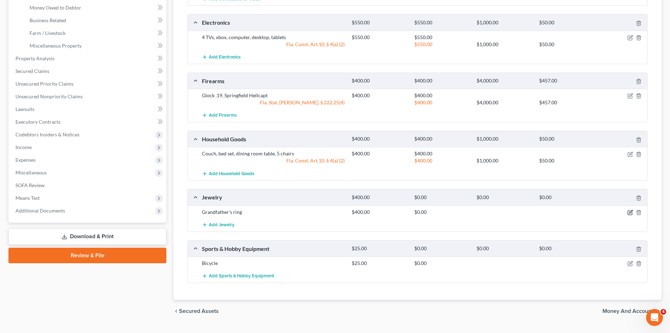
click at [632, 211] on icon "button" at bounding box center [631, 211] width 3 height 3
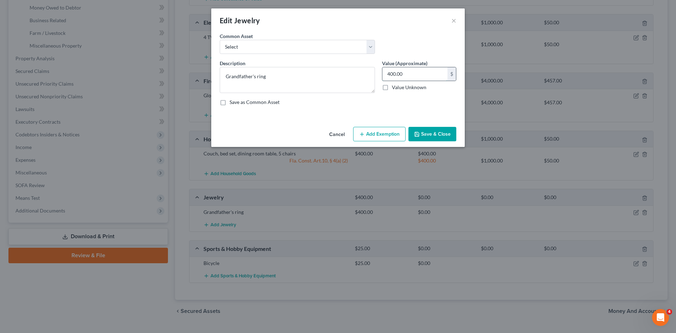
click at [417, 76] on input "400.00" at bounding box center [414, 73] width 65 height 13
click at [389, 135] on button "Add Exemption" at bounding box center [379, 134] width 52 height 15
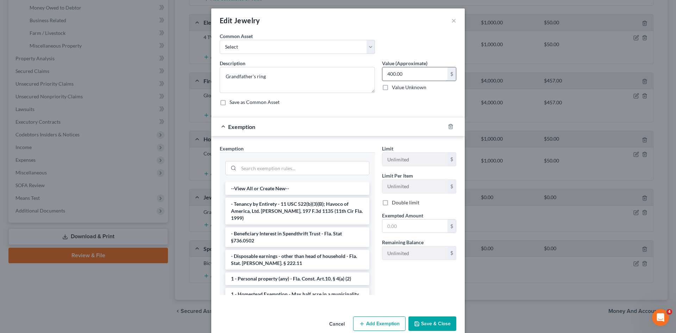
click at [402, 72] on input "400.00" at bounding box center [414, 73] width 65 height 13
drag, startPoint x: 405, startPoint y: 74, endPoint x: 344, endPoint y: 79, distance: 60.7
click at [344, 79] on div "Description * Grandfather's ring Value (Approximate) 400.00 $ Value Unknown Bal…" at bounding box center [338, 85] width 244 height 52
click at [299, 168] on input "search" at bounding box center [304, 167] width 130 height 13
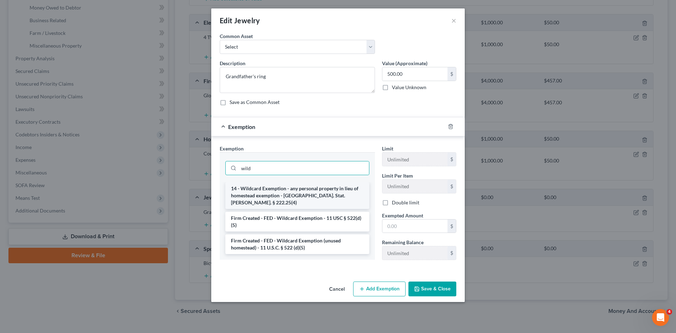
click at [302, 192] on li "14 - Wildcard Exemption - any personal property in lieu of homestead exemption …" at bounding box center [297, 195] width 144 height 27
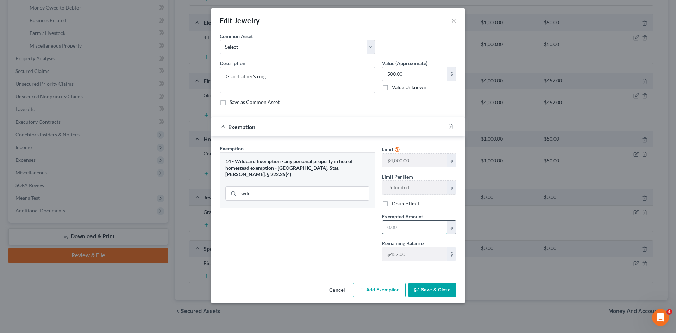
click at [405, 228] on input "text" at bounding box center [414, 226] width 65 height 13
click at [435, 291] on button "Save & Close" at bounding box center [432, 289] width 48 height 15
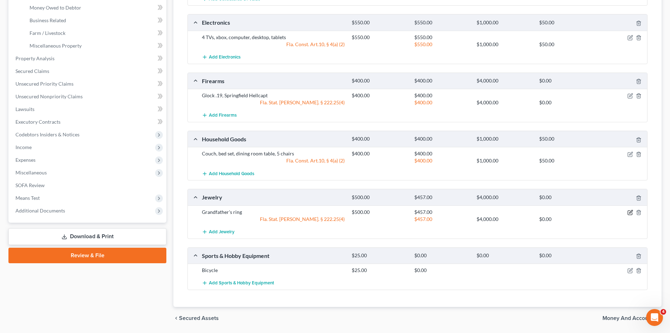
click at [630, 212] on icon "button" at bounding box center [631, 212] width 6 height 6
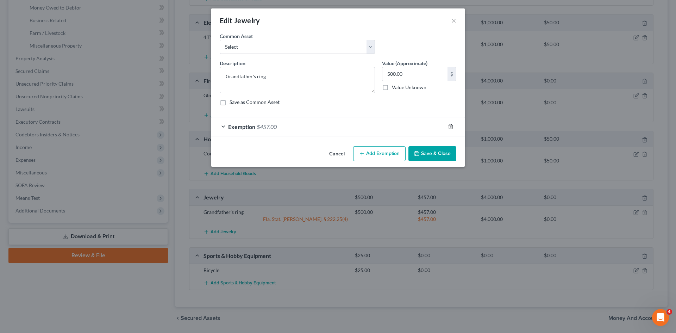
click at [449, 128] on icon "button" at bounding box center [450, 126] width 3 height 5
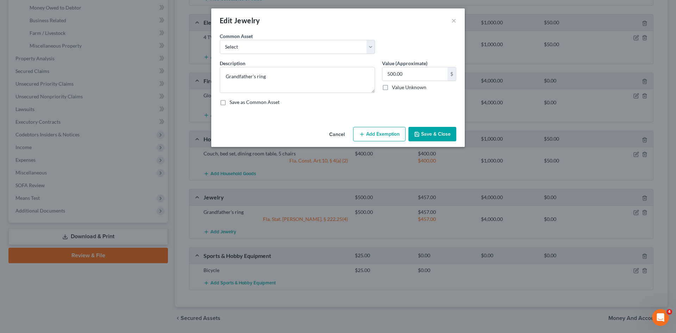
click at [423, 134] on button "Save & Close" at bounding box center [432, 134] width 48 height 15
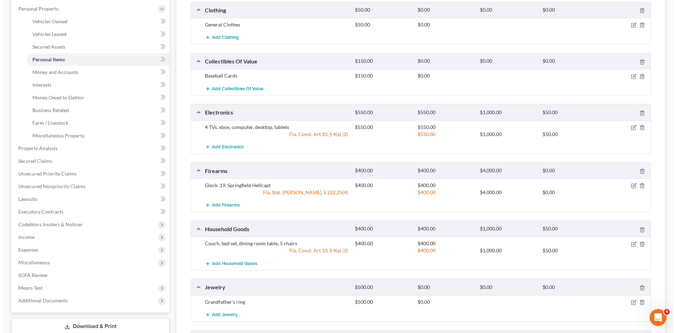
scroll to position [106, 0]
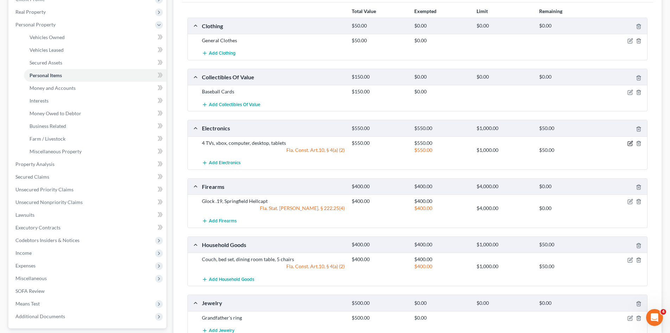
click at [631, 142] on icon "button" at bounding box center [631, 143] width 6 height 6
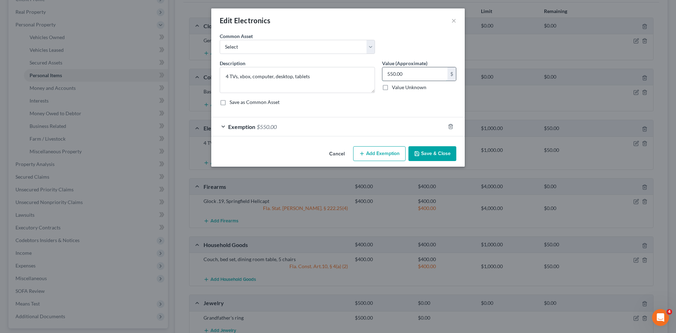
click at [410, 75] on input "550.00" at bounding box center [414, 73] width 65 height 13
click at [349, 128] on div "Exemption $550.00" at bounding box center [328, 126] width 234 height 19
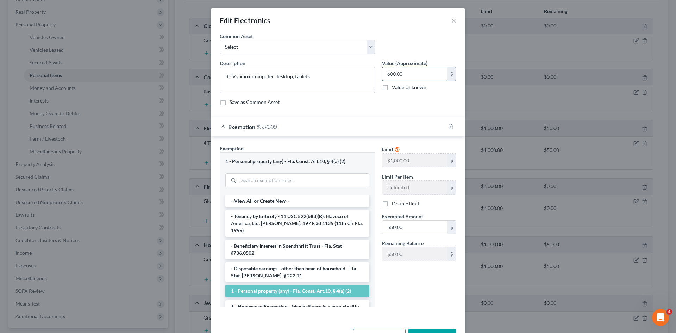
click at [416, 78] on input "600.00" at bounding box center [414, 73] width 65 height 13
click at [401, 225] on input "550.00" at bounding box center [414, 226] width 65 height 13
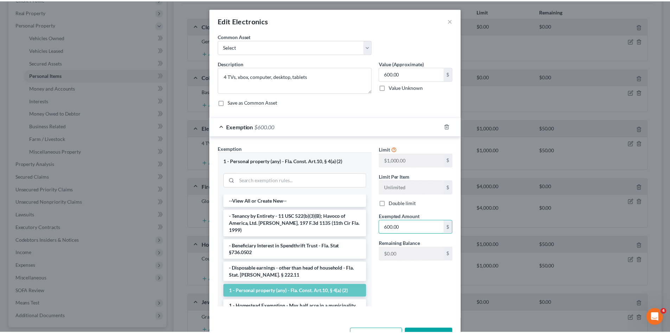
scroll to position [24, 0]
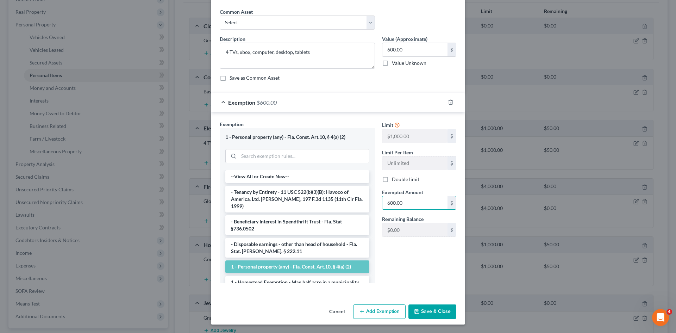
click at [436, 311] on button "Save & Close" at bounding box center [432, 311] width 48 height 15
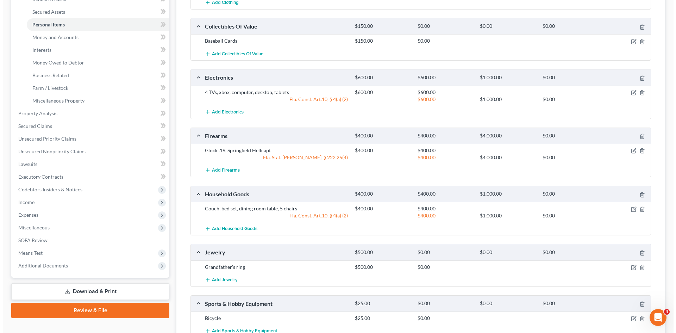
scroll to position [141, 0]
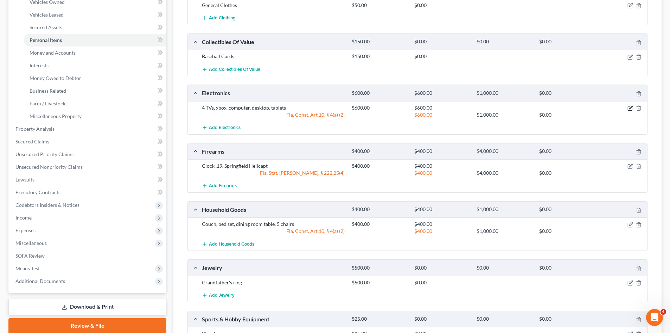
click at [631, 109] on icon "button" at bounding box center [631, 107] width 3 height 3
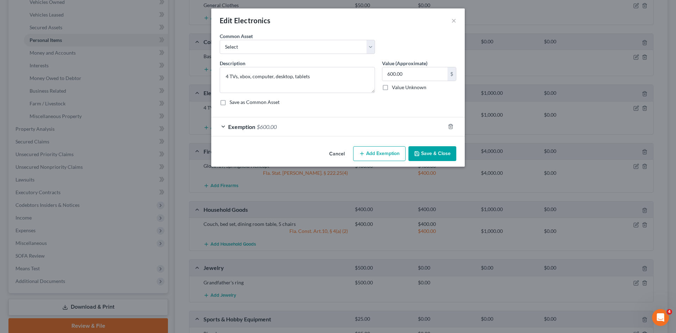
drag, startPoint x: 274, startPoint y: 130, endPoint x: 388, endPoint y: 89, distance: 121.3
click at [274, 130] on div "Exemption $600.00" at bounding box center [328, 126] width 234 height 19
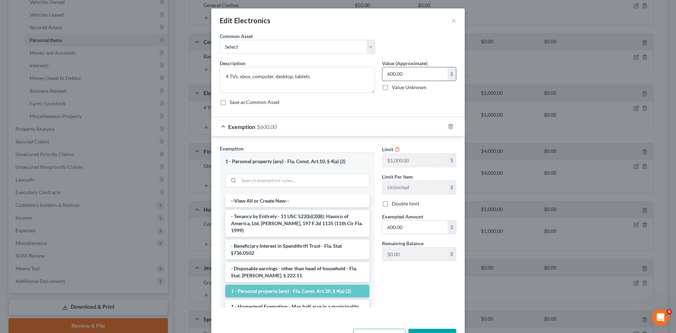
click at [405, 76] on input "600.00" at bounding box center [414, 73] width 65 height 13
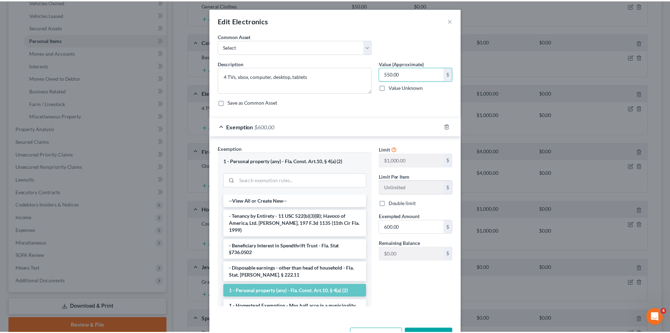
scroll to position [24, 0]
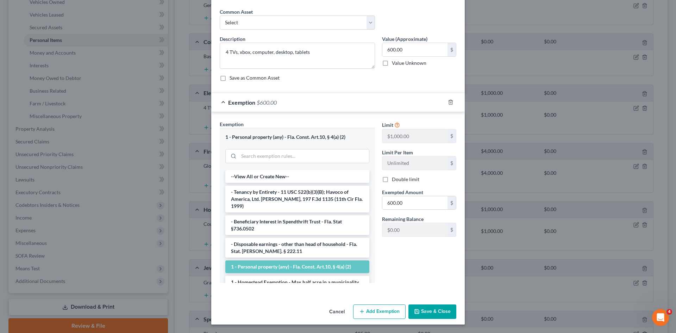
click at [431, 305] on button "Save & Close" at bounding box center [432, 311] width 48 height 15
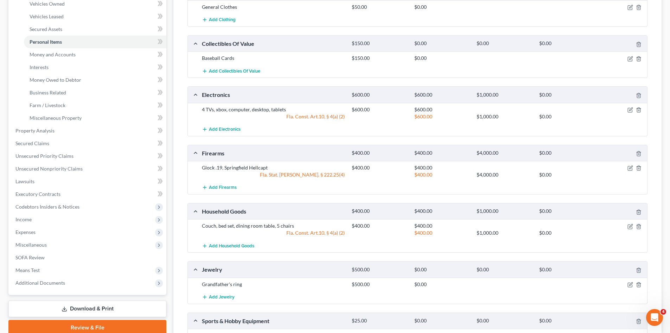
scroll to position [35, 0]
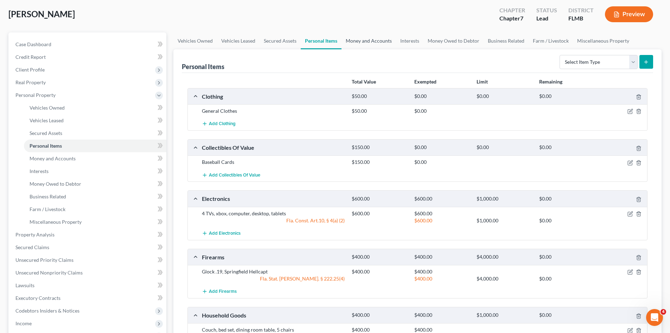
drag, startPoint x: 374, startPoint y: 44, endPoint x: 315, endPoint y: 47, distance: 58.8
click at [374, 44] on link "Money and Accounts" at bounding box center [369, 40] width 55 height 17
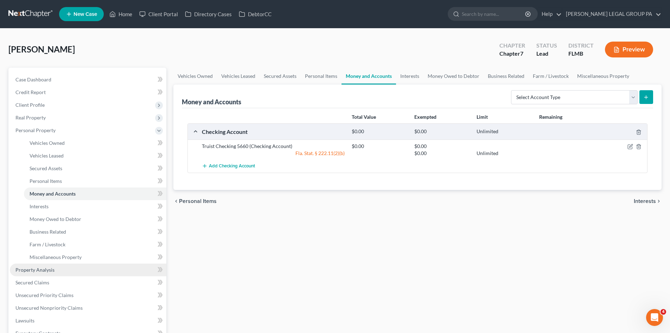
click at [45, 270] on span "Property Analysis" at bounding box center [34, 269] width 39 height 6
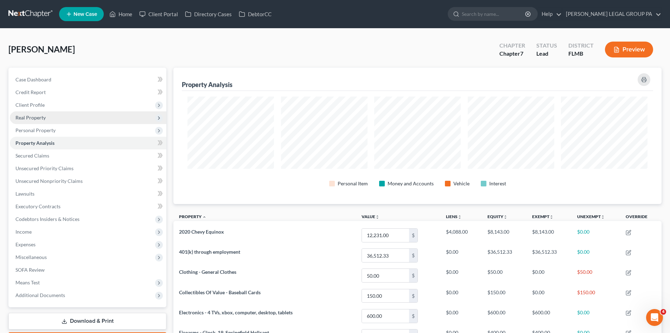
click at [51, 119] on span "Real Property" at bounding box center [88, 117] width 157 height 13
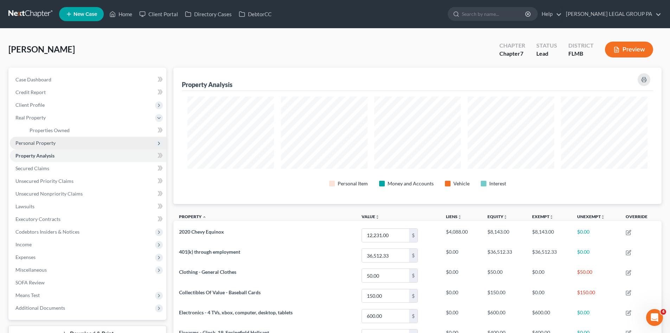
click at [53, 141] on span "Personal Property" at bounding box center [35, 143] width 40 height 6
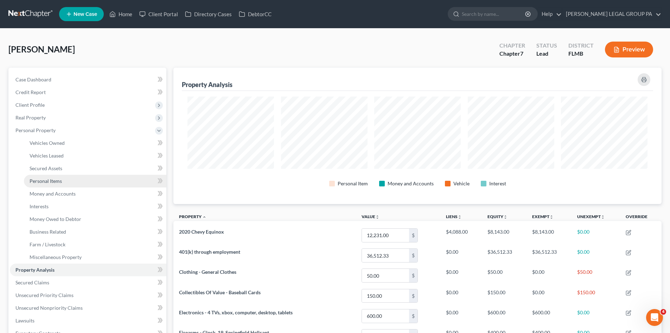
click at [67, 182] on link "Personal Items" at bounding box center [95, 181] width 143 height 13
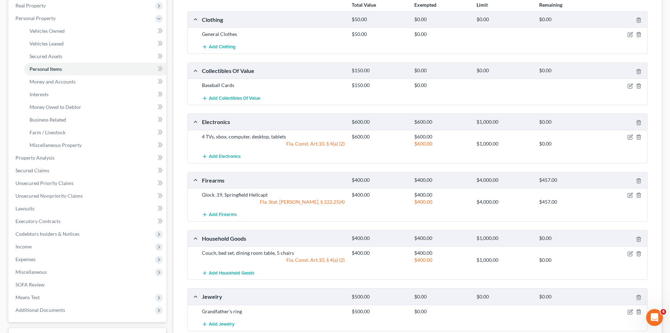
scroll to position [106, 0]
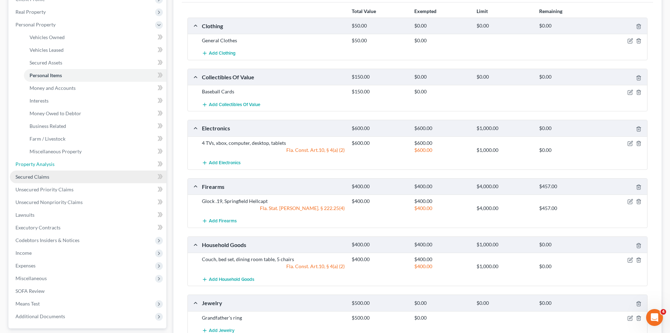
drag, startPoint x: 44, startPoint y: 165, endPoint x: 44, endPoint y: 174, distance: 9.2
click at [44, 165] on span "Property Analysis" at bounding box center [34, 164] width 39 height 6
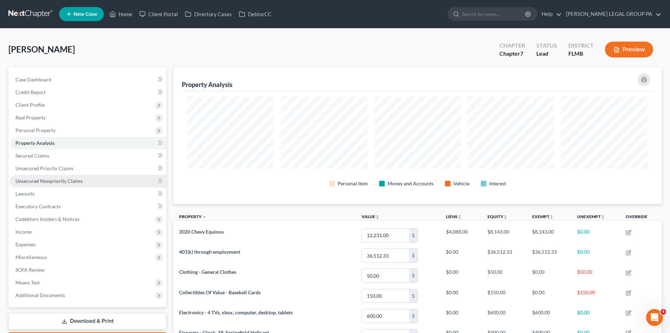
scroll to position [351749, 351397]
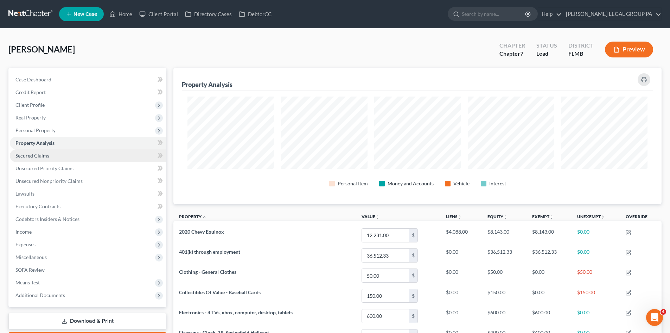
click at [24, 156] on span "Secured Claims" at bounding box center [32, 155] width 34 height 6
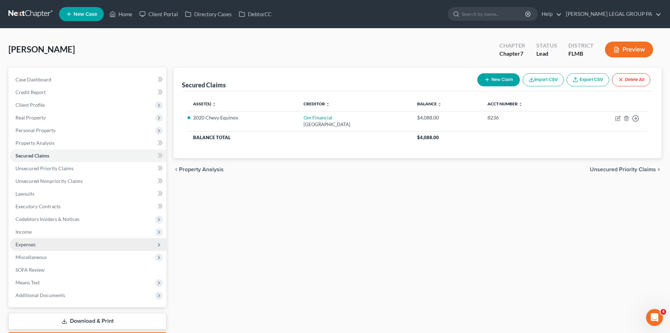
click at [36, 241] on span "Expenses" at bounding box center [25, 244] width 20 height 6
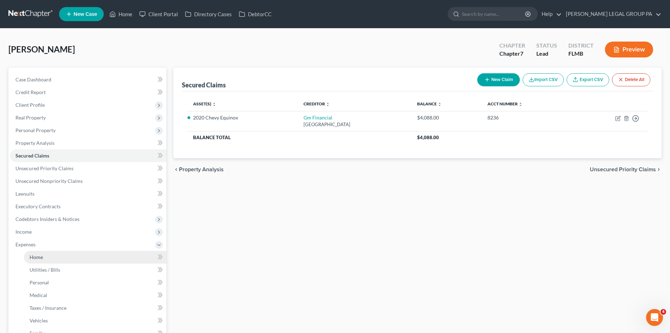
click at [44, 258] on link "Home" at bounding box center [95, 257] width 143 height 13
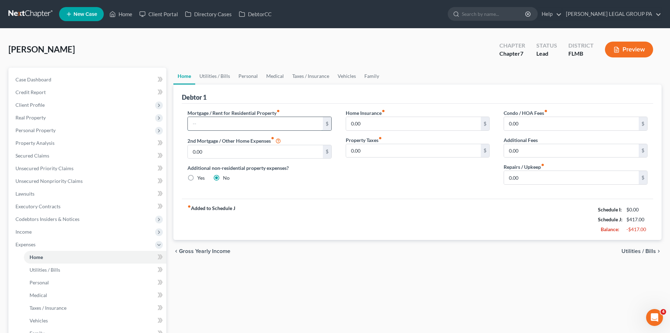
click at [242, 128] on input "text" at bounding box center [255, 123] width 135 height 13
click at [476, 255] on div "chevron_left Gross Yearly Income Utilities / Bills chevron_right" at bounding box center [417, 251] width 488 height 23
click at [403, 122] on input "0.00" at bounding box center [413, 123] width 135 height 13
click at [531, 124] on input "0.00" at bounding box center [571, 123] width 135 height 13
click at [207, 73] on link "Utilities / Bills" at bounding box center [214, 76] width 39 height 17
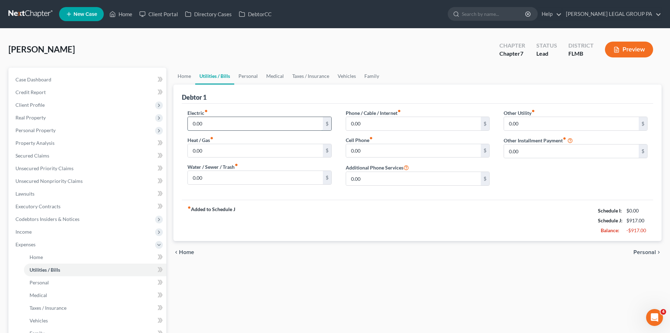
click at [212, 120] on input "0.00" at bounding box center [255, 123] width 135 height 13
click at [214, 179] on input "0.00" at bounding box center [255, 177] width 135 height 13
click at [452, 280] on div "Home Utilities / Bills Personal Medical Taxes / Insurance Vehicles Family Debto…" at bounding box center [417, 252] width 495 height 368
click at [396, 129] on input "0.00" at bounding box center [413, 123] width 135 height 13
click at [400, 293] on div "Home Utilities / Bills Personal Medical Taxes / Insurance Vehicles Family Debto…" at bounding box center [417, 252] width 495 height 368
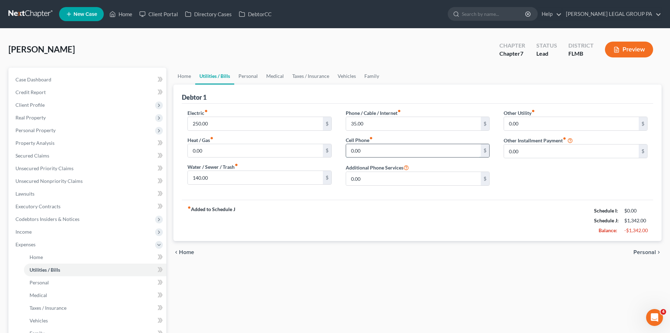
click at [382, 156] on input "0.00" at bounding box center [413, 150] width 135 height 13
click at [548, 119] on input "0.00" at bounding box center [571, 123] width 135 height 13
click at [557, 147] on input "text" at bounding box center [575, 143] width 143 height 13
click at [600, 145] on input "Netflix, Max, Prime, Hulu, Peacock, Apple. Disney, Paramount," at bounding box center [575, 143] width 143 height 13
click at [644, 142] on input "Netflix, Max, Prime, Hulu, Peacock, Apple, Disney, Paramount," at bounding box center [575, 143] width 143 height 13
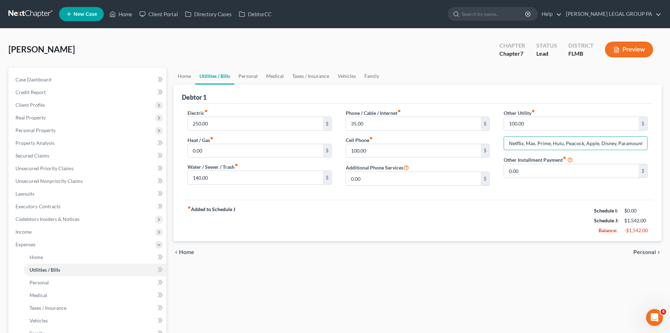
drag, startPoint x: 621, startPoint y: 147, endPoint x: 492, endPoint y: 149, distance: 128.8
click at [492, 149] on div "Electric fiber_manual_record 250.00 $ Heat / Gas fiber_manual_record 0.00 $ Wat…" at bounding box center [418, 150] width 474 height 82
click at [560, 238] on div "fiber_manual_record Added to Schedule J Schedule I: $0.00 Schedule J: $1,542.00…" at bounding box center [418, 220] width 472 height 41
click at [245, 79] on link "Personal" at bounding box center [248, 76] width 28 height 17
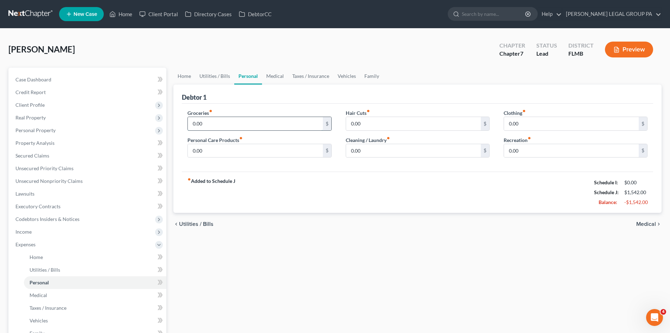
click at [290, 120] on input "0.00" at bounding box center [255, 123] width 135 height 13
click at [221, 72] on link "Utilities / Bills" at bounding box center [214, 76] width 39 height 17
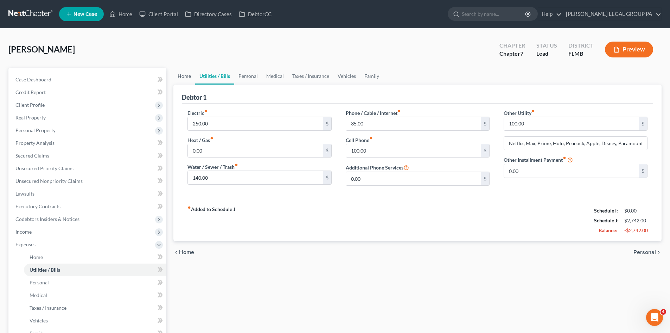
click at [190, 79] on link "Home" at bounding box center [184, 76] width 22 height 17
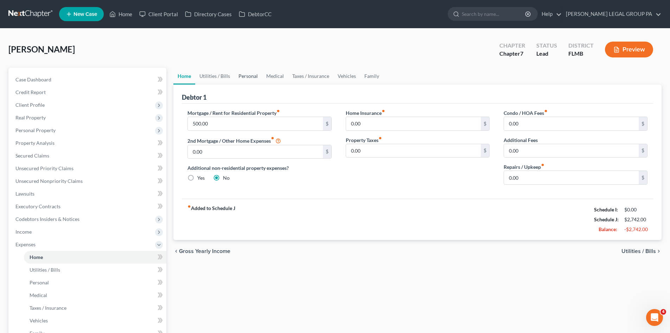
click at [245, 77] on link "Personal" at bounding box center [248, 76] width 28 height 17
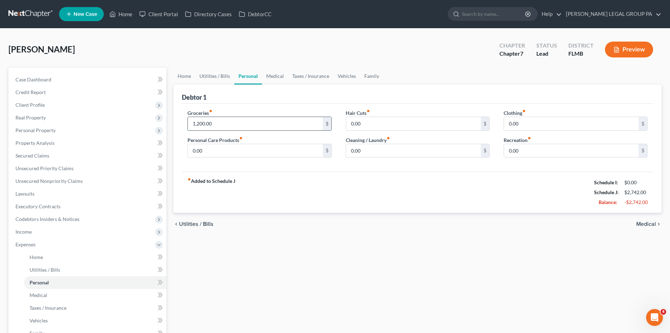
click at [233, 125] on input "1,200.00" at bounding box center [255, 123] width 135 height 13
click at [217, 156] on input "0.00" at bounding box center [255, 150] width 135 height 13
click at [212, 126] on input "800.0" at bounding box center [255, 123] width 135 height 13
drag, startPoint x: 214, startPoint y: 125, endPoint x: 232, endPoint y: 129, distance: 18.7
click at [214, 125] on input "800.0" at bounding box center [255, 123] width 135 height 13
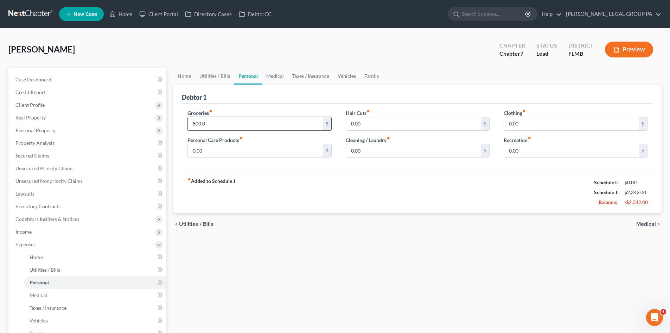
click at [287, 128] on input "800.0" at bounding box center [255, 123] width 135 height 13
click at [227, 150] on input "0.00" at bounding box center [255, 150] width 135 height 13
click at [363, 252] on div "Home Utilities / Bills Personal Medical Taxes / Insurance Vehicles Family Debto…" at bounding box center [417, 252] width 495 height 368
click at [387, 127] on input "0.00" at bounding box center [413, 123] width 135 height 13
click at [431, 222] on div "chevron_left Utilities / Bills Medical chevron_right" at bounding box center [417, 224] width 488 height 23
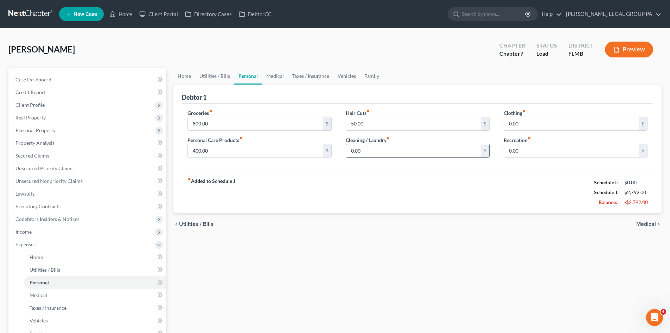
click at [389, 151] on input "0.00" at bounding box center [413, 150] width 135 height 13
drag, startPoint x: 475, startPoint y: 248, endPoint x: 529, endPoint y: 127, distance: 132.5
click at [477, 247] on div "Home Utilities / Bills Personal Medical Taxes / Insurance Vehicles Family Debto…" at bounding box center [417, 252] width 495 height 368
click at [529, 127] on input "0.00" at bounding box center [571, 123] width 135 height 13
click at [552, 147] on input "0.00" at bounding box center [571, 150] width 135 height 13
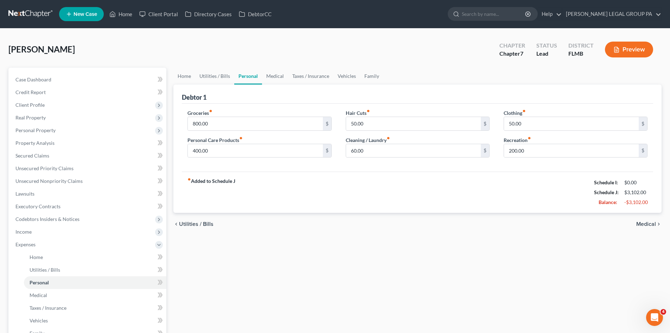
click at [322, 252] on div "Home Utilities / Bills Personal Medical Taxes / Insurance Vehicles Family Debto…" at bounding box center [417, 252] width 495 height 368
click at [274, 80] on link "Medical" at bounding box center [275, 76] width 26 height 17
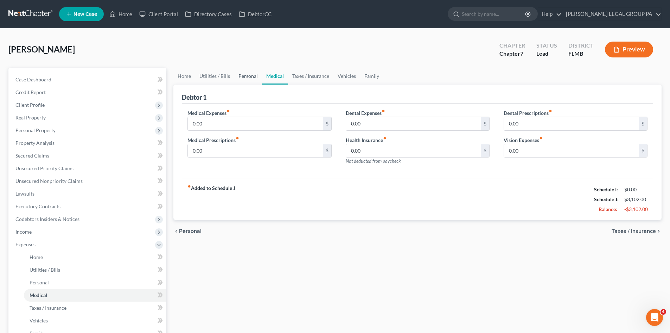
click at [254, 79] on link "Personal" at bounding box center [248, 76] width 28 height 17
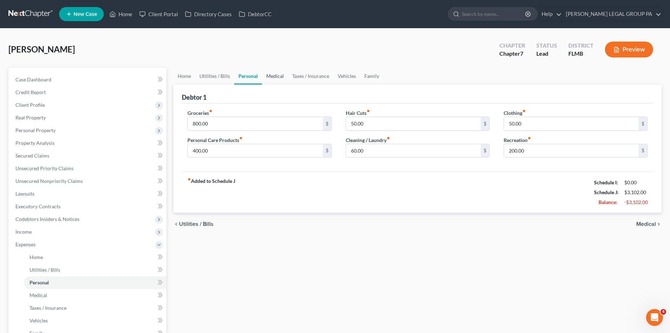
click at [282, 76] on link "Medical" at bounding box center [275, 76] width 26 height 17
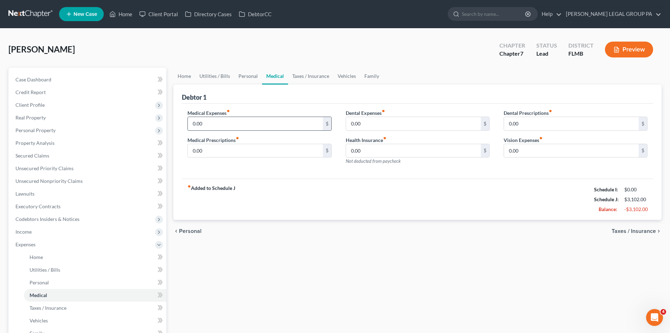
click at [216, 119] on input "0.00" at bounding box center [255, 123] width 135 height 13
drag, startPoint x: 270, startPoint y: 180, endPoint x: 242, endPoint y: 159, distance: 34.4
click at [270, 180] on div "fiber_manual_record Added to Schedule J Schedule I: $0.00 Schedule J: $3,102.00…" at bounding box center [418, 198] width 472 height 41
click at [239, 153] on input "0.00" at bounding box center [255, 150] width 135 height 13
click at [217, 127] on input "0.00" at bounding box center [255, 123] width 135 height 13
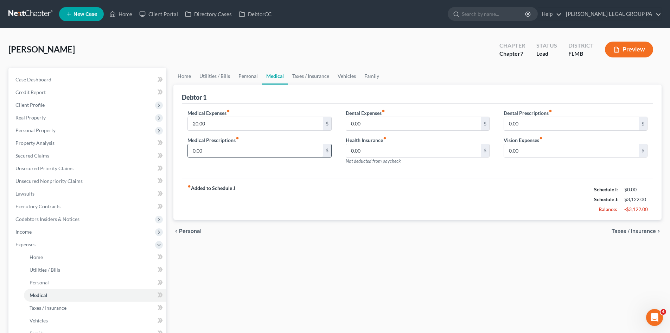
click at [230, 151] on input "0.00" at bounding box center [255, 150] width 135 height 13
click at [325, 206] on div "fiber_manual_record Added to Schedule J Schedule I: $0.00 Schedule J: $3,122.00…" at bounding box center [418, 198] width 472 height 41
click at [395, 129] on input "0.00" at bounding box center [413, 123] width 135 height 13
click at [383, 198] on div "fiber_manual_record Added to Schedule J Schedule I: $0.00 Schedule J: $3,122.00…" at bounding box center [418, 198] width 472 height 41
click at [367, 124] on input "0.00" at bounding box center [413, 123] width 135 height 13
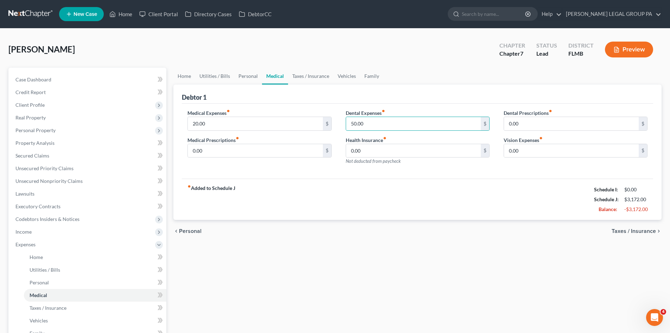
click at [523, 237] on div "chevron_left Personal Taxes / Insurance chevron_right" at bounding box center [417, 231] width 488 height 23
click at [529, 120] on input "0.00" at bounding box center [571, 123] width 135 height 13
click at [555, 157] on input "0.00" at bounding box center [571, 150] width 135 height 13
click at [379, 237] on div "chevron_left Personal Taxes / Insurance chevron_right" at bounding box center [417, 231] width 488 height 23
drag, startPoint x: 307, startPoint y: 71, endPoint x: 185, endPoint y: 213, distance: 186.7
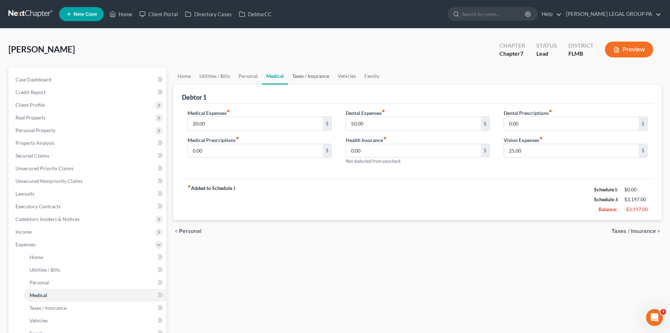
click at [307, 71] on link "Taxes / Insurance" at bounding box center [310, 76] width 45 height 17
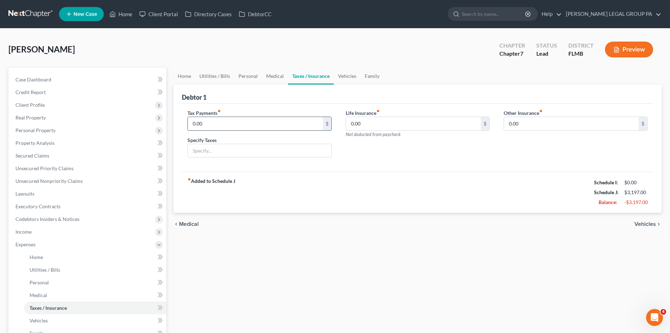
click at [205, 125] on input "0.00" at bounding box center [255, 123] width 135 height 13
click at [357, 121] on input "0.00" at bounding box center [413, 123] width 135 height 13
click at [354, 77] on link "Vehicles" at bounding box center [347, 76] width 27 height 17
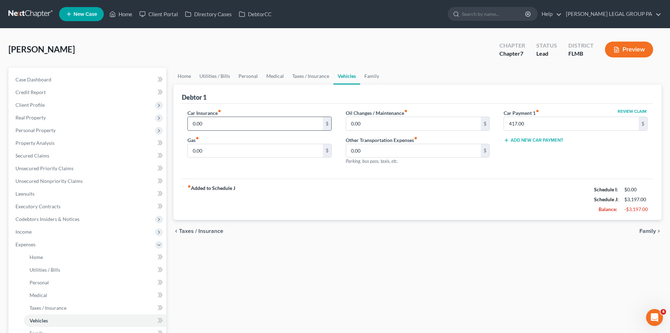
click at [226, 128] on input "0.00" at bounding box center [255, 123] width 135 height 13
click at [280, 286] on div "Home Utilities / Bills Personal Medical Taxes / Insurance Vehicles Family Debto…" at bounding box center [417, 252] width 495 height 368
click at [215, 153] on input "0.00" at bounding box center [255, 150] width 135 height 13
click at [397, 120] on input "0.00" at bounding box center [413, 123] width 135 height 13
click at [396, 150] on input "0.00" at bounding box center [413, 150] width 135 height 13
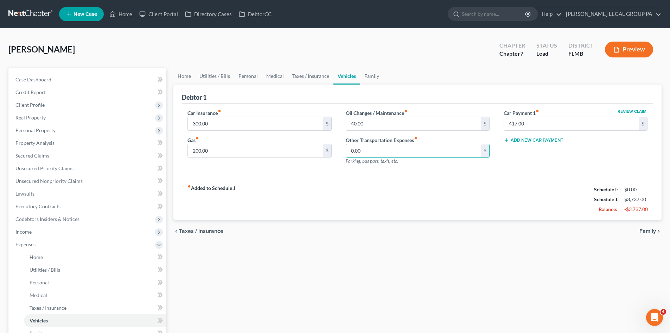
click at [419, 208] on div "fiber_manual_record Added to Schedule J Schedule I: $0.00 Schedule J: $3,737.00…" at bounding box center [418, 198] width 472 height 41
click at [362, 75] on link "Family" at bounding box center [371, 76] width 23 height 17
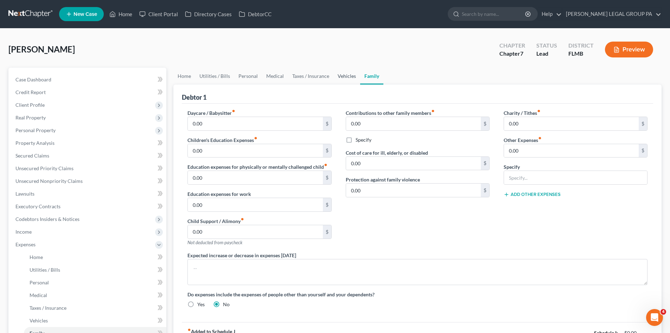
click at [350, 78] on link "Vehicles" at bounding box center [347, 76] width 27 height 17
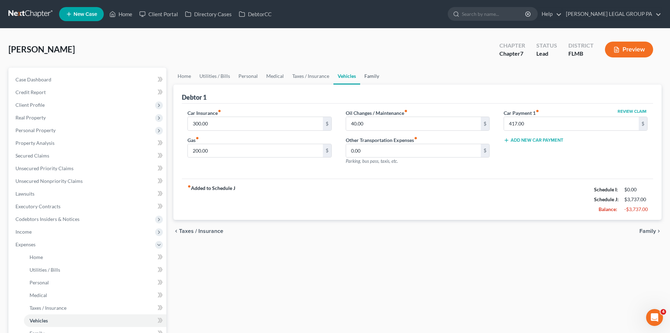
click at [369, 75] on link "Family" at bounding box center [371, 76] width 23 height 17
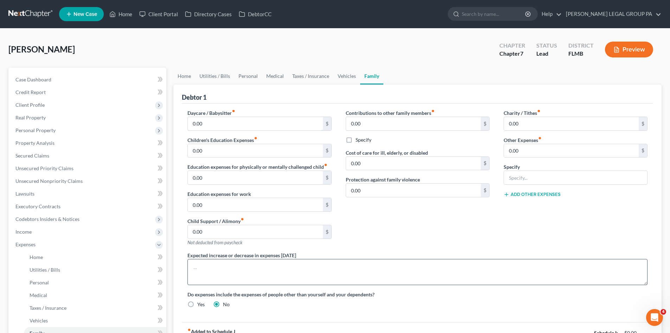
drag, startPoint x: 247, startPoint y: 124, endPoint x: 463, endPoint y: 263, distance: 257.0
click at [247, 124] on input "0.00" at bounding box center [255, 123] width 135 height 13
click at [249, 148] on input "0.00" at bounding box center [255, 150] width 135 height 13
click at [466, 231] on div "Contributions to other family members fiber_manual_record 0.00 $ Specify Cost o…" at bounding box center [418, 180] width 158 height 142
click at [388, 131] on div "Contributions to other family members fiber_manual_record 0.00 $ Specify Cost o…" at bounding box center [418, 180] width 158 height 142
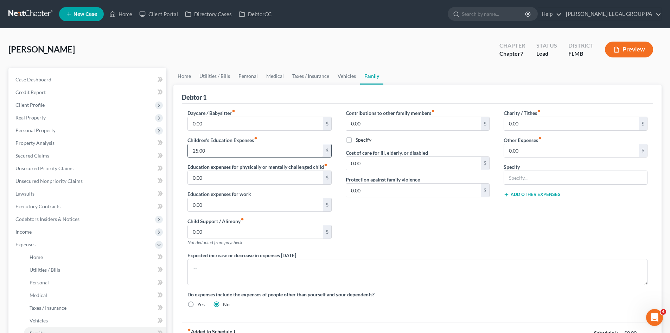
click at [365, 131] on div "Contributions to other family members fiber_manual_record 0.00 $ Specify Cost o…" at bounding box center [418, 180] width 158 height 142
click at [365, 118] on input "0.00" at bounding box center [413, 123] width 135 height 13
drag, startPoint x: 561, startPoint y: 242, endPoint x: 540, endPoint y: 119, distance: 124.8
click at [561, 238] on div "Charity / Tithes fiber_manual_record 0.00 $ Other Expenses fiber_manual_record …" at bounding box center [576, 180] width 158 height 142
click at [537, 125] on input "0.00" at bounding box center [571, 123] width 135 height 13
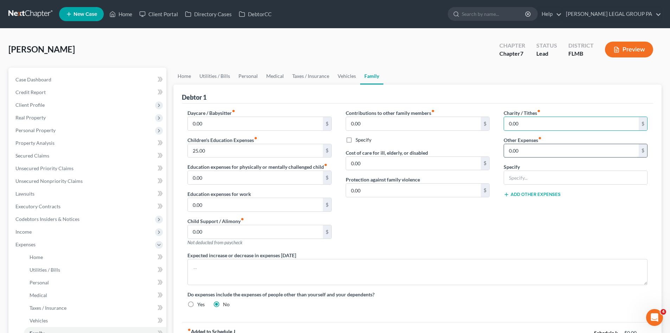
click at [537, 152] on input "0.00" at bounding box center [571, 150] width 135 height 13
click at [514, 173] on input "text" at bounding box center [575, 177] width 143 height 13
click at [545, 146] on input "0.00" at bounding box center [571, 150] width 135 height 13
click at [506, 229] on div "Charity / Tithes fiber_manual_record 0.00 $ Other Expenses fiber_manual_record …" at bounding box center [576, 180] width 158 height 142
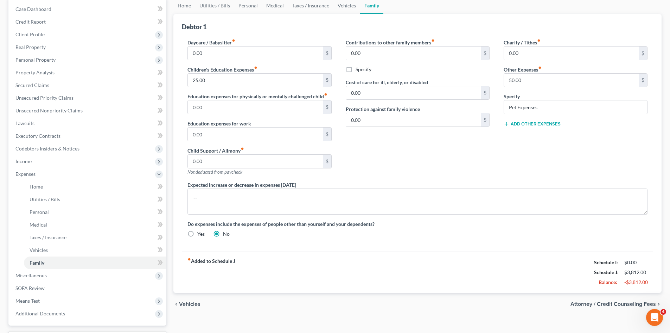
scroll to position [35, 0]
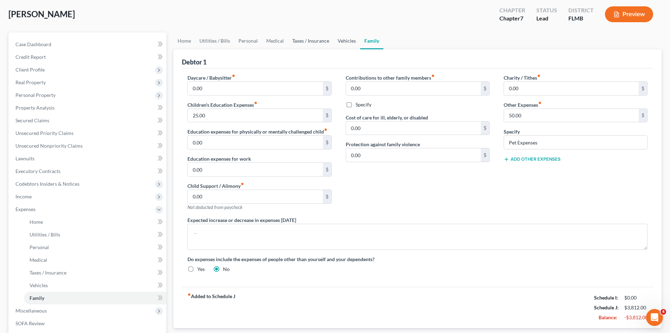
drag, startPoint x: 347, startPoint y: 36, endPoint x: 320, endPoint y: 38, distance: 27.5
click at [347, 36] on link "Vehicles" at bounding box center [347, 40] width 27 height 17
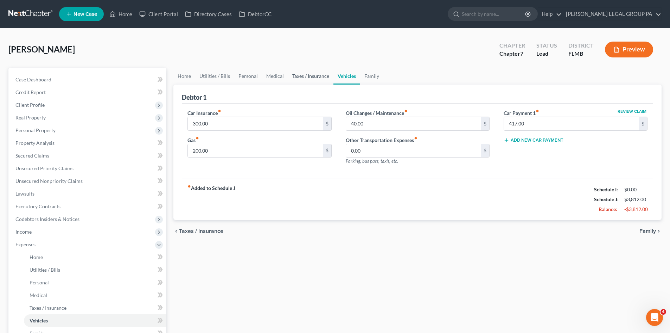
click at [308, 76] on link "Taxes / Insurance" at bounding box center [310, 76] width 45 height 17
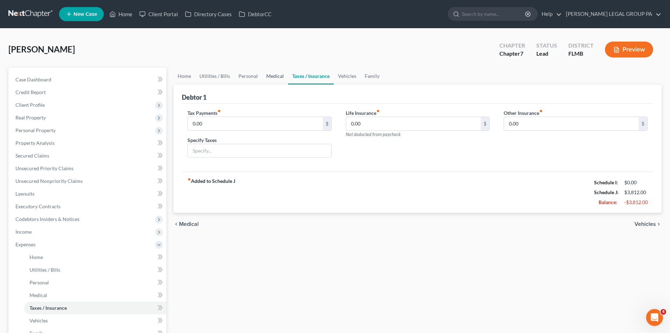
click at [263, 79] on link "Medical" at bounding box center [275, 76] width 26 height 17
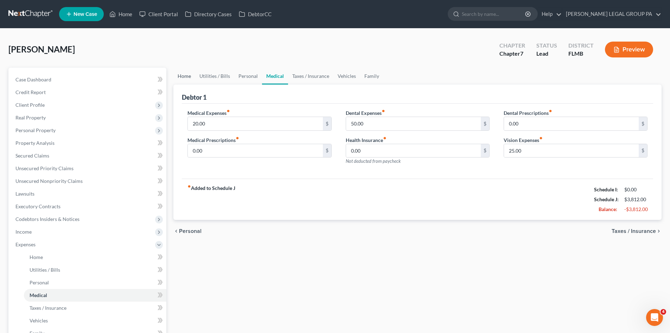
click at [185, 76] on link "Home" at bounding box center [184, 76] width 22 height 17
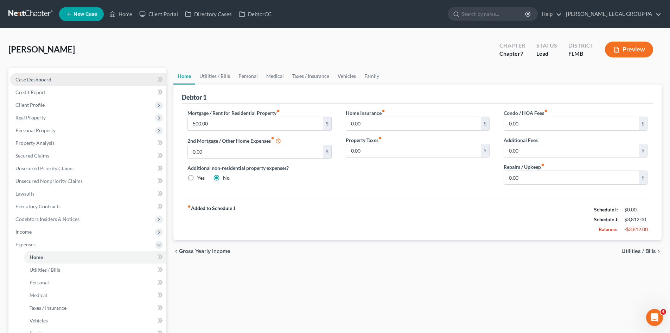
click at [61, 81] on link "Case Dashboard" at bounding box center [88, 79] width 157 height 13
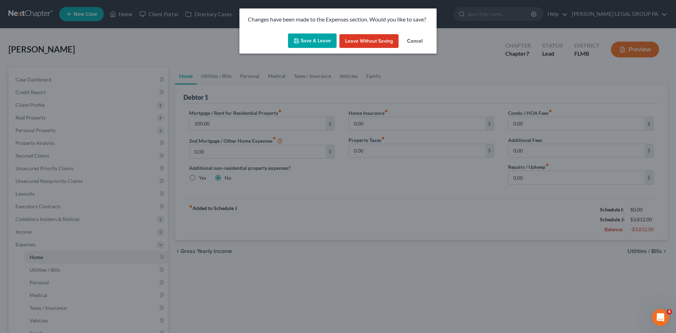
click at [294, 39] on button "Save & Leave" at bounding box center [312, 40] width 49 height 15
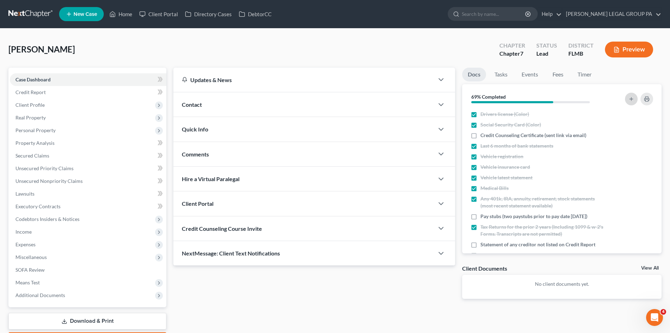
click at [634, 99] on button "button" at bounding box center [631, 99] width 13 height 13
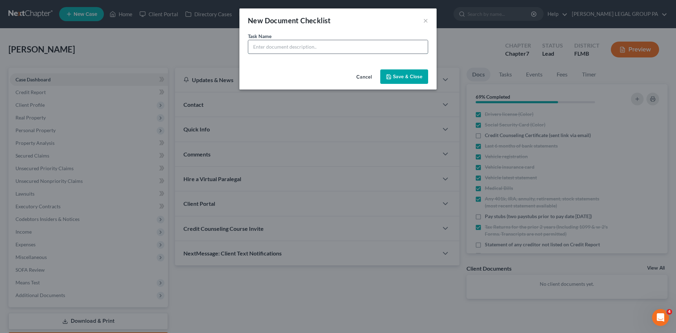
click at [281, 51] on input "text" at bounding box center [337, 46] width 179 height 13
click at [287, 45] on input "Insurance for oither vehicle" at bounding box center [337, 46] width 179 height 13
click at [404, 77] on button "Save & Close" at bounding box center [404, 76] width 48 height 15
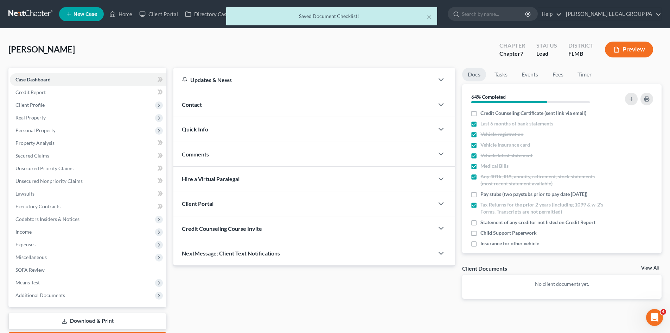
scroll to position [29, 0]
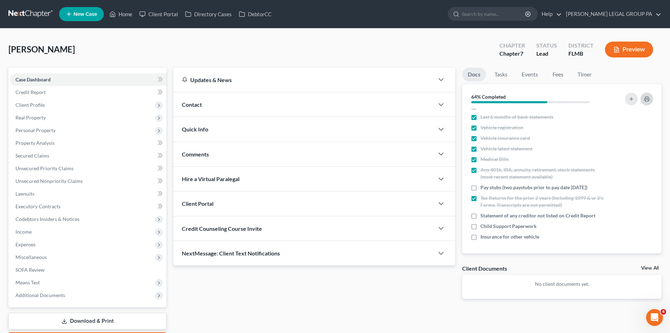
click at [651, 100] on button "button" at bounding box center [647, 99] width 13 height 13
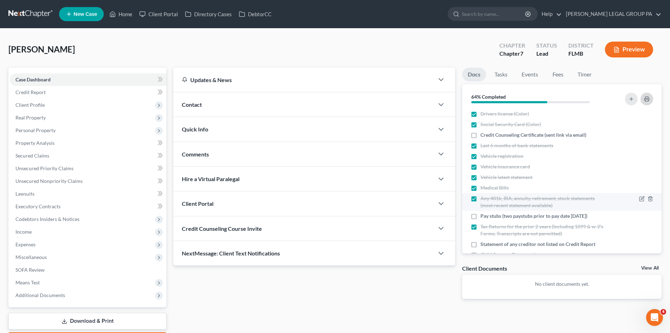
scroll to position [0, 0]
drag, startPoint x: 46, startPoint y: 89, endPoint x: 347, endPoint y: 159, distance: 309.1
click at [46, 89] on link "Credit Report" at bounding box center [88, 92] width 157 height 13
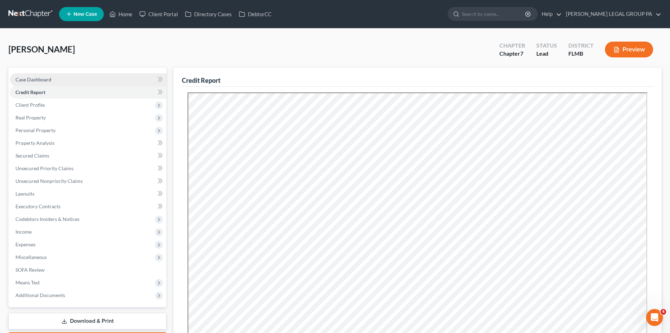
click at [67, 79] on link "Case Dashboard" at bounding box center [88, 79] width 157 height 13
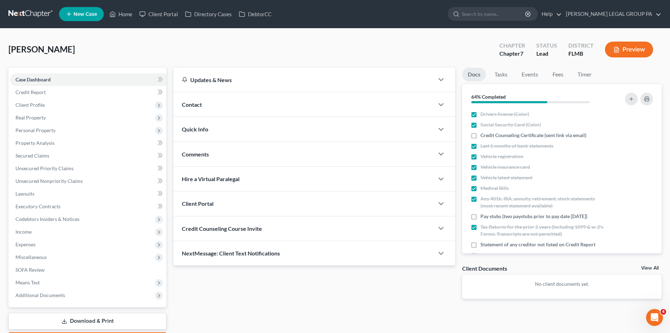
click at [400, 231] on div "Credit Counseling Course Invite" at bounding box center [303, 228] width 261 height 24
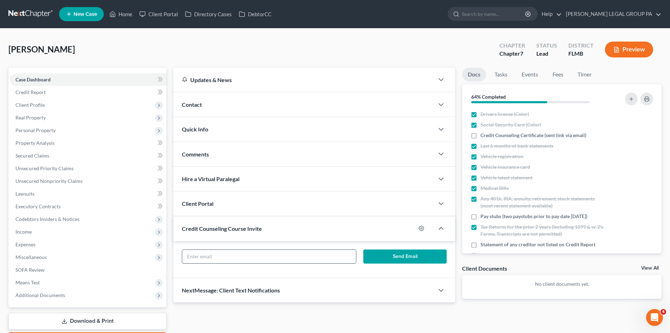
drag, startPoint x: 238, startPoint y: 252, endPoint x: 246, endPoint y: 255, distance: 8.6
click at [238, 252] on input "text" at bounding box center [268, 255] width 173 height 13
paste input "[EMAIL_ADDRESS][DOMAIN_NAME]"
click at [389, 258] on button "Send Email" at bounding box center [405, 256] width 84 height 14
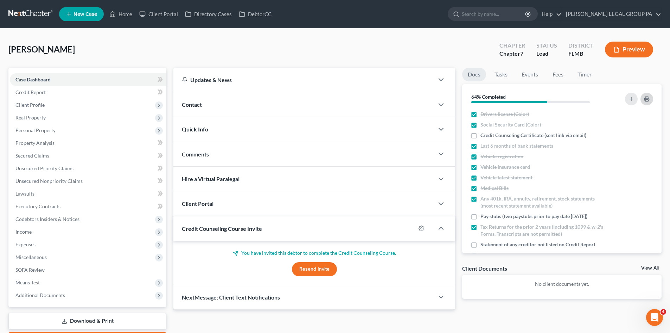
click at [647, 100] on icon "button" at bounding box center [647, 99] width 6 height 6
